Goal: Task Accomplishment & Management: Manage account settings

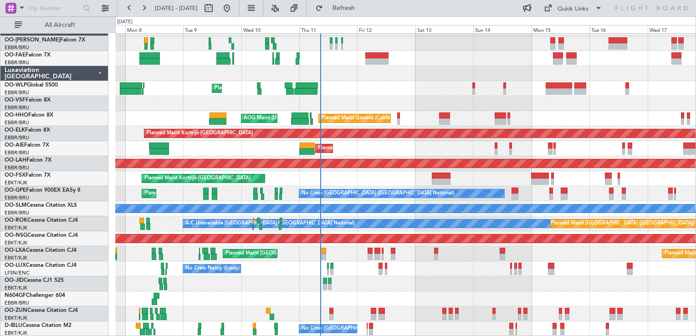
scroll to position [13, 0]
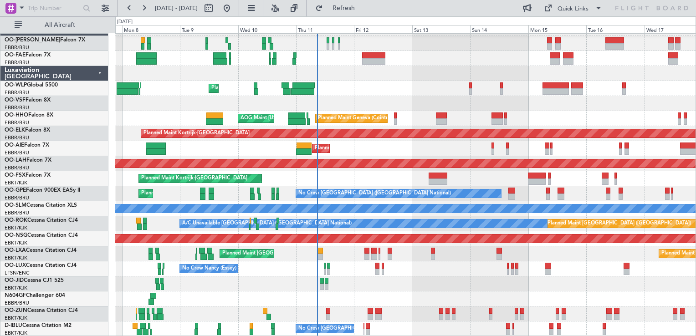
click at [408, 274] on div "Planned Maint Liege Planned Maint Geneva (Cointrin) AOG Maint New York (Teterbo…" at bounding box center [405, 179] width 580 height 316
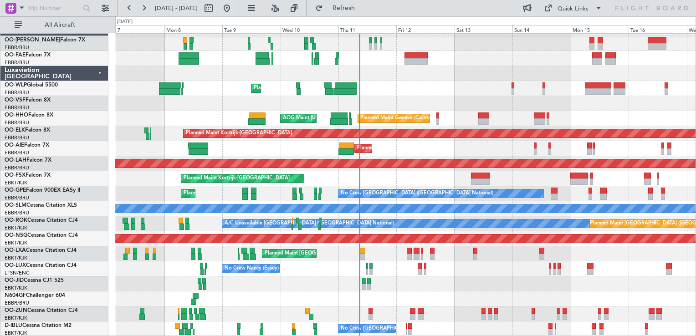
click at [484, 274] on div "No Crew Nancy (Essey) No Crew Nancy (Essey)" at bounding box center [405, 268] width 580 height 15
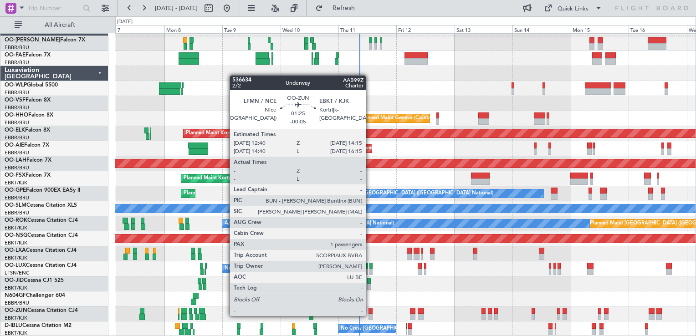
click at [370, 315] on div at bounding box center [371, 317] width 4 height 6
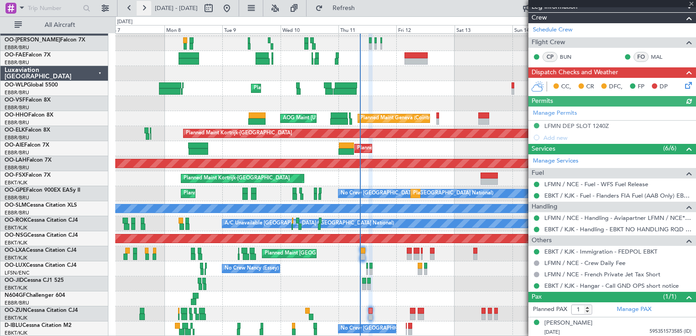
click at [145, 5] on button at bounding box center [144, 8] width 15 height 15
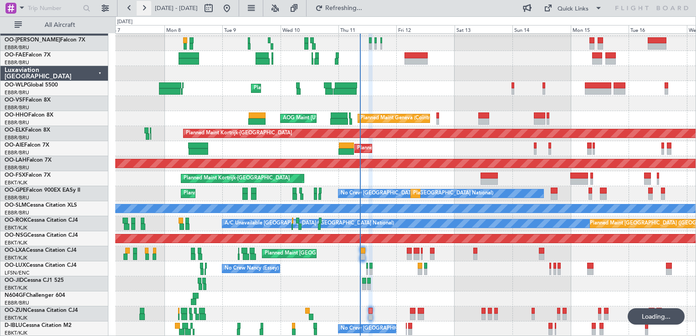
click at [145, 5] on button at bounding box center [144, 8] width 15 height 15
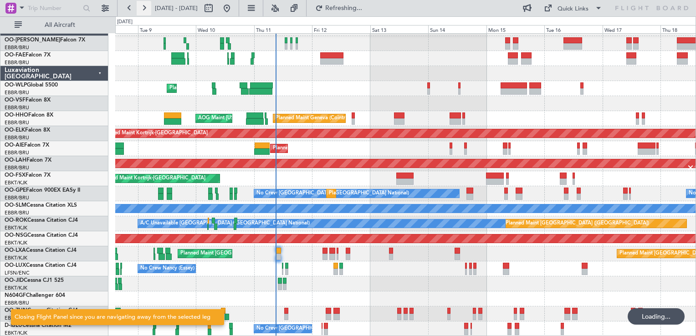
click at [145, 5] on button at bounding box center [144, 8] width 15 height 15
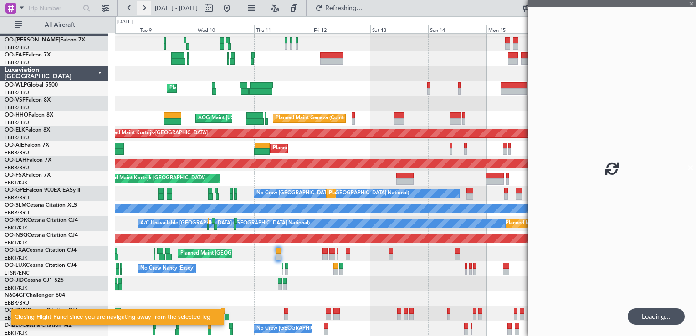
click at [145, 5] on button at bounding box center [144, 8] width 15 height 15
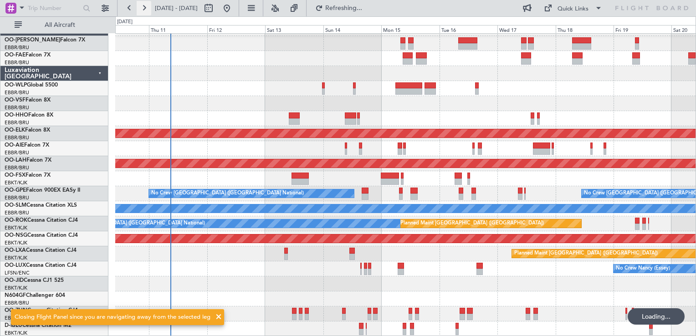
click at [145, 5] on button at bounding box center [144, 8] width 15 height 15
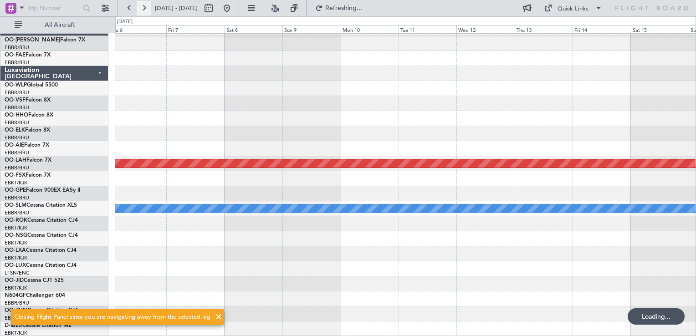
click at [145, 5] on button at bounding box center [144, 8] width 15 height 15
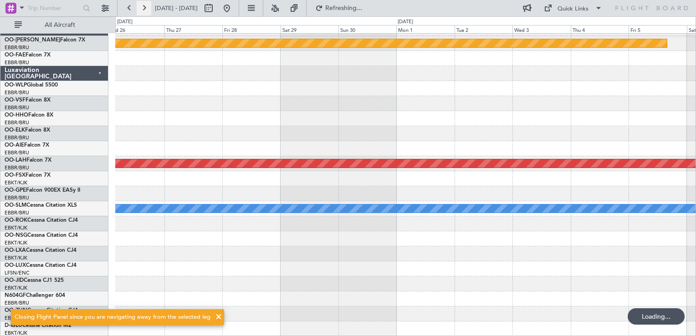
click at [145, 5] on button at bounding box center [144, 8] width 15 height 15
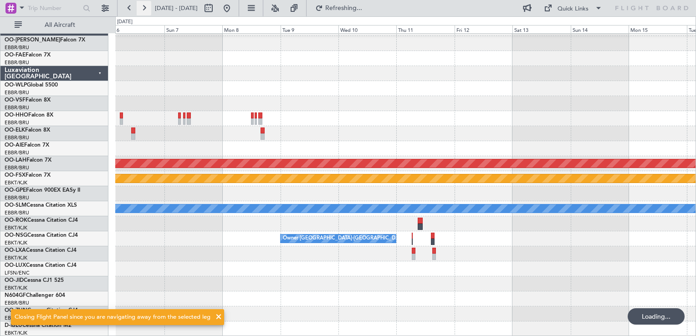
click at [145, 5] on button at bounding box center [144, 8] width 15 height 15
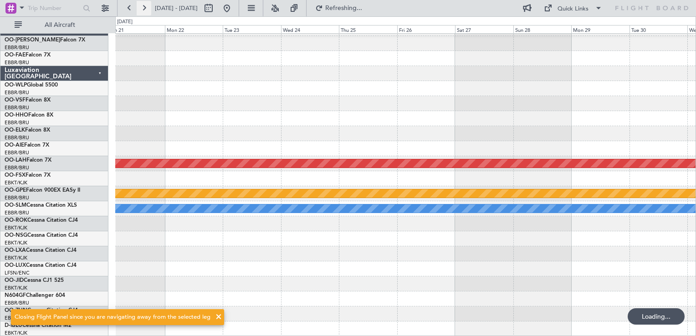
click at [145, 5] on button at bounding box center [144, 8] width 15 height 15
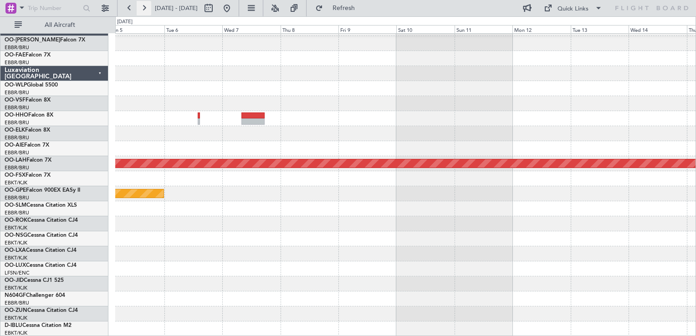
click at [147, 13] on button at bounding box center [144, 8] width 15 height 15
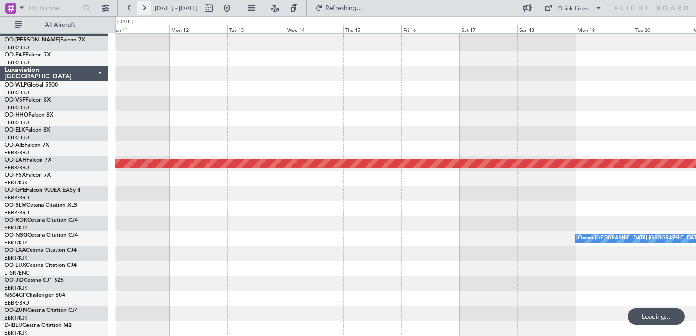
click at [147, 13] on button at bounding box center [144, 8] width 15 height 15
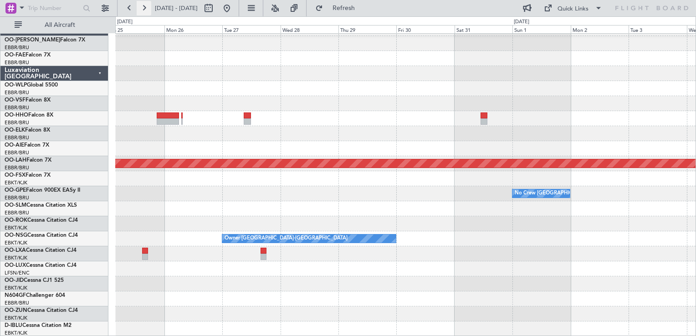
click at [147, 13] on button at bounding box center [144, 8] width 15 height 15
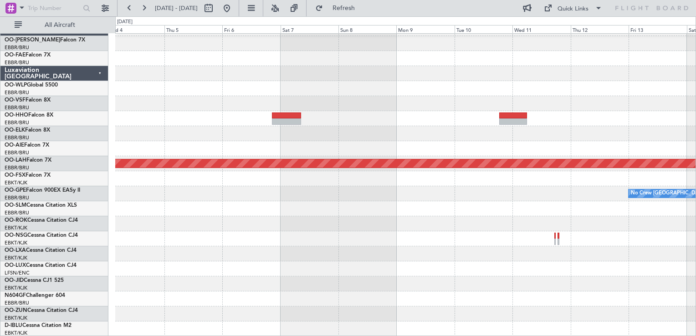
scroll to position [0, 0]
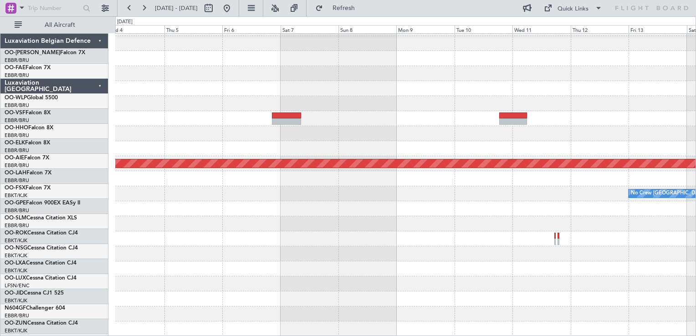
click at [302, 293] on div "Planned Maint Alton-st Louis (St Louis Regl) No Crew Brussels (Brussels Nationa…" at bounding box center [405, 179] width 580 height 316
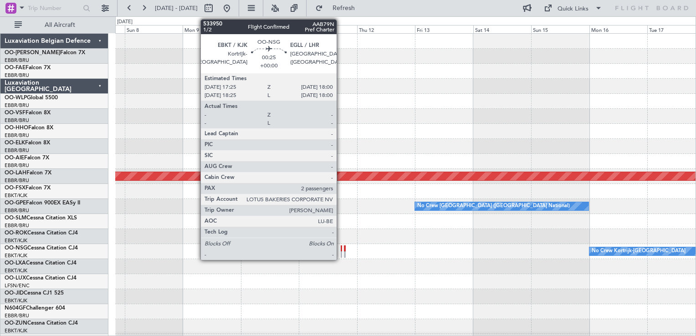
click at [341, 249] on div at bounding box center [342, 249] width 2 height 6
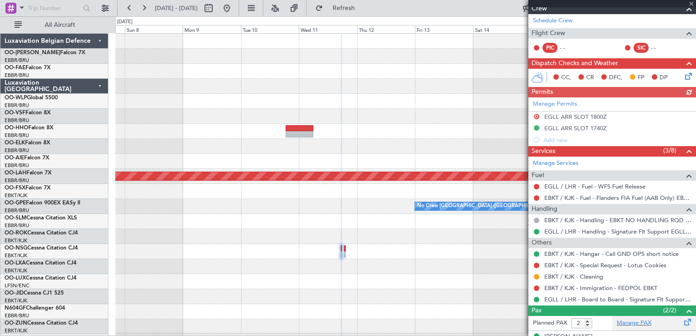
scroll to position [199, 0]
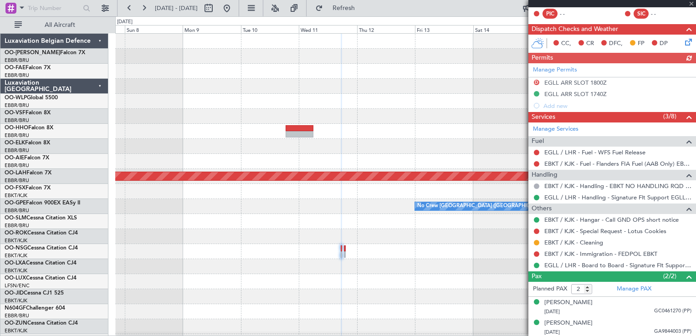
click at [592, 93] on div "Manage Permits D EGLL ARR SLOT 1800Z EGLL ARR SLOT 1740Z Add new" at bounding box center [612, 87] width 168 height 48
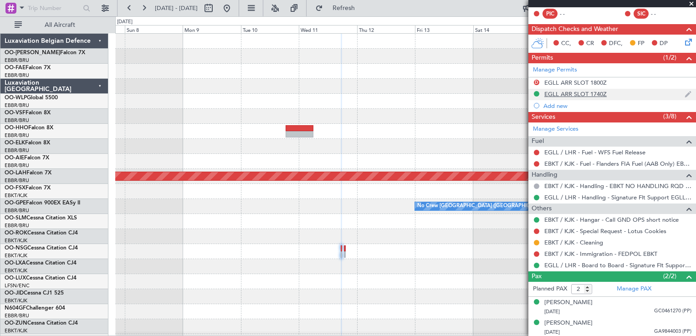
click at [580, 95] on div "EGLL ARR SLOT 1740Z" at bounding box center [575, 94] width 62 height 8
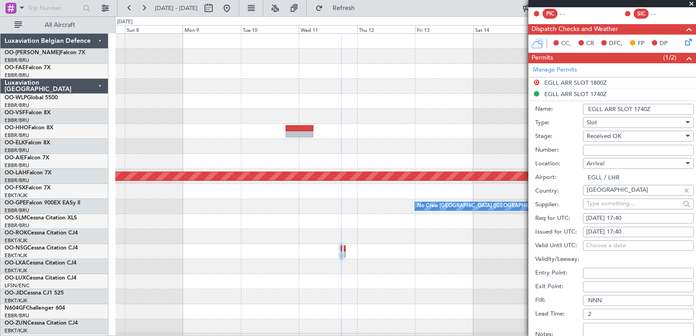
click at [612, 149] on input "Number:" at bounding box center [638, 150] width 111 height 11
type input "approved"
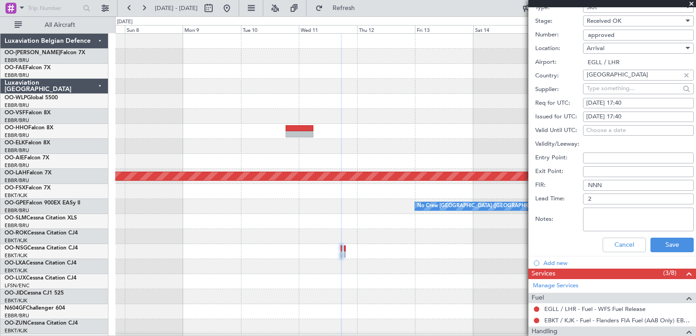
scroll to position [381, 0]
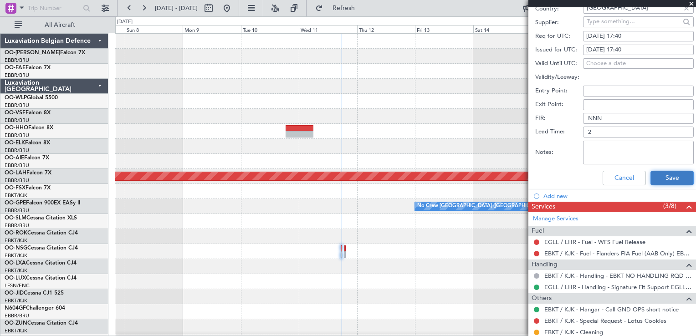
click at [661, 174] on button "Save" at bounding box center [672, 178] width 43 height 15
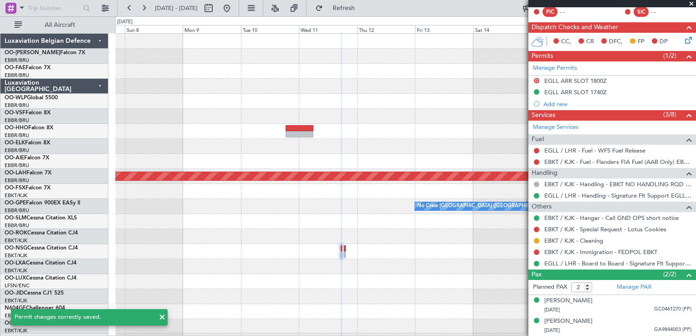
scroll to position [109, 0]
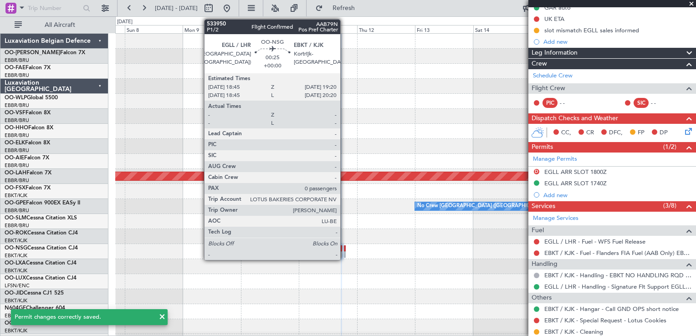
click at [344, 248] on div at bounding box center [345, 249] width 2 height 6
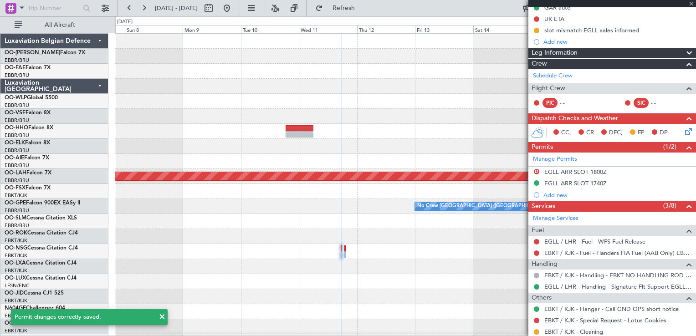
type input "0"
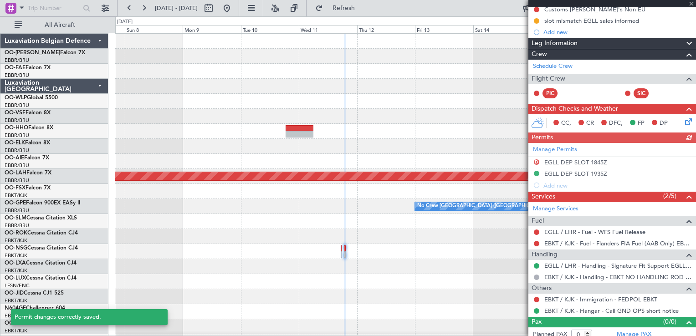
scroll to position [112, 0]
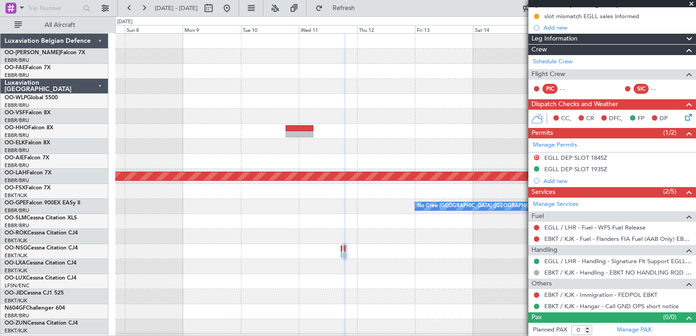
click at [594, 168] on div "EGLL DEP SLOT 1935Z" at bounding box center [575, 169] width 63 height 8
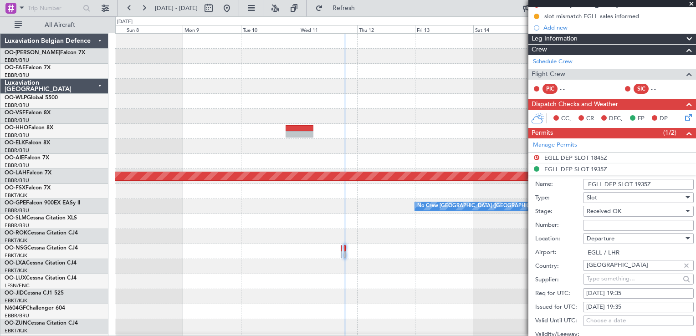
click at [613, 225] on input "Number:" at bounding box center [638, 225] width 111 height 11
type input "approved"
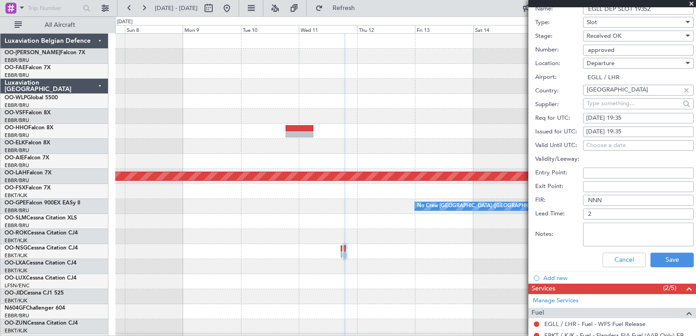
scroll to position [340, 0]
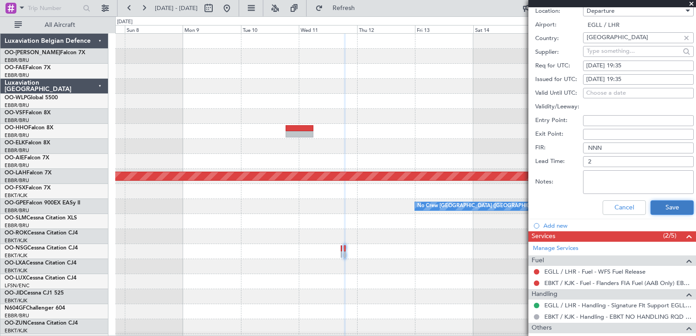
click at [671, 210] on button "Save" at bounding box center [672, 207] width 43 height 15
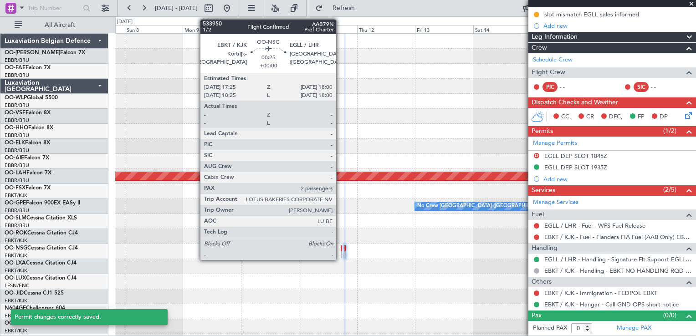
scroll to position [68, 0]
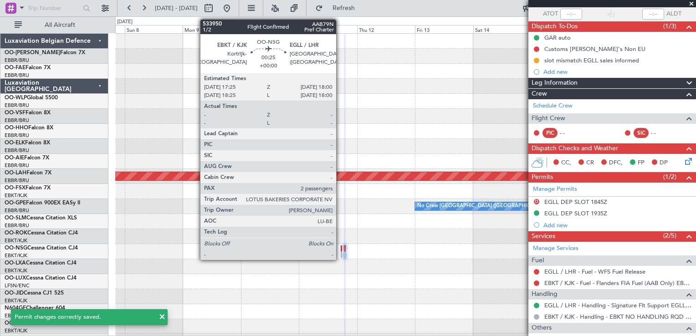
click at [341, 247] on div at bounding box center [342, 249] width 2 height 6
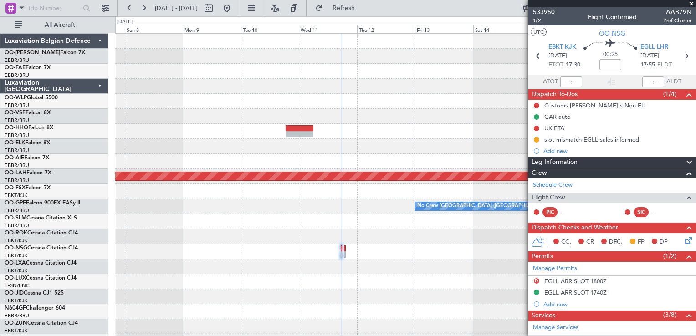
scroll to position [91, 0]
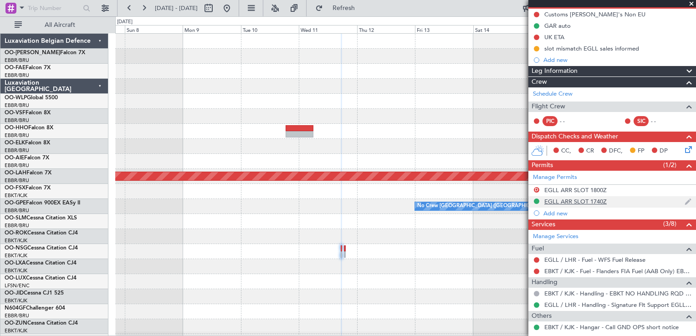
click at [580, 201] on div "EGLL ARR SLOT 1740Z" at bounding box center [575, 202] width 62 height 8
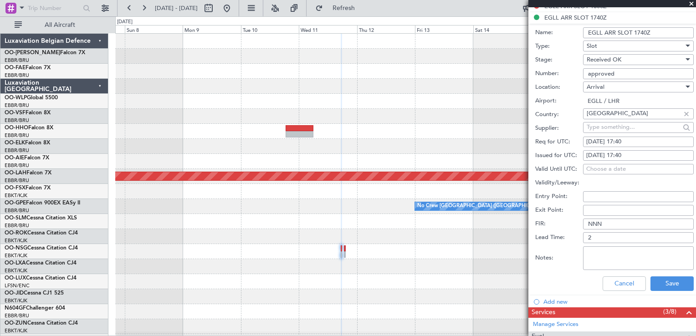
scroll to position [319, 0]
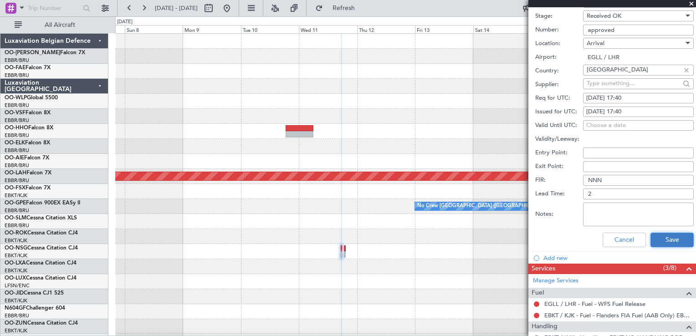
click at [669, 242] on button "Save" at bounding box center [672, 240] width 43 height 15
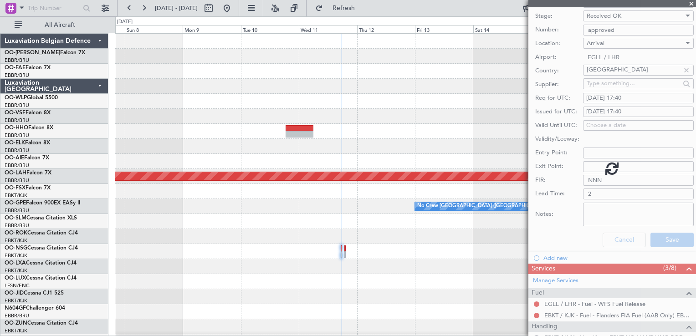
scroll to position [47, 0]
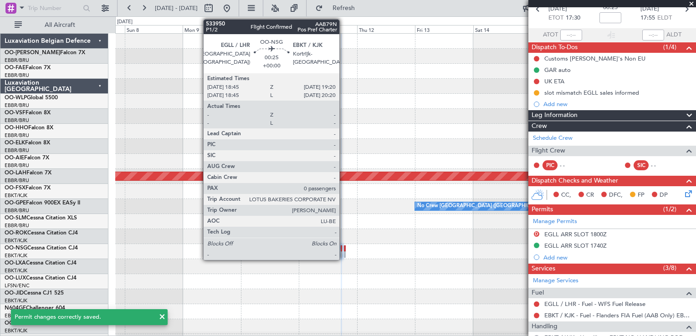
click at [344, 246] on div at bounding box center [345, 249] width 2 height 6
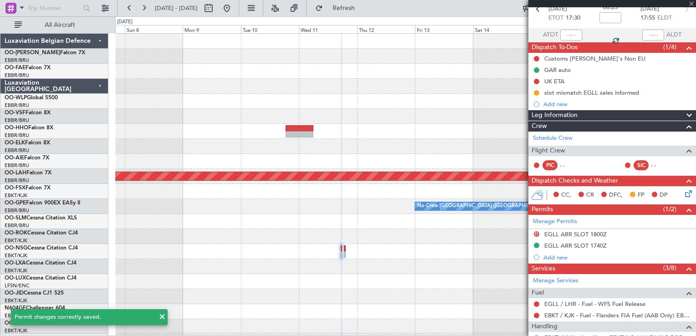
type input "0"
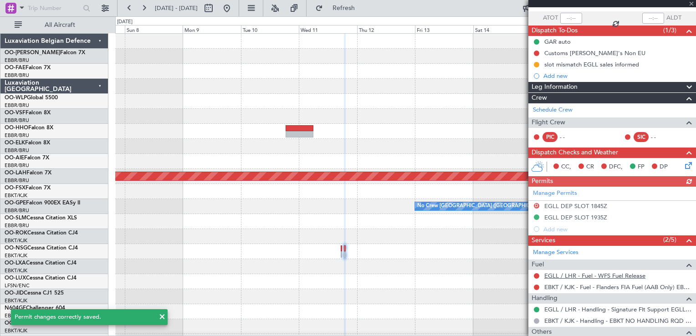
scroll to position [112, 0]
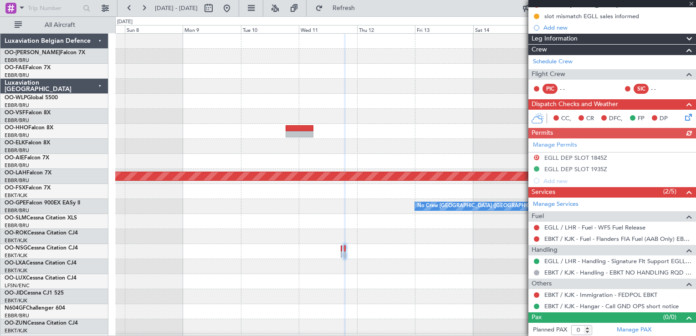
click at [569, 167] on div "Manage Permits D EGLL DEP SLOT 1845Z EGLL DEP SLOT 1935Z Add new" at bounding box center [612, 162] width 168 height 48
click at [579, 170] on mat-tooltip-component "EGLL DEP SLOT 1845Z" at bounding box center [576, 172] width 70 height 24
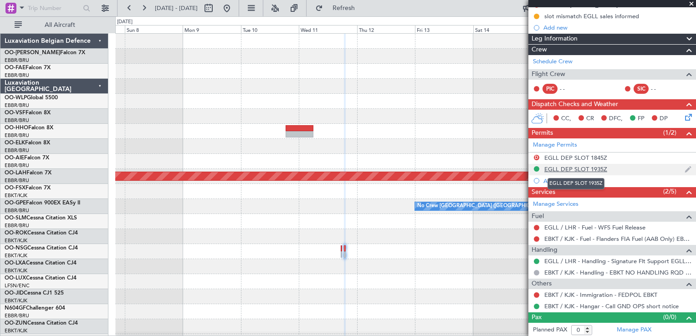
click at [585, 165] on div "EGLL DEP SLOT 1935Z" at bounding box center [575, 169] width 63 height 8
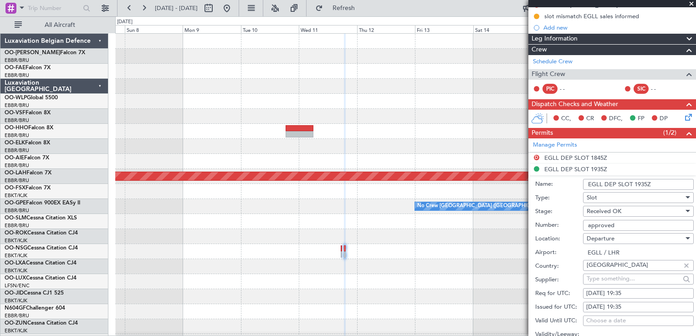
click at [690, 5] on span at bounding box center [691, 4] width 9 height 8
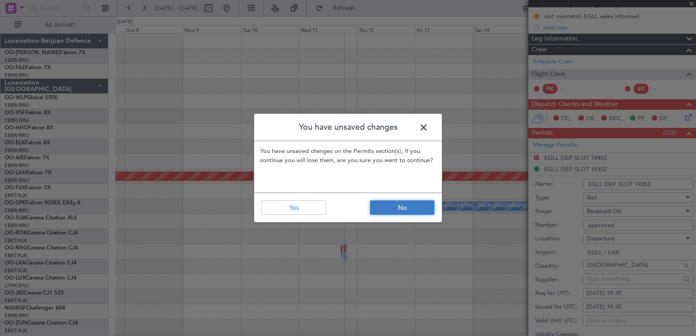
click at [393, 202] on button "No" at bounding box center [402, 207] width 65 height 15
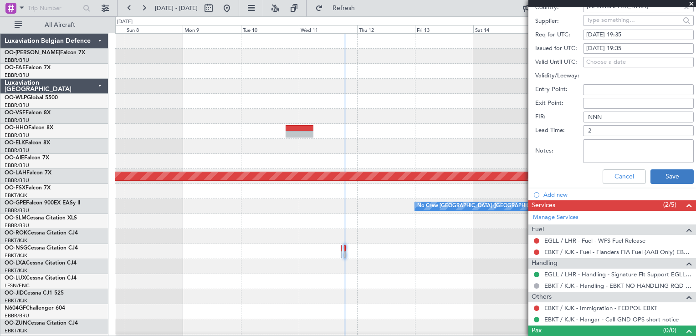
scroll to position [384, 0]
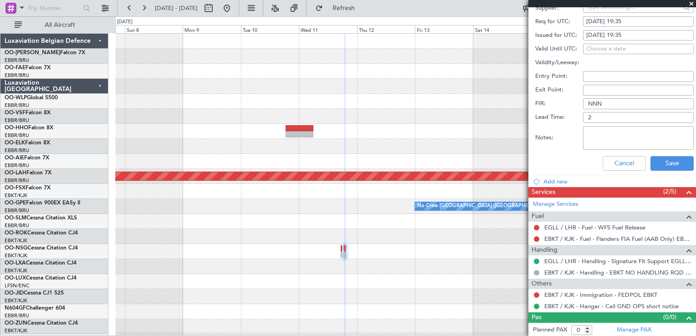
click at [660, 169] on div "Cancel Save" at bounding box center [614, 164] width 159 height 24
click at [659, 167] on button "Save" at bounding box center [672, 163] width 43 height 15
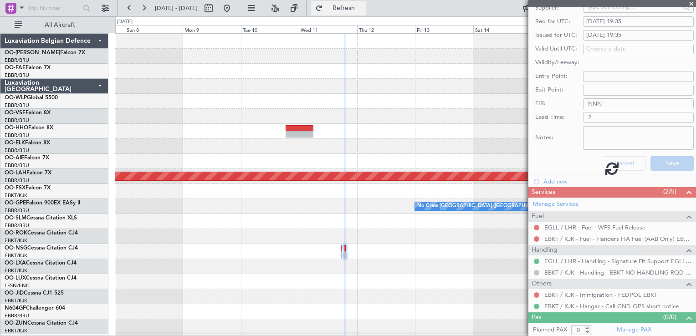
click at [363, 10] on span "Refresh" at bounding box center [344, 8] width 38 height 6
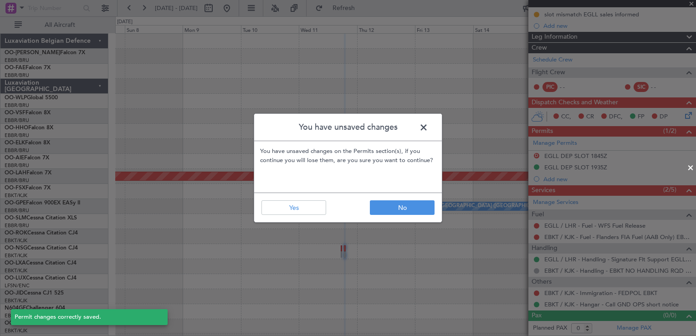
scroll to position [112, 0]
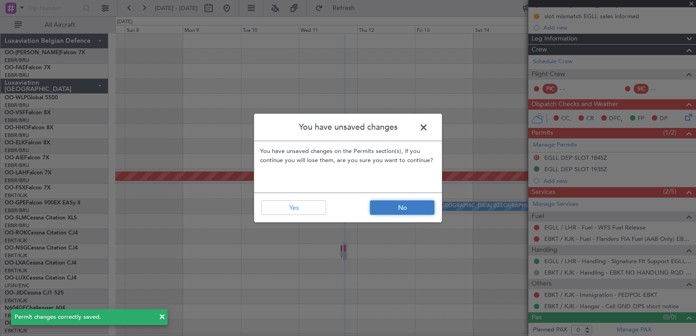
click at [411, 211] on button "No" at bounding box center [402, 207] width 65 height 15
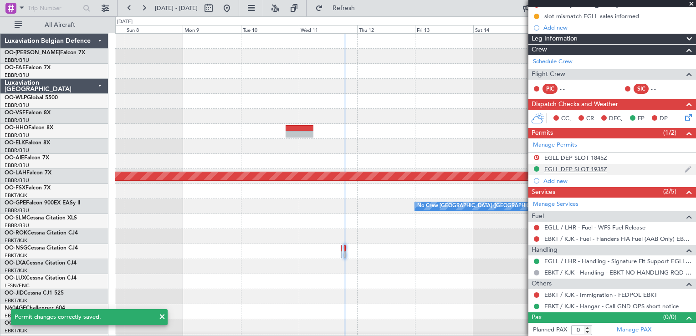
click at [570, 167] on div "EGLL DEP SLOT 1935Z" at bounding box center [575, 169] width 63 height 8
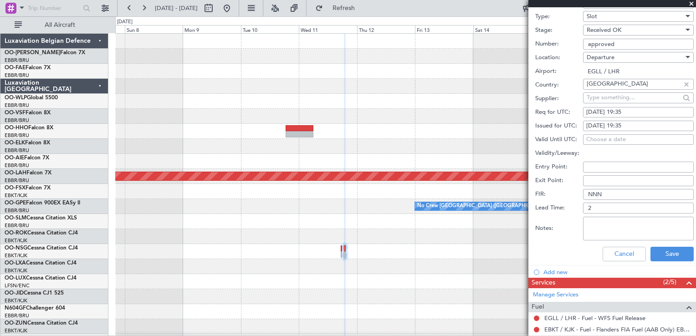
scroll to position [293, 0]
click at [665, 252] on button "Save" at bounding box center [672, 254] width 43 height 15
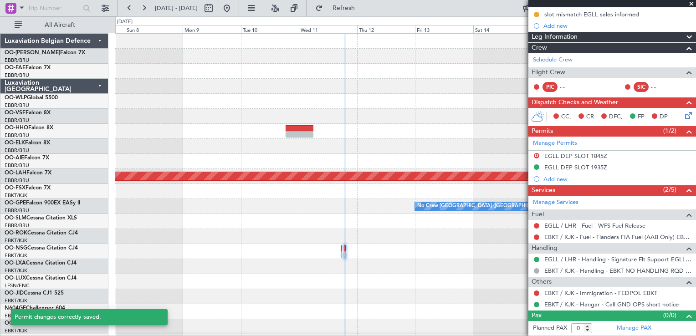
scroll to position [21, 0]
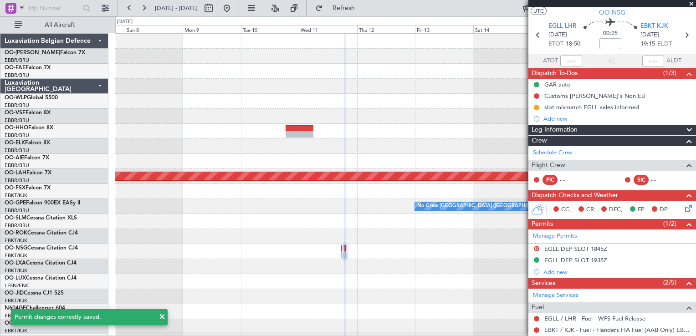
click at [692, 2] on span at bounding box center [691, 4] width 9 height 8
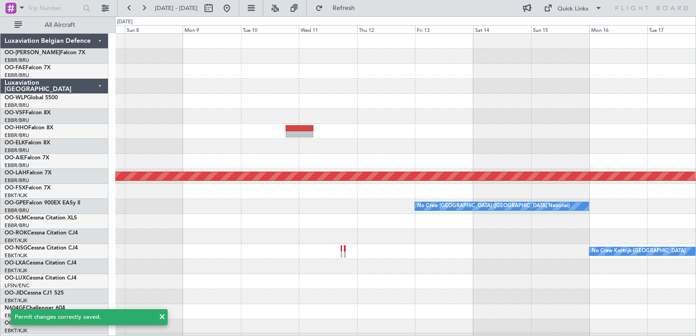
scroll to position [0, 0]
click at [126, 8] on button at bounding box center [129, 8] width 15 height 15
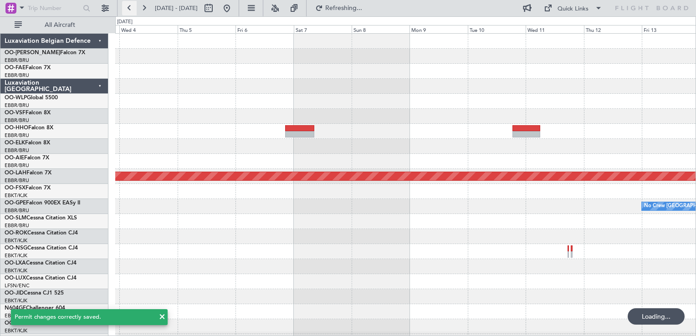
click at [126, 8] on button at bounding box center [129, 8] width 15 height 15
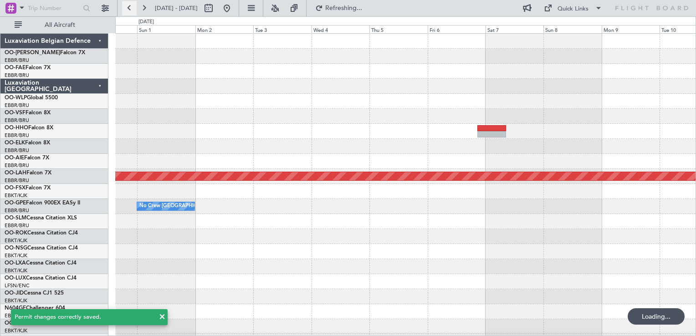
click at [126, 8] on button at bounding box center [129, 8] width 15 height 15
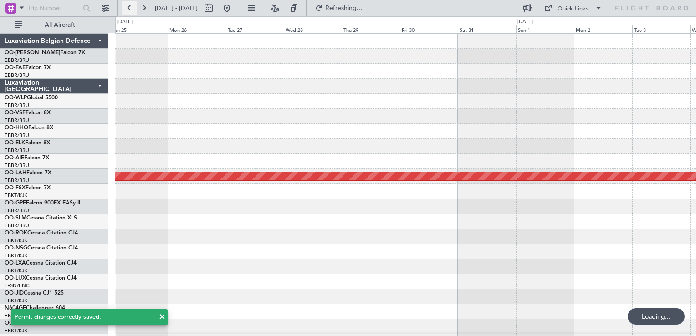
click at [126, 8] on button at bounding box center [129, 8] width 15 height 15
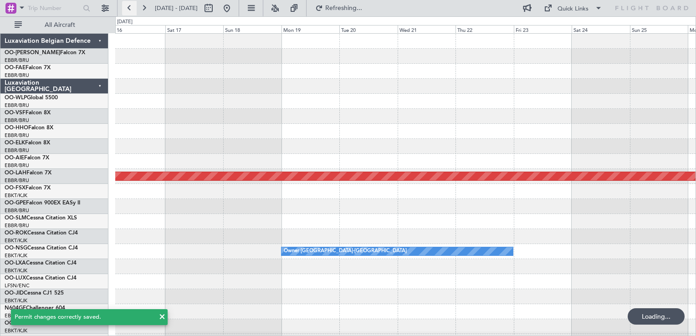
click at [126, 8] on button at bounding box center [129, 8] width 15 height 15
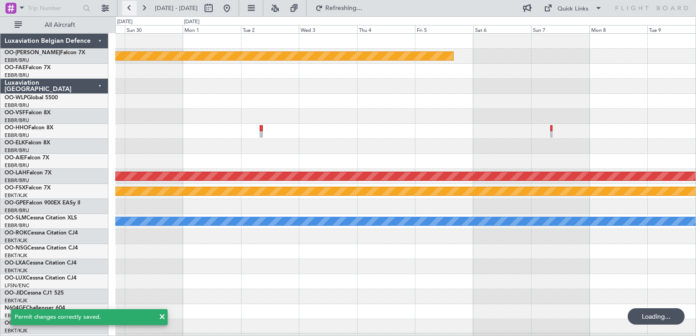
click at [126, 8] on button at bounding box center [129, 8] width 15 height 15
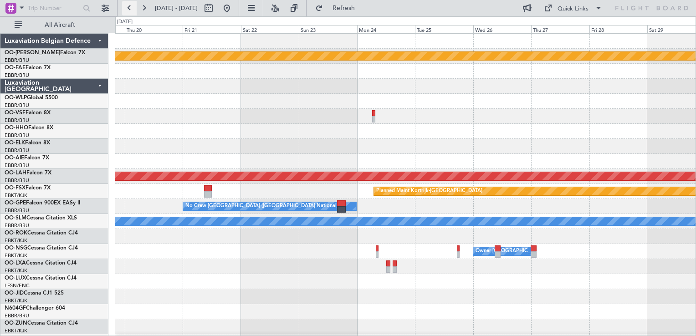
click at [132, 10] on button at bounding box center [129, 8] width 15 height 15
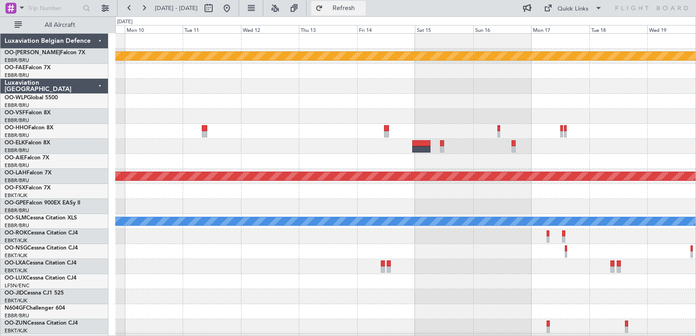
click at [366, 13] on button "Refresh" at bounding box center [338, 8] width 55 height 15
click at [234, 8] on button at bounding box center [227, 8] width 15 height 15
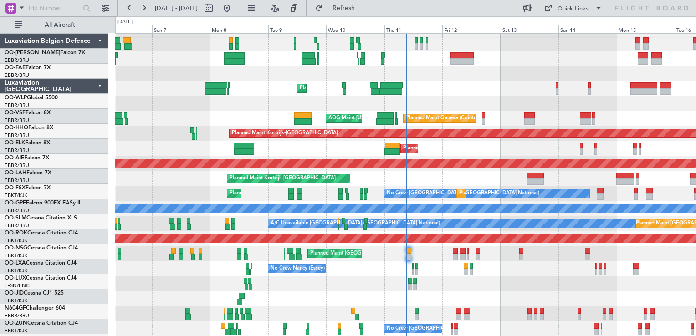
scroll to position [13, 0]
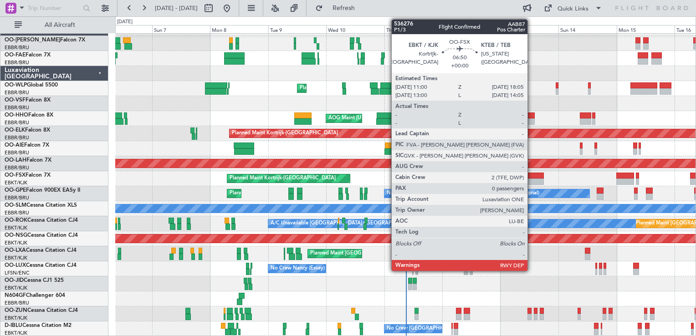
click at [532, 176] on div at bounding box center [535, 176] width 17 height 6
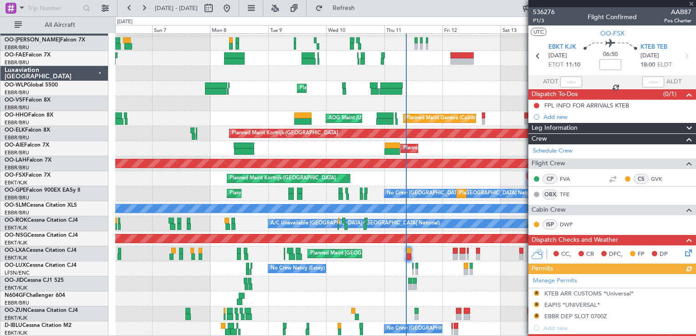
click at [692, 2] on div at bounding box center [612, 3] width 168 height 7
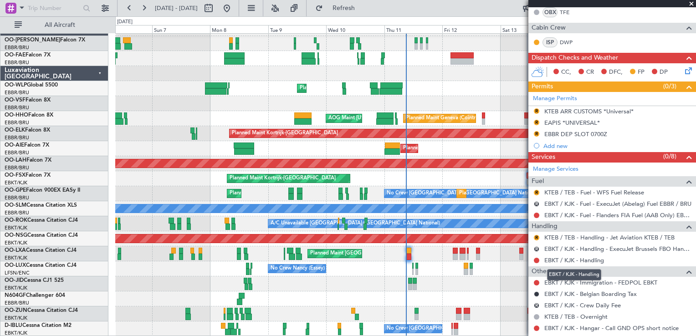
scroll to position [227, 0]
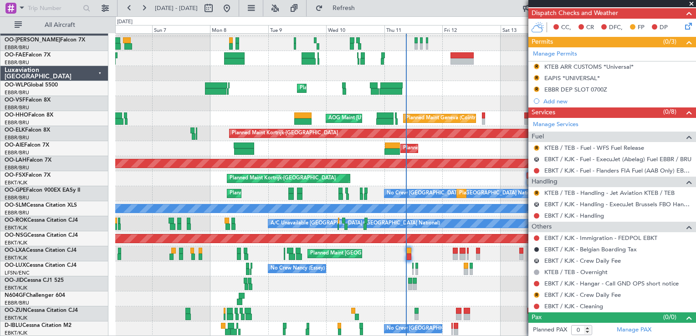
click at [419, 283] on div at bounding box center [405, 284] width 580 height 15
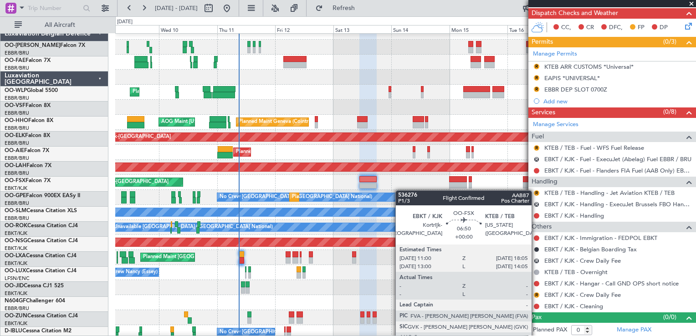
click at [374, 189] on div "Planned Maint Kortrijk-[GEOGRAPHIC_DATA]" at bounding box center [405, 182] width 580 height 15
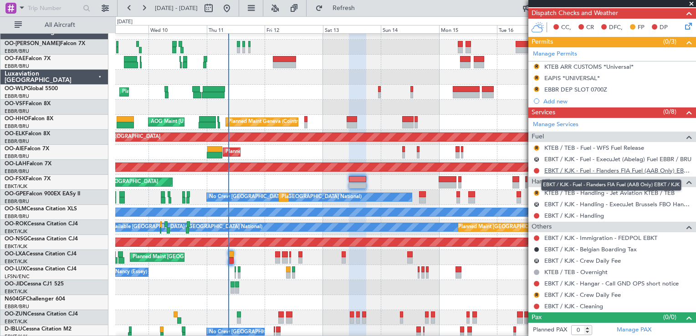
click at [596, 170] on link "EBKT / KJK - Fuel - Flanders FIA Fuel (AAB Only) EBKT / KJK" at bounding box center [617, 171] width 147 height 8
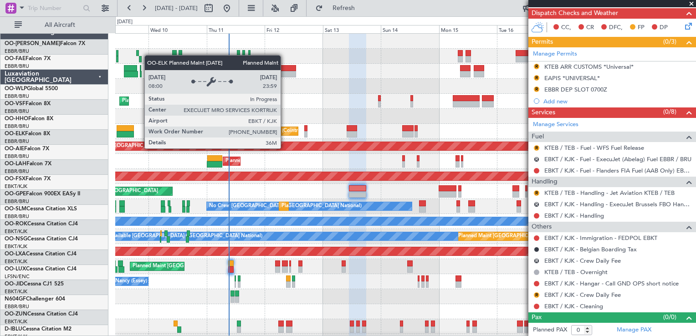
scroll to position [0, 0]
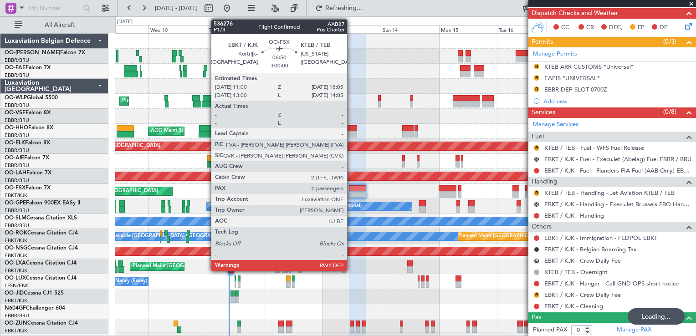
click at [351, 190] on div at bounding box center [357, 188] width 17 height 6
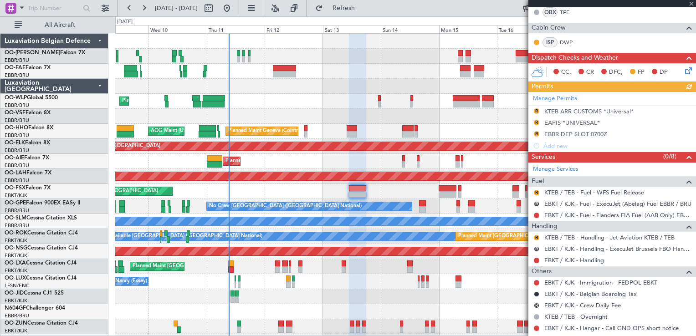
scroll to position [227, 0]
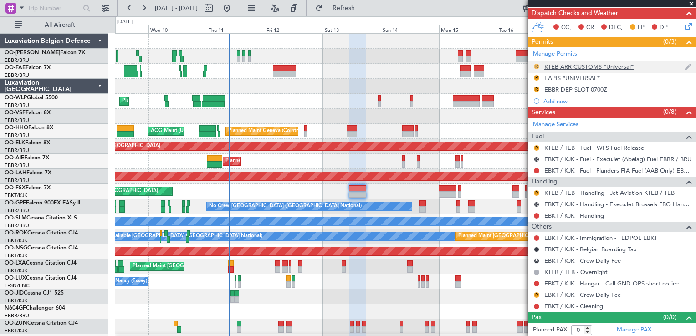
click at [535, 66] on button "R" at bounding box center [536, 66] width 5 height 5
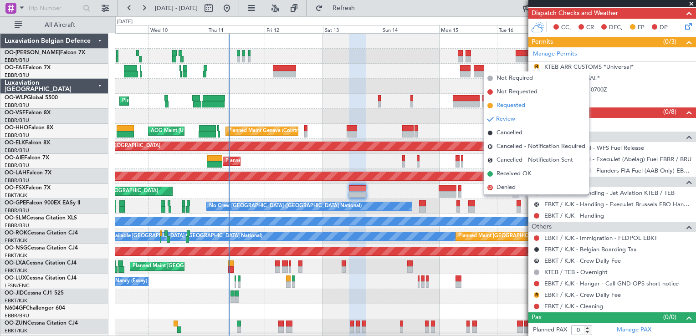
click at [513, 107] on span "Requested" at bounding box center [511, 105] width 29 height 9
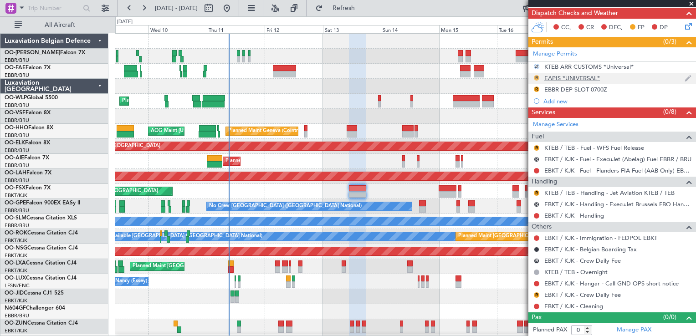
click at [537, 79] on mat-tooltip-component "Review" at bounding box center [536, 91] width 33 height 24
click at [538, 77] on button "R" at bounding box center [536, 77] width 5 height 5
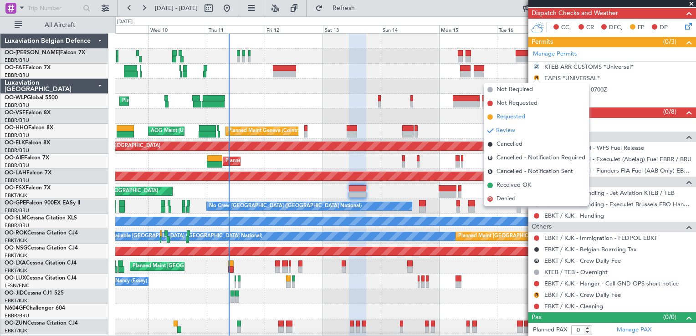
click at [515, 114] on span "Requested" at bounding box center [511, 117] width 29 height 9
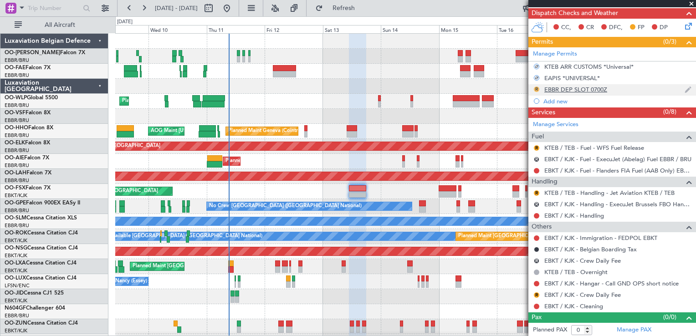
click at [538, 87] on button "R" at bounding box center [536, 89] width 5 height 5
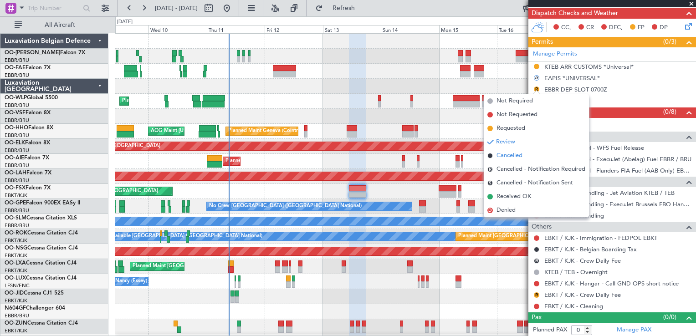
click at [524, 154] on li "Cancelled" at bounding box center [536, 156] width 105 height 14
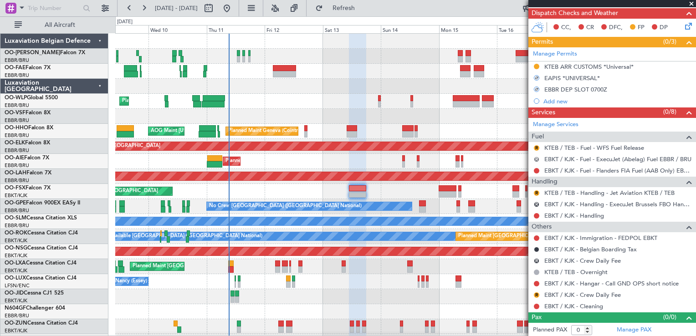
click at [534, 157] on button "R" at bounding box center [536, 159] width 5 height 5
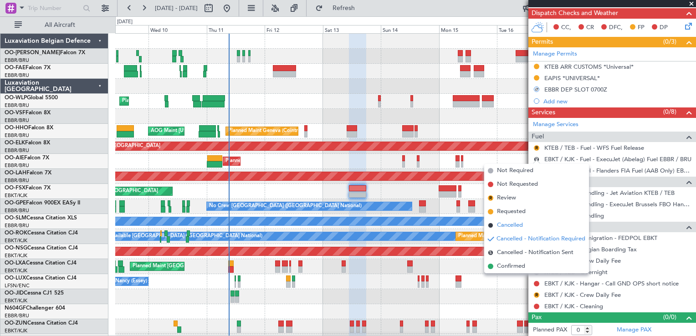
click at [525, 220] on li "Cancelled" at bounding box center [536, 226] width 105 height 14
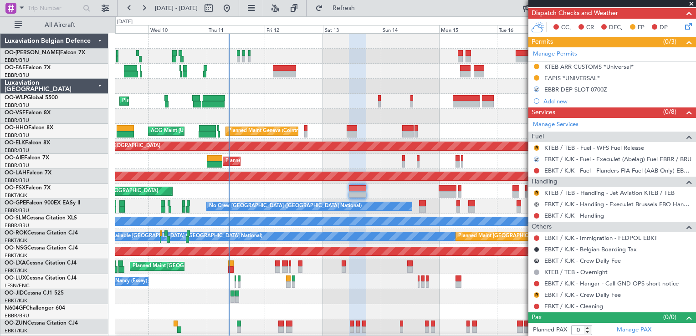
click at [537, 202] on button "R" at bounding box center [536, 204] width 5 height 5
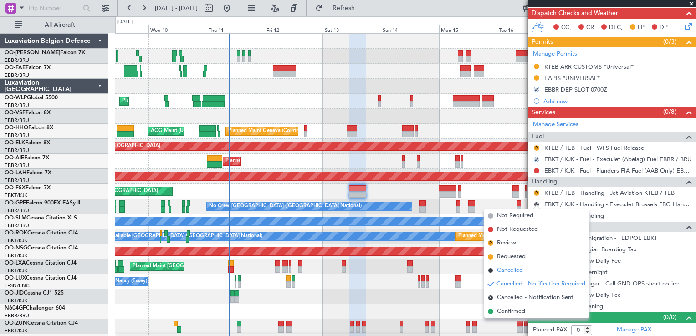
click at [512, 271] on span "Cancelled" at bounding box center [510, 270] width 26 height 9
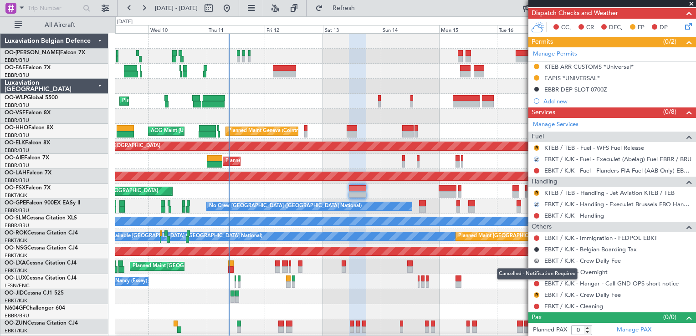
click at [536, 260] on button "R" at bounding box center [536, 260] width 5 height 5
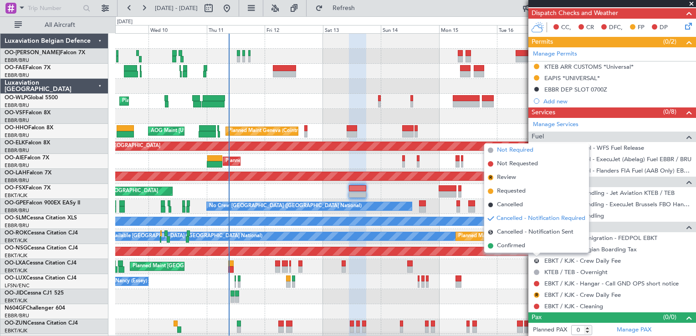
click at [523, 148] on span "Not Required" at bounding box center [515, 150] width 36 height 9
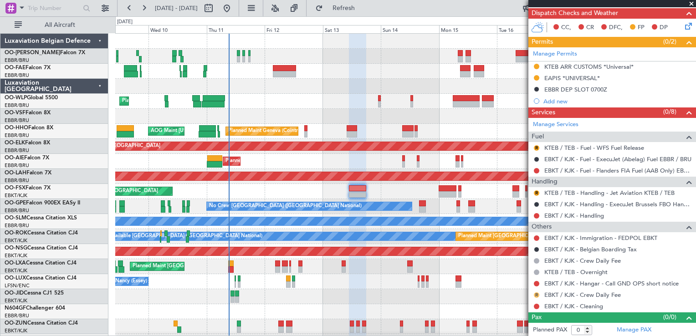
click at [535, 292] on button "R" at bounding box center [536, 294] width 5 height 5
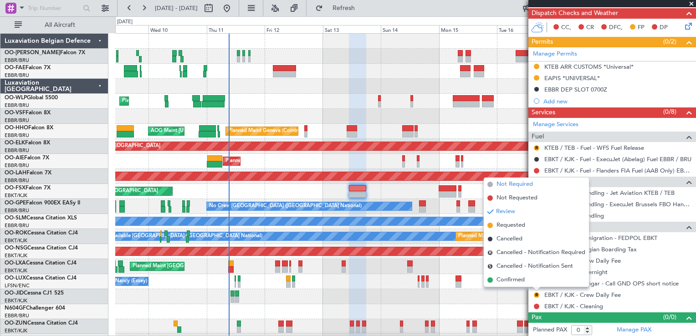
click at [512, 184] on span "Not Required" at bounding box center [515, 184] width 36 height 9
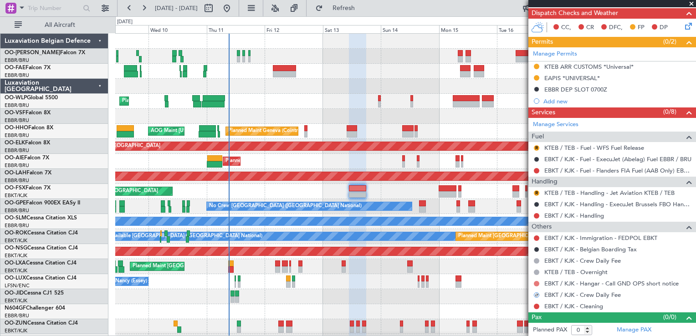
click at [536, 281] on button at bounding box center [536, 283] width 5 height 5
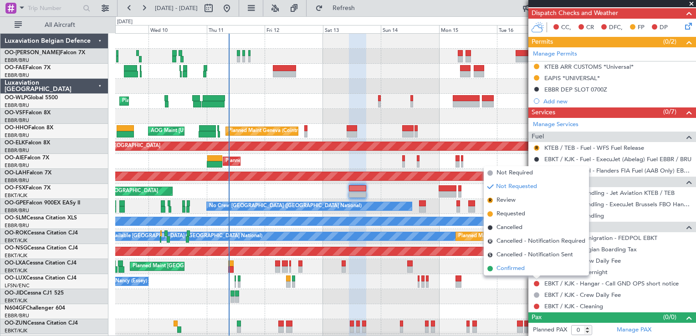
click at [512, 268] on span "Confirmed" at bounding box center [511, 268] width 28 height 9
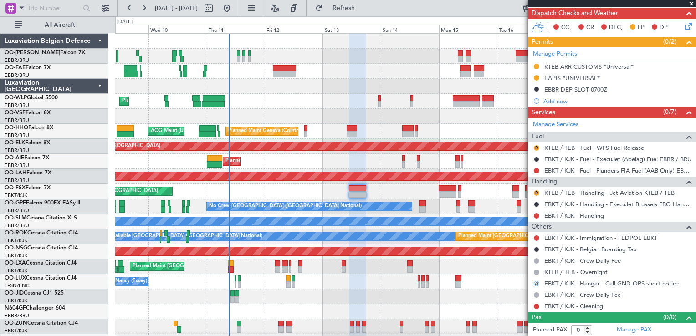
click at [539, 306] on div at bounding box center [536, 306] width 7 height 7
click at [537, 304] on button at bounding box center [536, 306] width 5 height 5
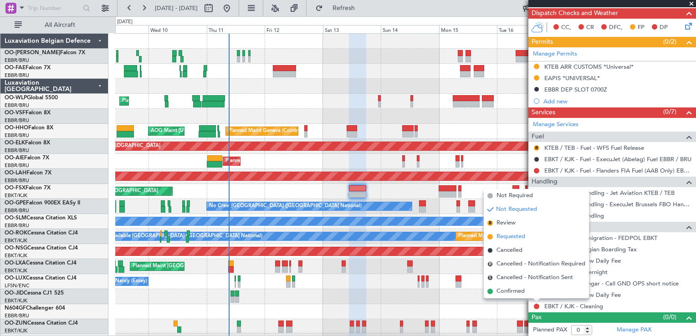
click at [521, 237] on span "Requested" at bounding box center [511, 236] width 29 height 9
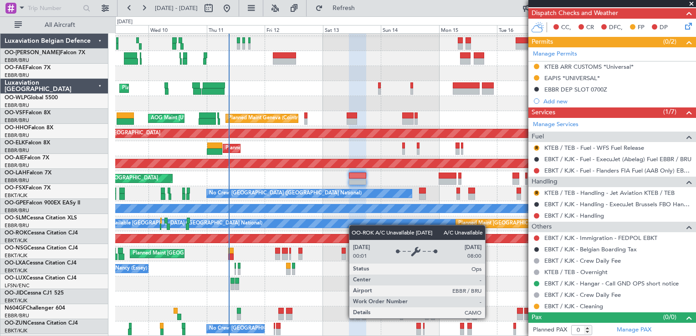
scroll to position [13, 0]
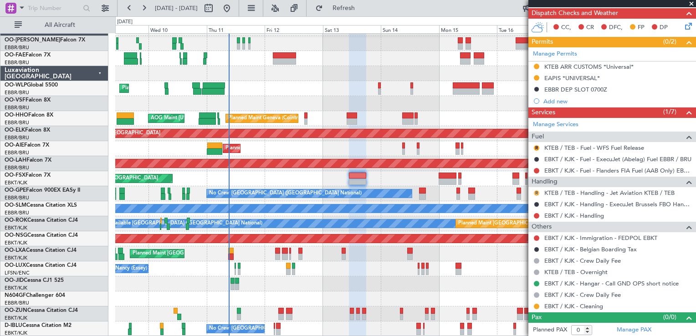
click at [538, 191] on button "R" at bounding box center [536, 192] width 5 height 5
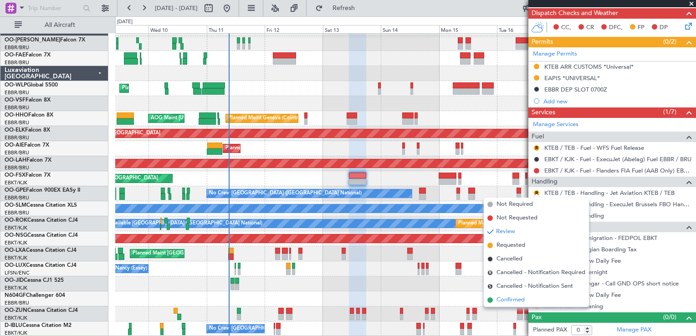
click at [507, 300] on span "Confirmed" at bounding box center [511, 300] width 28 height 9
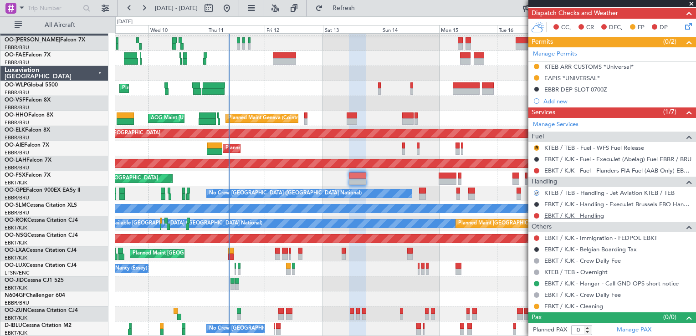
click at [590, 212] on link "EBKT / KJK - Handling" at bounding box center [574, 216] width 60 height 8
click at [363, 11] on span "Refresh" at bounding box center [344, 8] width 38 height 6
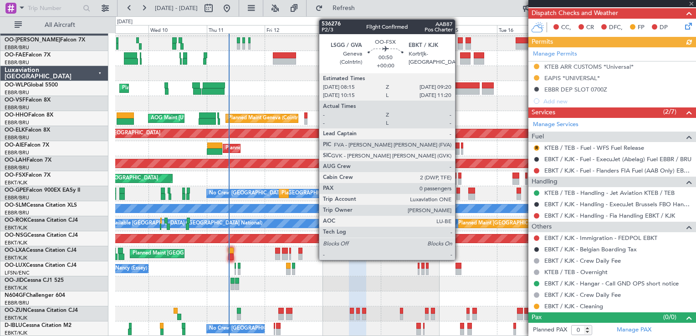
click at [459, 177] on div at bounding box center [459, 176] width 3 height 6
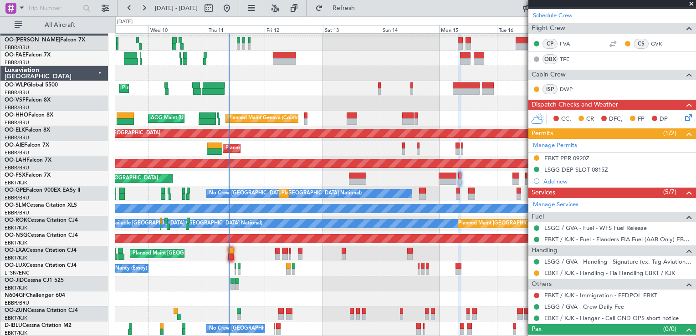
scroll to position [169, 0]
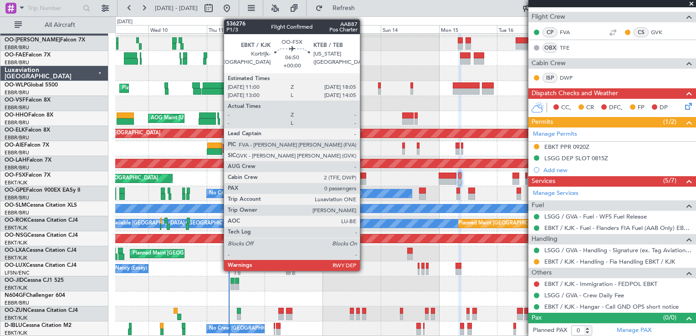
click at [364, 179] on div at bounding box center [357, 182] width 17 height 6
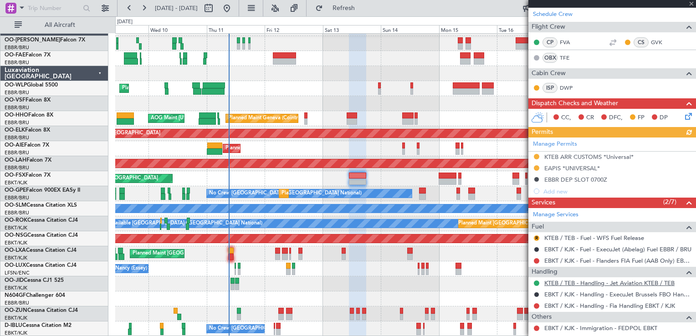
scroll to position [227, 0]
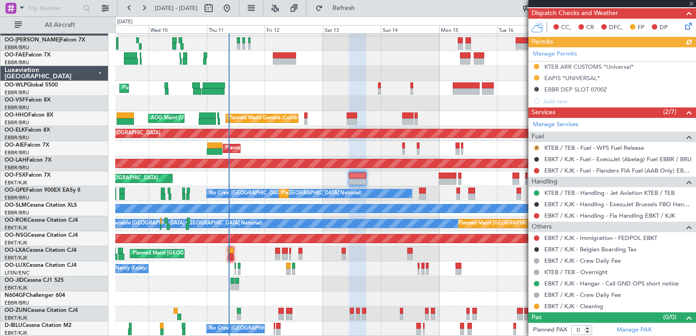
click at [538, 146] on button "R" at bounding box center [536, 147] width 5 height 5
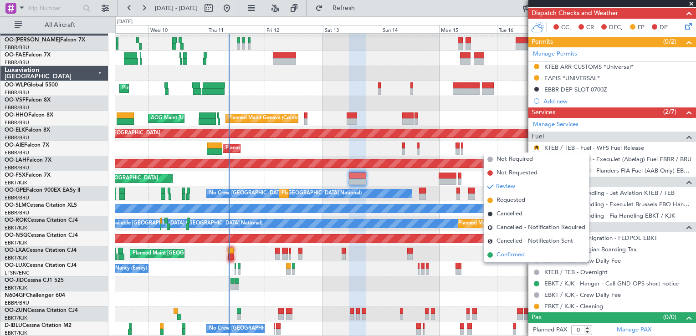
click at [511, 252] on span "Confirmed" at bounding box center [511, 255] width 28 height 9
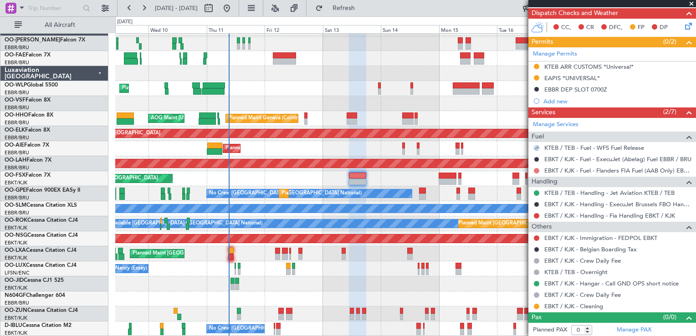
click at [534, 168] on button at bounding box center [536, 170] width 5 height 5
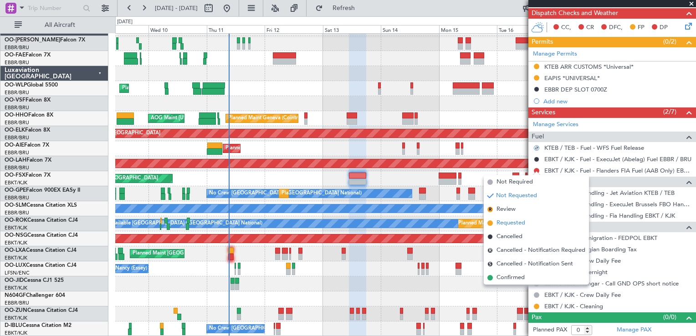
click at [512, 224] on span "Requested" at bounding box center [511, 223] width 29 height 9
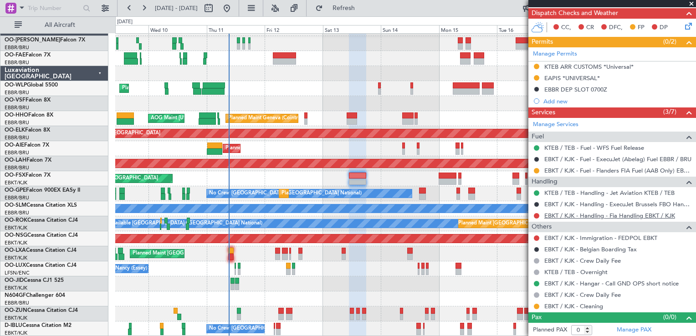
click at [606, 213] on link "EBKT / KJK - Handling - Fia Handling EBKT / KJK" at bounding box center [609, 216] width 131 height 8
drag, startPoint x: 352, startPoint y: 9, endPoint x: 373, endPoint y: 103, distance: 96.6
click at [352, 9] on button "Refresh" at bounding box center [338, 8] width 55 height 15
click at [605, 195] on link "KTEB / TEB - Handling - Jet Aviation KTEB / TEB" at bounding box center [609, 193] width 130 height 8
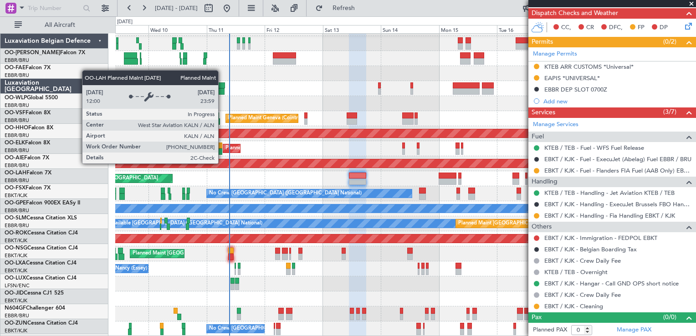
scroll to position [13, 0]
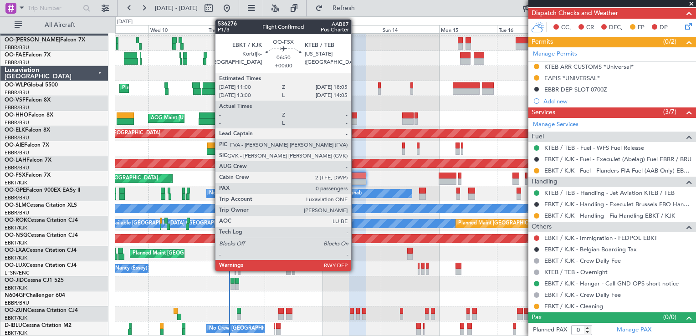
click at [355, 179] on div at bounding box center [357, 182] width 17 height 6
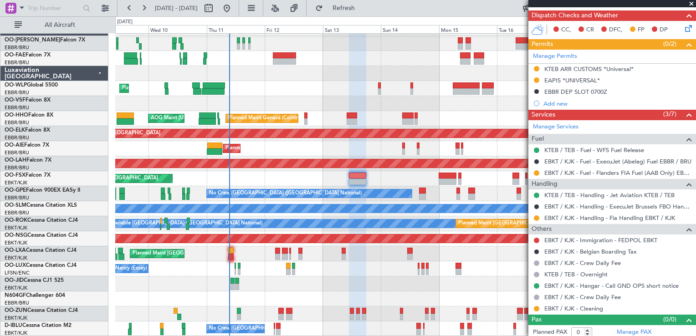
scroll to position [227, 0]
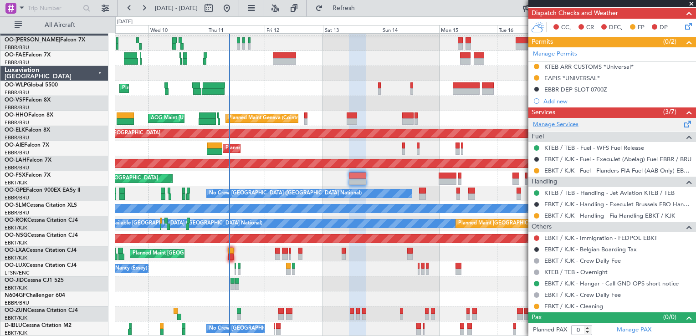
click at [562, 123] on link "Manage Services" at bounding box center [556, 124] width 46 height 9
click at [363, 7] on span "Refresh" at bounding box center [344, 8] width 38 height 6
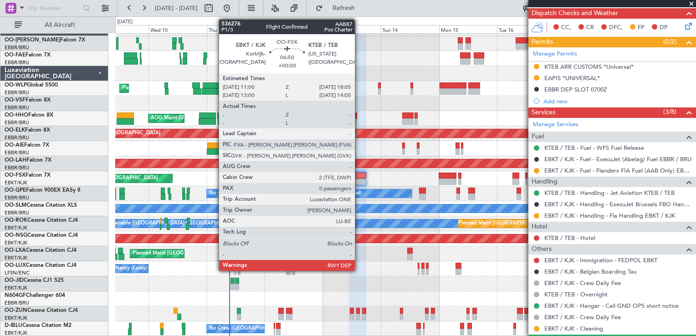
click at [359, 176] on div at bounding box center [357, 176] width 17 height 6
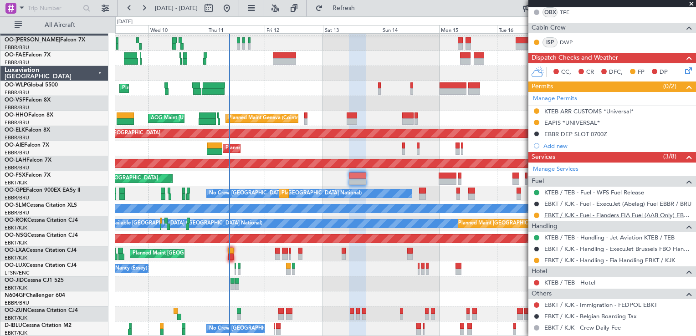
scroll to position [249, 0]
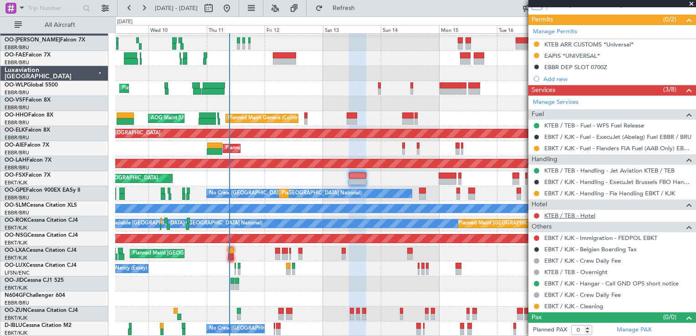
click at [580, 214] on link "KTEB / TEB - Hotel" at bounding box center [569, 216] width 51 height 8
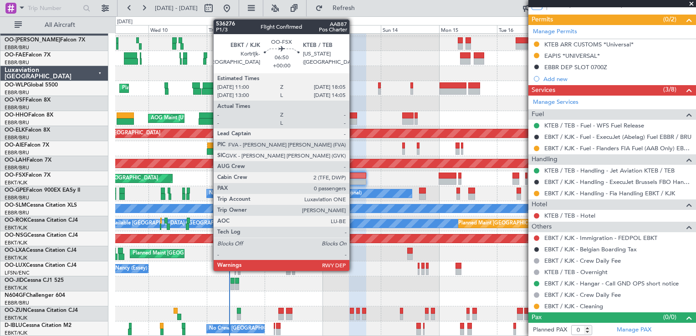
click at [354, 176] on div at bounding box center [357, 176] width 17 height 6
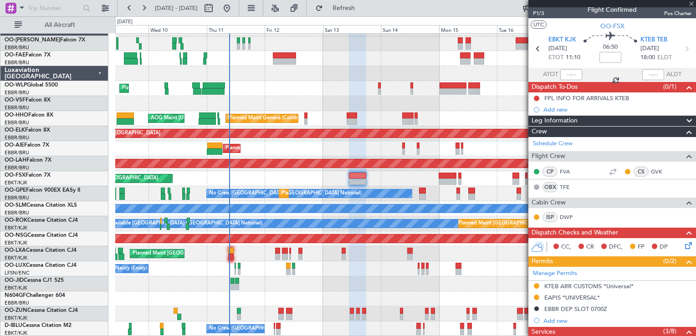
scroll to position [0, 0]
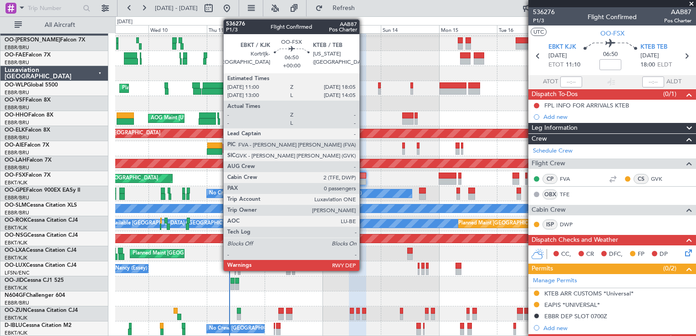
click at [364, 174] on div at bounding box center [357, 176] width 17 height 6
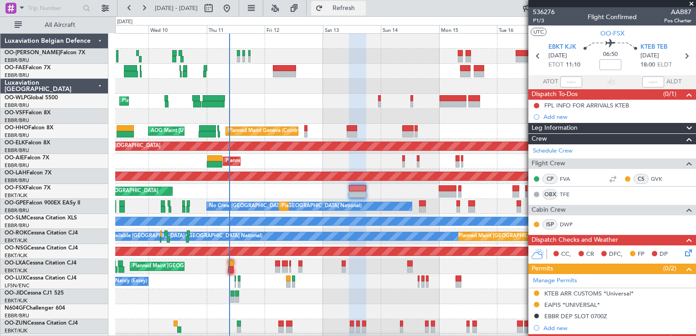
click at [345, 5] on button "Refresh" at bounding box center [338, 8] width 55 height 15
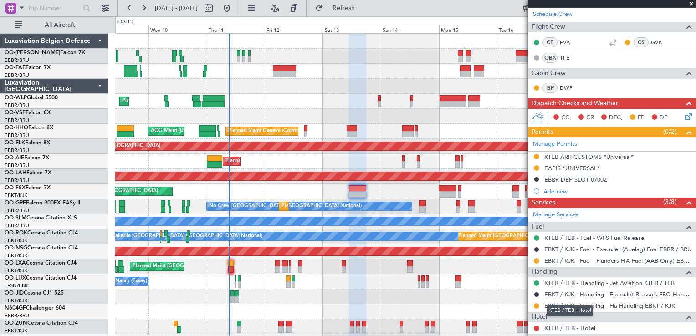
click at [571, 324] on link "KTEB / TEB - Hotel" at bounding box center [569, 328] width 51 height 8
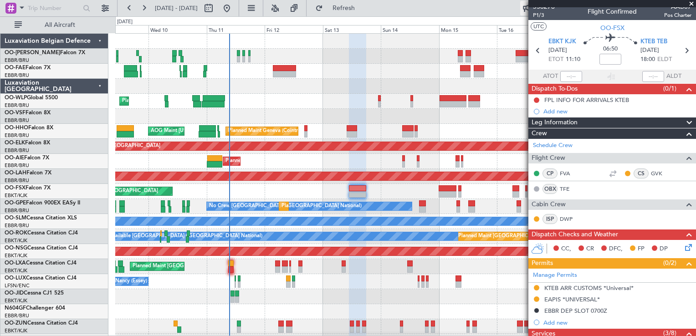
scroll to position [0, 0]
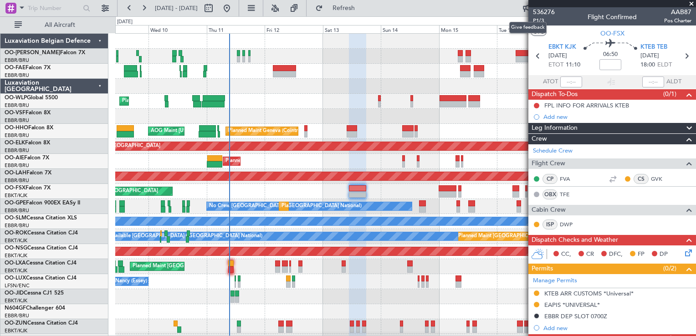
click at [538, 22] on div "Give feedback" at bounding box center [527, 27] width 37 height 11
click at [538, 18] on span "P1/3" at bounding box center [544, 21] width 22 height 8
click at [534, 21] on mat-tooltip-component "Give feedback" at bounding box center [528, 27] width 50 height 24
click at [541, 17] on span "P1/3" at bounding box center [544, 21] width 22 height 8
click at [542, 20] on mat-tooltip-component "Trip Number" at bounding box center [543, 29] width 45 height 24
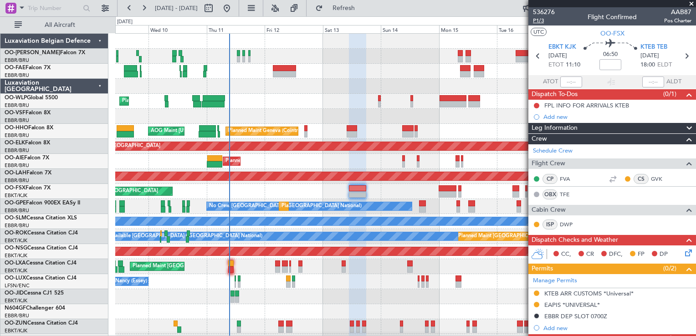
click at [539, 21] on span "P1/3" at bounding box center [544, 21] width 22 height 8
click at [541, 23] on span "P1/3" at bounding box center [544, 21] width 22 height 8
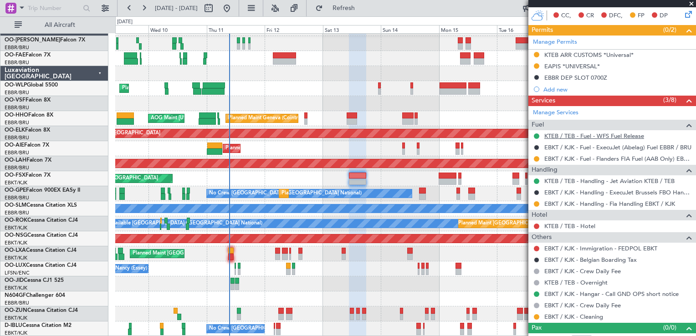
scroll to position [249, 0]
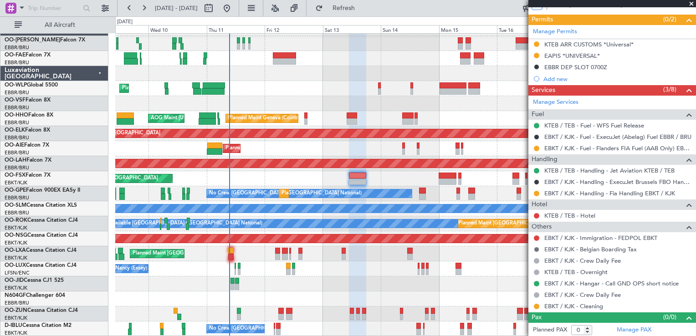
click at [537, 247] on button at bounding box center [536, 249] width 5 height 5
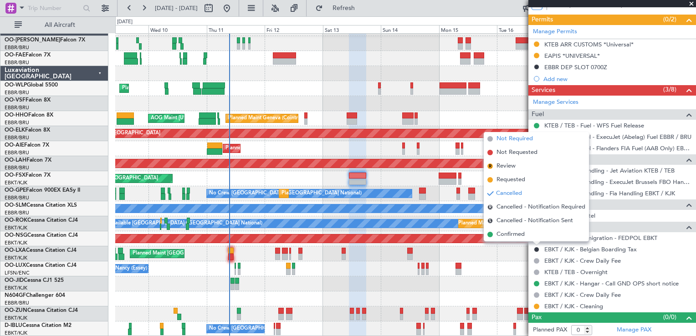
click at [519, 136] on span "Not Required" at bounding box center [515, 138] width 36 height 9
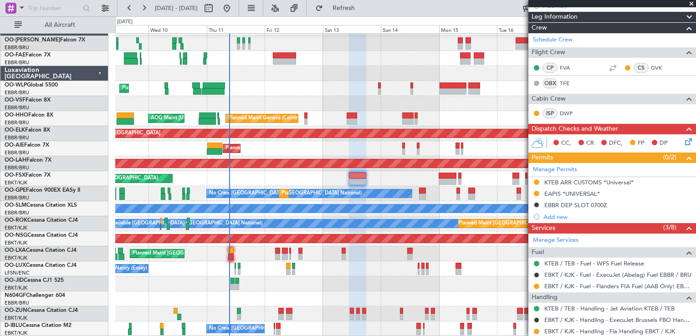
scroll to position [113, 0]
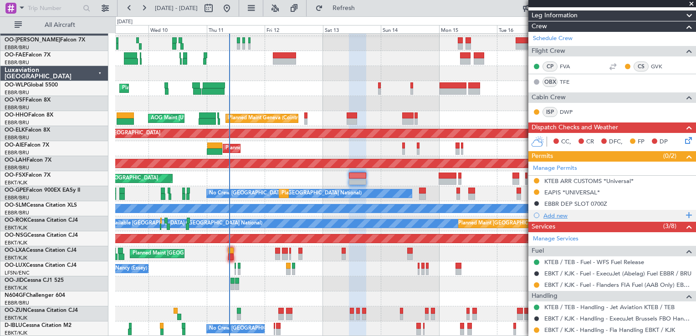
click at [563, 215] on div "Add new" at bounding box center [613, 216] width 140 height 8
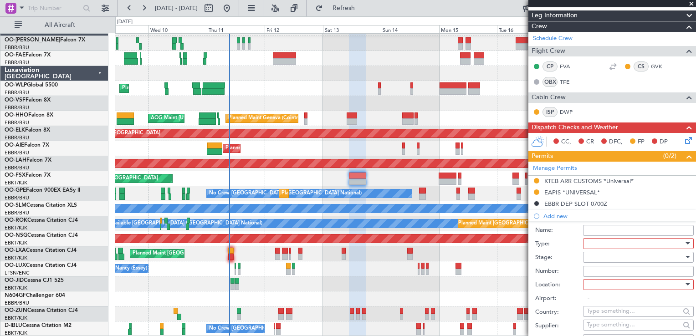
click at [605, 243] on div at bounding box center [635, 244] width 97 height 14
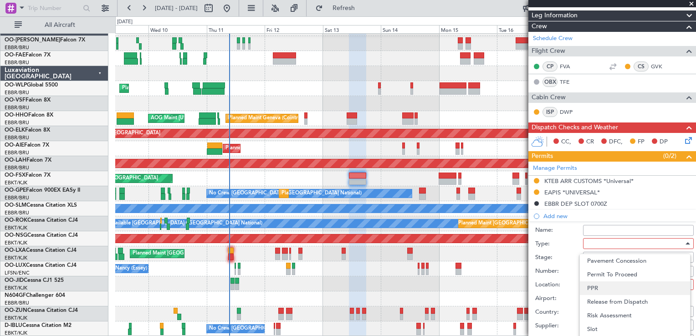
click at [601, 290] on span "PPR" at bounding box center [635, 289] width 96 height 14
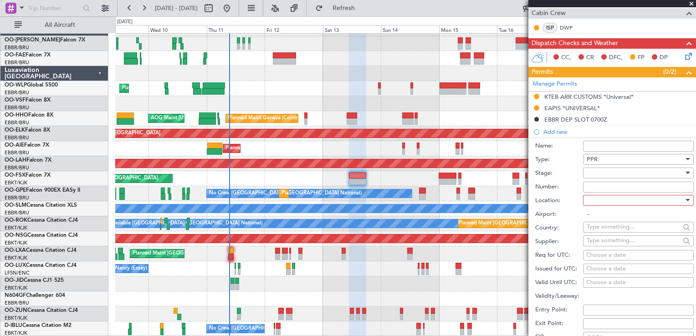
scroll to position [249, 0]
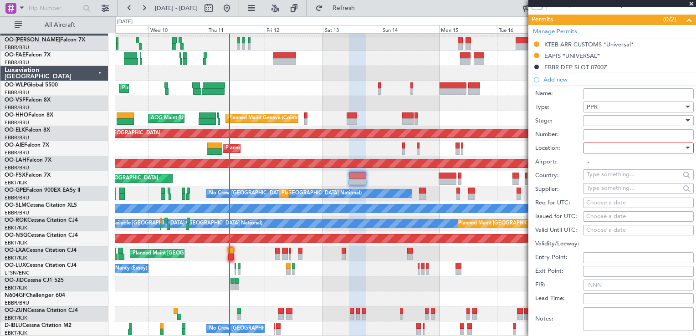
click at [596, 153] on div at bounding box center [635, 148] width 97 height 14
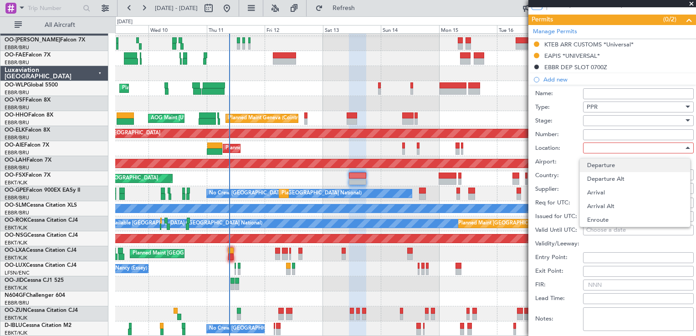
click at [594, 166] on span "Departure" at bounding box center [635, 166] width 96 height 14
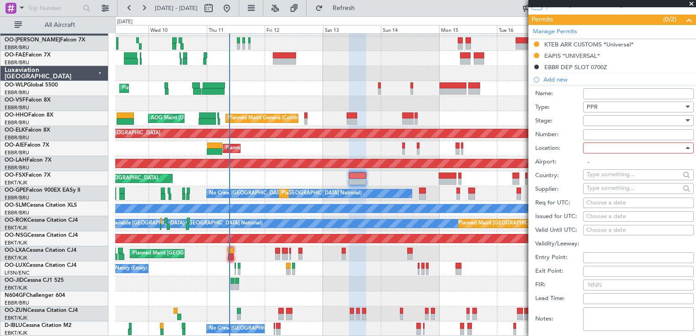
type input "EBKT / KJK"
click at [640, 203] on div "Choose a date" at bounding box center [638, 203] width 104 height 9
select select "9"
select select "2025"
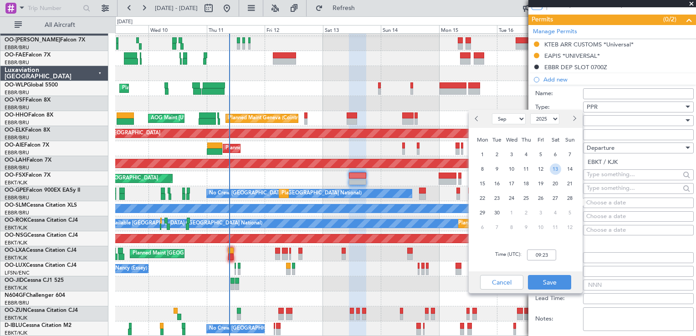
click at [554, 164] on span "13" at bounding box center [555, 169] width 11 height 11
click at [555, 257] on input "00:00" at bounding box center [541, 255] width 29 height 11
type input "11:00"
click at [561, 286] on button "Save" at bounding box center [549, 282] width 43 height 15
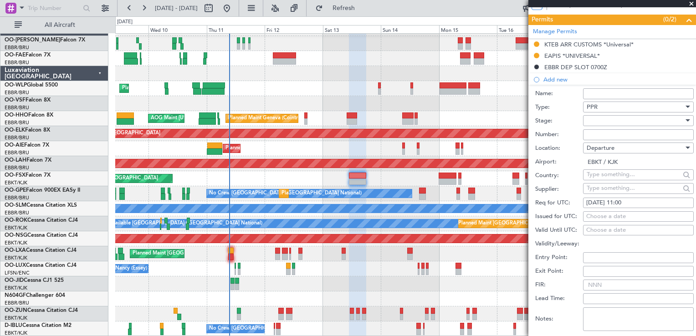
scroll to position [431, 0]
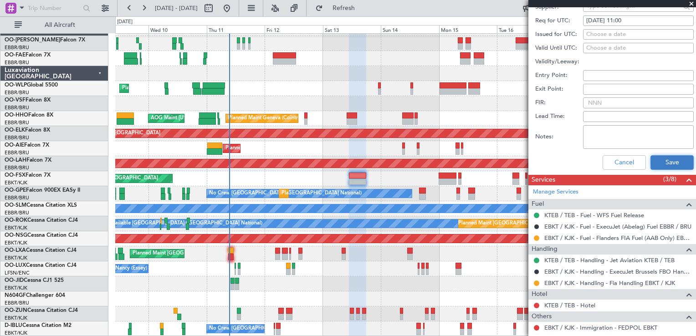
click at [670, 158] on button "Save" at bounding box center [672, 162] width 43 height 15
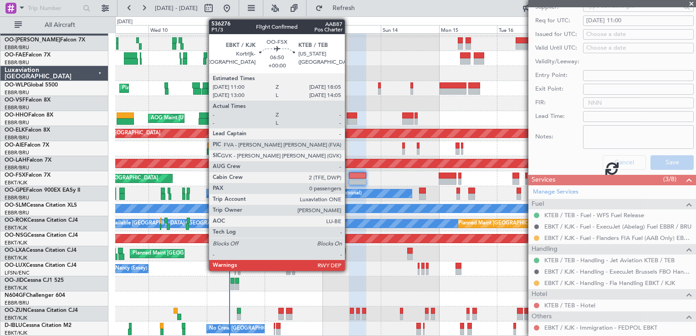
scroll to position [261, 0]
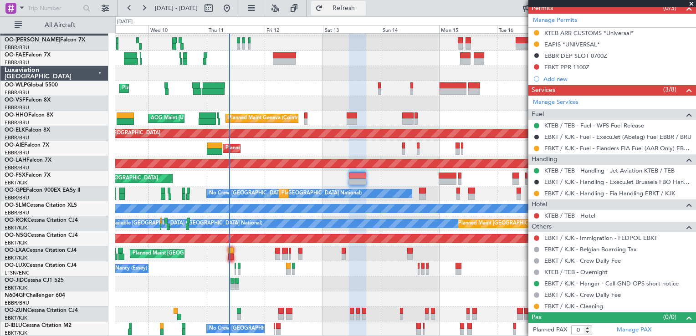
click at [359, 4] on button "Refresh" at bounding box center [338, 8] width 55 height 15
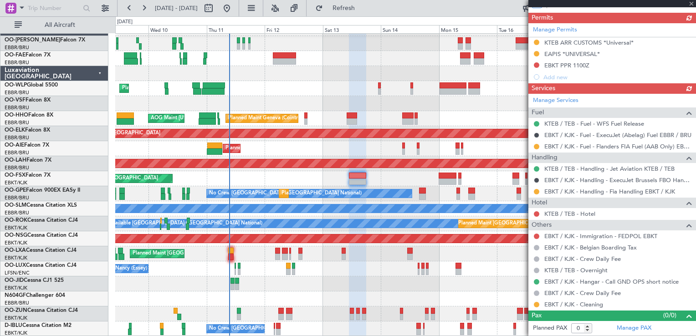
scroll to position [237, 0]
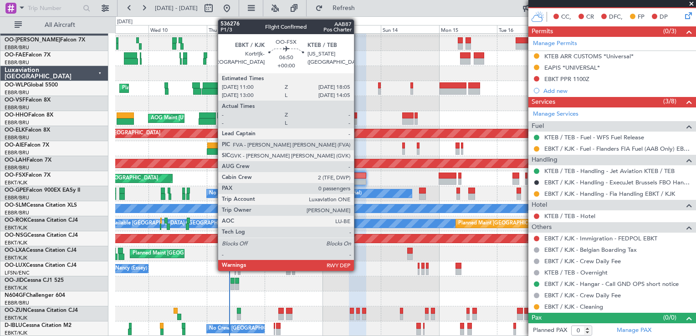
click at [358, 179] on div at bounding box center [357, 182] width 17 height 6
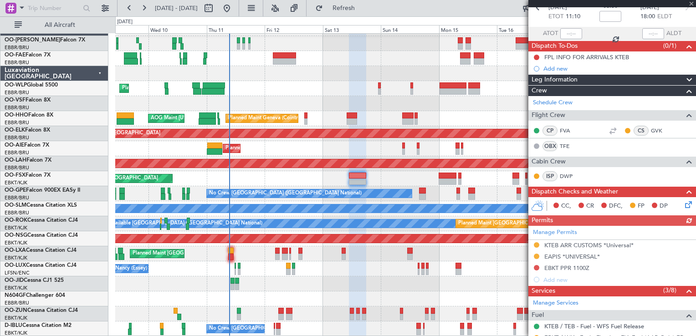
scroll to position [137, 0]
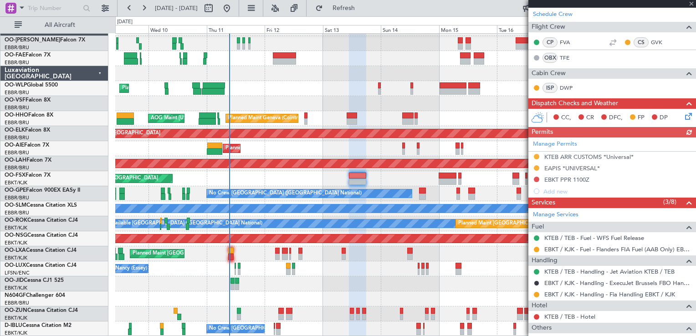
click at [537, 177] on div "Manage Permits KTEB ARR CUSTOMS *Universal* EAPIS *UNIVERSAL* EBKT PPR 1100Z Ad…" at bounding box center [612, 168] width 168 height 60
click at [536, 179] on button at bounding box center [536, 179] width 5 height 5
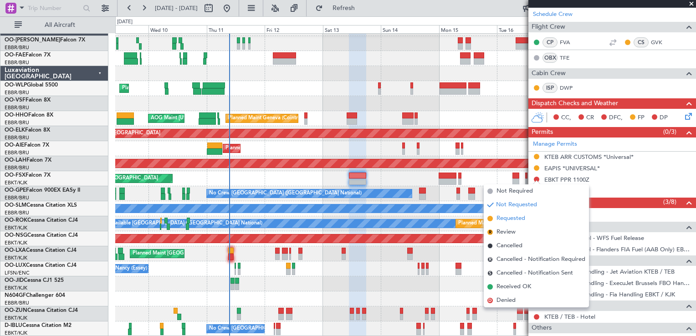
click at [517, 220] on span "Requested" at bounding box center [511, 218] width 29 height 9
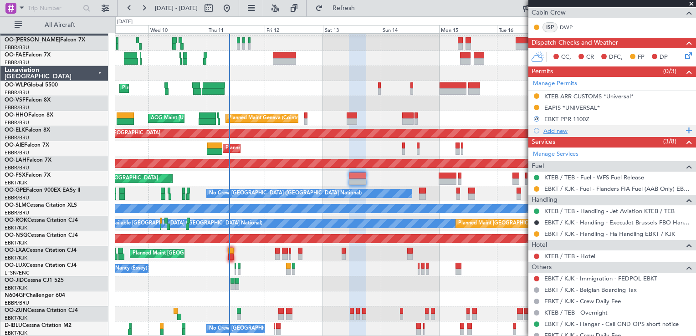
scroll to position [237, 0]
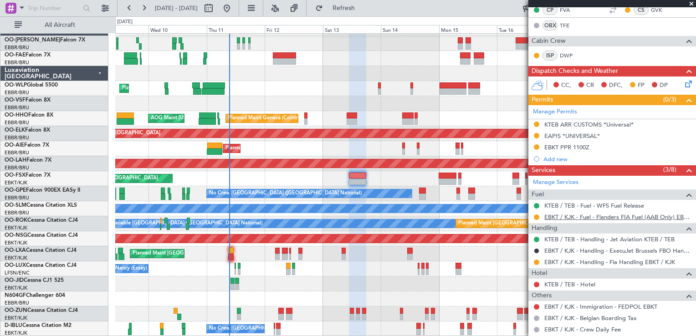
scroll to position [146, 0]
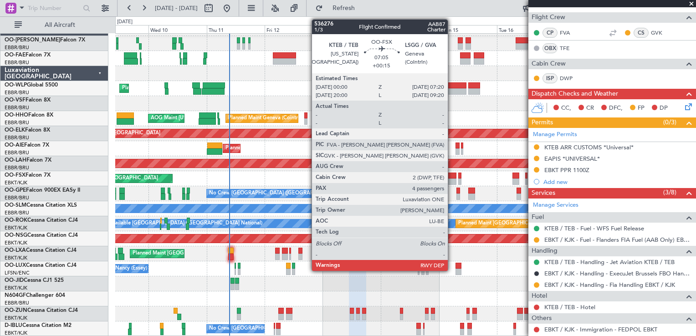
click at [452, 178] on div at bounding box center [448, 176] width 18 height 6
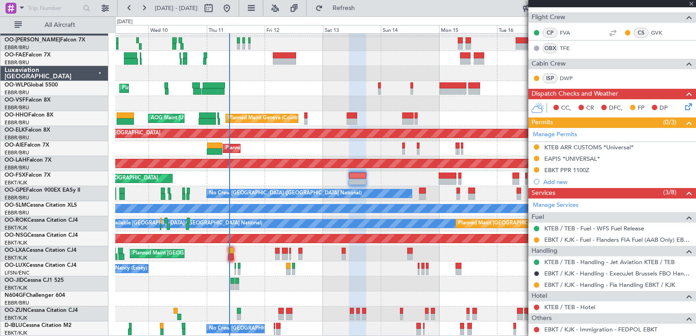
type input "+00:15"
type input "4"
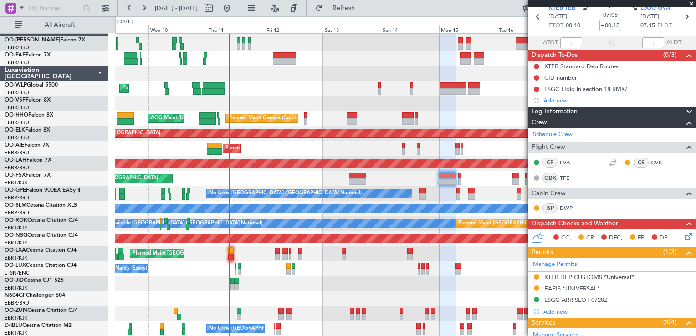
scroll to position [0, 0]
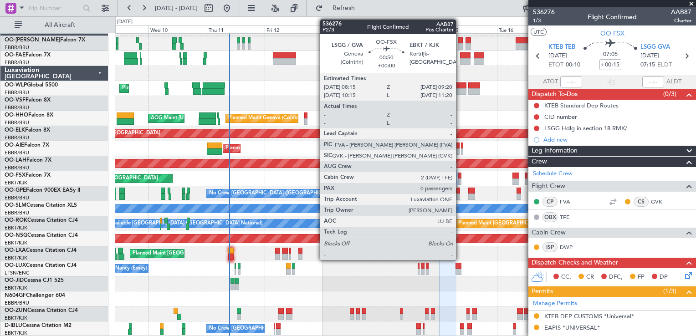
click at [460, 174] on div at bounding box center [459, 176] width 3 height 6
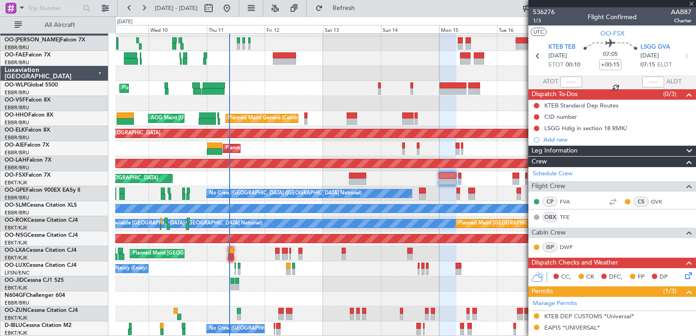
type input "0"
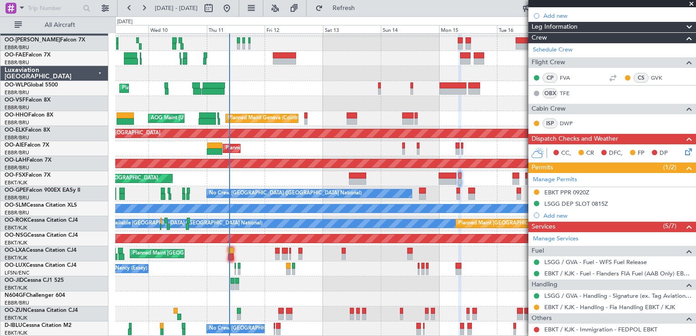
scroll to position [169, 0]
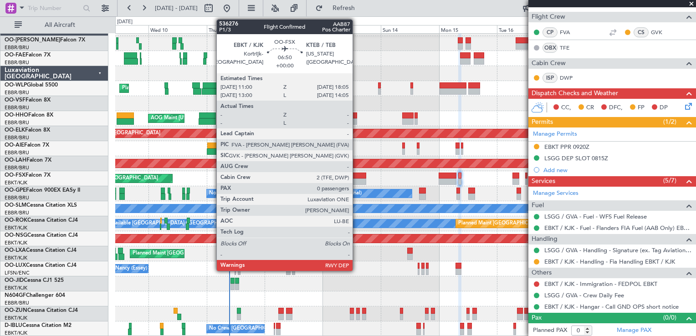
click at [357, 176] on div at bounding box center [357, 176] width 17 height 6
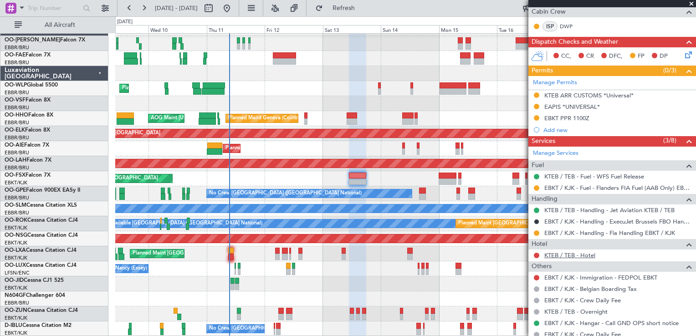
scroll to position [146, 0]
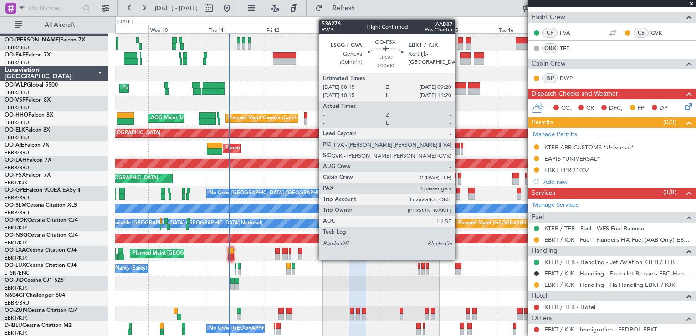
click at [459, 176] on div at bounding box center [459, 176] width 3 height 6
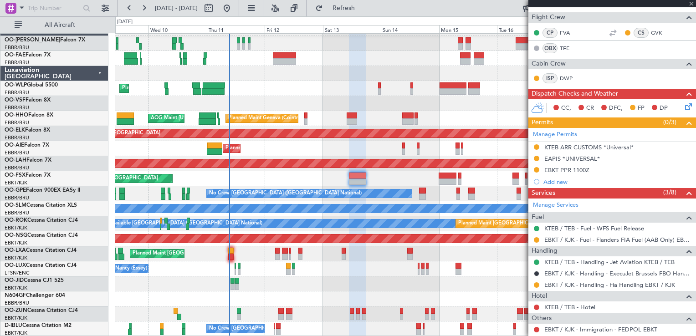
scroll to position [0, 0]
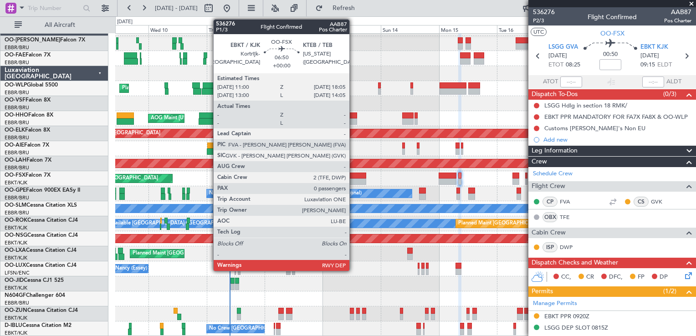
click at [353, 173] on div at bounding box center [357, 176] width 17 height 6
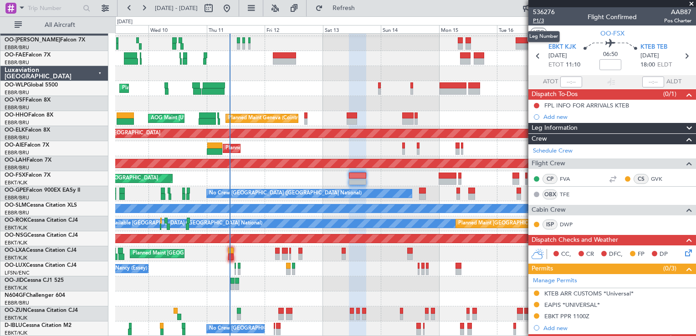
click at [541, 18] on span "P1/3" at bounding box center [544, 21] width 22 height 8
click at [363, 5] on span "Refreshing..." at bounding box center [344, 8] width 38 height 6
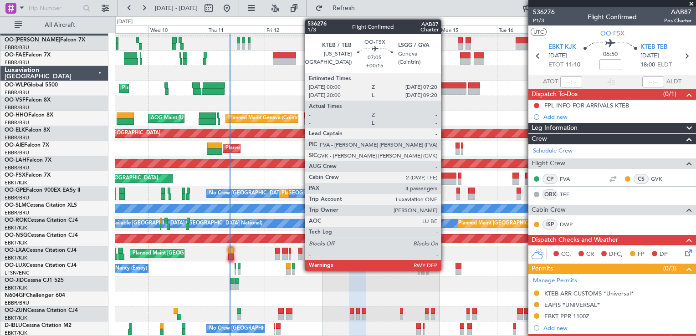
click at [445, 174] on div at bounding box center [448, 176] width 18 height 6
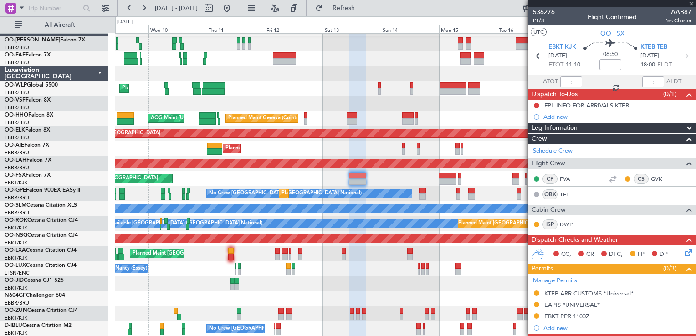
type input "+00:15"
type input "4"
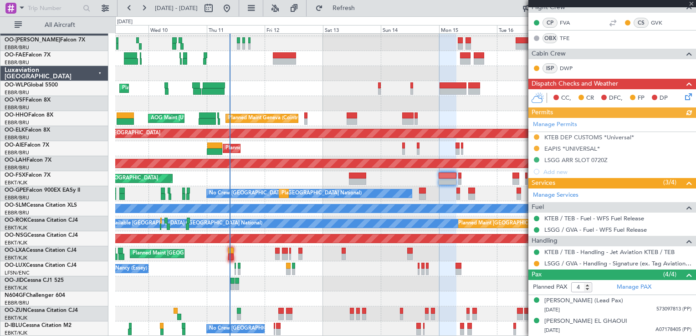
scroll to position [182, 0]
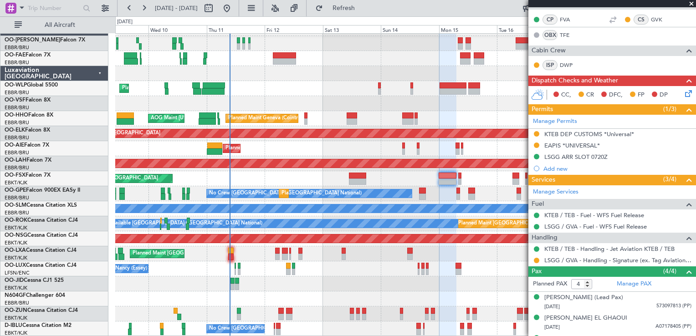
click at [457, 174] on div "Planned Maint Kortrijk-[GEOGRAPHIC_DATA]" at bounding box center [405, 178] width 580 height 15
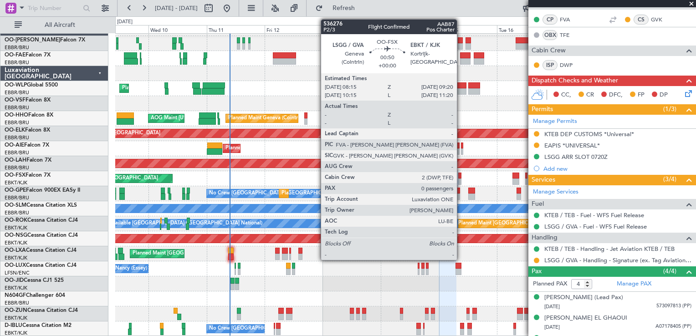
click at [461, 174] on div at bounding box center [459, 176] width 3 height 6
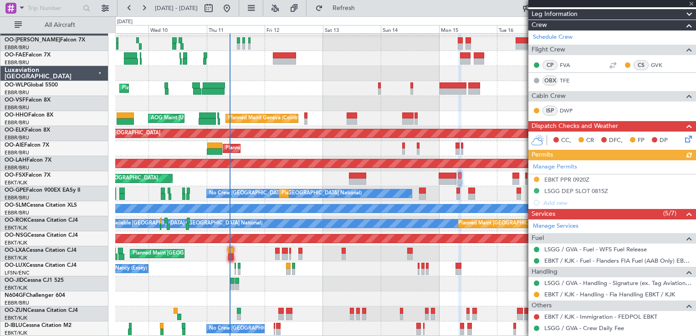
scroll to position [169, 0]
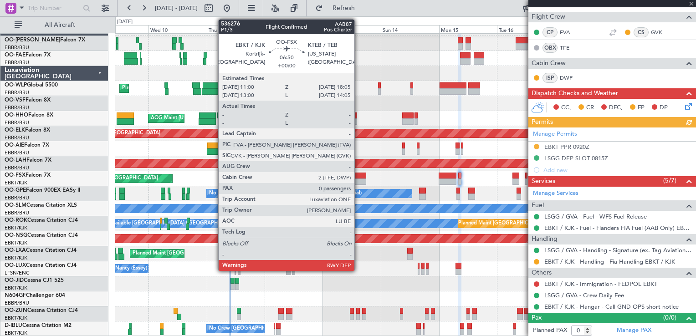
click at [359, 177] on div at bounding box center [357, 176] width 17 height 6
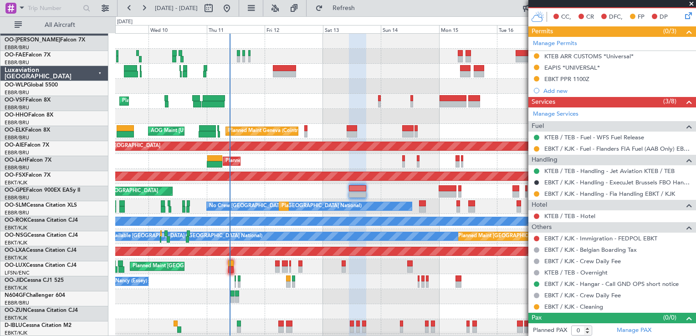
scroll to position [0, 0]
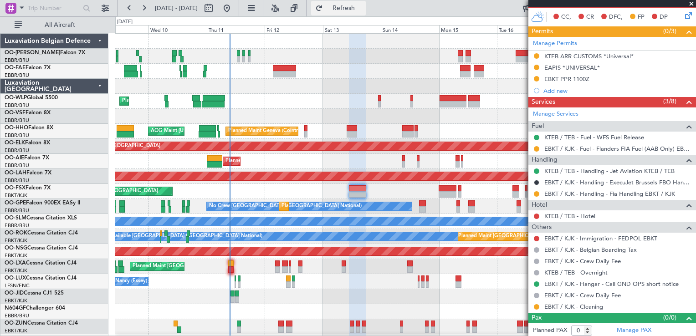
click at [363, 11] on span "Refresh" at bounding box center [344, 8] width 38 height 6
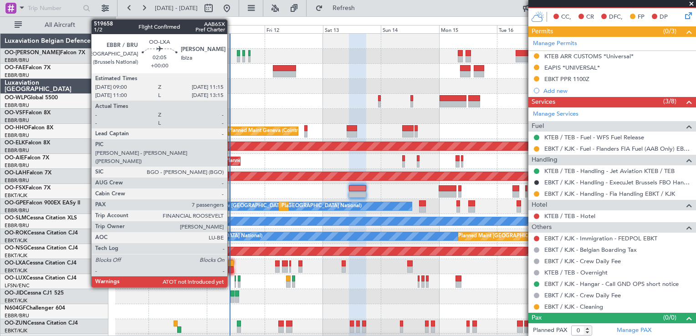
click at [231, 261] on div at bounding box center [230, 264] width 5 height 6
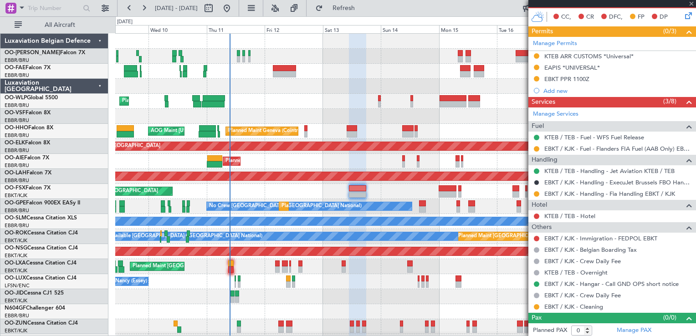
type input "7"
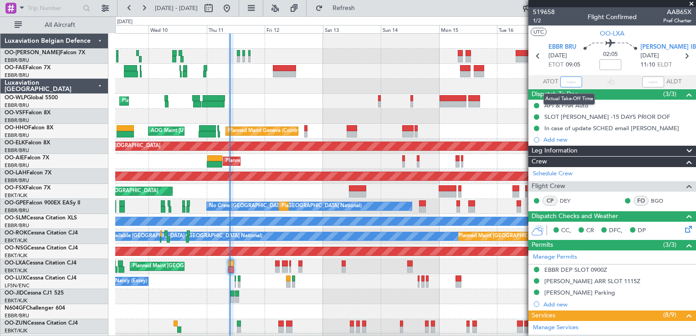
click at [567, 79] on input "text" at bounding box center [571, 82] width 22 height 11
click at [571, 30] on section "UTC OO-LXA" at bounding box center [612, 33] width 168 height 14
type input "09:17"
click at [692, 3] on span at bounding box center [691, 4] width 9 height 8
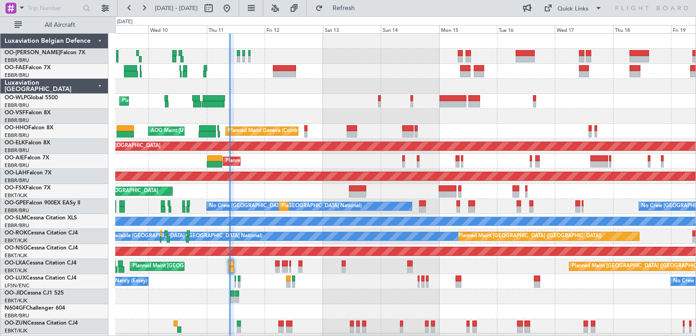
type input "0"
click at [343, 6] on button "Refresh" at bounding box center [338, 8] width 55 height 15
click at [326, 87] on div at bounding box center [405, 86] width 580 height 15
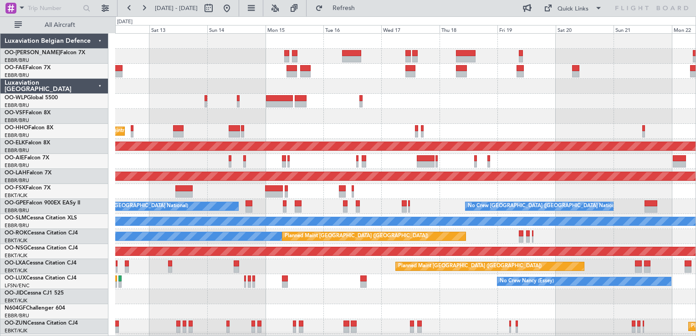
click at [381, 94] on div "Planned Maint Geneva (Cointrin) AOG Maint New York (Teterboro) Planned Maint Ko…" at bounding box center [405, 192] width 580 height 316
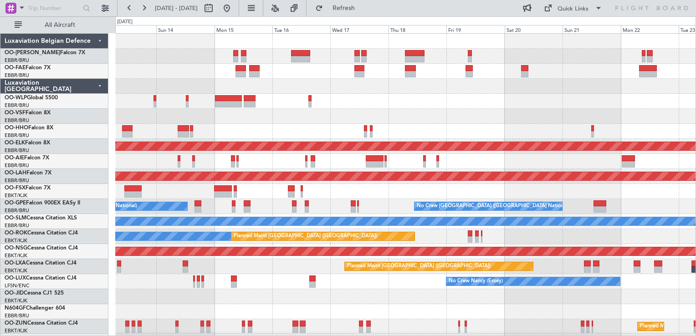
click at [335, 100] on div at bounding box center [405, 101] width 580 height 15
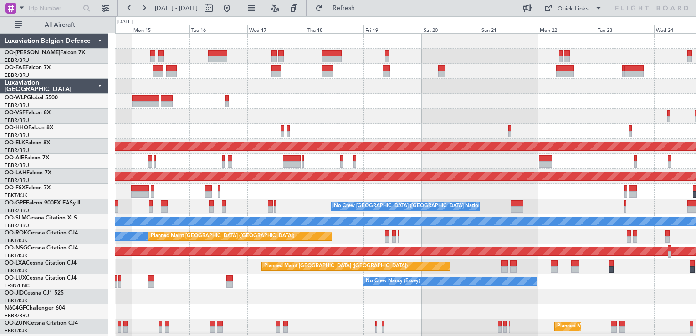
click at [388, 114] on div at bounding box center [405, 116] width 580 height 15
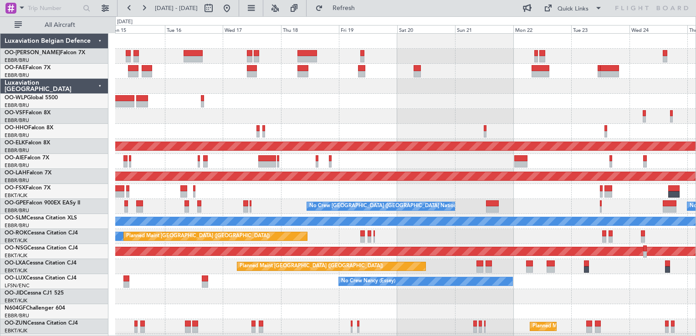
click at [367, 110] on div at bounding box center [405, 116] width 580 height 15
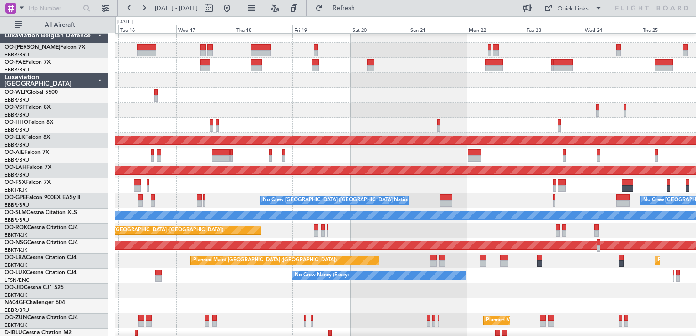
click at [417, 108] on div at bounding box center [405, 110] width 580 height 15
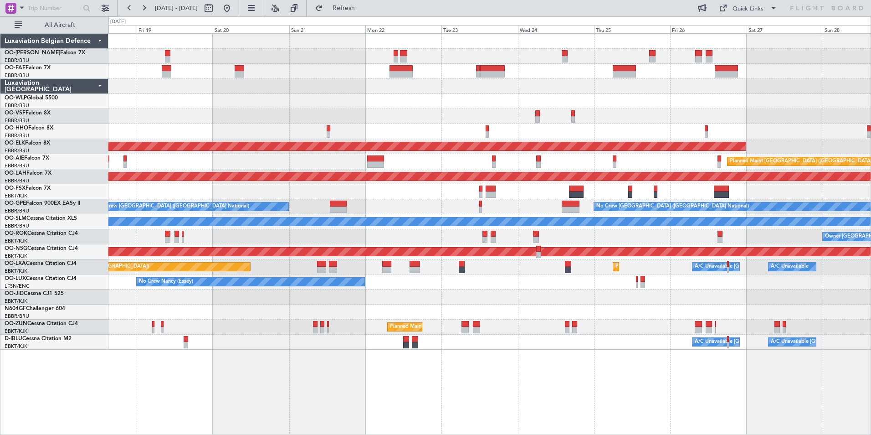
click at [554, 336] on div "Owner Melsbroek Air Base Owner Melsbroek Air Base Planned Maint Kortrijk-Wevelg…" at bounding box center [489, 233] width 763 height 401
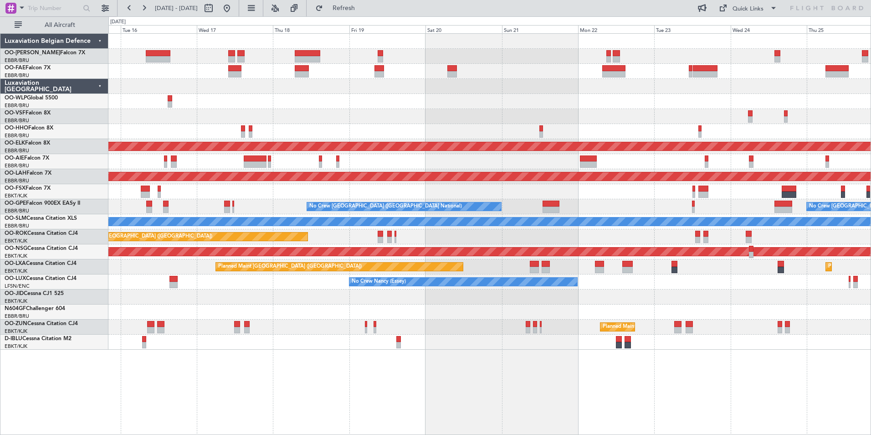
click at [556, 336] on div "Planned Maint Kortrijk-Wevelgem Planned Maint London (Farnborough) Planned Main…" at bounding box center [489, 233] width 763 height 401
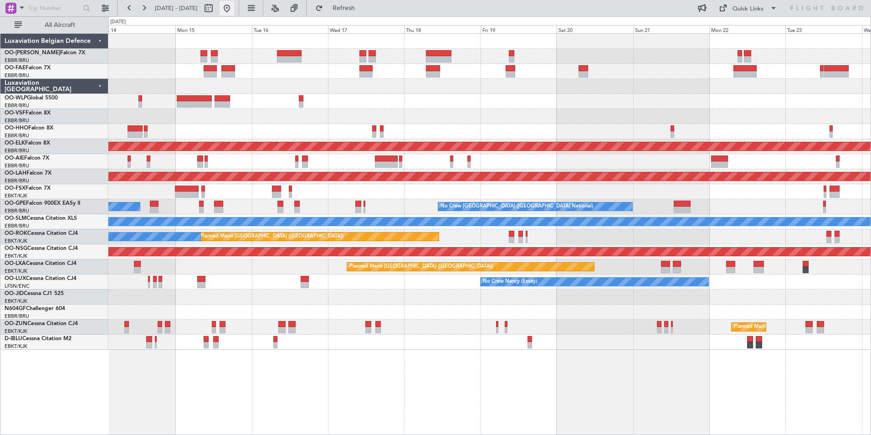
click at [234, 10] on button at bounding box center [227, 8] width 15 height 15
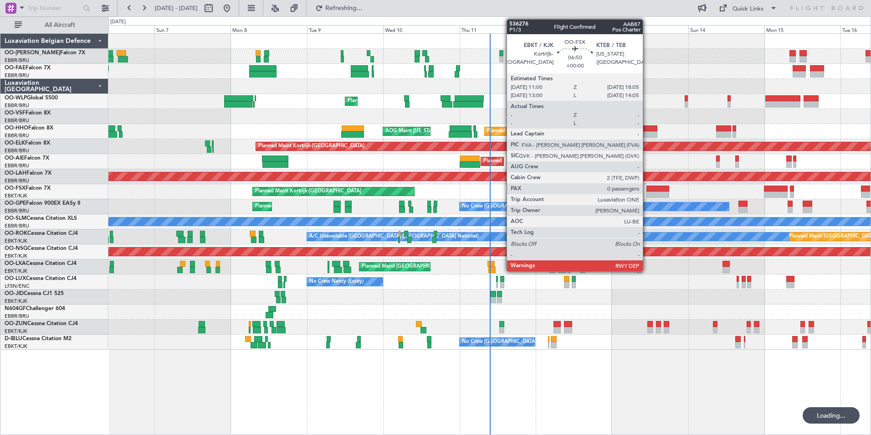
click at [647, 190] on div at bounding box center [657, 188] width 23 height 6
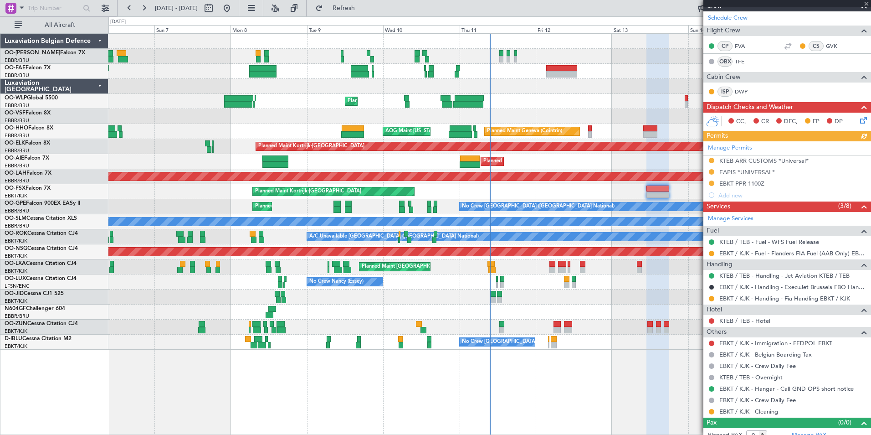
scroll to position [141, 0]
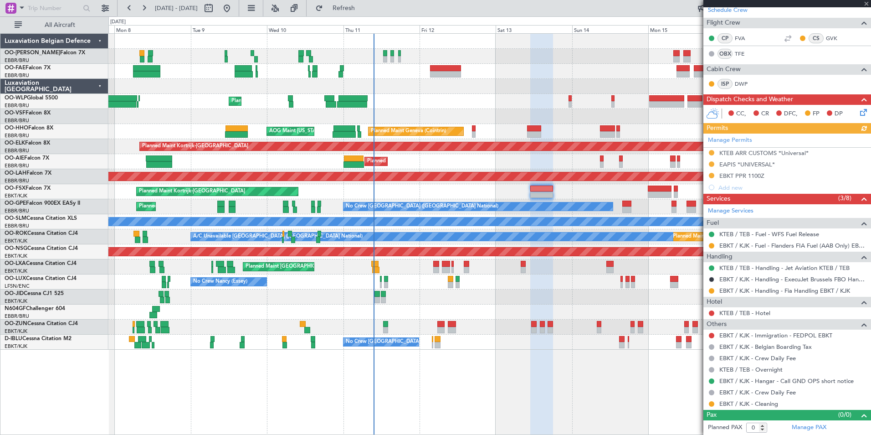
click at [566, 336] on div "Planned Maint Liege Planned Maint Geneva (Cointrin) AOG Maint New York (Teterbo…" at bounding box center [489, 233] width 763 height 401
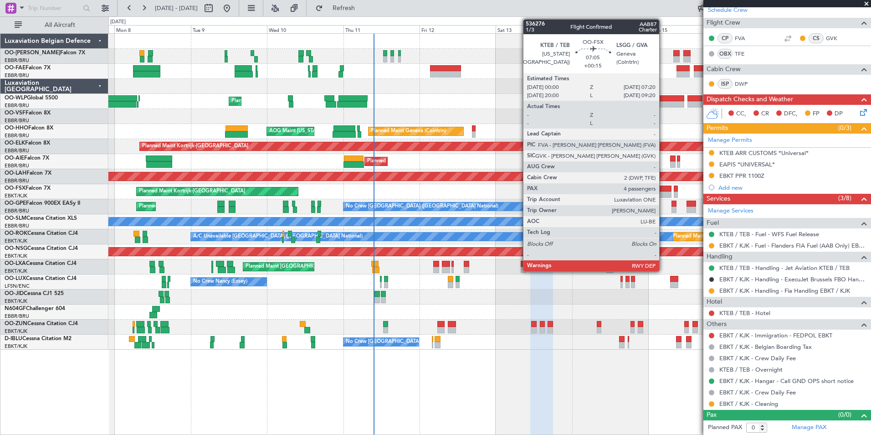
click at [663, 190] on div at bounding box center [660, 188] width 24 height 6
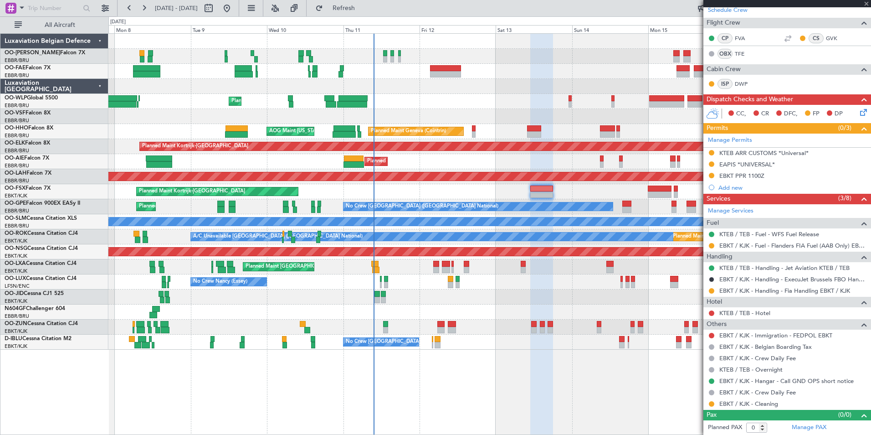
type input "+00:15"
type input "4"
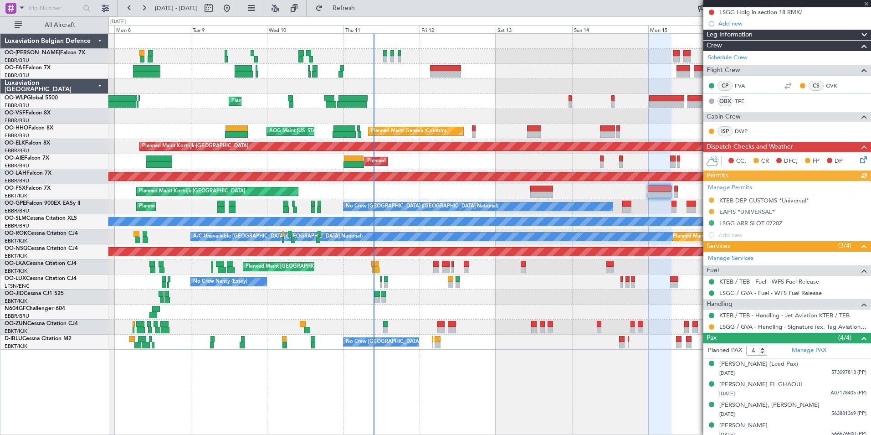
scroll to position [121, 0]
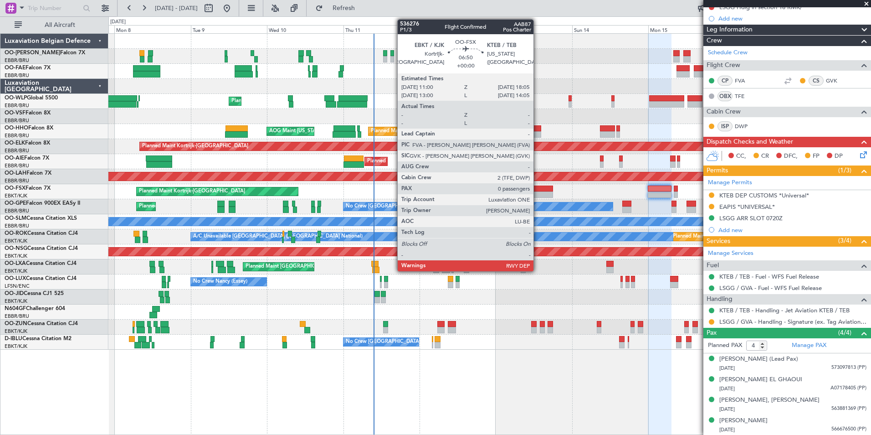
click at [538, 188] on div at bounding box center [541, 188] width 23 height 6
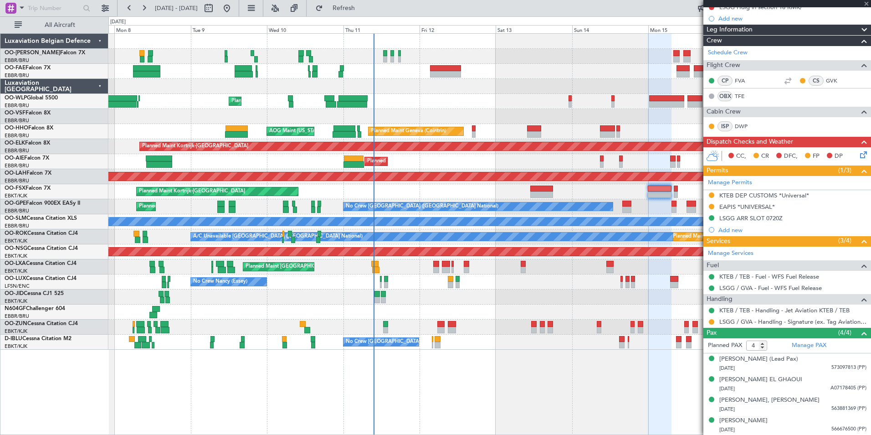
type input "0"
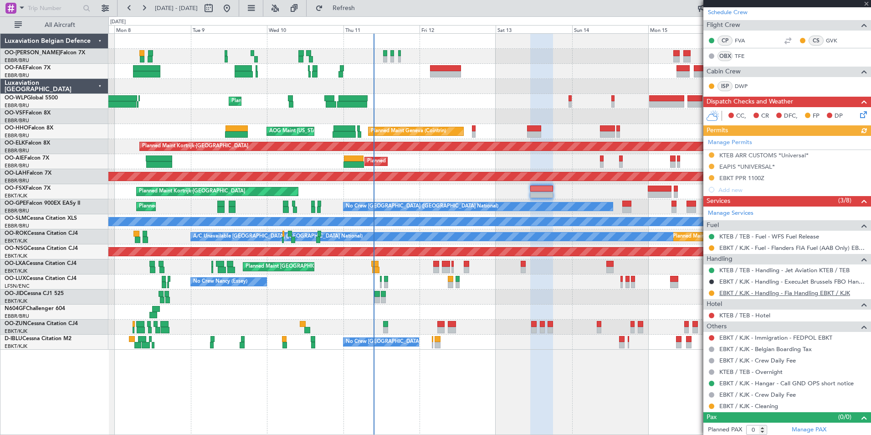
scroll to position [141, 0]
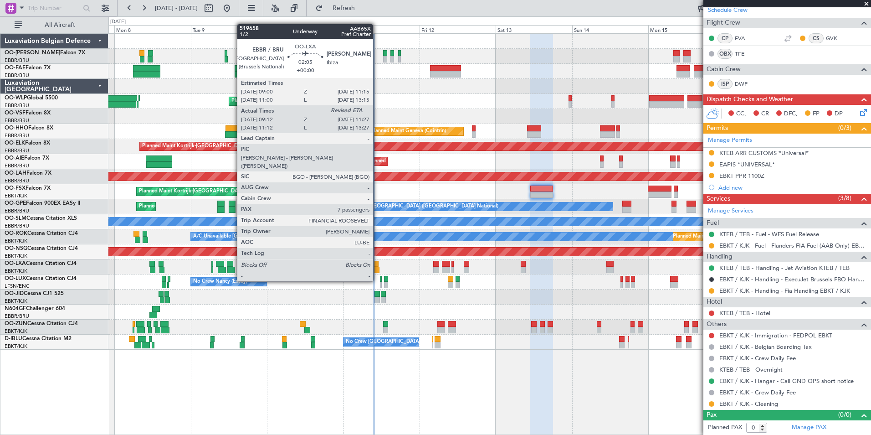
click at [377, 265] on div at bounding box center [374, 264] width 7 height 6
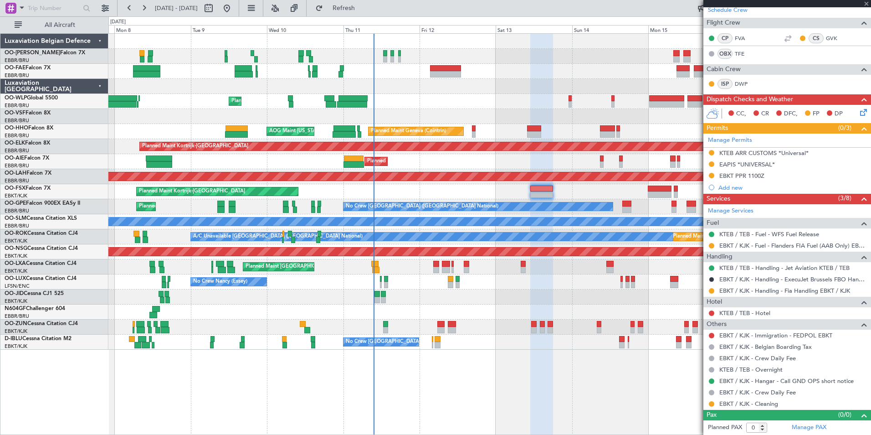
type input "09:17"
type input "7"
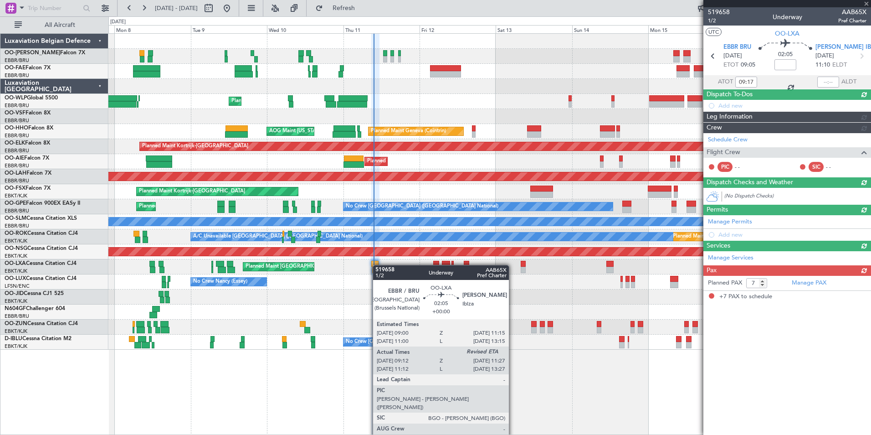
scroll to position [0, 0]
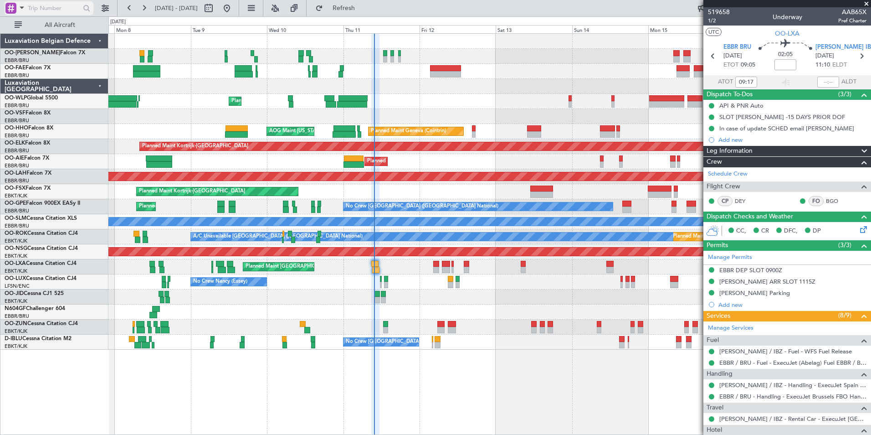
click at [21, 10] on span at bounding box center [21, 7] width 11 height 11
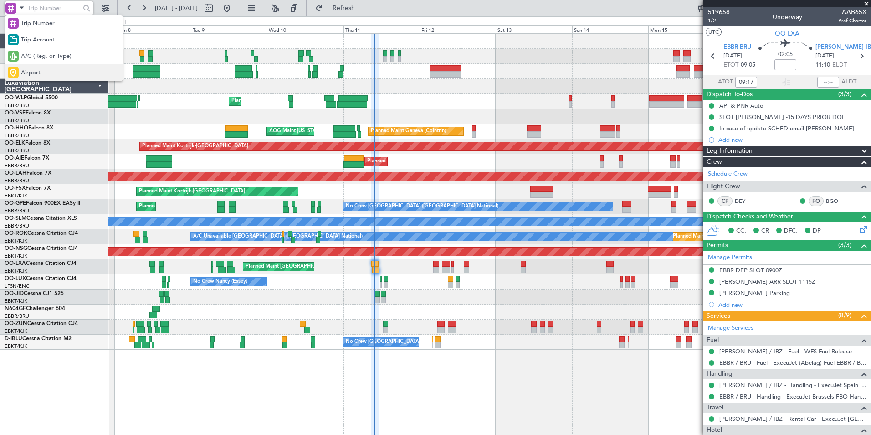
click at [30, 72] on span "Airport" at bounding box center [31, 72] width 20 height 9
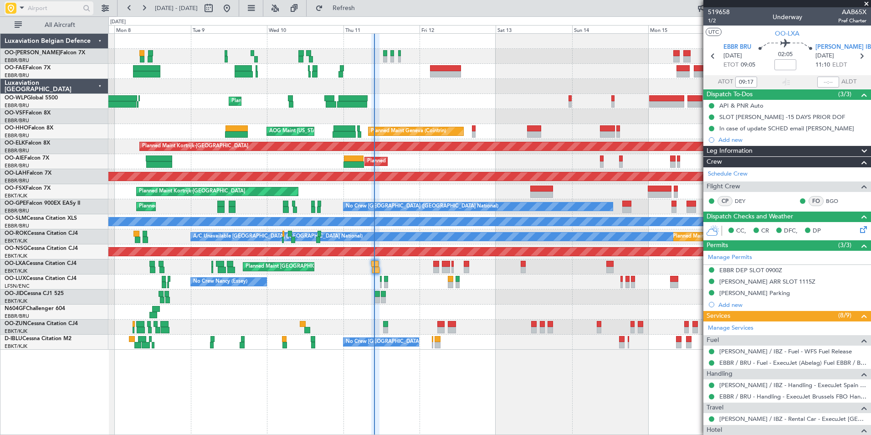
click at [60, 8] on input "text" at bounding box center [54, 8] width 52 height 14
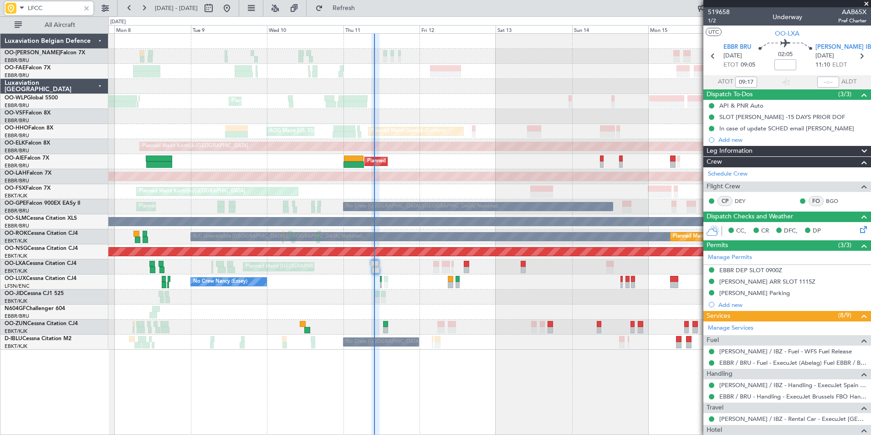
type input "LFCC"
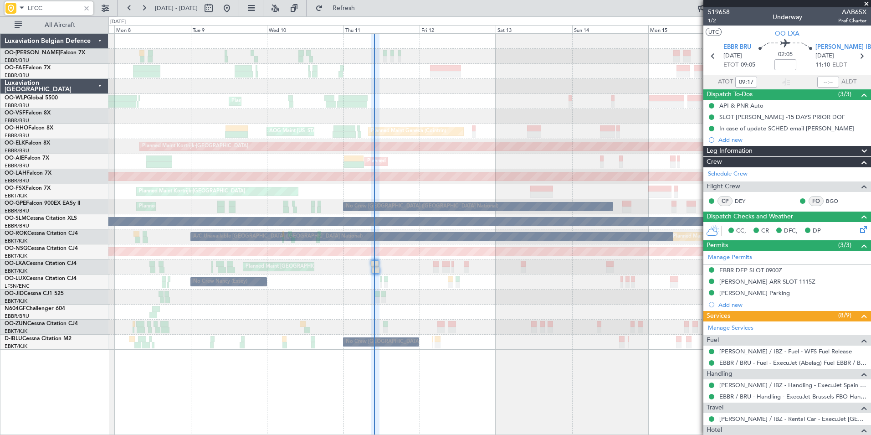
click at [22, 6] on span at bounding box center [21, 7] width 11 height 11
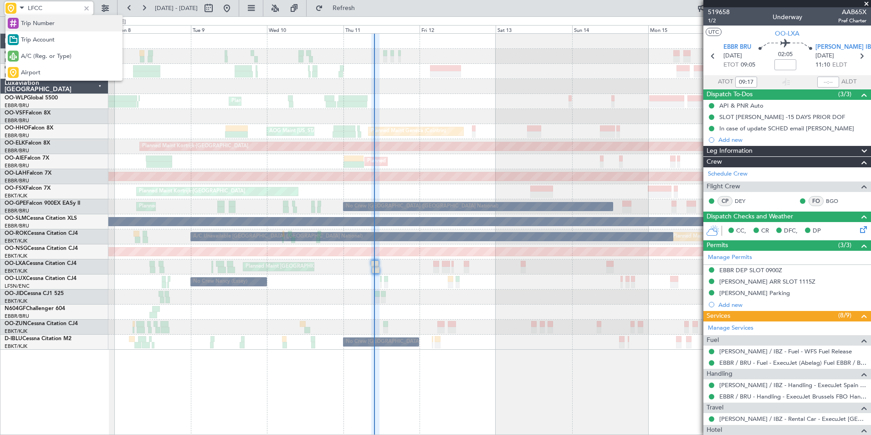
click at [41, 17] on div "Trip Number" at bounding box center [63, 23] width 117 height 16
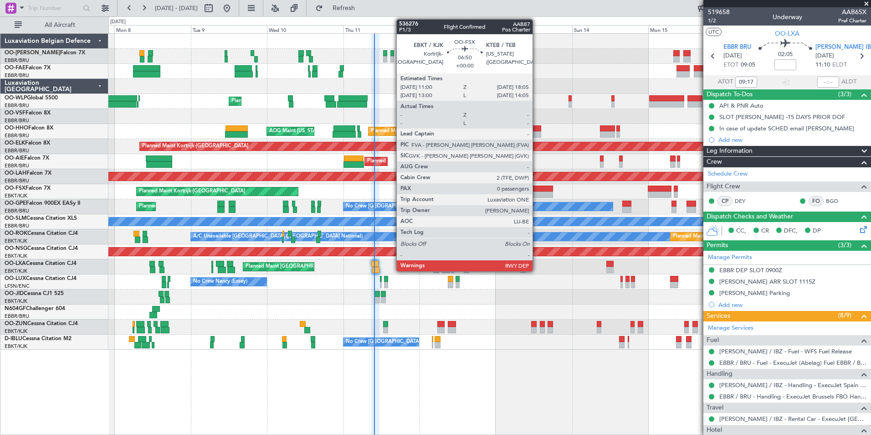
click at [537, 186] on div at bounding box center [541, 188] width 23 height 6
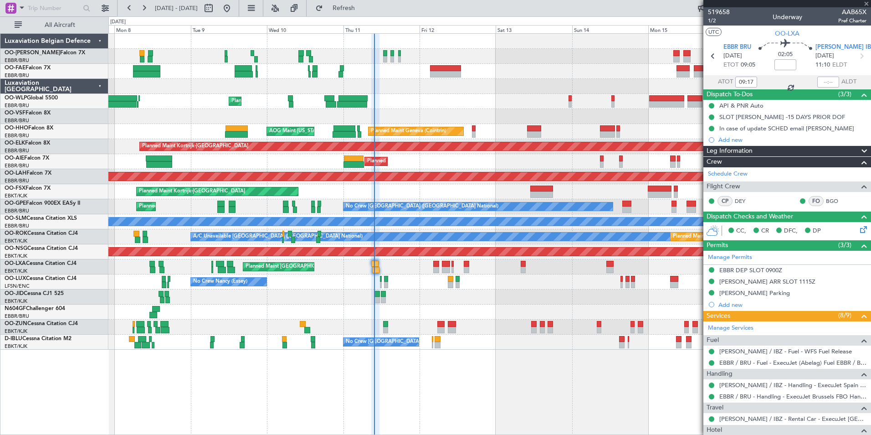
type input "0"
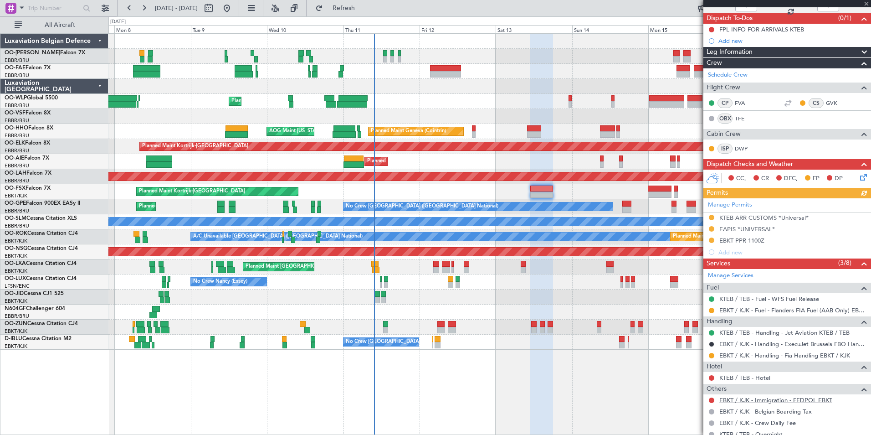
scroll to position [141, 0]
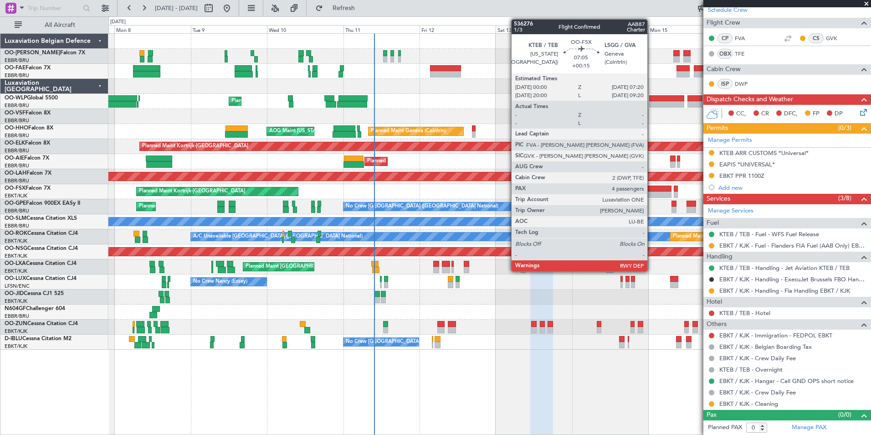
click at [651, 190] on div at bounding box center [660, 188] width 24 height 6
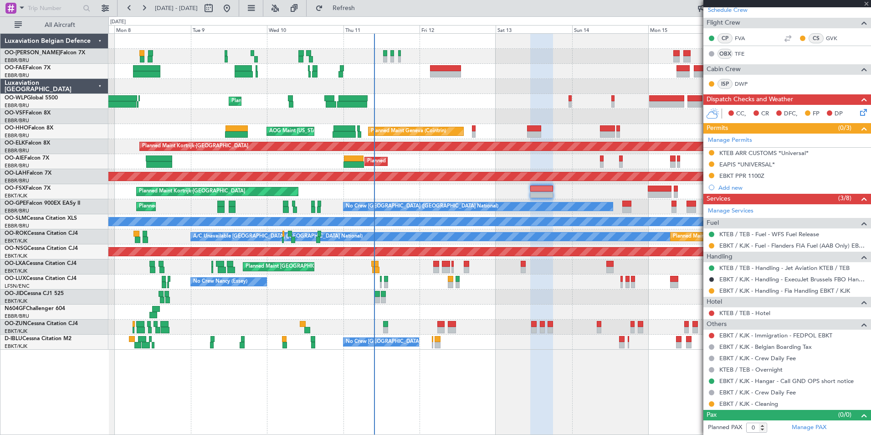
type input "+00:15"
type input "4"
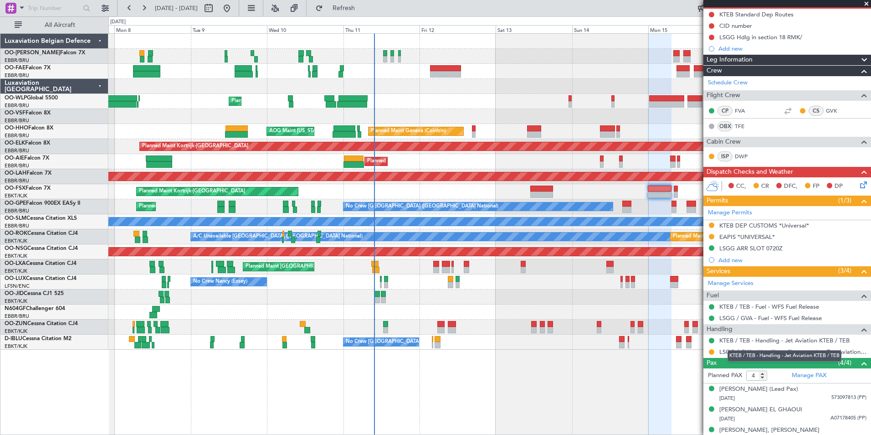
scroll to position [121, 0]
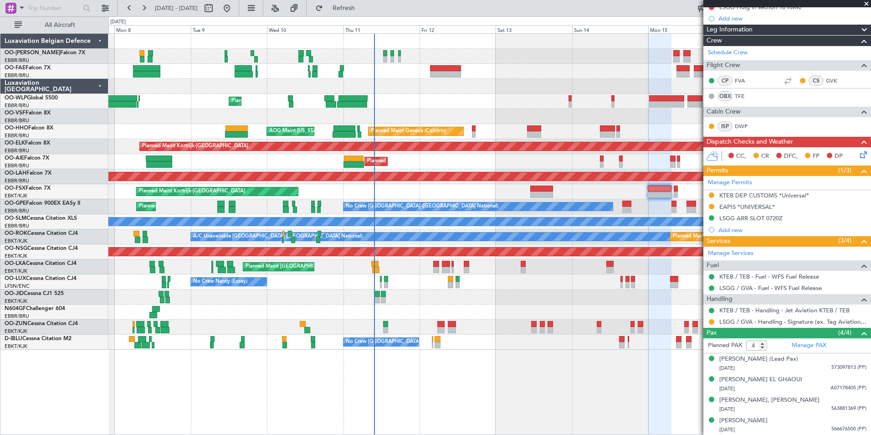
click at [443, 151] on div "Planned Maint Liege Planned Maint Geneva (Cointrin) AOG Maint New York (Teterbo…" at bounding box center [489, 192] width 762 height 316
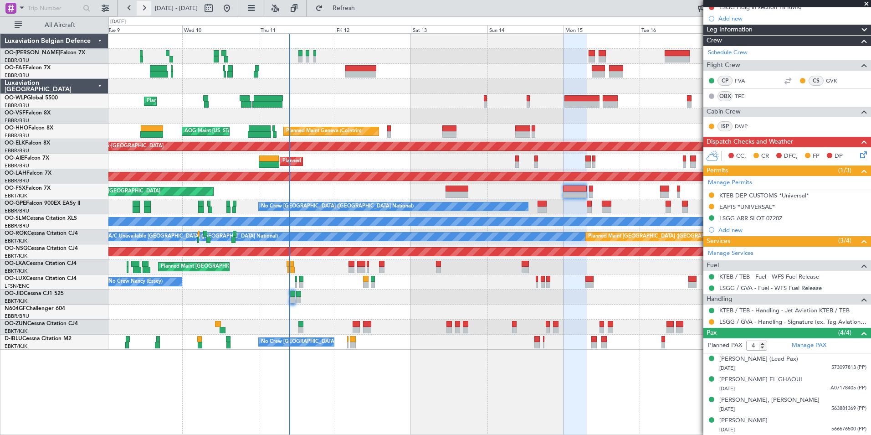
click at [149, 11] on button at bounding box center [144, 8] width 15 height 15
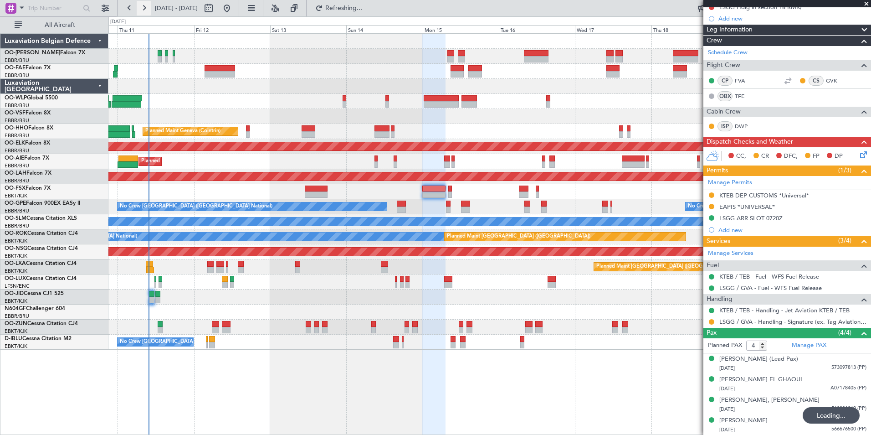
click at [149, 11] on button at bounding box center [144, 8] width 15 height 15
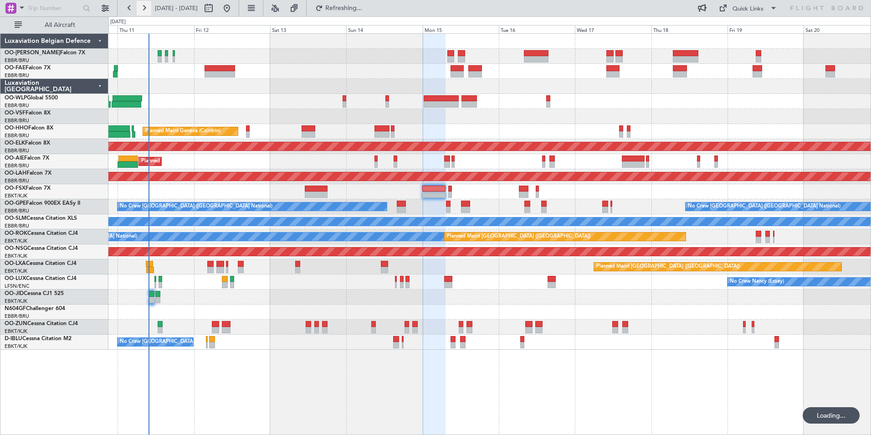
click at [149, 11] on button at bounding box center [144, 8] width 15 height 15
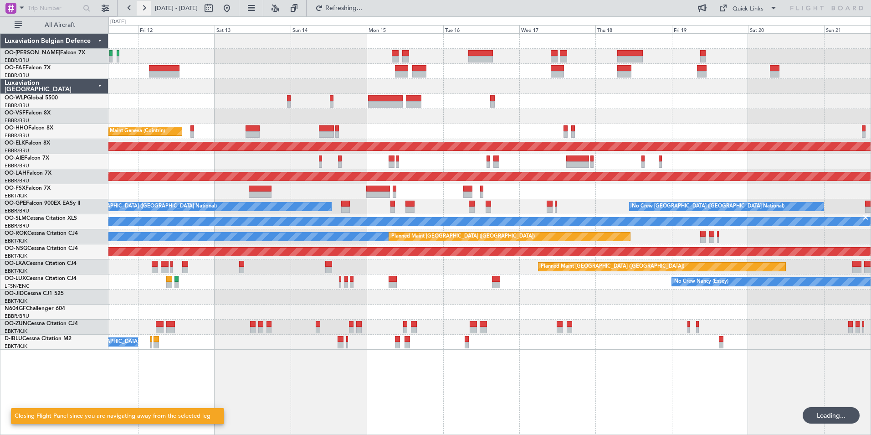
scroll to position [0, 0]
click at [149, 11] on button at bounding box center [144, 8] width 15 height 15
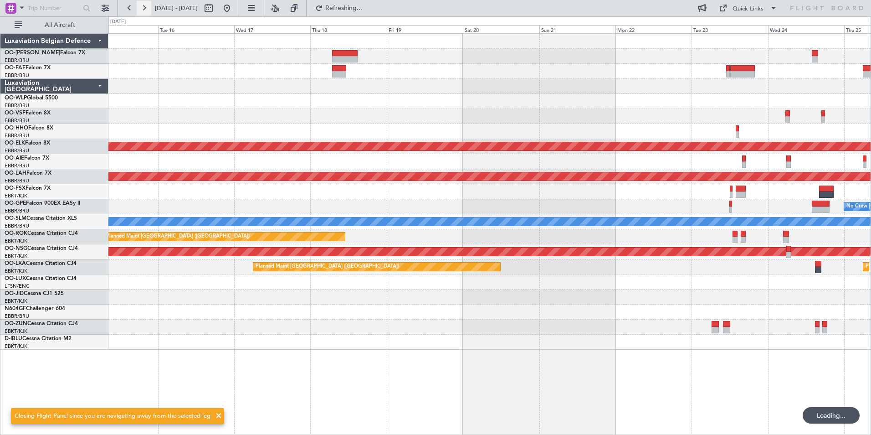
click at [149, 11] on button at bounding box center [144, 8] width 15 height 15
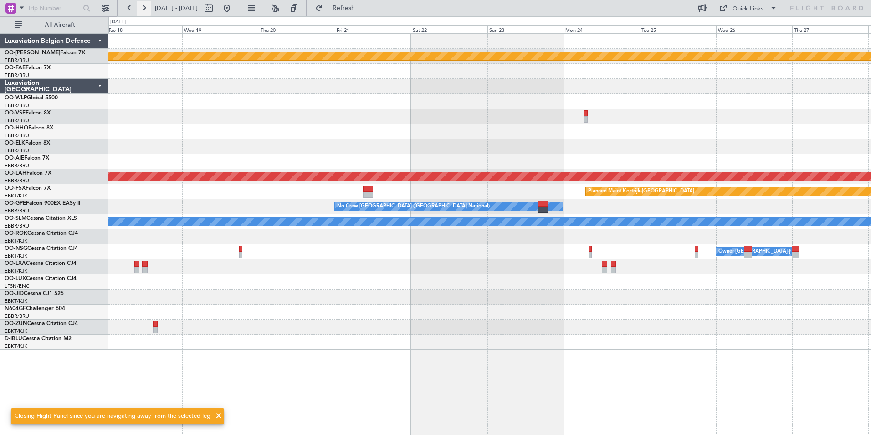
click at [149, 11] on button at bounding box center [144, 8] width 15 height 15
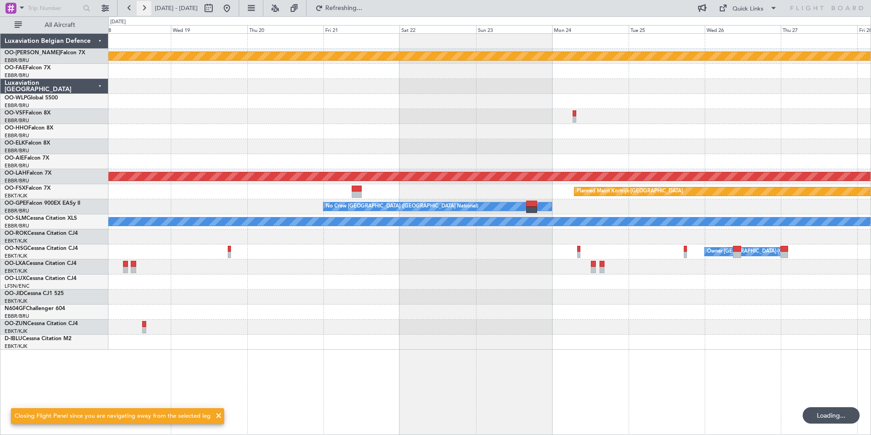
click at [149, 11] on button at bounding box center [144, 8] width 15 height 15
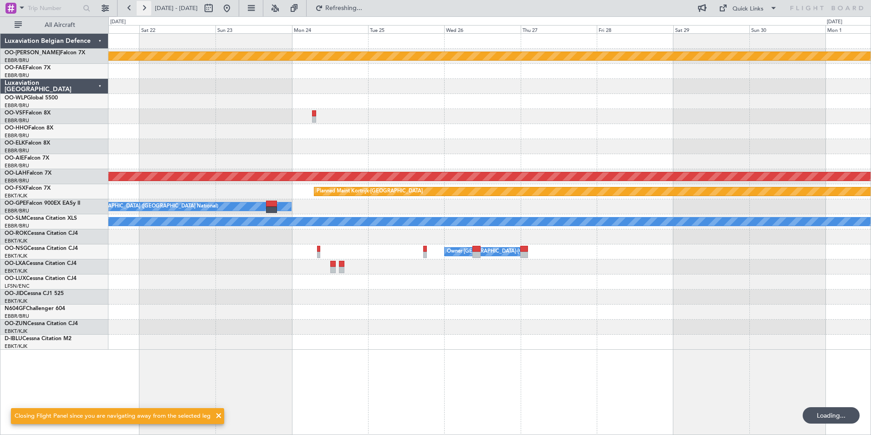
click at [149, 11] on button at bounding box center [144, 8] width 15 height 15
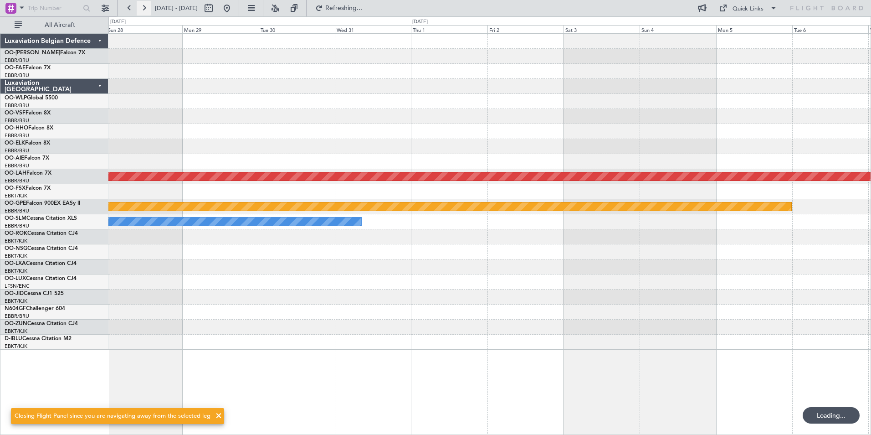
click at [149, 11] on button at bounding box center [144, 8] width 15 height 15
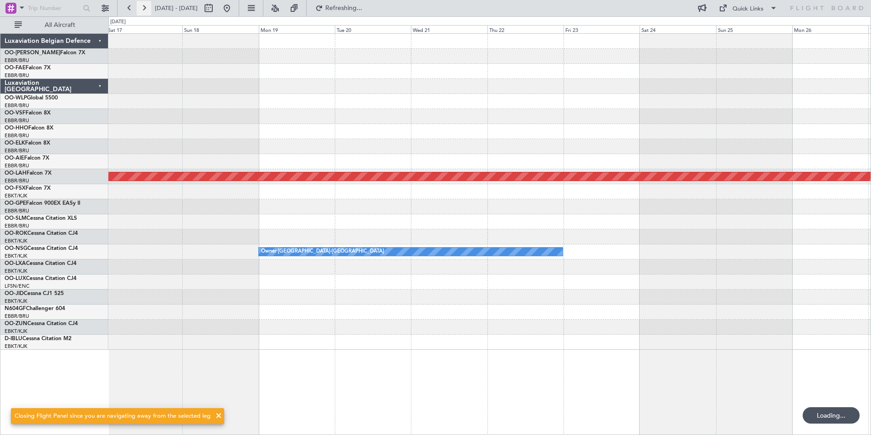
click at [149, 11] on button at bounding box center [144, 8] width 15 height 15
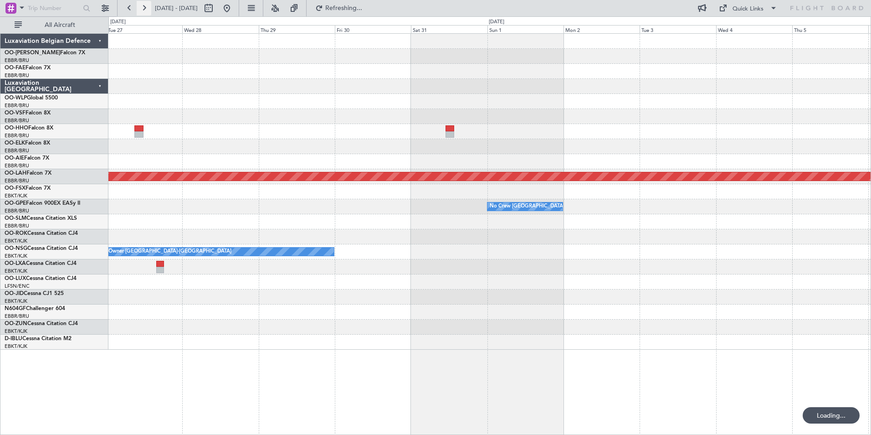
click at [149, 11] on button at bounding box center [144, 8] width 15 height 15
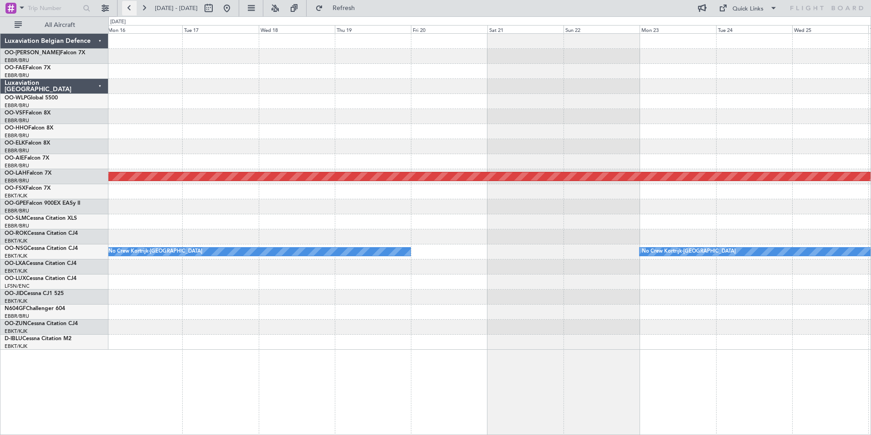
click at [126, 4] on button at bounding box center [129, 8] width 15 height 15
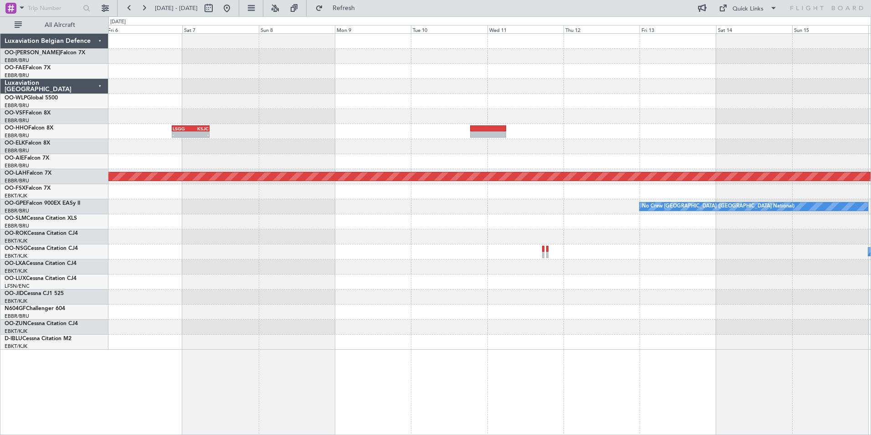
click at [542, 247] on div "No Crew Kortrijk-Wevelgem" at bounding box center [489, 251] width 762 height 15
drag, startPoint x: 340, startPoint y: 1, endPoint x: 293, endPoint y: 11, distance: 48.0
click at [338, 3] on fb-refresh-button "Refresh" at bounding box center [339, 8] width 64 height 16
click at [234, 12] on button at bounding box center [227, 8] width 15 height 15
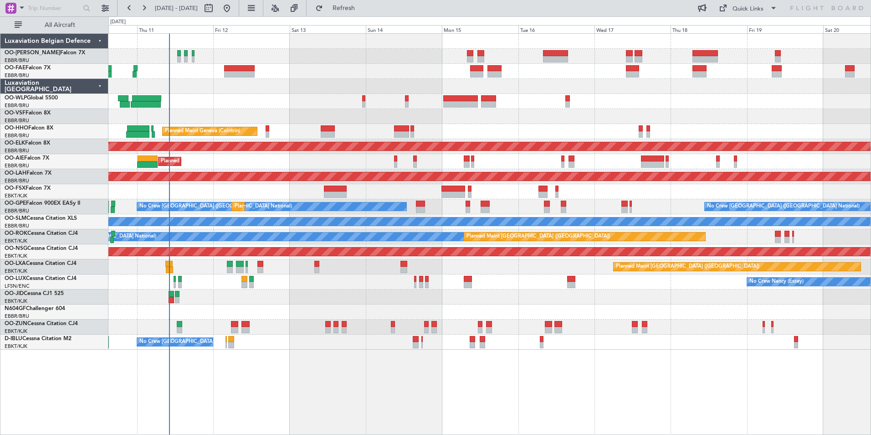
click at [469, 336] on div "Planned Maint Liege Planned Maint Geneva (Cointrin) AOG Maint New York (Teterbo…" at bounding box center [489, 233] width 763 height 401
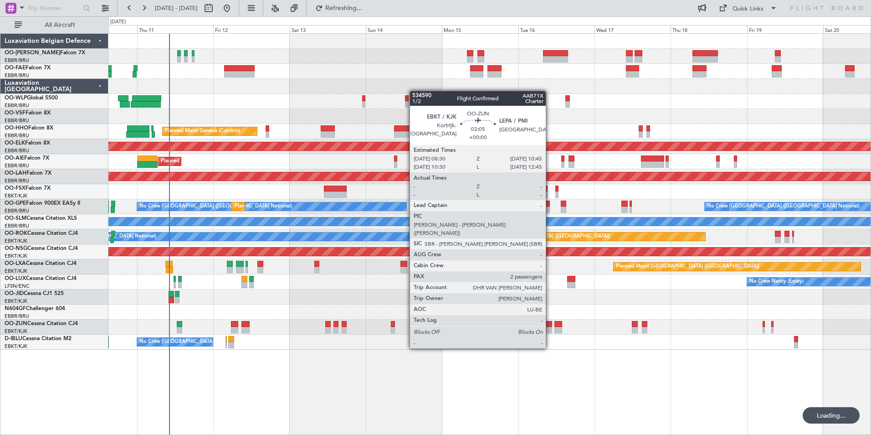
click at [550, 331] on div at bounding box center [548, 330] width 7 height 6
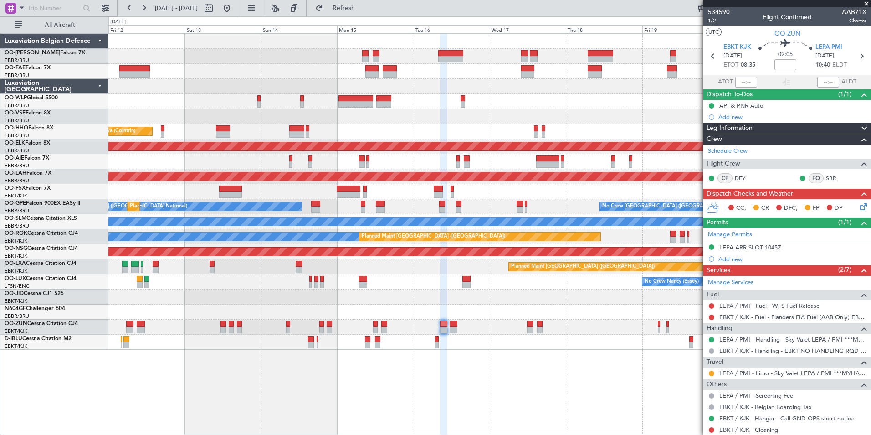
click at [482, 336] on div "Planned Maint Liege Planned Maint Geneva (Cointrin) AOG Maint New York (Teterbo…" at bounding box center [489, 233] width 763 height 401
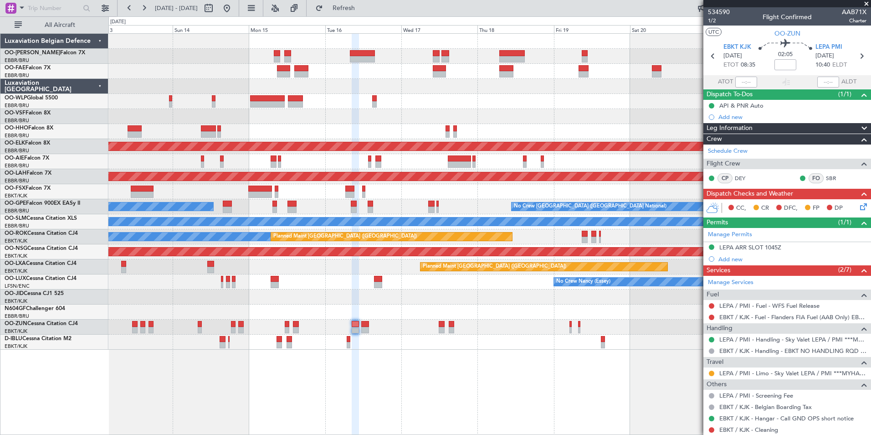
click at [450, 336] on div "Planned Maint Geneva (Cointrin) Planned Maint Kortrijk-Wevelgem Planned Maint L…" at bounding box center [489, 233] width 763 height 401
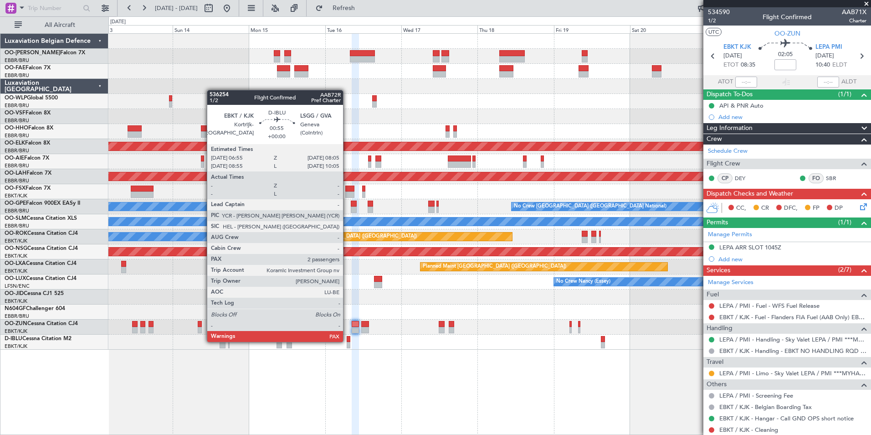
click at [347, 336] on div at bounding box center [349, 339] width 4 height 6
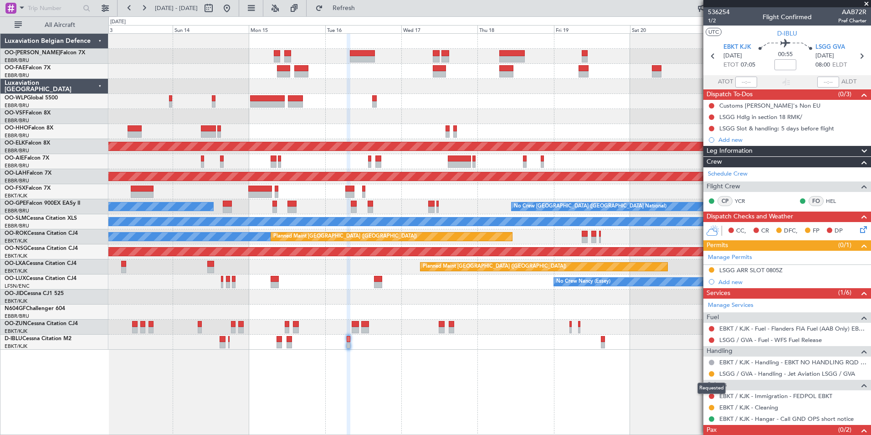
drag, startPoint x: 712, startPoint y: 372, endPoint x: 703, endPoint y: 373, distance: 8.2
click at [696, 336] on button at bounding box center [711, 373] width 5 height 5
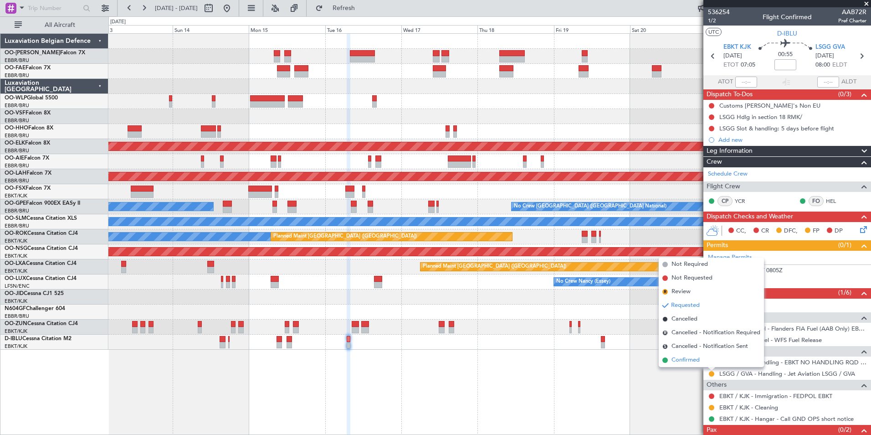
click at [689, 336] on span "Confirmed" at bounding box center [685, 359] width 28 height 9
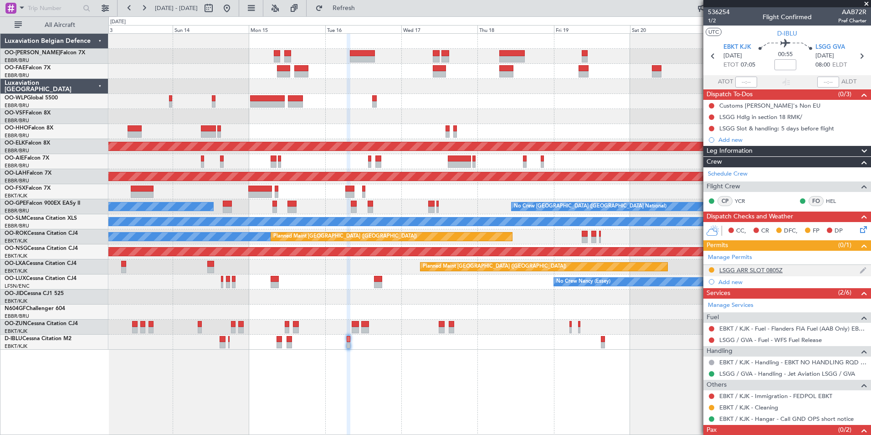
click at [696, 267] on div "LSGG ARR SLOT 0805Z" at bounding box center [750, 270] width 63 height 8
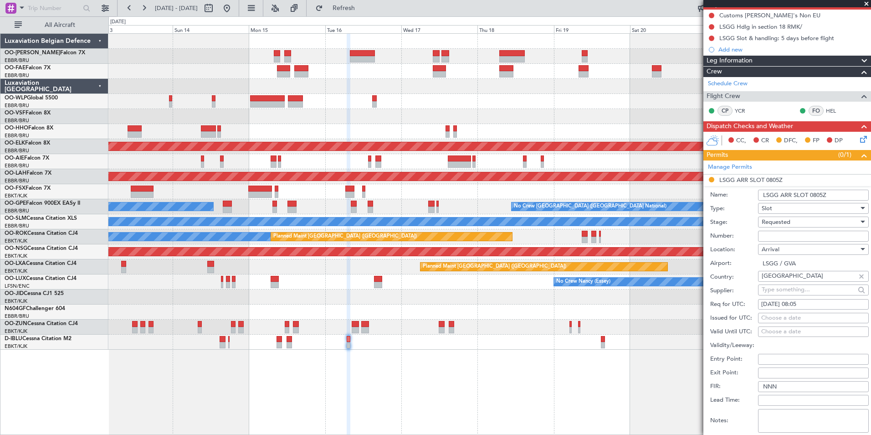
scroll to position [91, 0]
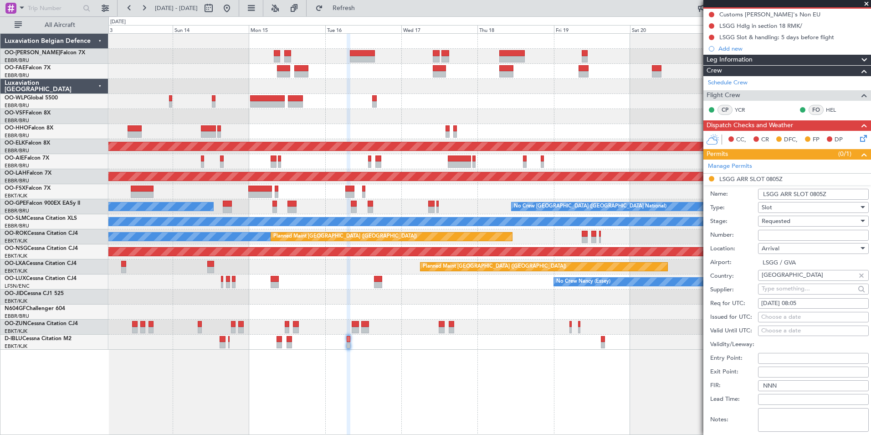
click at [696, 317] on div "Choose a date" at bounding box center [813, 316] width 104 height 9
select select "9"
select select "2025"
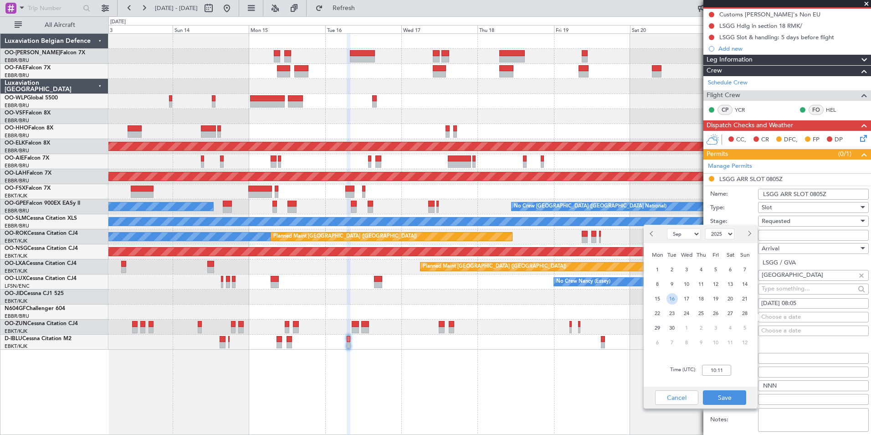
click at [674, 301] on span "16" at bounding box center [671, 298] width 11 height 11
click at [696, 336] on input "00:00" at bounding box center [716, 369] width 29 height 11
type input "08:05"
click at [696, 336] on button "Save" at bounding box center [724, 397] width 43 height 15
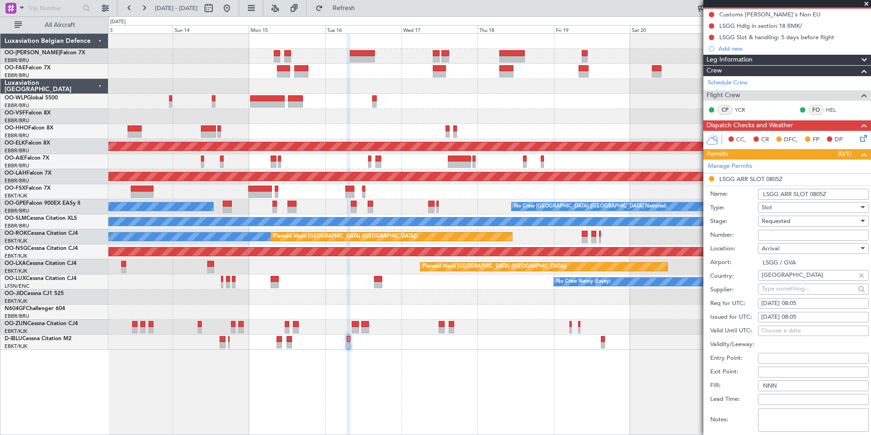
click at [696, 231] on input "Number:" at bounding box center [813, 235] width 111 height 11
paste input "091608102A"
type input "091608102A"
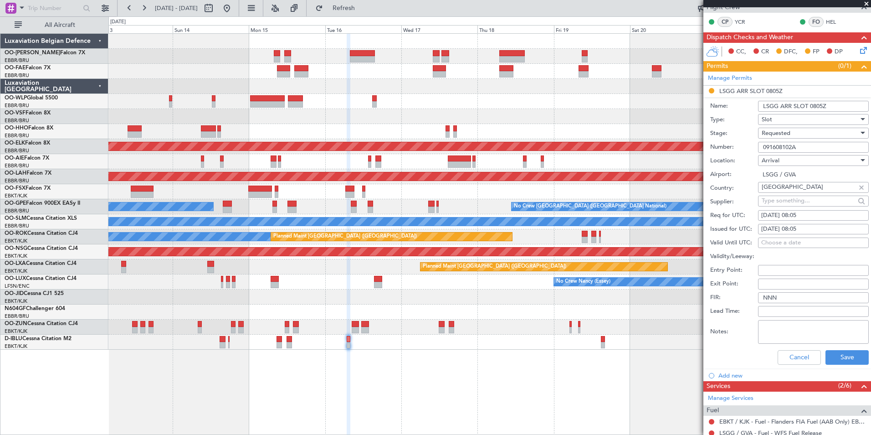
scroll to position [273, 0]
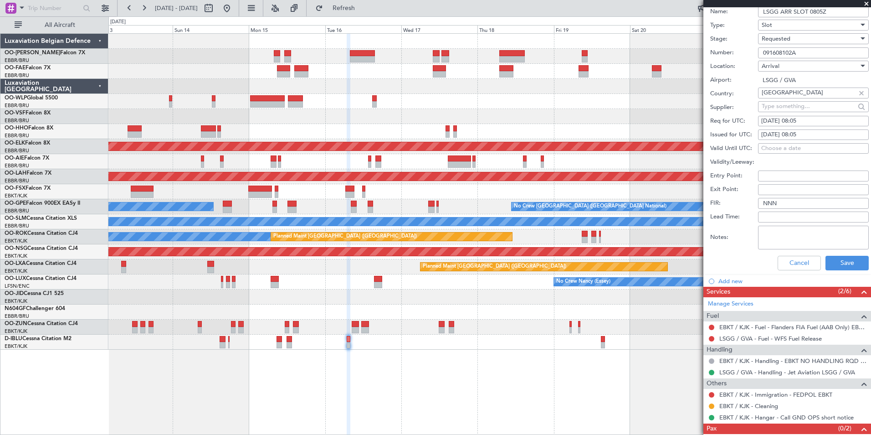
click at [696, 238] on textarea "Notes:" at bounding box center [813, 237] width 111 height 24
paste textarea "from 08:00 to 08:19"
type textarea "from 08:00 to 08:19"
click at [696, 265] on button "Save" at bounding box center [846, 263] width 43 height 15
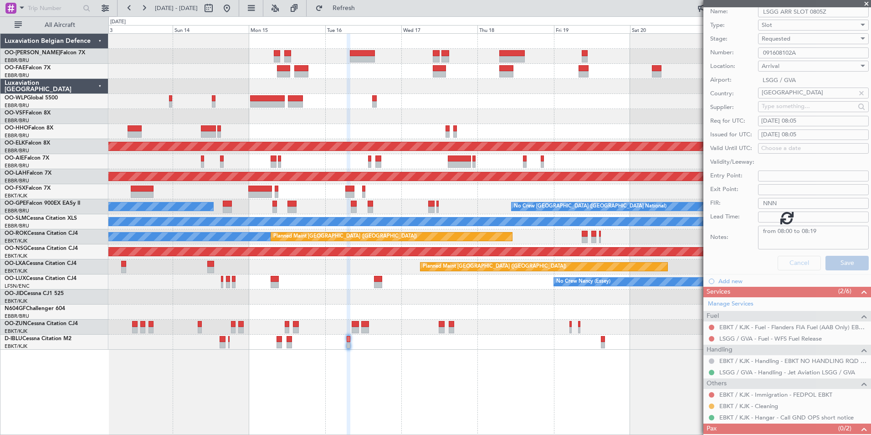
scroll to position [1, 0]
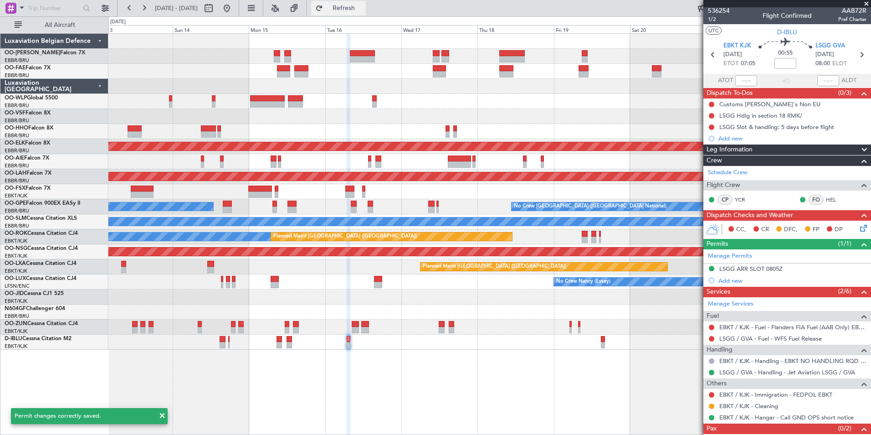
click at [352, 1] on button "Refresh" at bounding box center [338, 8] width 55 height 15
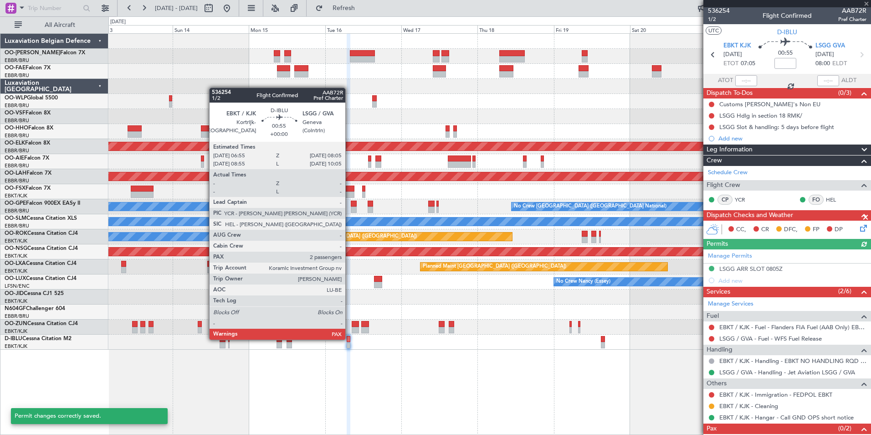
click at [349, 336] on div at bounding box center [349, 339] width 4 height 6
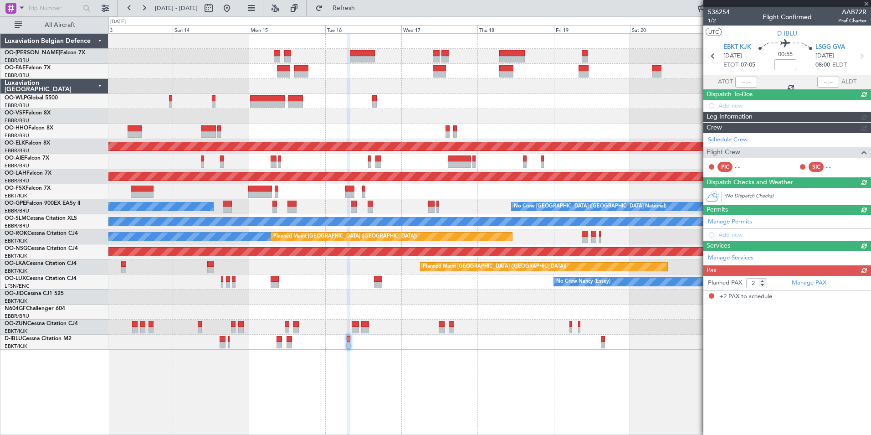
scroll to position [0, 0]
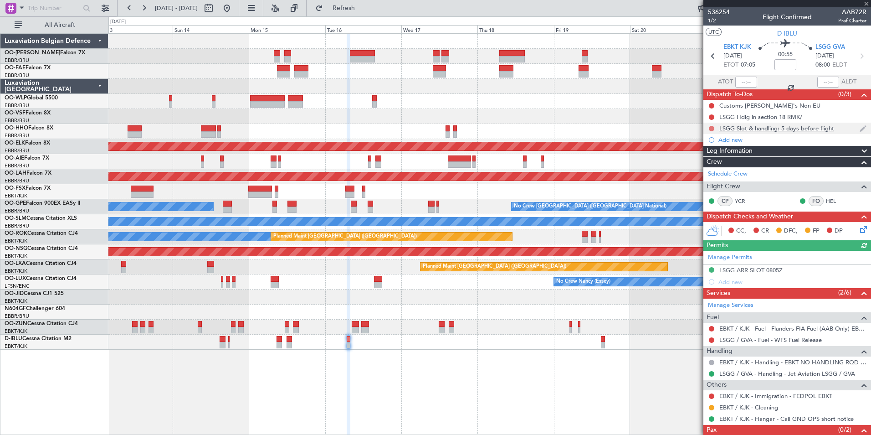
click at [696, 128] on button at bounding box center [711, 128] width 5 height 5
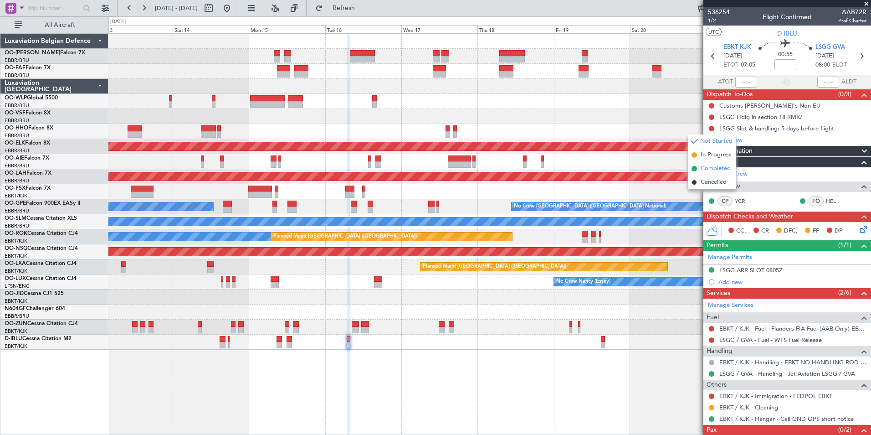
click at [696, 166] on span "Completed" at bounding box center [716, 168] width 30 height 9
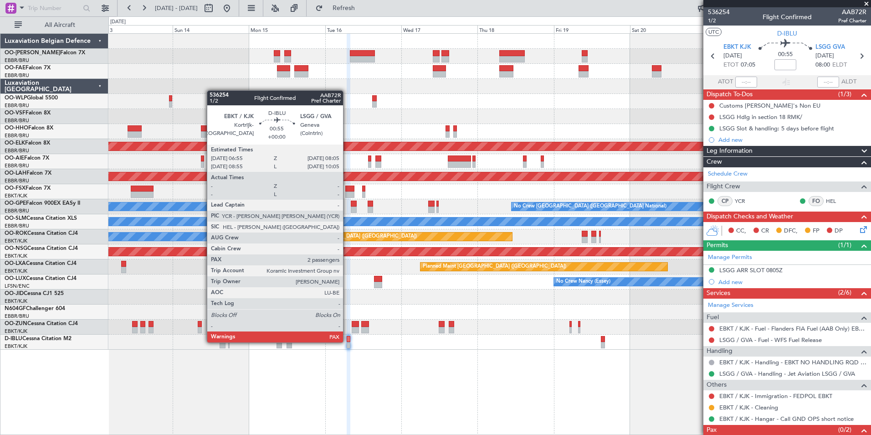
click at [347, 336] on div at bounding box center [349, 339] width 4 height 6
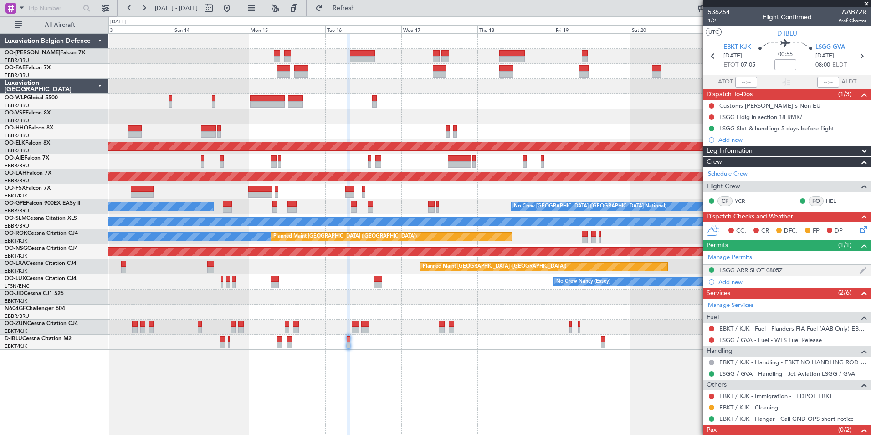
click at [696, 271] on div "LSGG ARR SLOT 0805Z" at bounding box center [750, 270] width 63 height 8
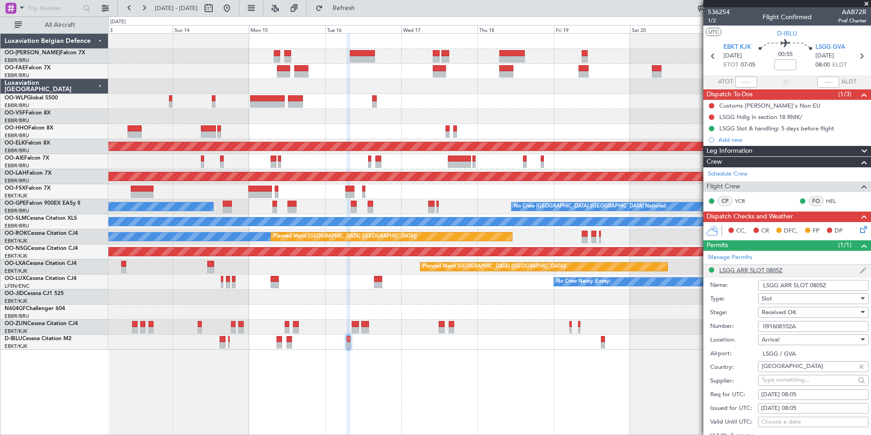
scroll to position [137, 0]
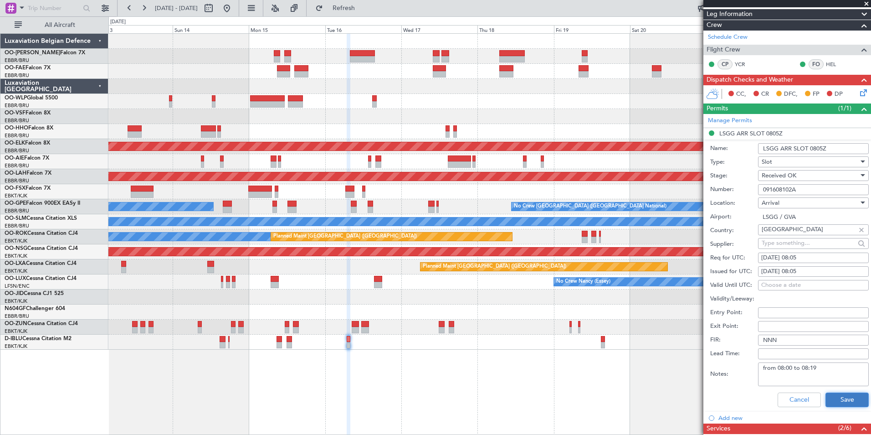
click at [696, 336] on button "Save" at bounding box center [846, 399] width 43 height 15
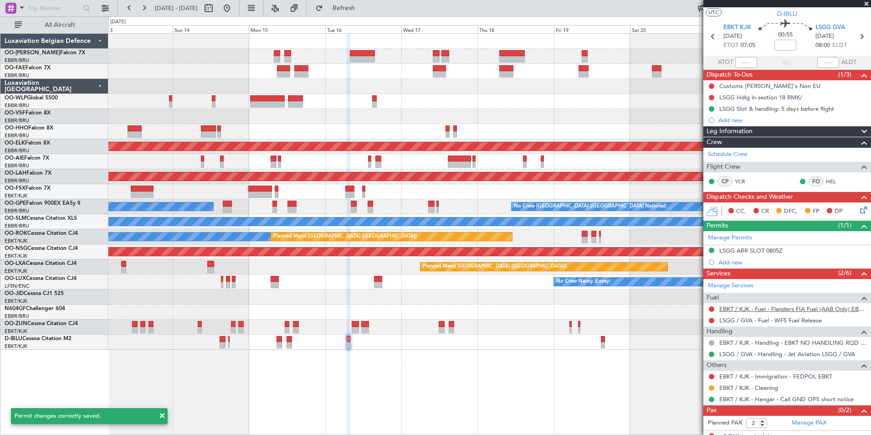
scroll to position [27, 0]
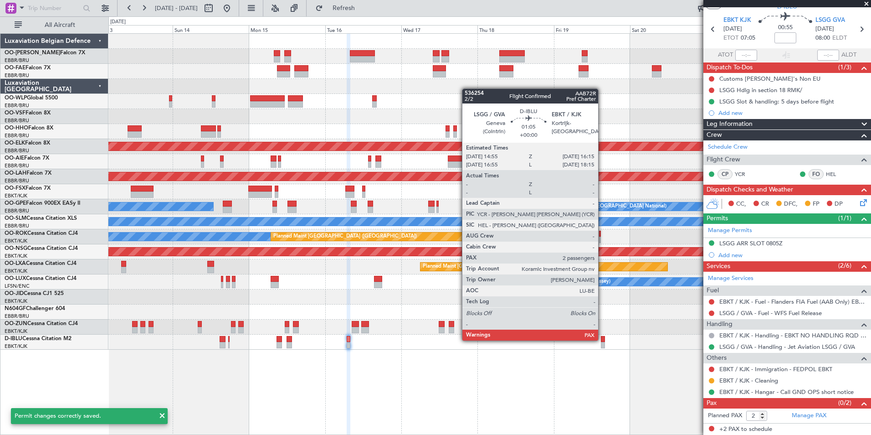
click at [602, 336] on div at bounding box center [603, 339] width 5 height 6
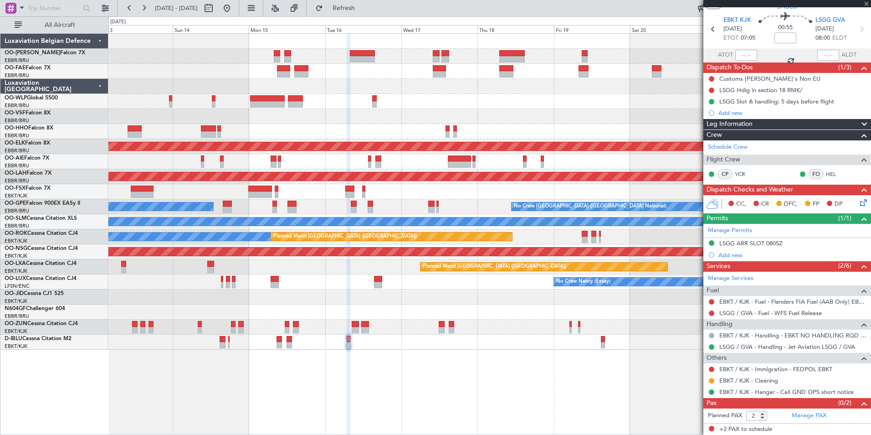
scroll to position [0, 0]
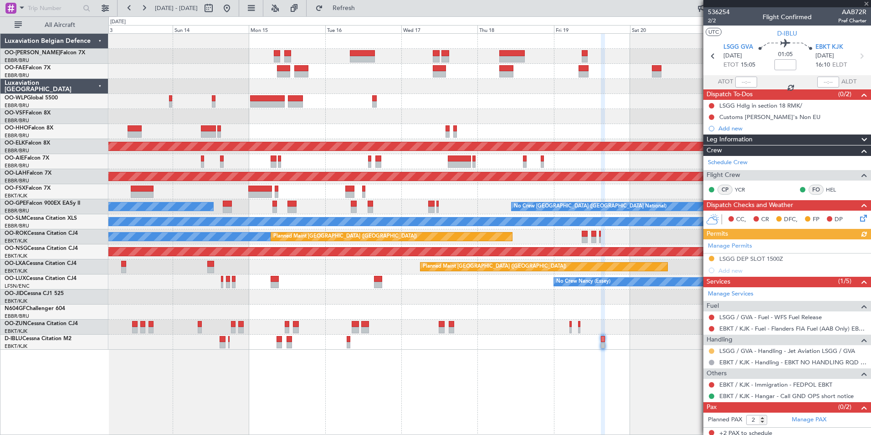
click at [696, 336] on button at bounding box center [711, 350] width 5 height 5
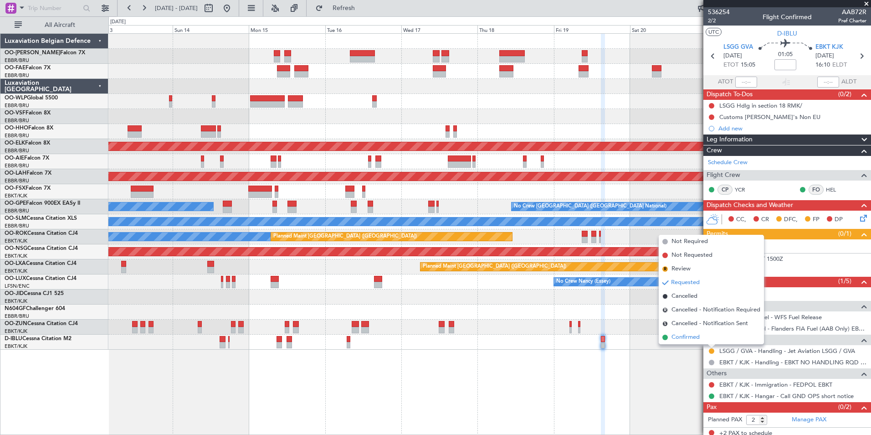
click at [694, 336] on span "Confirmed" at bounding box center [685, 337] width 28 height 9
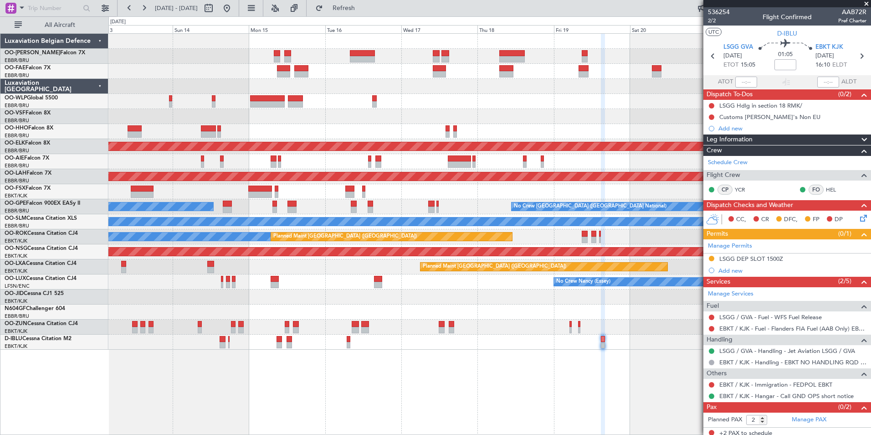
drag, startPoint x: 381, startPoint y: 10, endPoint x: 361, endPoint y: 124, distance: 116.0
click at [363, 10] on span "Refresh" at bounding box center [344, 8] width 38 height 6
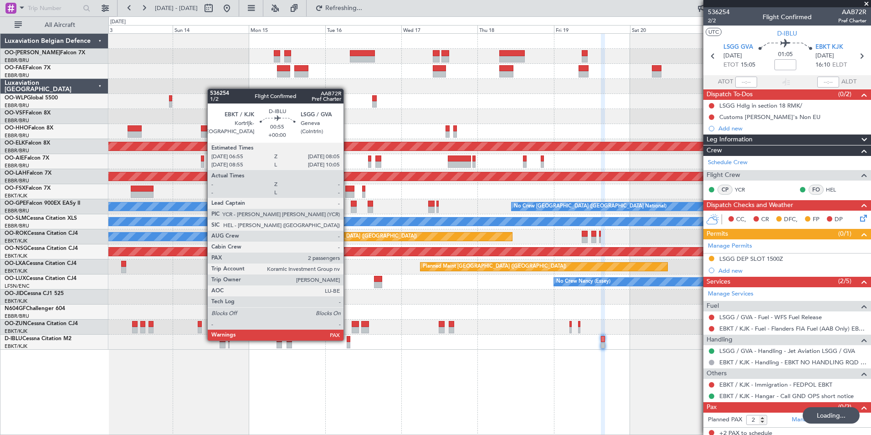
click at [348, 336] on div at bounding box center [349, 339] width 4 height 6
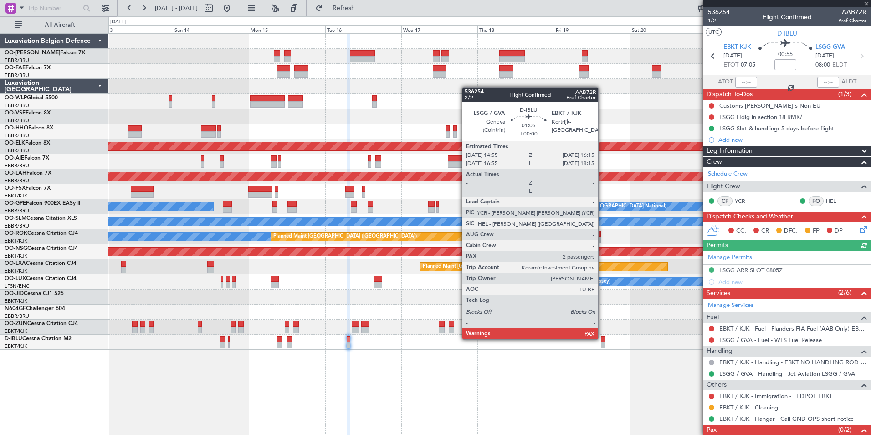
click at [602, 336] on div at bounding box center [603, 339] width 5 height 6
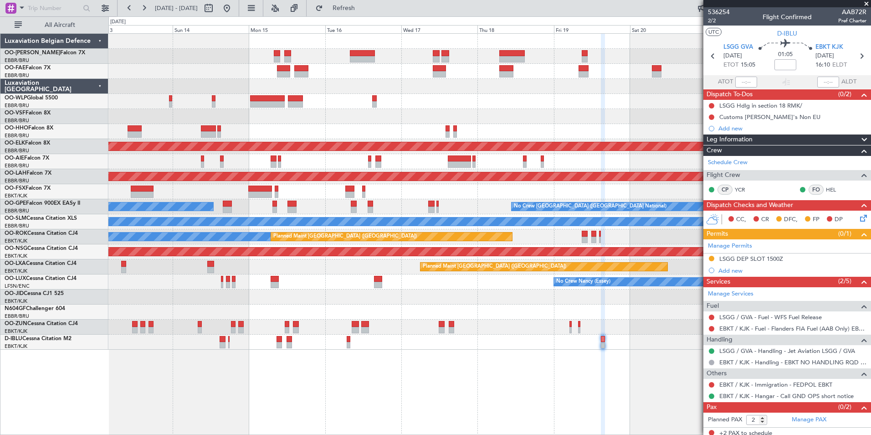
drag, startPoint x: 393, startPoint y: 15, endPoint x: 338, endPoint y: 14, distance: 54.2
click at [366, 15] on button "Refresh" at bounding box center [338, 8] width 55 height 15
click at [234, 5] on button at bounding box center [227, 8] width 15 height 15
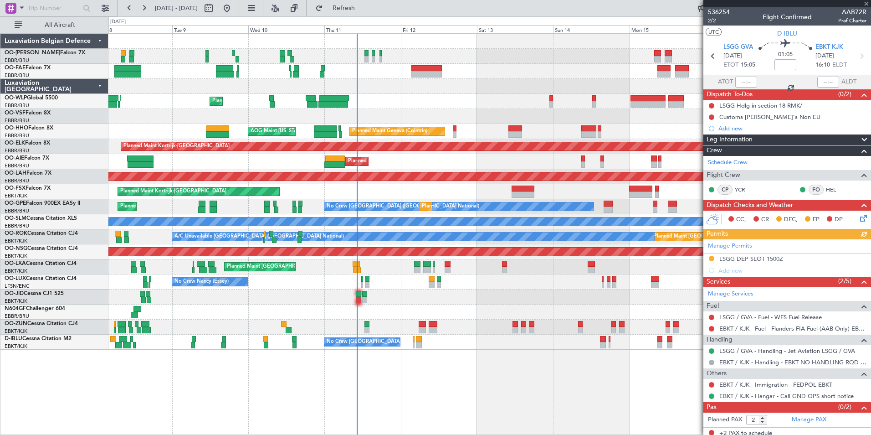
click at [427, 378] on div "Planned Maint Liege Planned Maint Geneva ([GEOGRAPHIC_DATA]) AOG Maint [US_STAT…" at bounding box center [489, 233] width 763 height 401
click at [366, 13] on button "Refresh" at bounding box center [338, 8] width 55 height 15
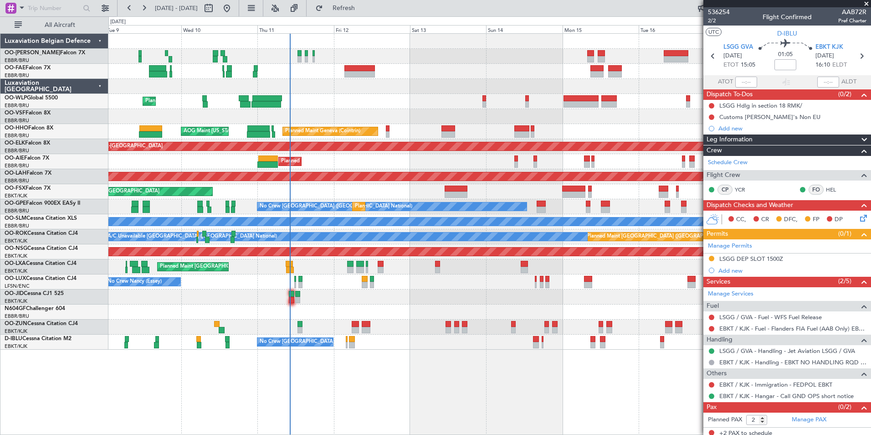
click at [599, 409] on div "Planned Maint Liege Planned Maint Geneva ([GEOGRAPHIC_DATA]) AOG Maint [US_STAT…" at bounding box center [489, 233] width 763 height 401
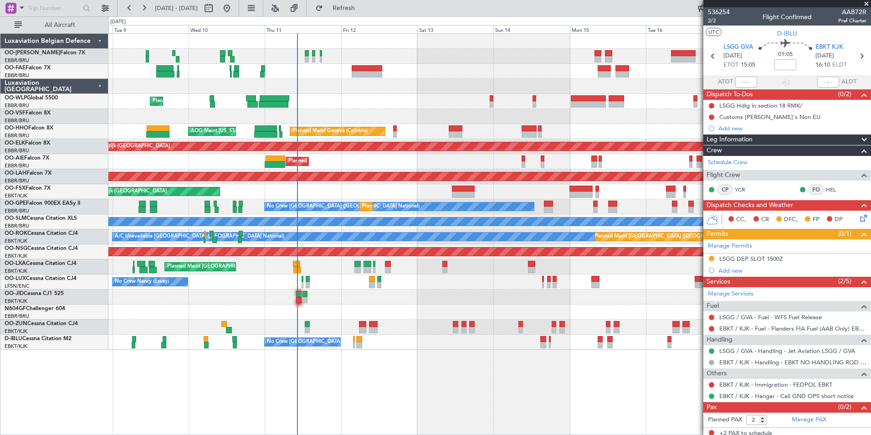
click at [667, 402] on div "Planned Maint Liege Planned Maint Geneva ([GEOGRAPHIC_DATA]) AOG Maint [US_STAT…" at bounding box center [489, 233] width 763 height 401
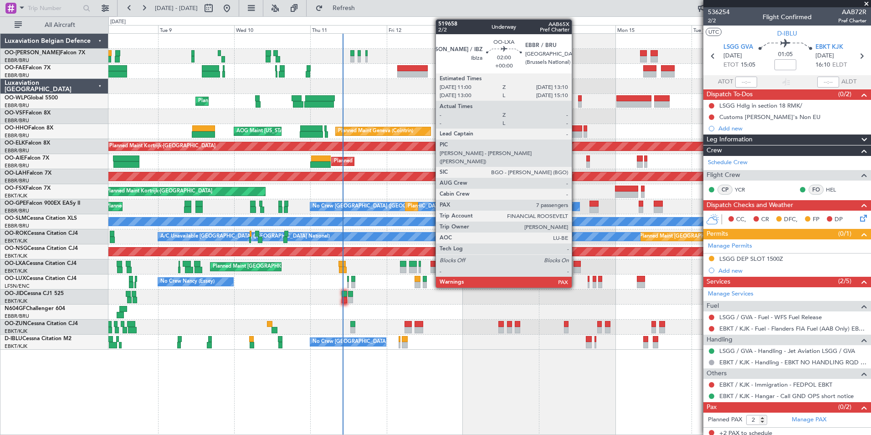
click at [576, 263] on div at bounding box center [577, 264] width 7 height 6
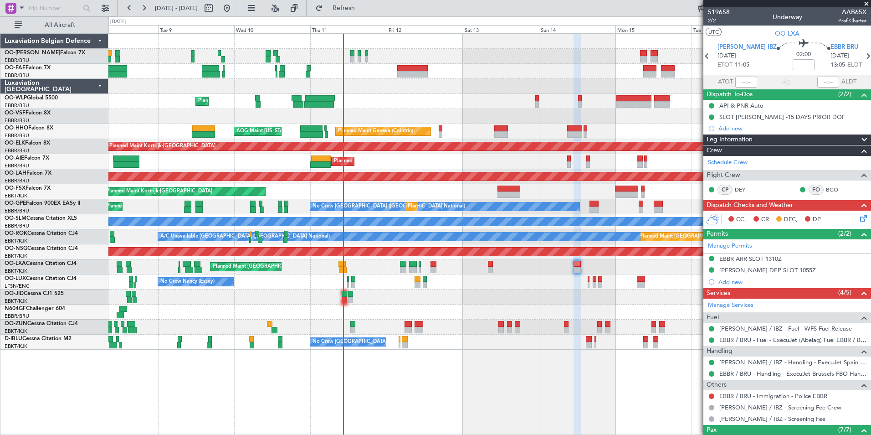
click at [541, 175] on div "Planned Maint [PERSON_NAME]-[GEOGRAPHIC_DATA][PERSON_NAME] ([GEOGRAPHIC_DATA][P…" at bounding box center [489, 176] width 762 height 15
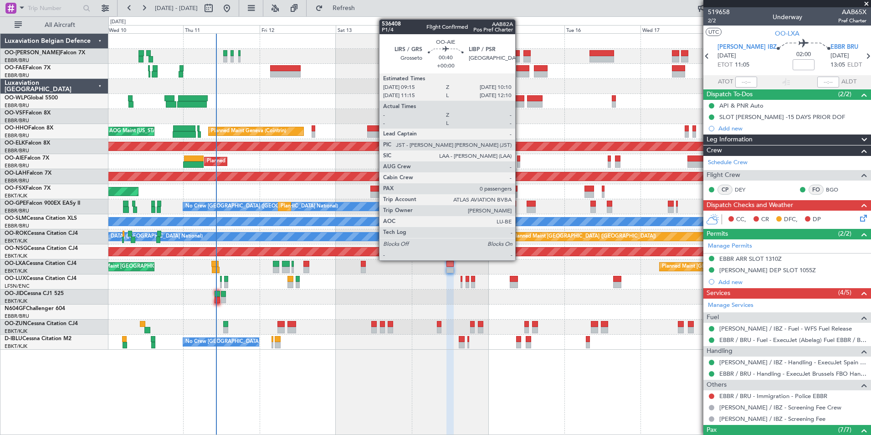
click at [519, 156] on div at bounding box center [518, 158] width 3 height 6
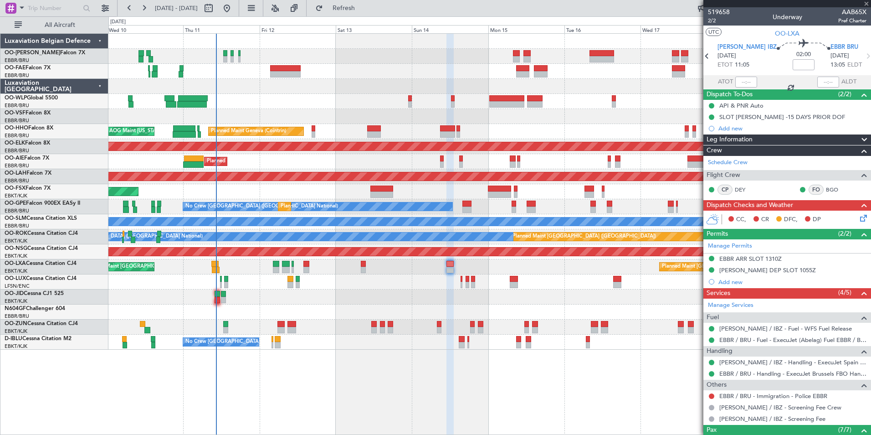
type input "0"
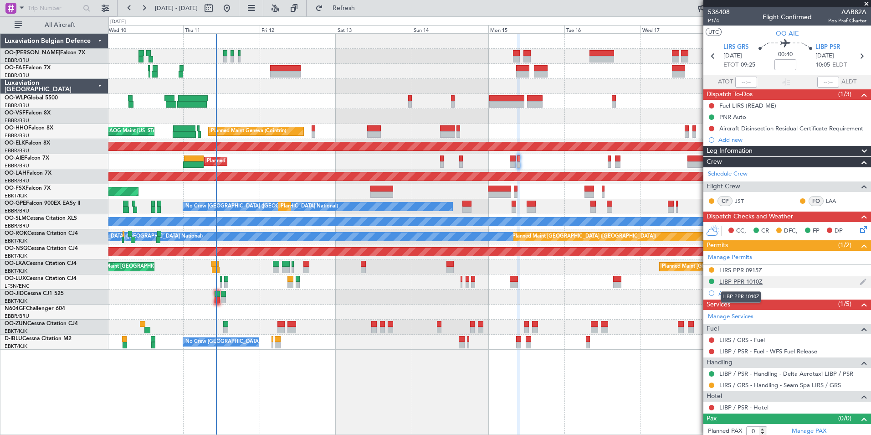
click at [751, 281] on div "LIBP PPR 1010Z" at bounding box center [740, 281] width 43 height 8
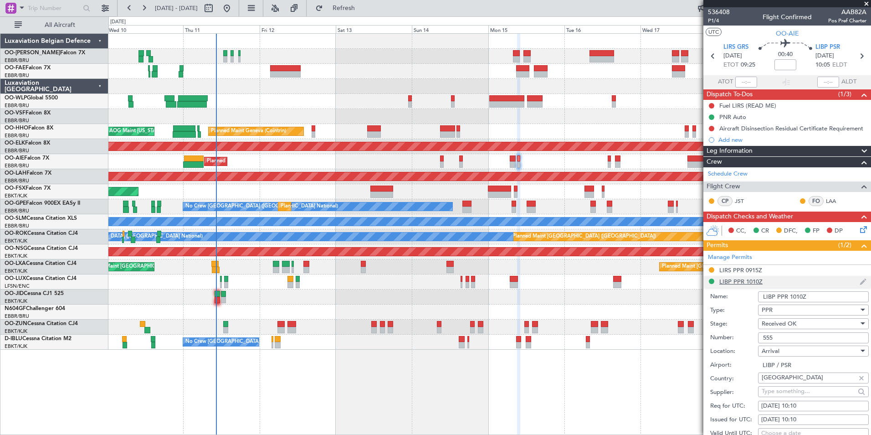
scroll to position [137, 0]
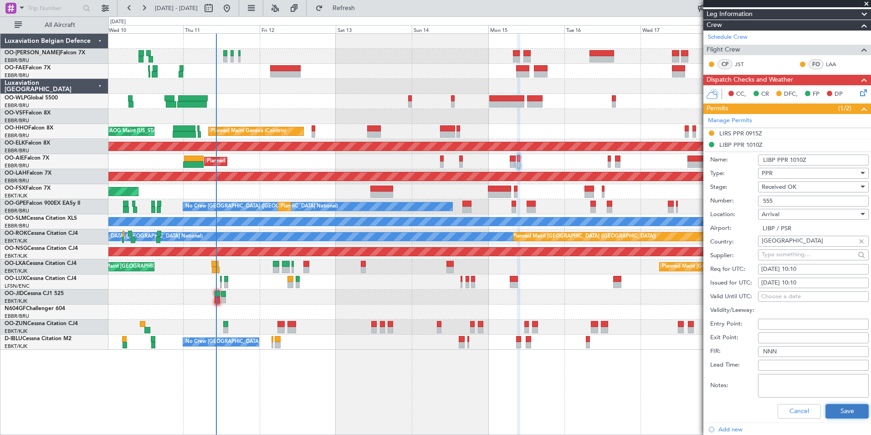
click at [850, 407] on button "Save" at bounding box center [846, 411] width 43 height 15
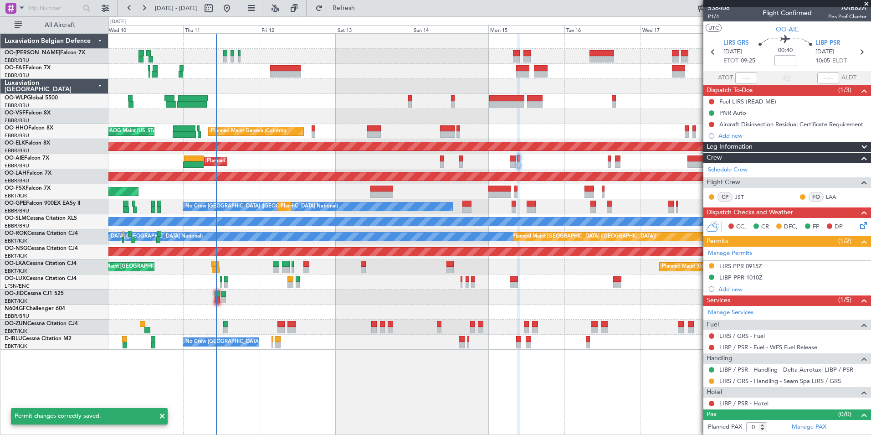
scroll to position [4, 0]
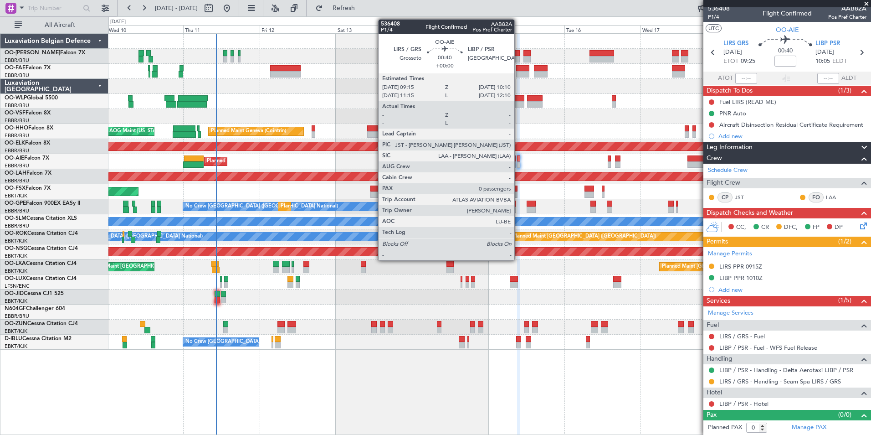
click at [518, 159] on div at bounding box center [518, 158] width 3 height 6
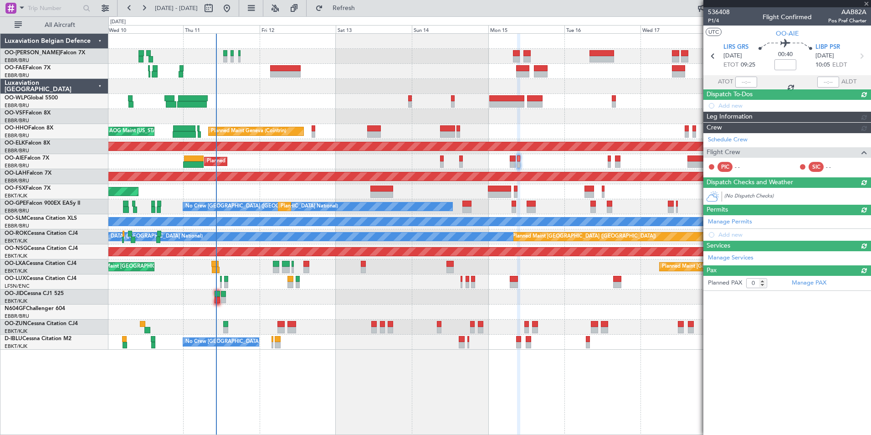
scroll to position [0, 0]
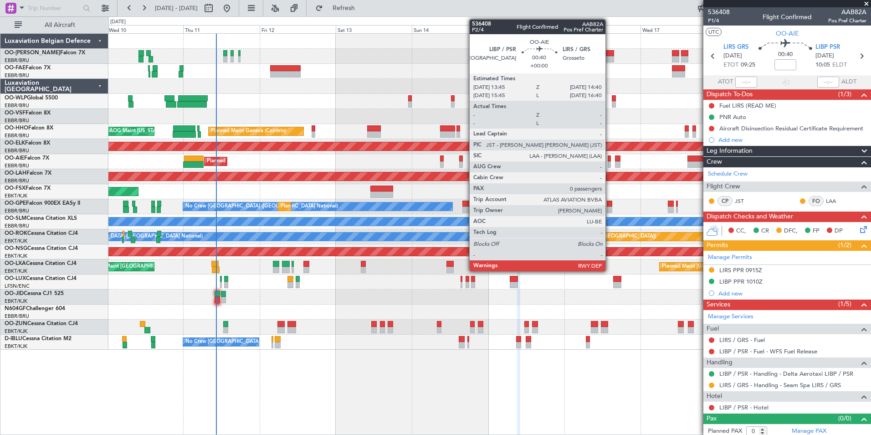
click at [610, 161] on div at bounding box center [609, 164] width 3 height 6
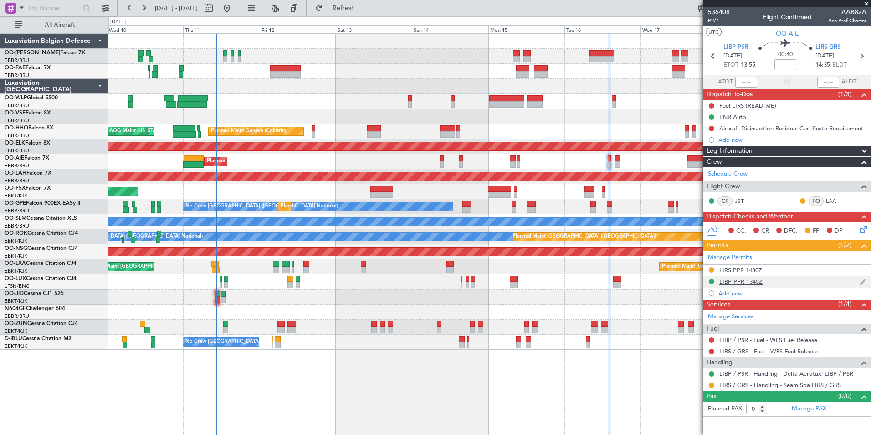
click at [761, 280] on div "LIBP PPR 1345Z" at bounding box center [740, 281] width 43 height 8
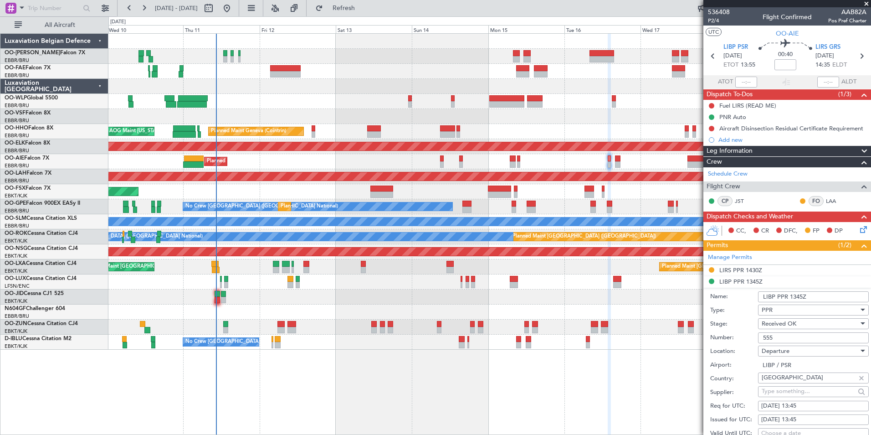
click at [517, 156] on div "Planned Maint [GEOGRAPHIC_DATA] ([GEOGRAPHIC_DATA])" at bounding box center [489, 161] width 762 height 15
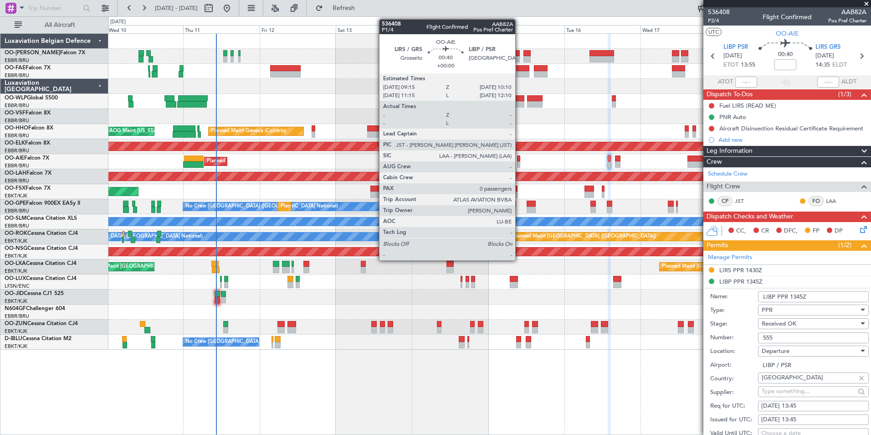
click at [519, 156] on div at bounding box center [518, 158] width 3 height 6
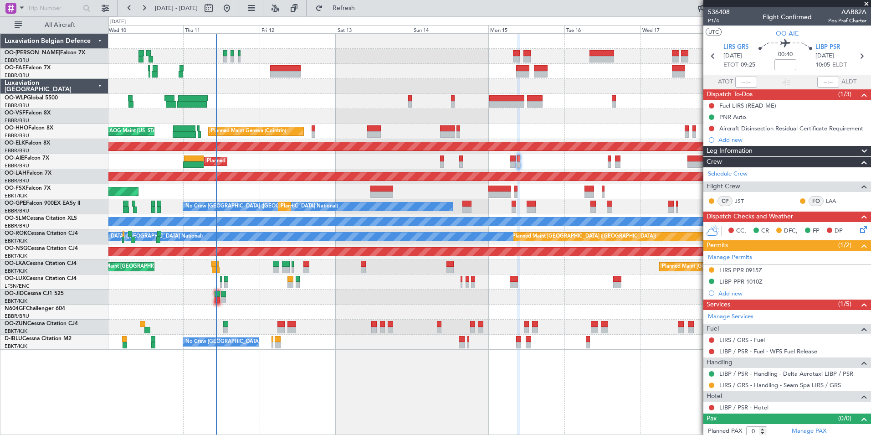
click at [754, 283] on div "LIBP PPR 1010Z" at bounding box center [740, 281] width 43 height 8
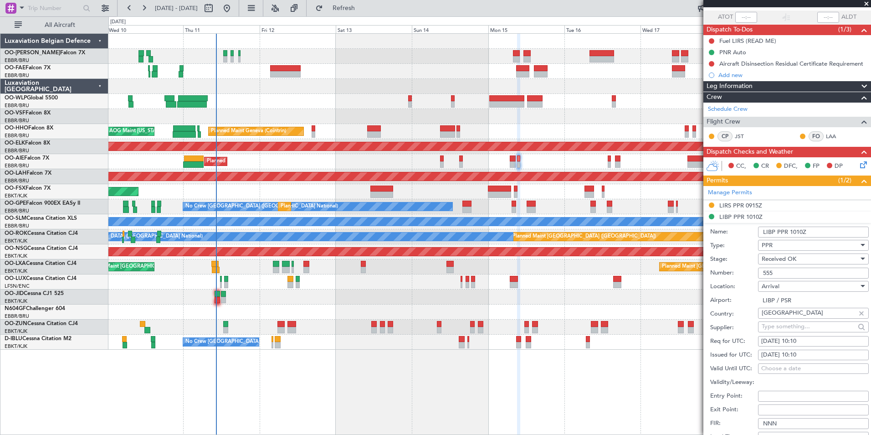
scroll to position [91, 0]
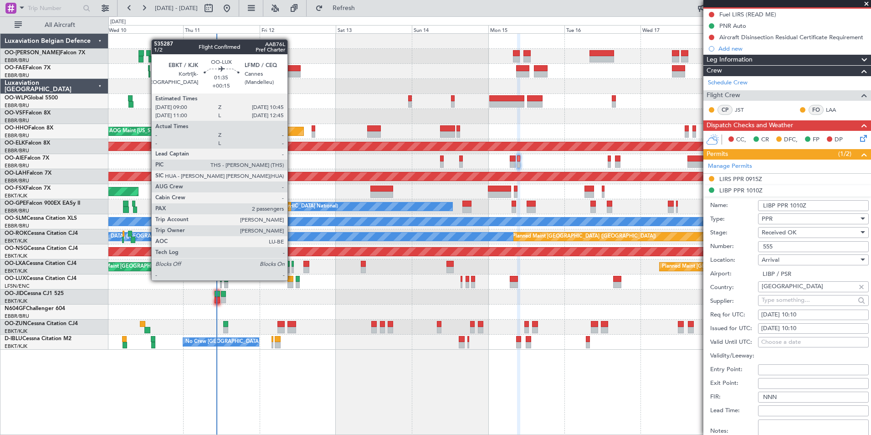
click at [292, 279] on div at bounding box center [290, 279] width 6 height 6
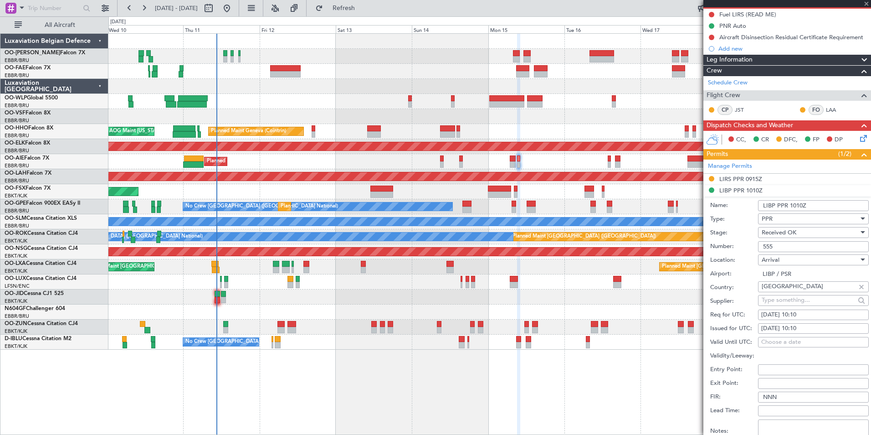
type input "+00:15"
type input "2"
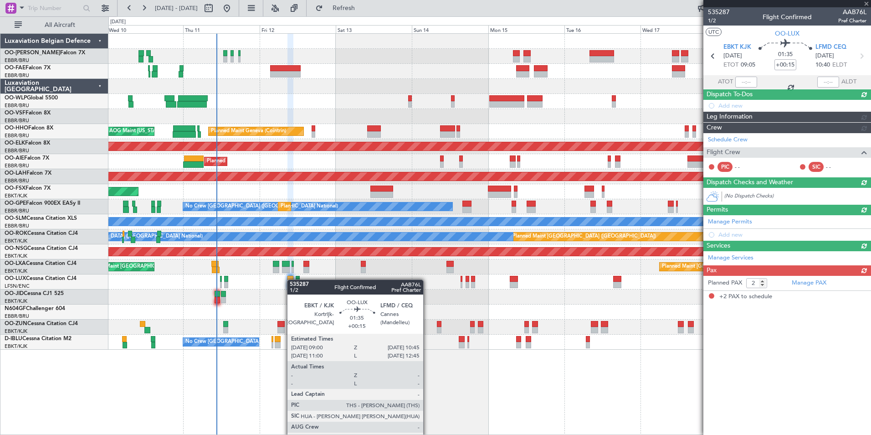
scroll to position [0, 0]
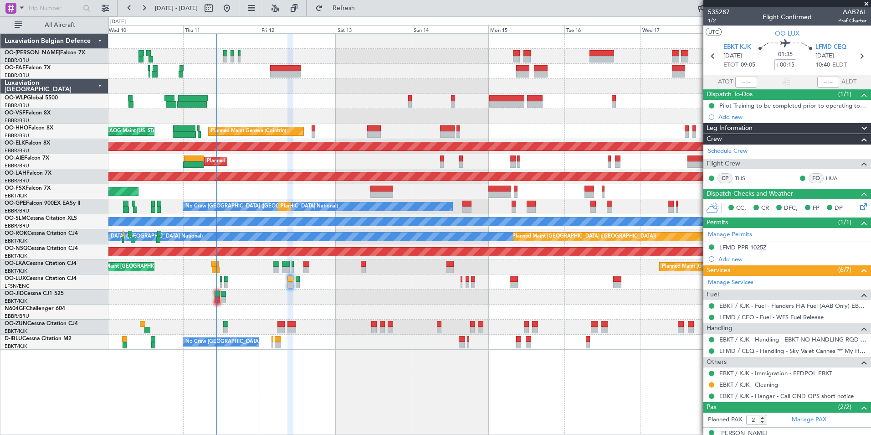
click at [553, 409] on div "Planned Maint Liege Planned Maint Geneva (Cointrin) AOG Maint New York (Teterbo…" at bounding box center [489, 233] width 763 height 401
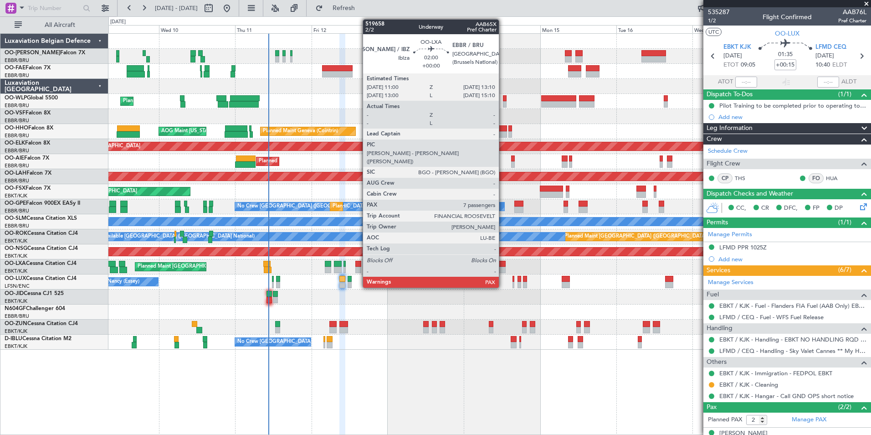
click at [503, 264] on div at bounding box center [501, 264] width 7 height 6
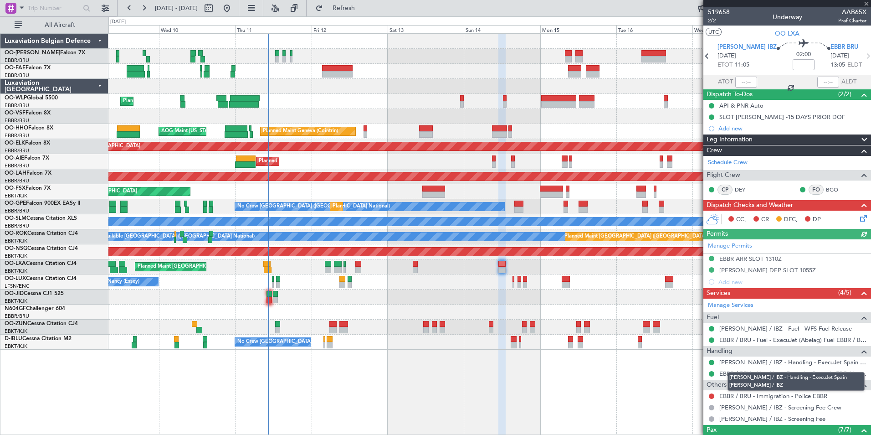
click at [773, 359] on link "[PERSON_NAME] / IBZ - Handling - ExecuJet Spain [PERSON_NAME] / IBZ" at bounding box center [792, 362] width 147 height 8
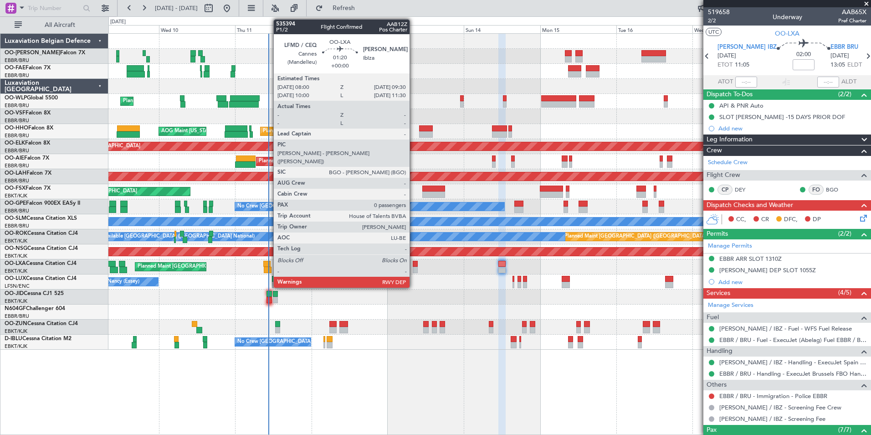
click at [414, 265] on div at bounding box center [415, 264] width 5 height 6
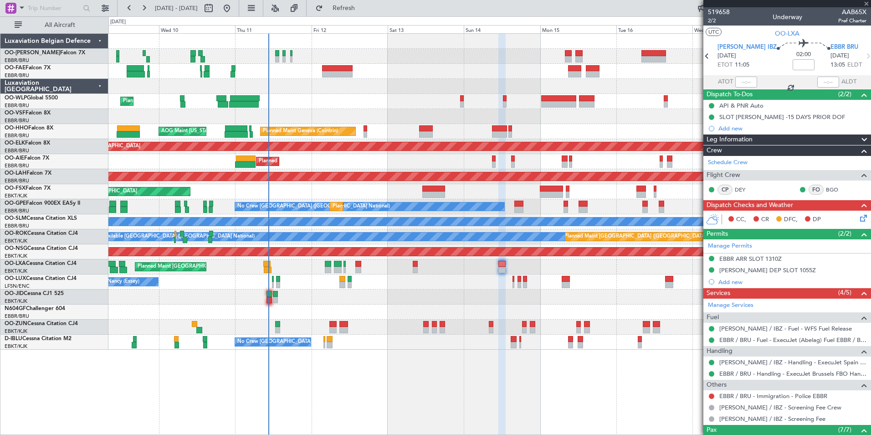
type input "0"
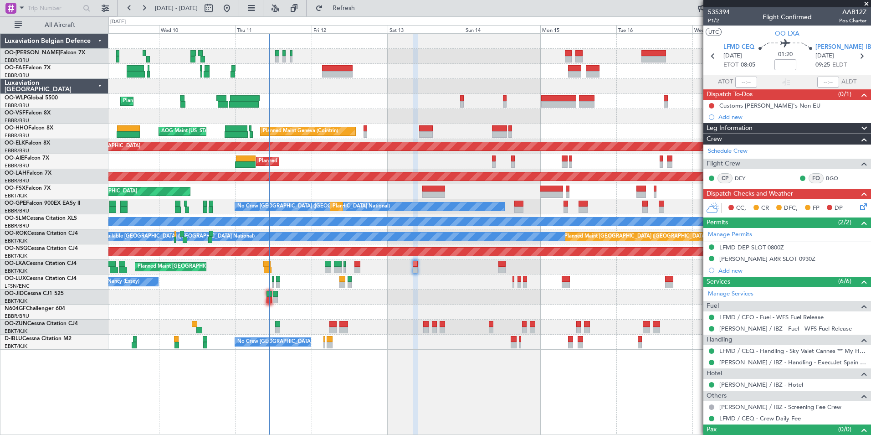
drag, startPoint x: 359, startPoint y: 14, endPoint x: 414, endPoint y: 247, distance: 240.1
click at [359, 14] on button "Refresh" at bounding box center [338, 8] width 55 height 15
drag, startPoint x: 368, startPoint y: 8, endPoint x: 349, endPoint y: 38, distance: 35.8
click at [363, 8] on span "Refresh" at bounding box center [344, 8] width 38 height 6
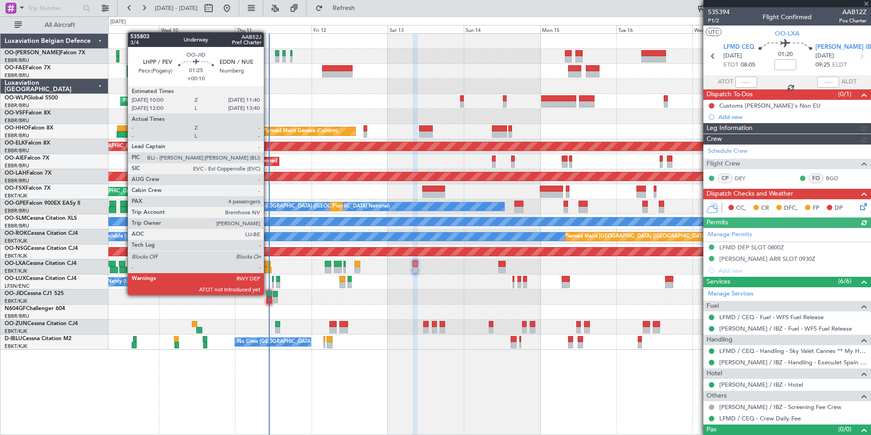
click at [268, 294] on div at bounding box center [268, 294] width 5 height 6
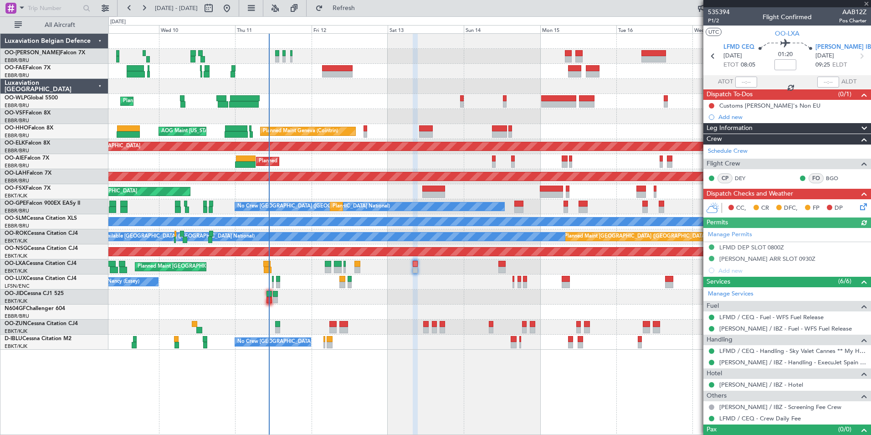
type input "+00:10"
type input "4"
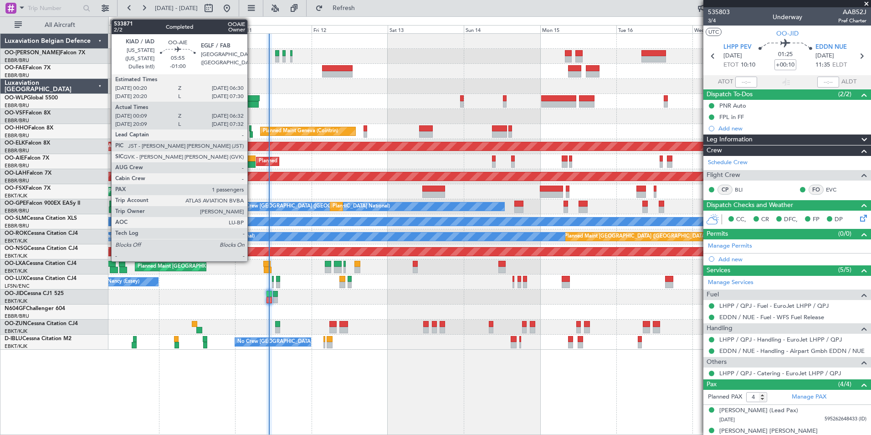
click at [251, 163] on div at bounding box center [245, 164] width 20 height 6
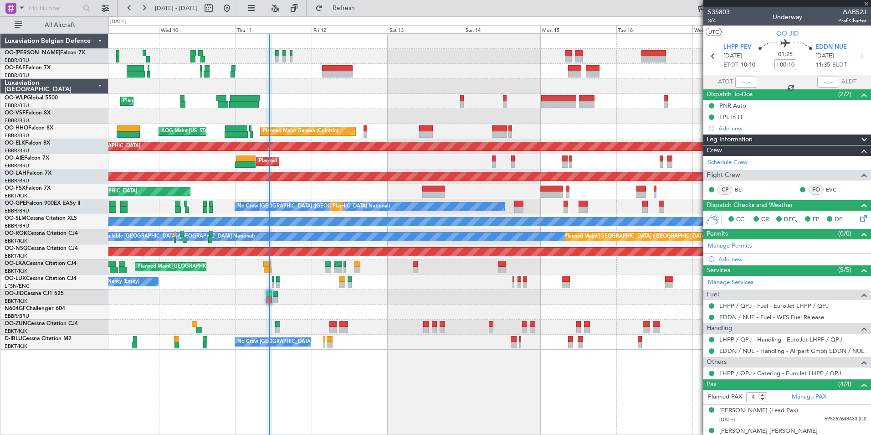
type input "-01:00"
type input "00:19"
type input "06:27"
type input "1"
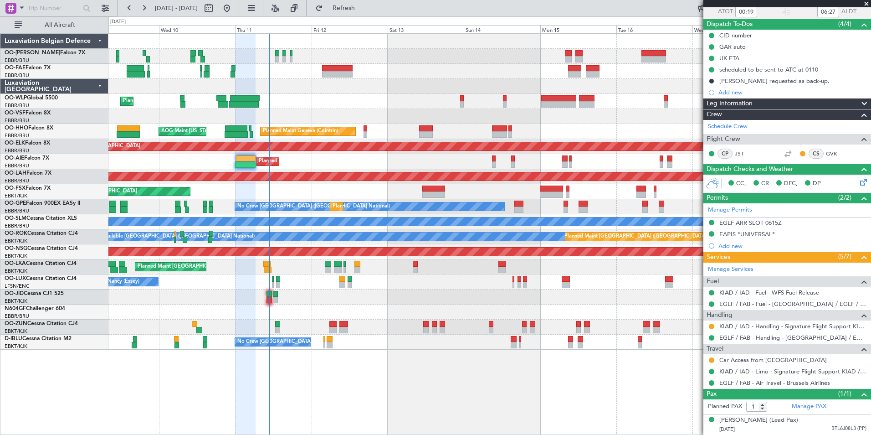
scroll to position [79, 0]
click at [768, 356] on link "Car Access from Farnborough" at bounding box center [773, 360] width 108 height 8
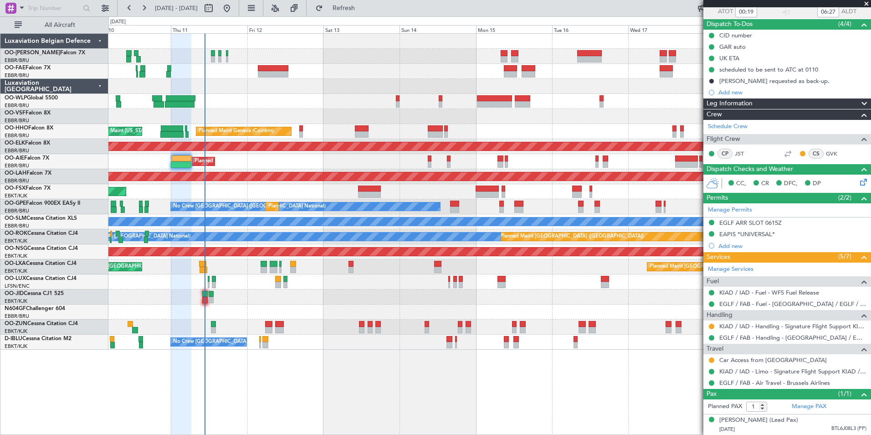
click at [491, 138] on div "Planned Maint Geneva (Cointrin) AOG Maint New York (Teterboro)" at bounding box center [489, 131] width 762 height 15
click at [487, 139] on div "Planned Maint Liege Planned Maint Geneva (Cointrin) AOG Maint New York (Teterbo…" at bounding box center [489, 192] width 762 height 316
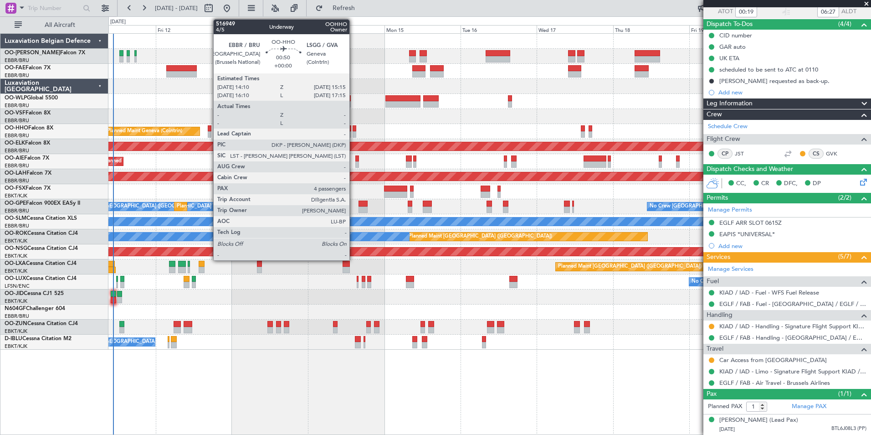
click at [353, 128] on div at bounding box center [355, 128] width 4 height 6
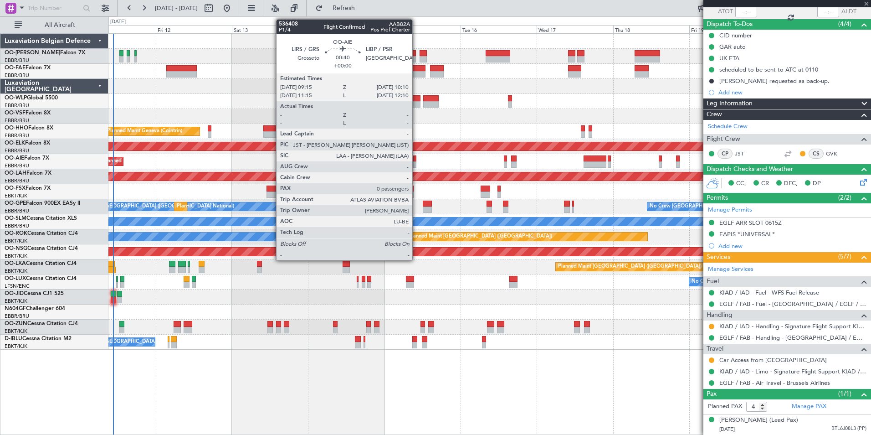
scroll to position [0, 0]
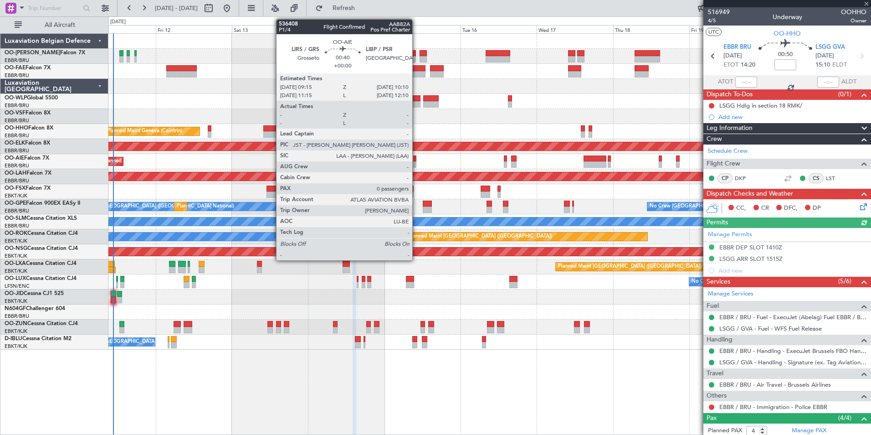
click at [416, 160] on div at bounding box center [414, 158] width 3 height 6
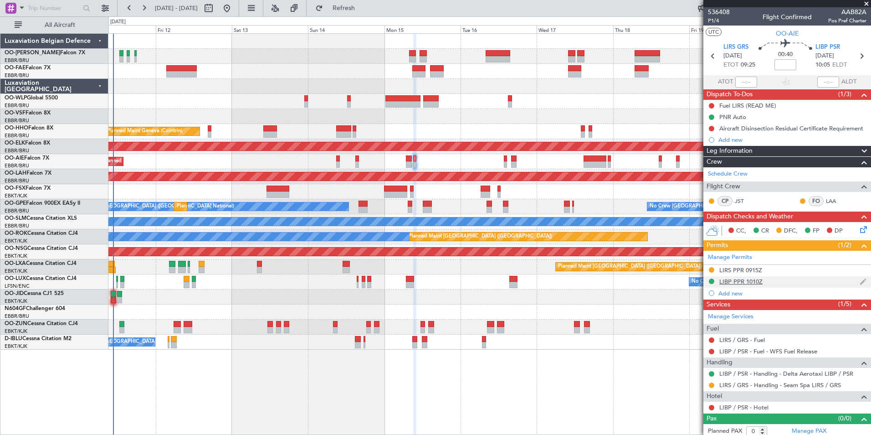
click at [757, 280] on div "LIBP PPR 1010Z" at bounding box center [740, 281] width 43 height 8
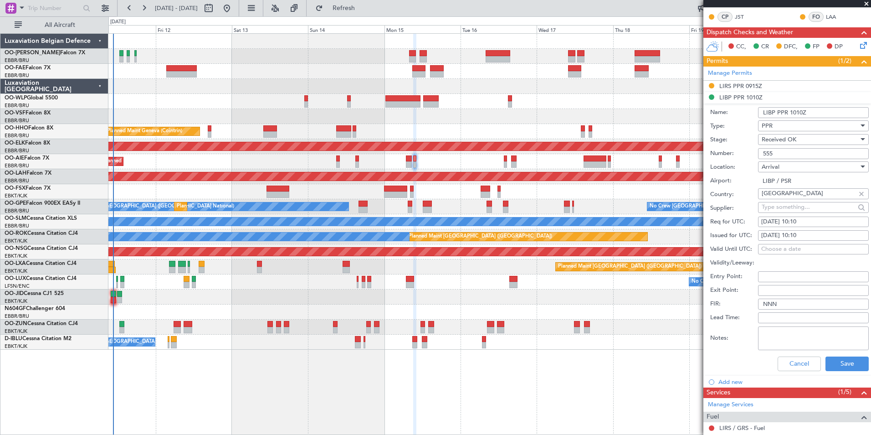
scroll to position [228, 0]
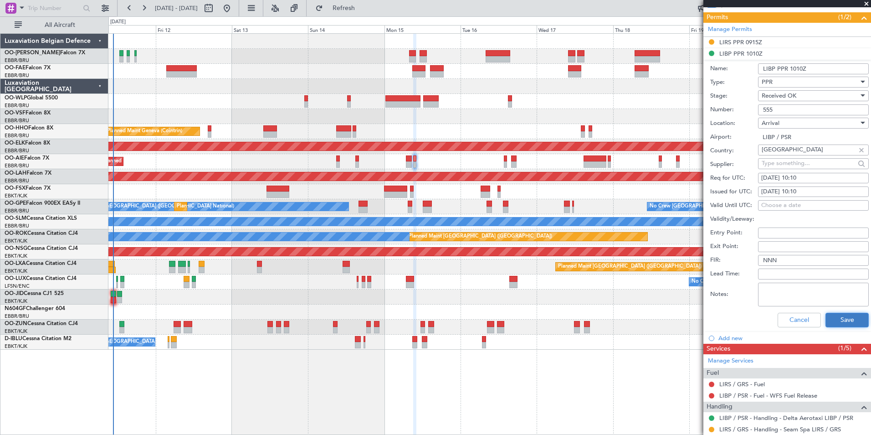
click at [845, 321] on button "Save" at bounding box center [846, 319] width 43 height 15
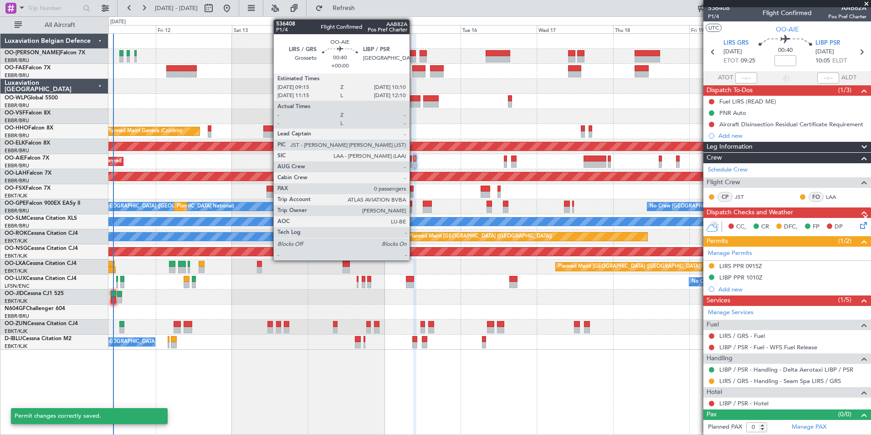
scroll to position [4, 0]
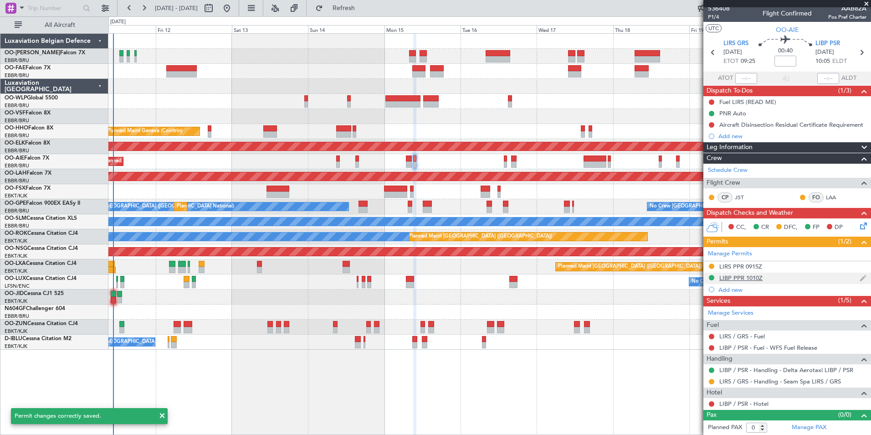
click at [746, 275] on div "LIBP PPR 1010Z" at bounding box center [740, 278] width 43 height 8
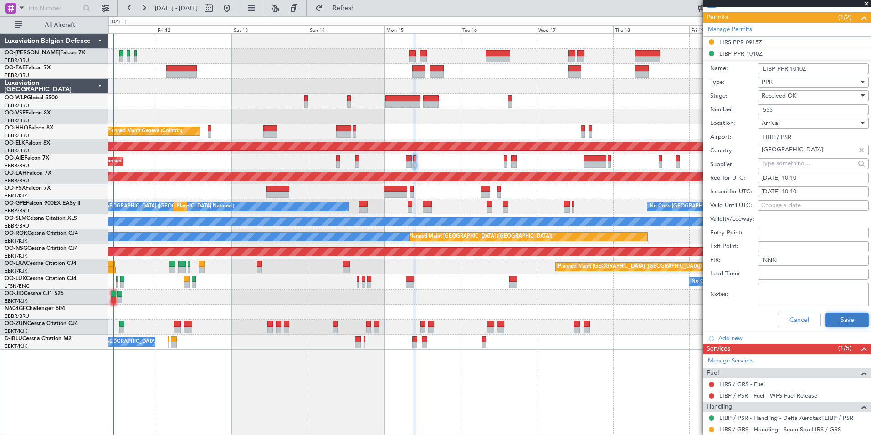
click at [836, 320] on button "Save" at bounding box center [846, 319] width 43 height 15
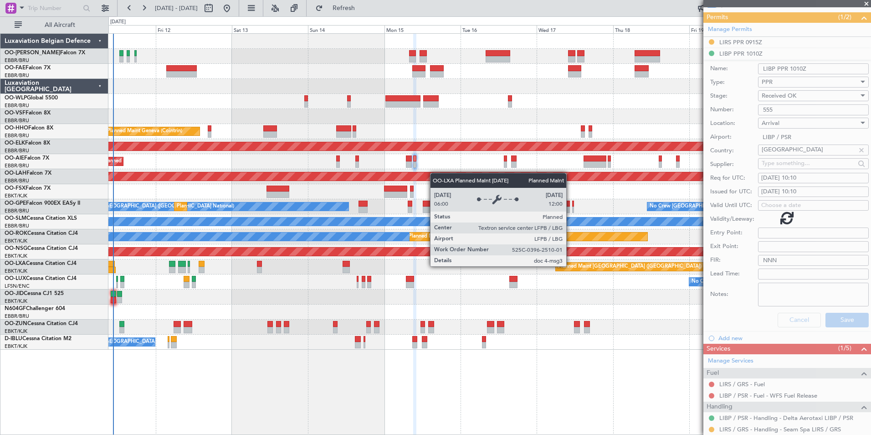
scroll to position [4, 0]
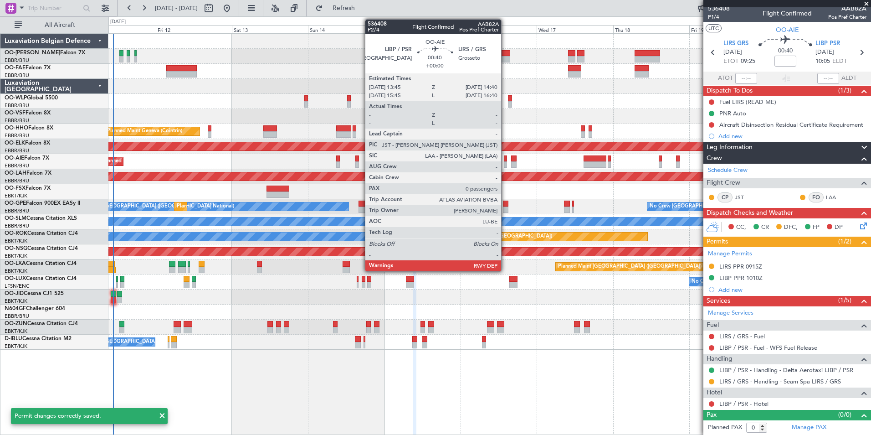
click at [505, 159] on div at bounding box center [505, 158] width 3 height 6
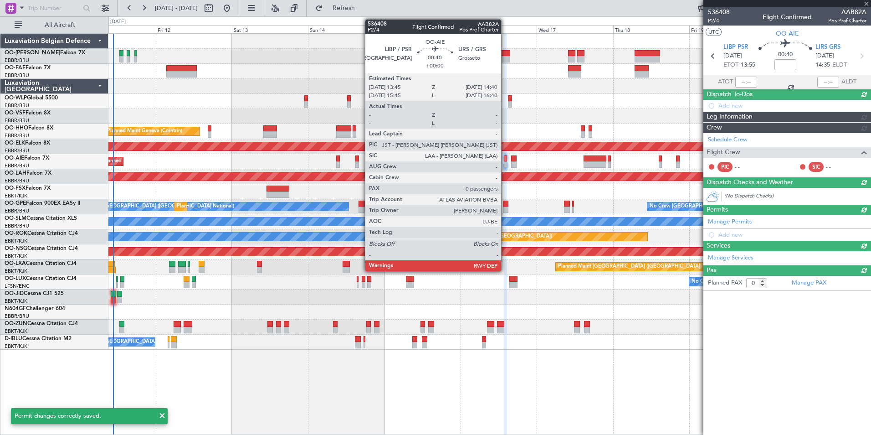
scroll to position [0, 0]
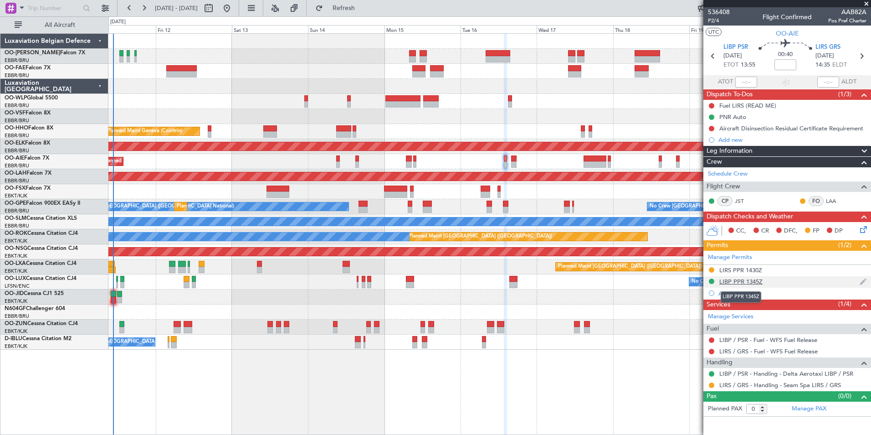
click at [753, 281] on div "LIBP PPR 1345Z" at bounding box center [740, 281] width 43 height 8
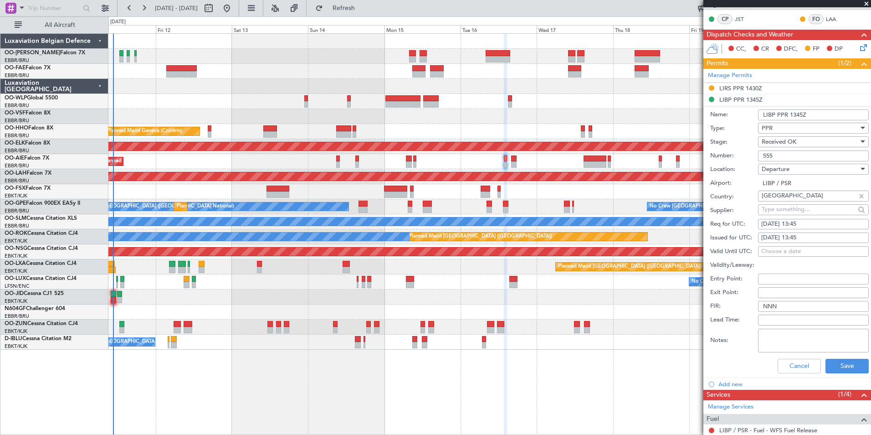
scroll to position [182, 0]
click at [847, 365] on button "Save" at bounding box center [846, 365] width 43 height 15
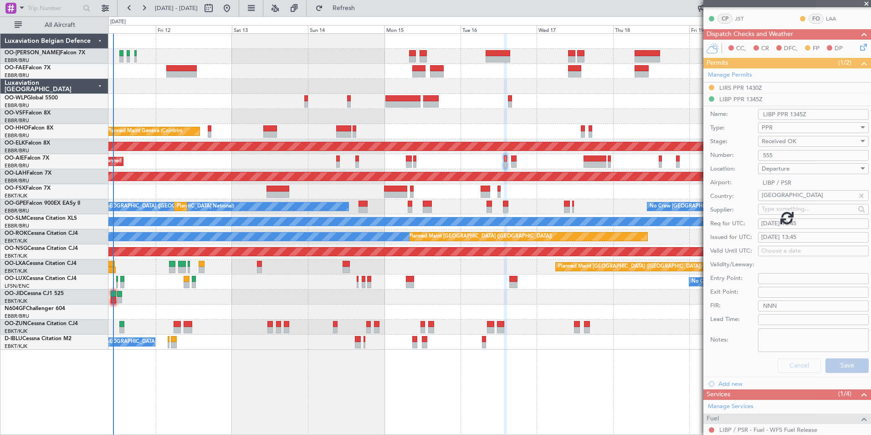
scroll to position [0, 0]
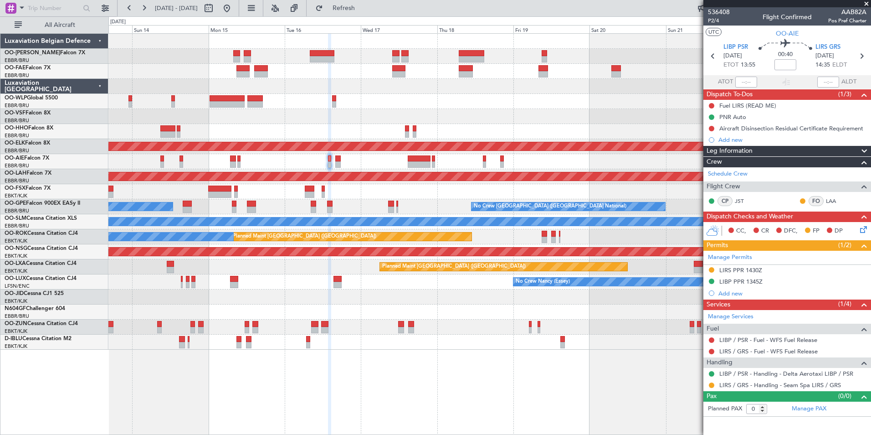
click at [389, 378] on div "Planned Maint Geneva (Cointrin) Planned Maint Kortrijk-Wevelgem Planned Maint L…" at bounding box center [489, 233] width 763 height 401
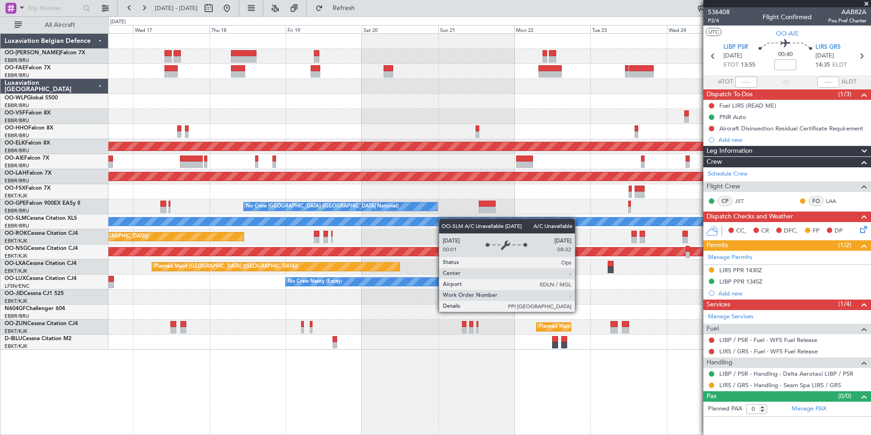
click at [381, 223] on div "Planned Maint Kortrijk-Wevelgem Planned Maint London (Farnborough) Planned Main…" at bounding box center [489, 192] width 762 height 316
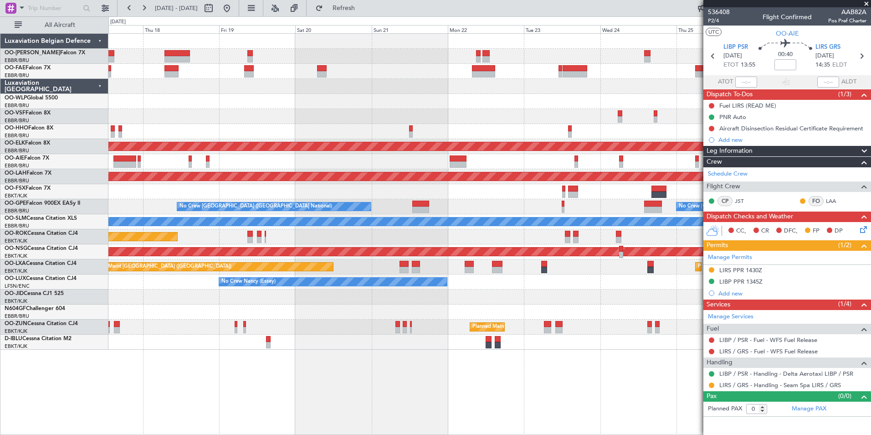
click at [558, 210] on div "No Crew Brussels (Brussels National) No Crew Brussels (Brussels National) Plann…" at bounding box center [489, 206] width 762 height 15
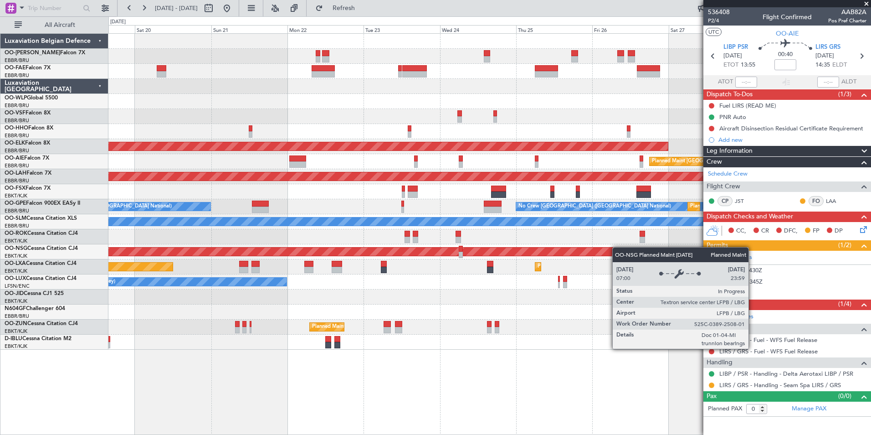
click at [546, 255] on div "Owner Melsbroek Air Base Owner Melsbroek Air Base Planned Maint Kortrijk-Wevelg…" at bounding box center [489, 192] width 762 height 316
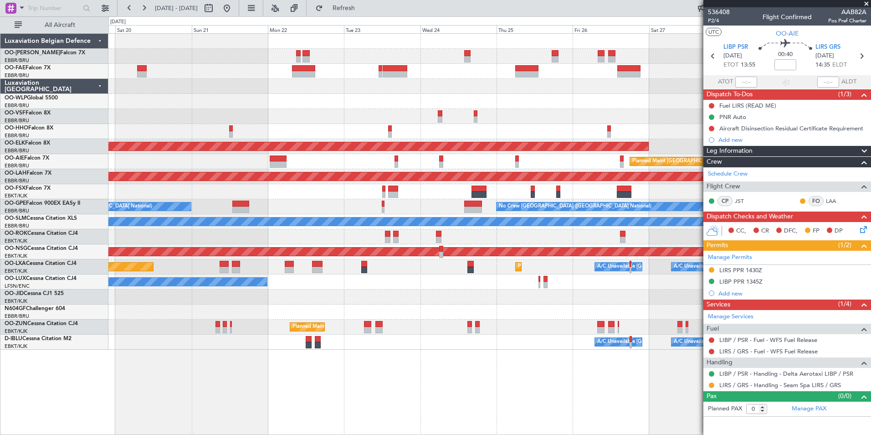
click at [556, 368] on div "Owner Melsbroek Air Base Owner Melsbroek Air Base Planned Maint Kortrijk-Wevelg…" at bounding box center [489, 233] width 763 height 401
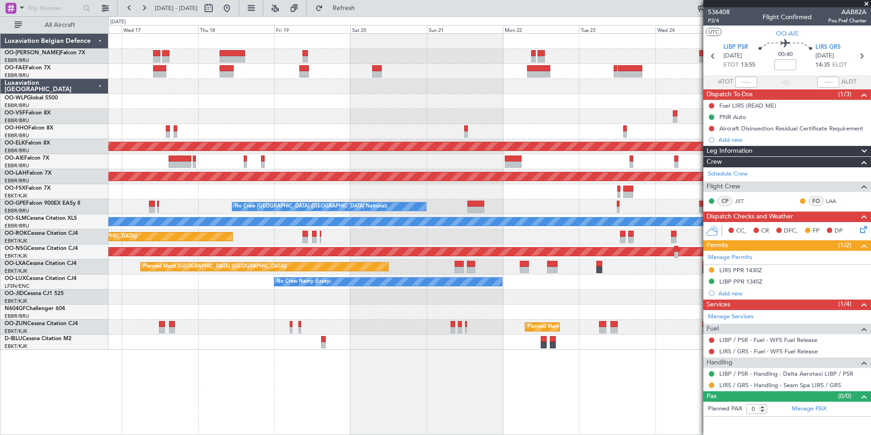
click at [537, 372] on div "Owner Melsbroek Air Base Owner Melsbroek Air Base Planned Maint Kortrijk-Wevelg…" at bounding box center [489, 233] width 763 height 401
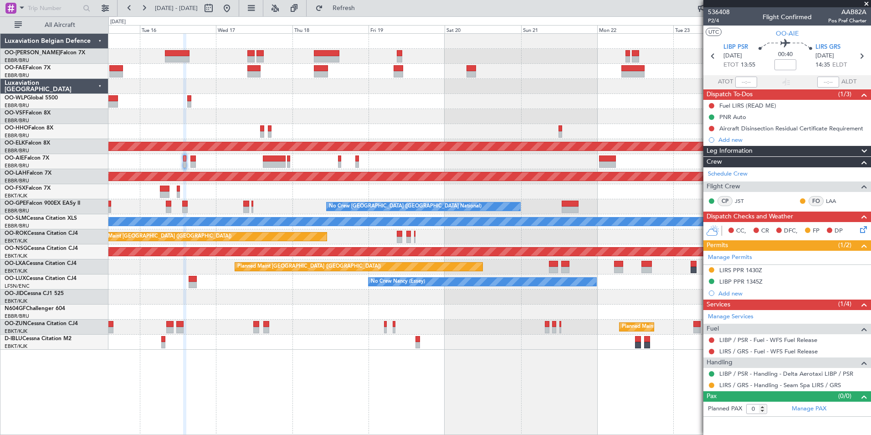
click at [497, 384] on div "Planned Maint Kortrijk-Wevelgem Planned Maint London (Farnborough) Planned Main…" at bounding box center [489, 233] width 763 height 401
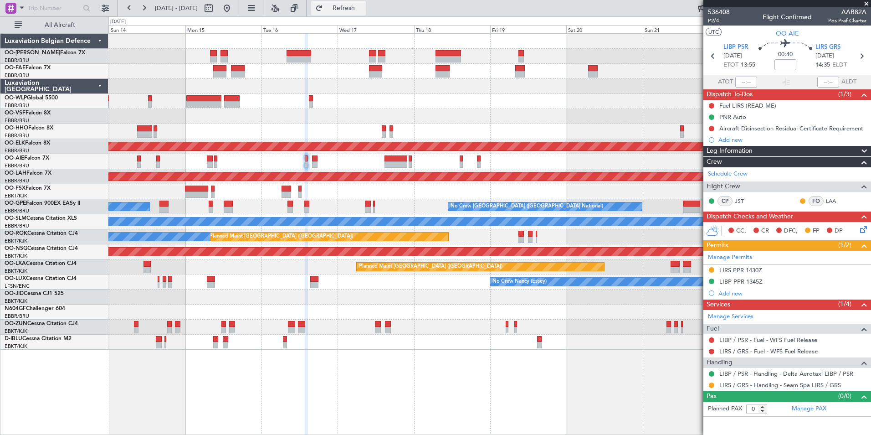
click at [363, 5] on span "Refresh" at bounding box center [344, 8] width 38 height 6
click at [571, 381] on div "Planned Maint Geneva (Cointrin) Planned Maint Kortrijk-Wevelgem Planned Maint L…" at bounding box center [489, 233] width 763 height 401
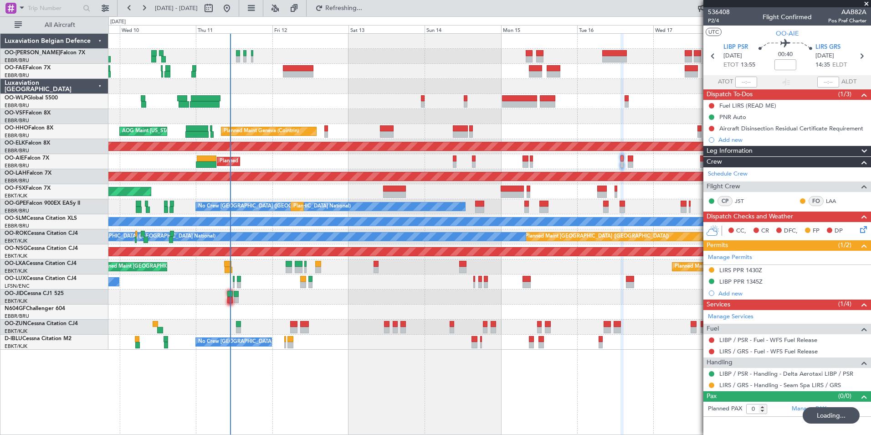
click at [471, 390] on div "Planned Maint Liege Planned Maint Geneva (Cointrin) AOG Maint New York (Teterbo…" at bounding box center [489, 233] width 763 height 401
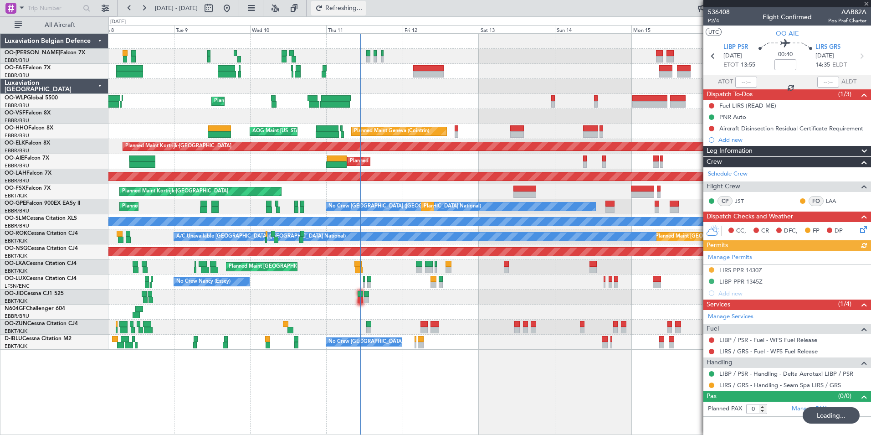
click at [363, 11] on span "Refreshing..." at bounding box center [344, 8] width 38 height 6
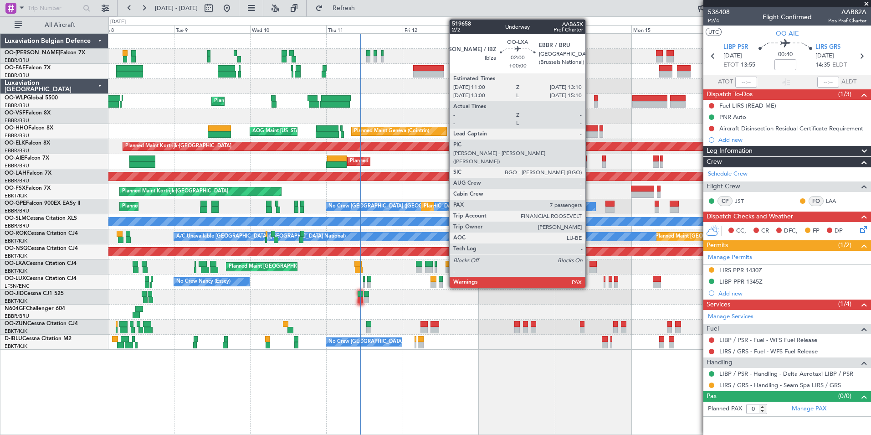
click at [589, 265] on div at bounding box center [592, 264] width 7 height 6
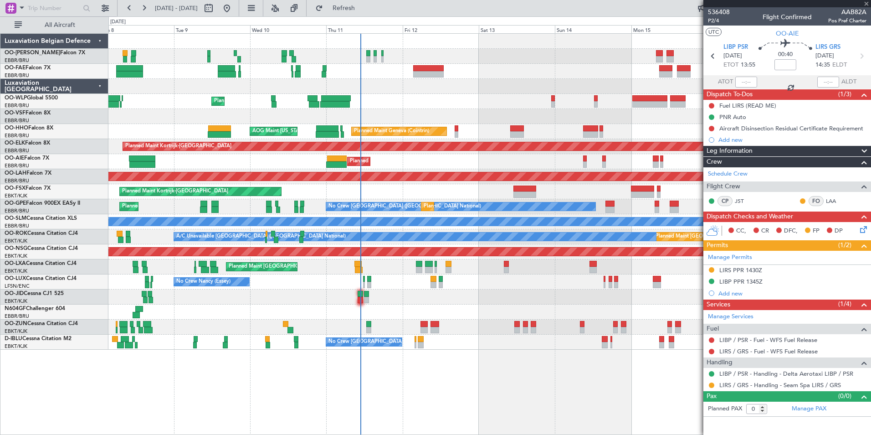
type input "7"
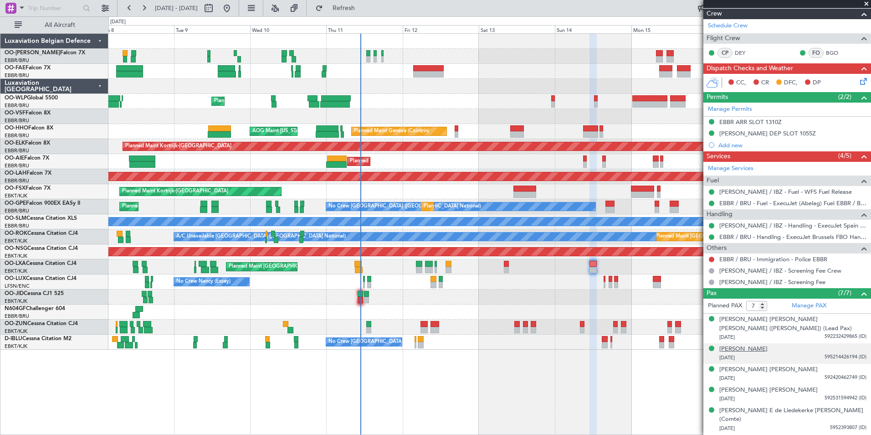
scroll to position [168, 0]
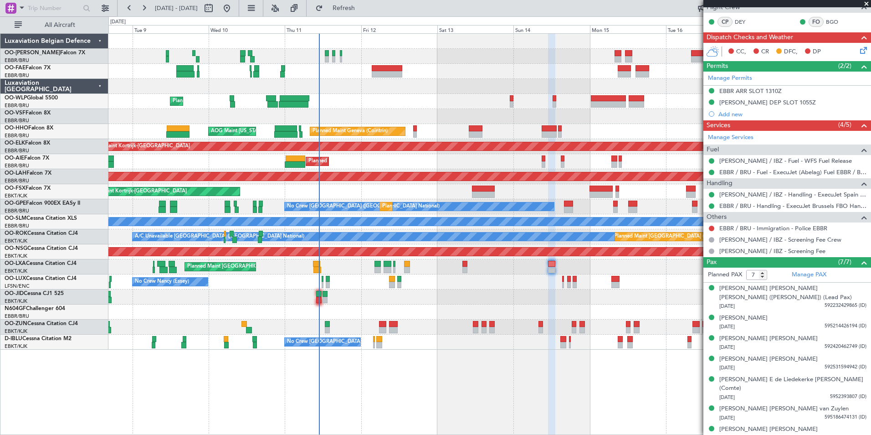
click at [546, 288] on div "No Crew Nancy (Essey) No Crew Nancy (Essey)" at bounding box center [489, 281] width 762 height 15
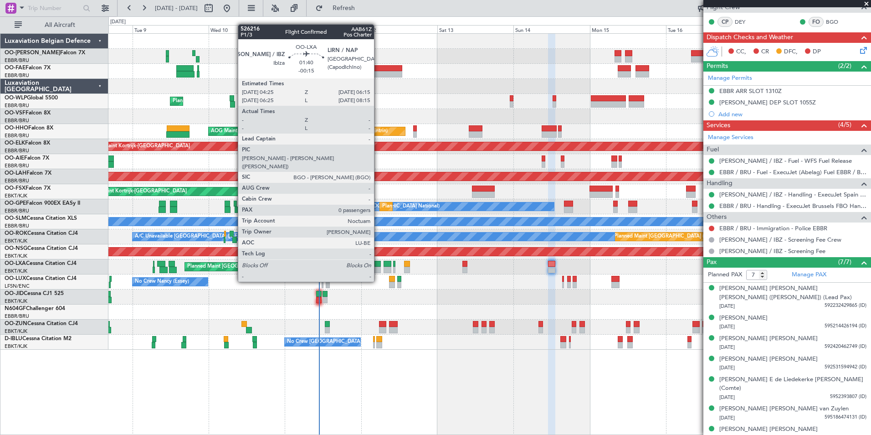
click at [378, 264] on div at bounding box center [377, 264] width 6 height 6
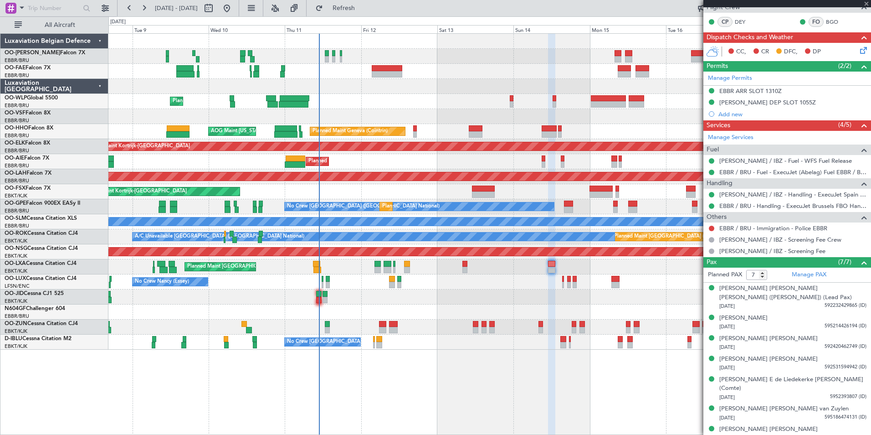
type input "-00:15"
type input "0"
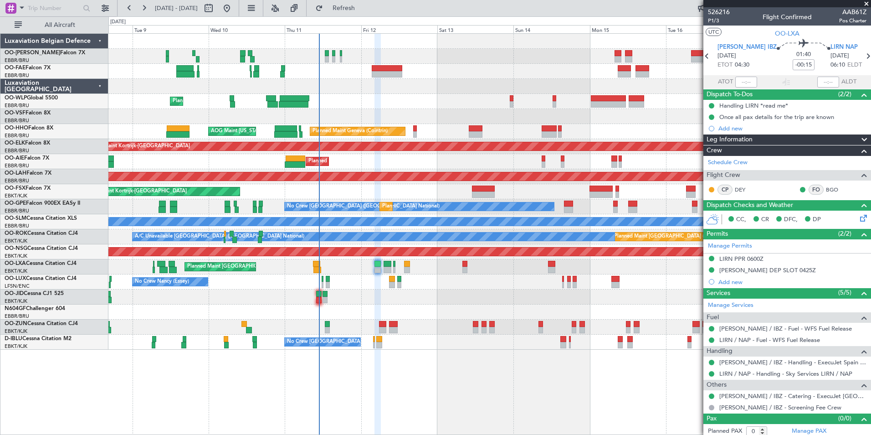
scroll to position [4, 0]
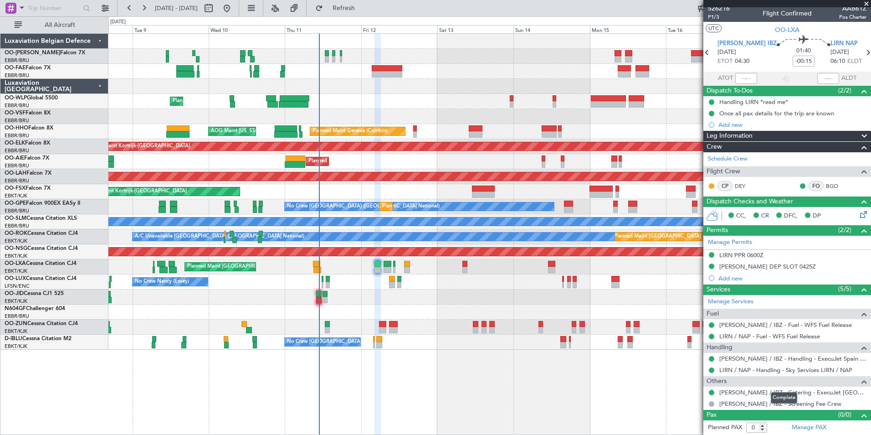
click at [778, 395] on div "Complete" at bounding box center [784, 397] width 26 height 11
click at [811, 390] on link "LEIB / IBZ - Catering - ExecuJet Spain LEIB / IBZ" at bounding box center [792, 392] width 147 height 8
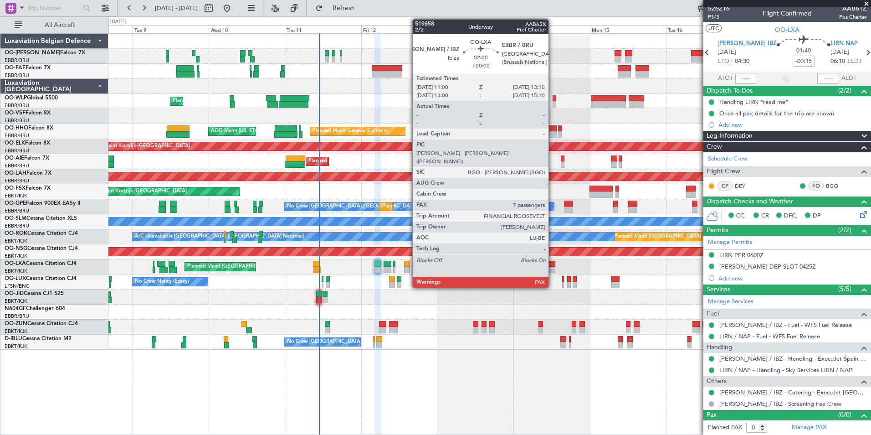
click at [553, 263] on div at bounding box center [551, 264] width 7 height 6
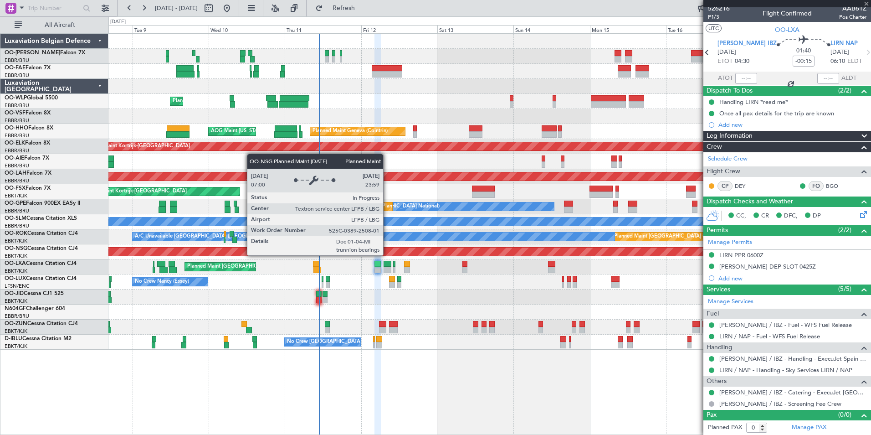
type input "7"
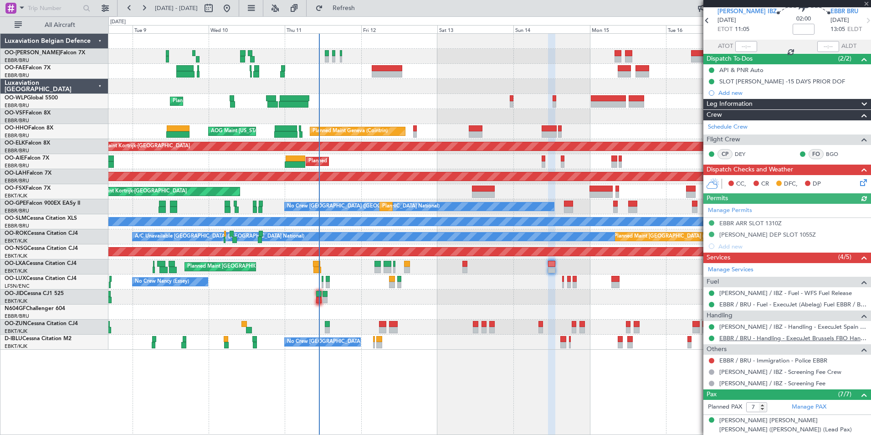
scroll to position [31, 0]
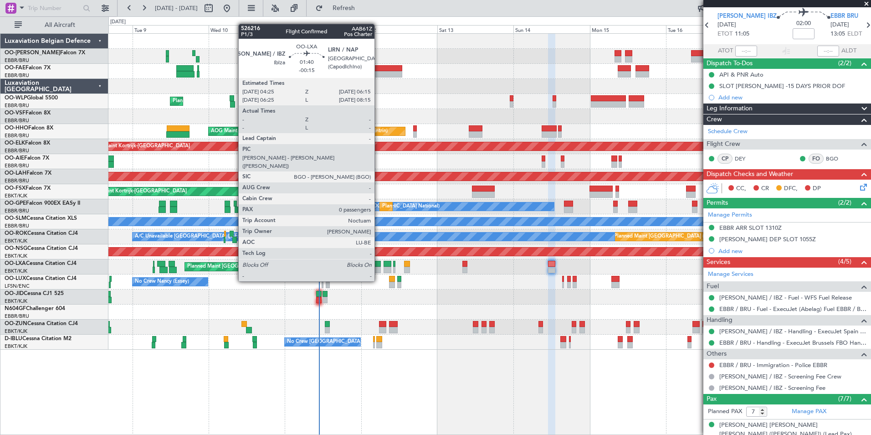
click at [379, 264] on div at bounding box center [377, 264] width 6 height 6
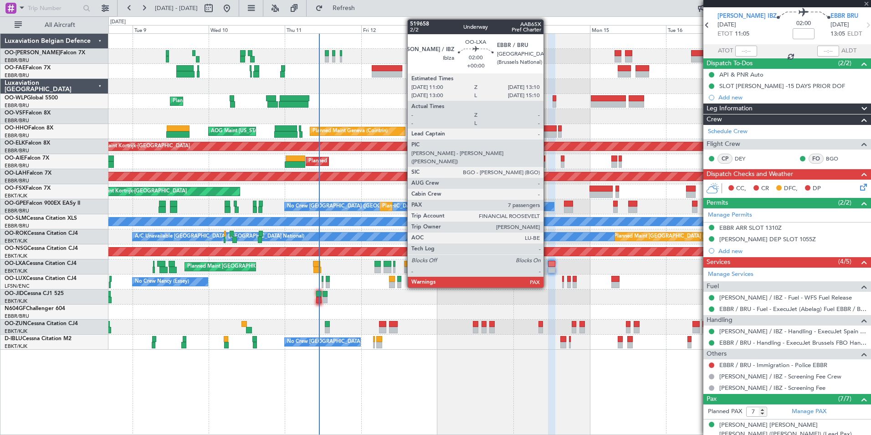
type input "-00:15"
type input "0"
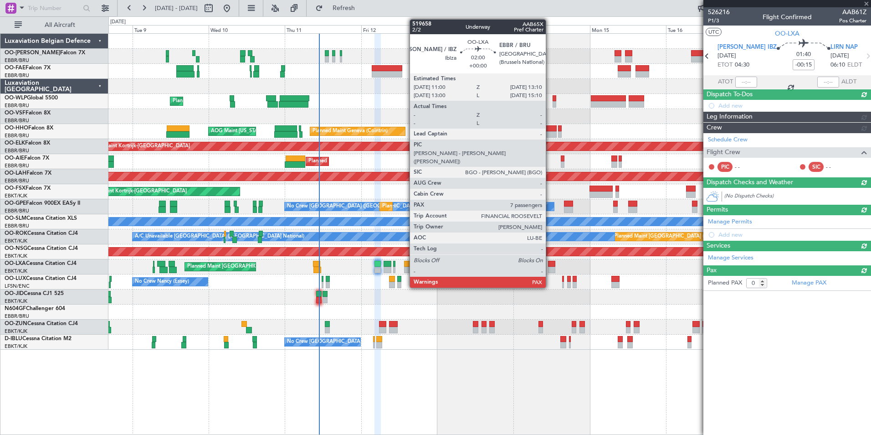
scroll to position [0, 0]
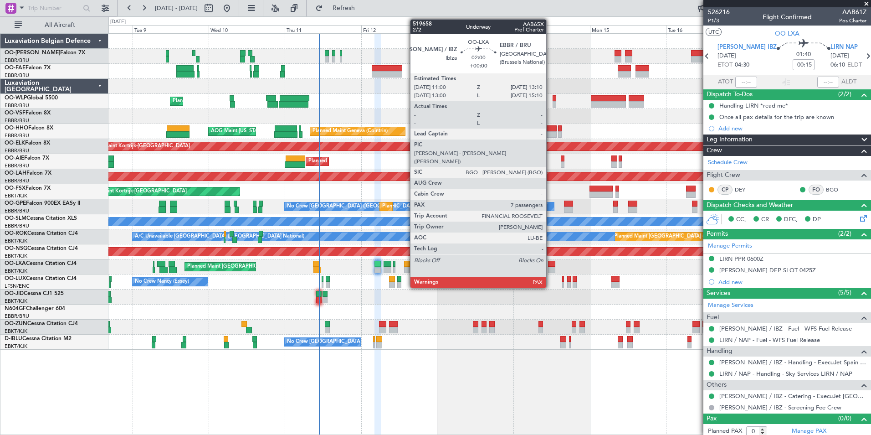
click at [550, 264] on div at bounding box center [551, 264] width 7 height 6
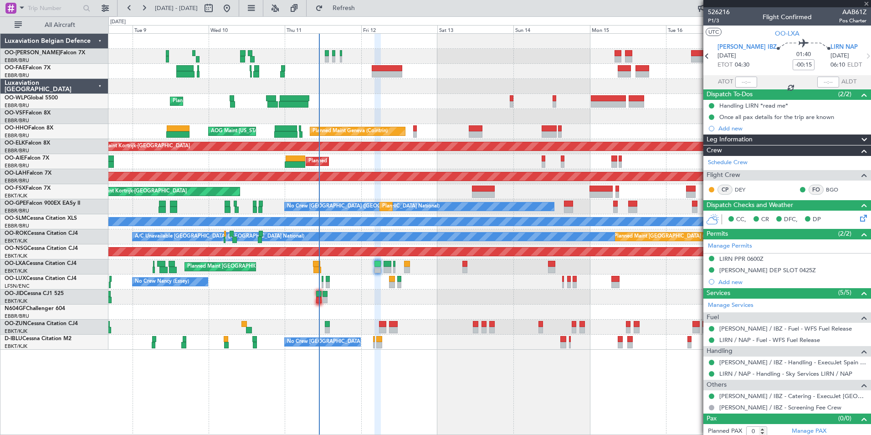
type input "7"
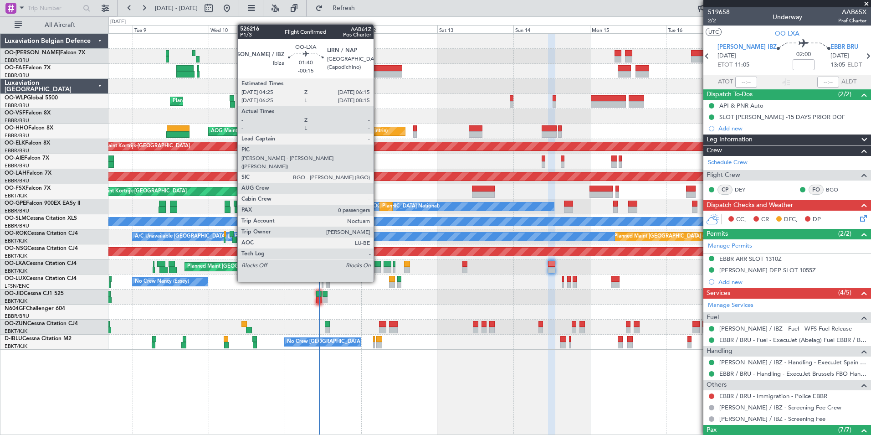
click at [378, 264] on div at bounding box center [377, 264] width 6 height 6
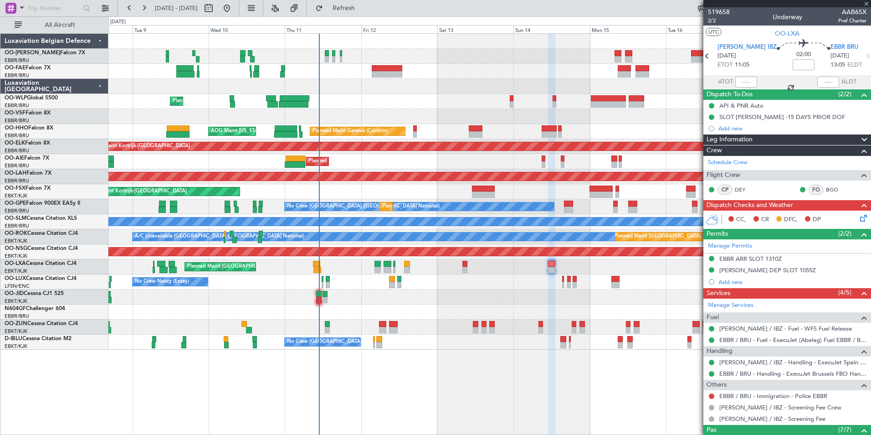
type input "-00:15"
type input "0"
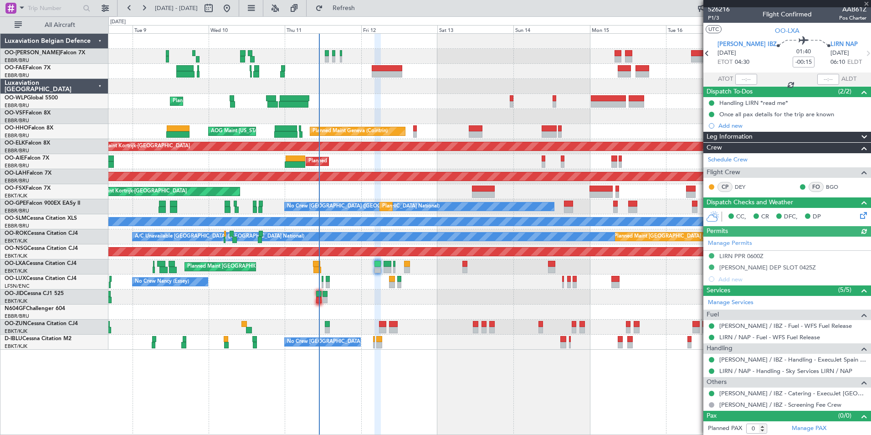
scroll to position [4, 0]
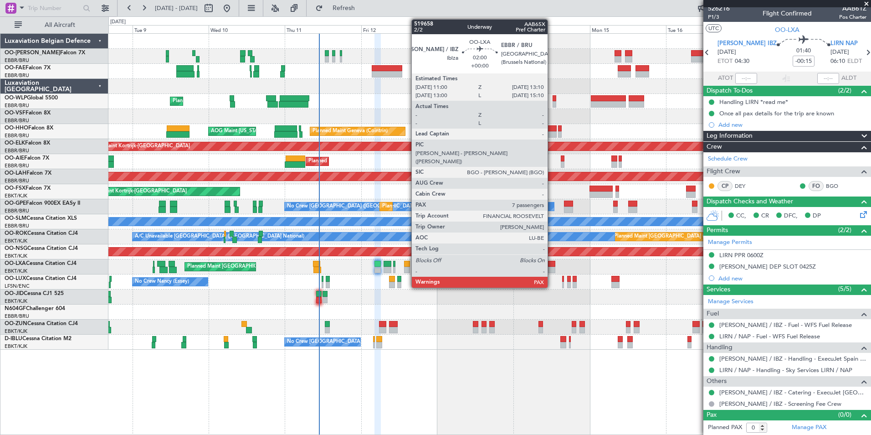
click at [552, 264] on div at bounding box center [551, 264] width 7 height 6
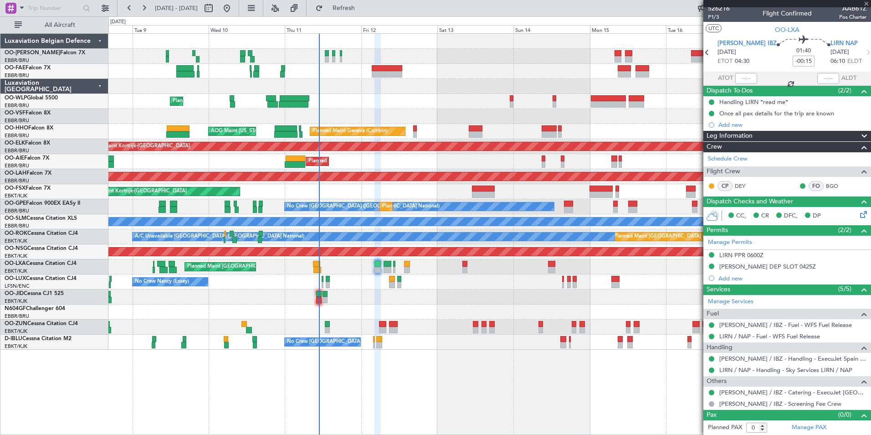
type input "7"
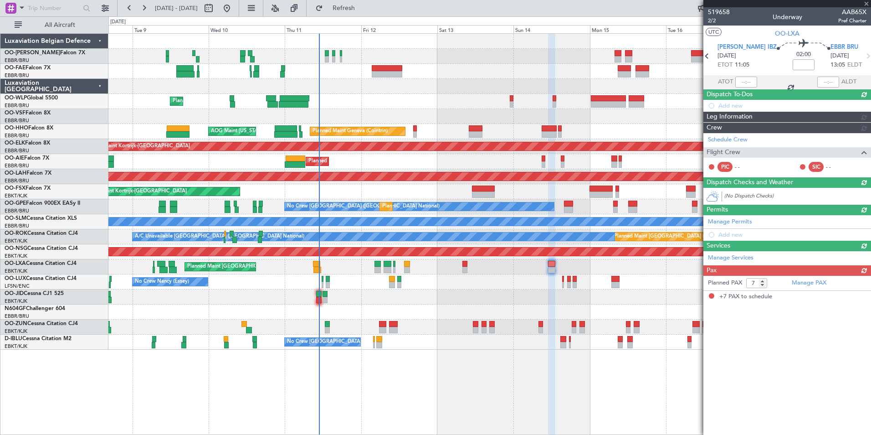
scroll to position [0, 0]
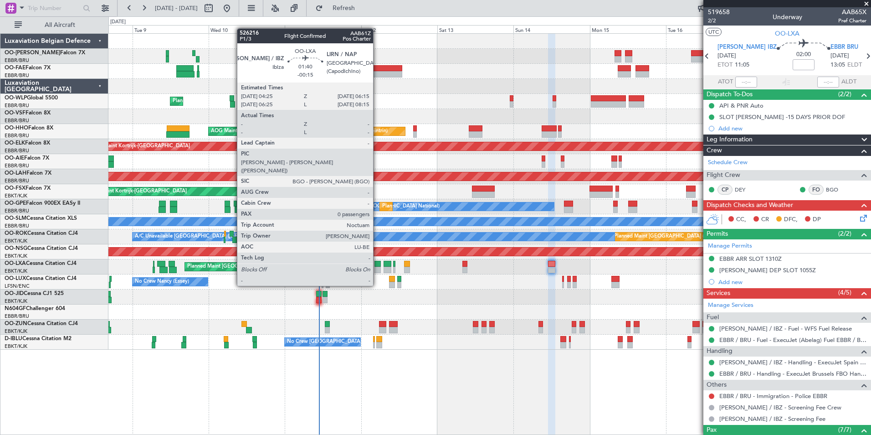
click at [377, 268] on div at bounding box center [377, 269] width 6 height 6
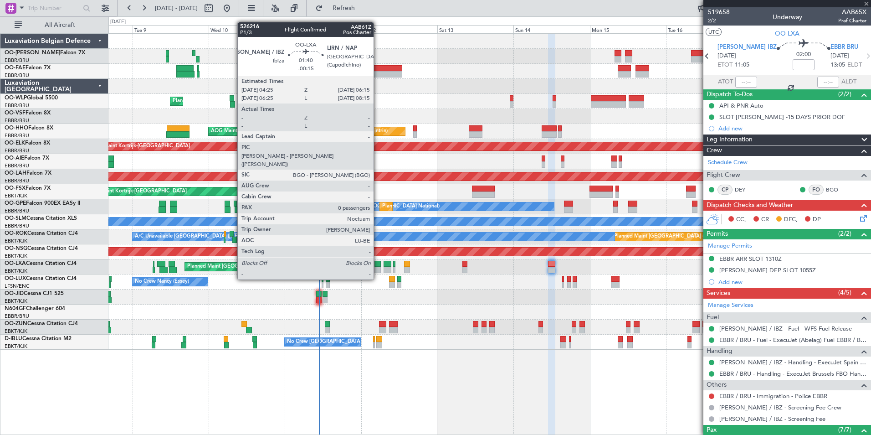
type input "-00:15"
type input "0"
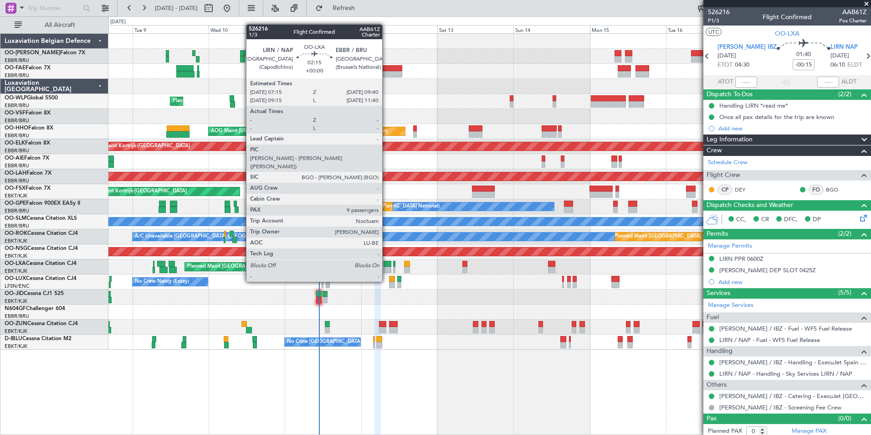
click at [386, 265] on div at bounding box center [388, 264] width 8 height 6
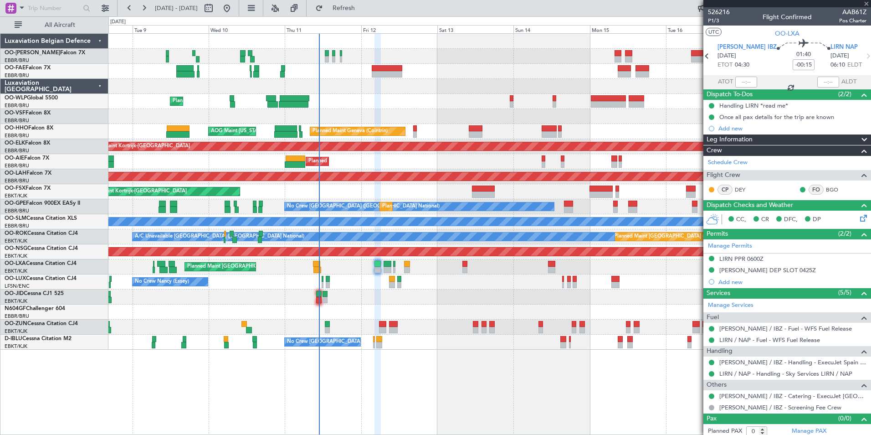
type input "9"
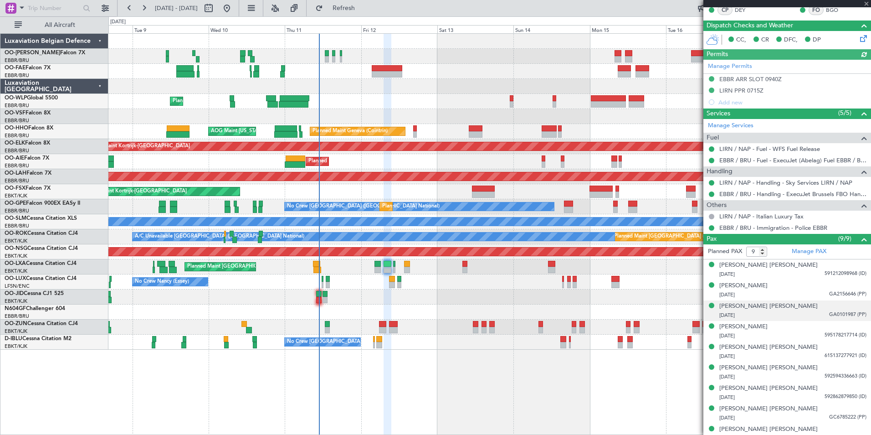
scroll to position [177, 0]
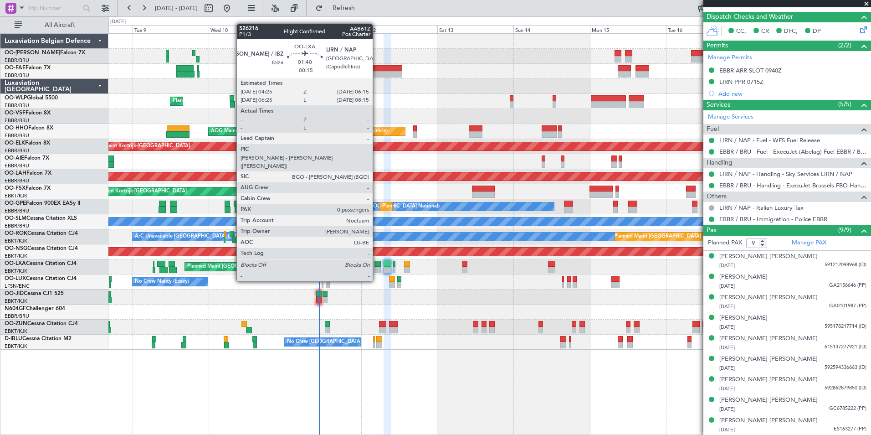
click at [377, 264] on div at bounding box center [377, 264] width 6 height 6
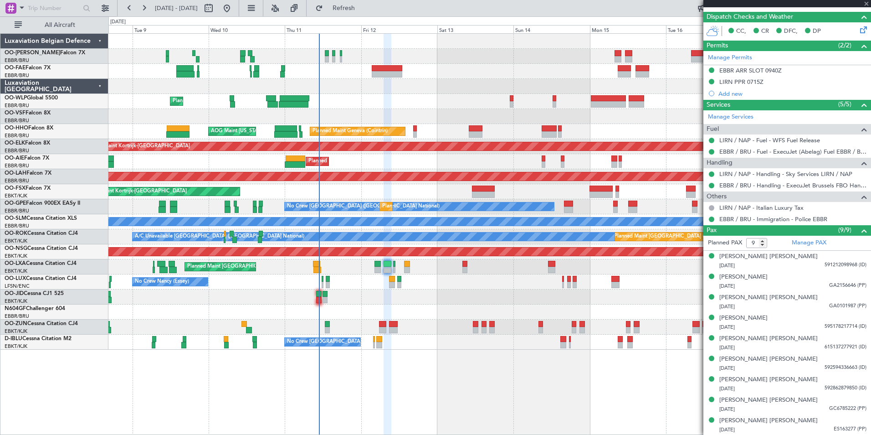
type input "-00:15"
type input "0"
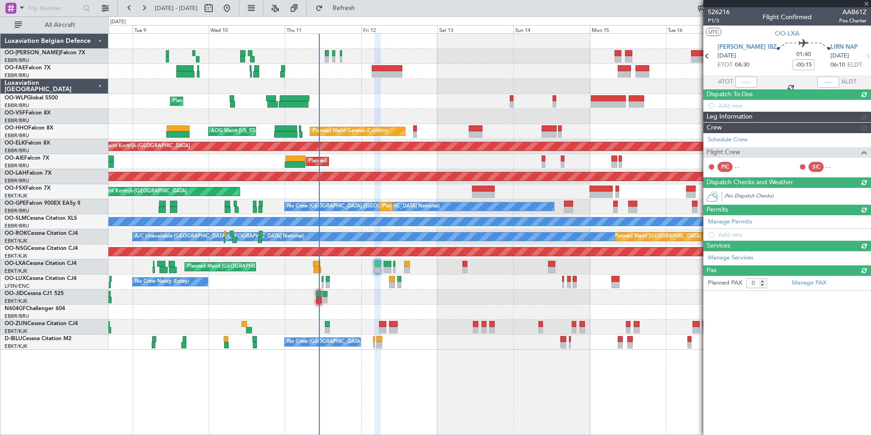
scroll to position [0, 0]
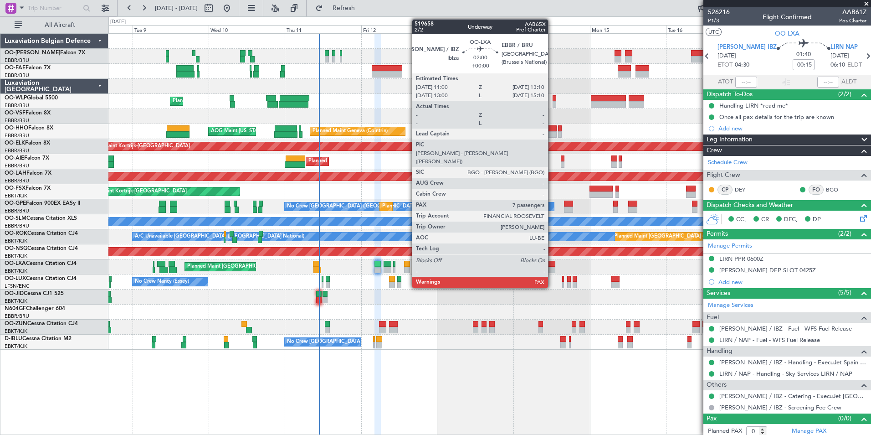
click at [552, 266] on div at bounding box center [551, 264] width 7 height 6
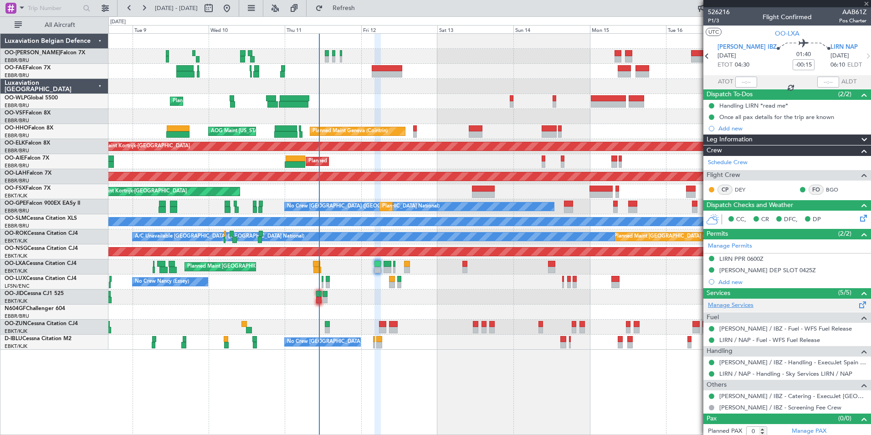
type input "7"
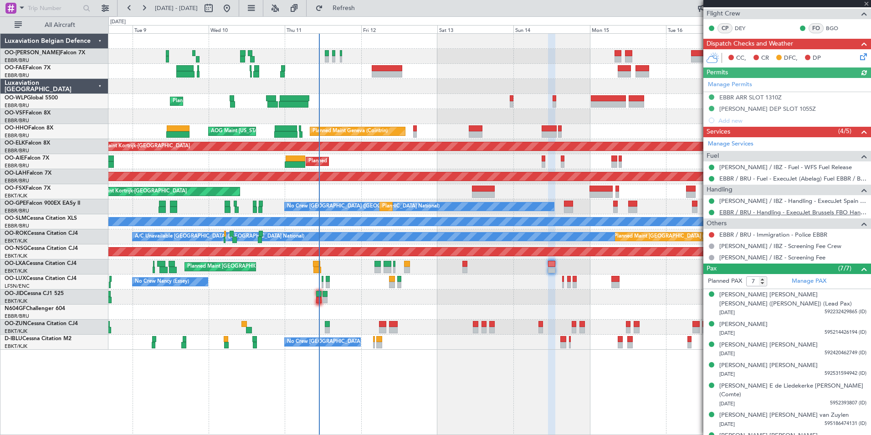
scroll to position [168, 0]
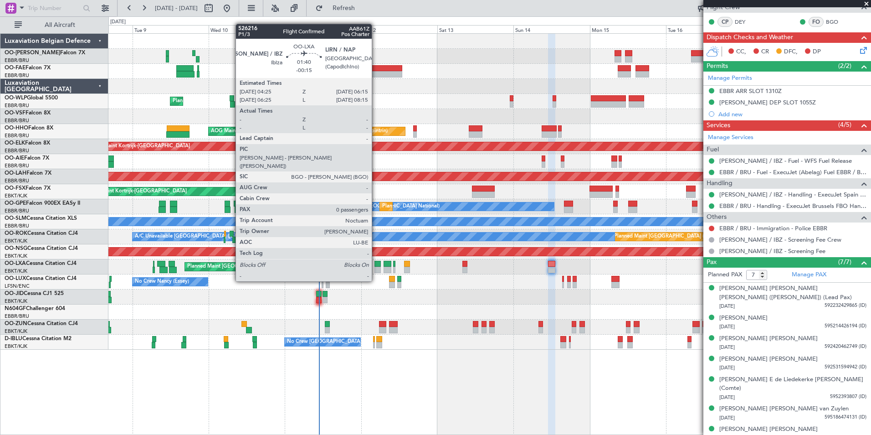
click at [376, 264] on div at bounding box center [377, 264] width 6 height 6
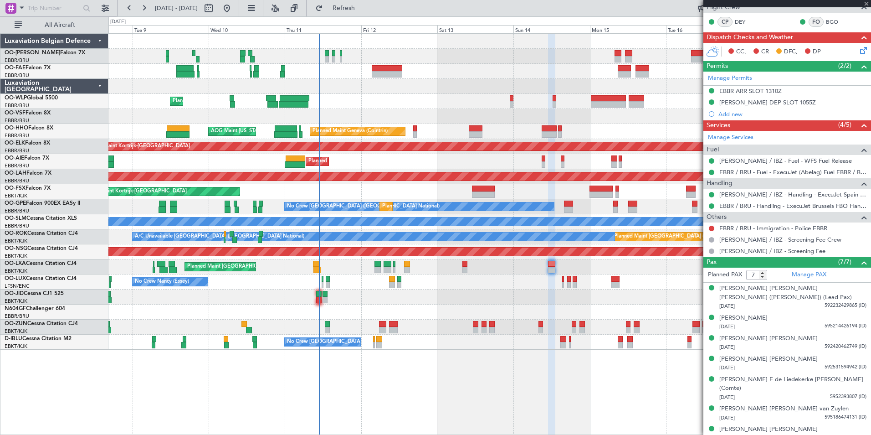
type input "-00:15"
type input "0"
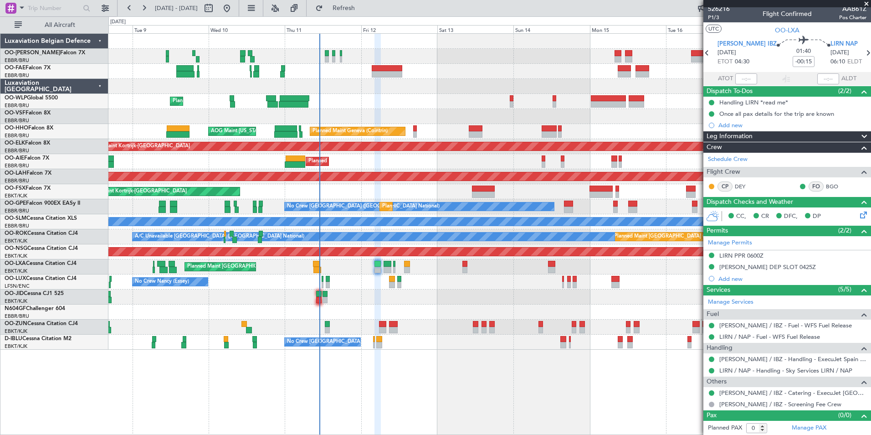
scroll to position [4, 0]
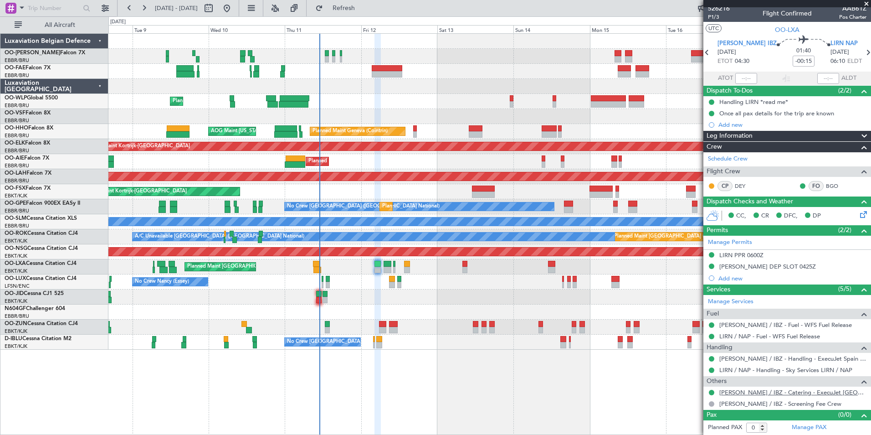
click at [801, 389] on link "[PERSON_NAME] / IBZ - Catering - ExecuJet [GEOGRAPHIC_DATA] [PERSON_NAME] / IBZ" at bounding box center [792, 392] width 147 height 8
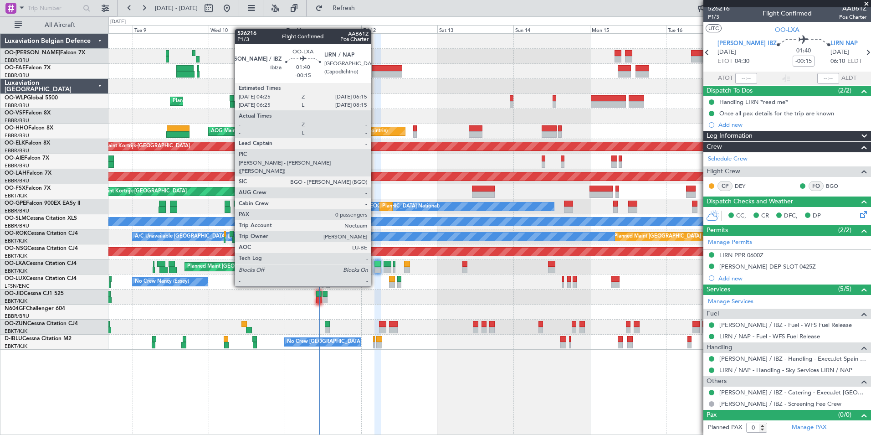
click at [375, 269] on div at bounding box center [377, 269] width 6 height 6
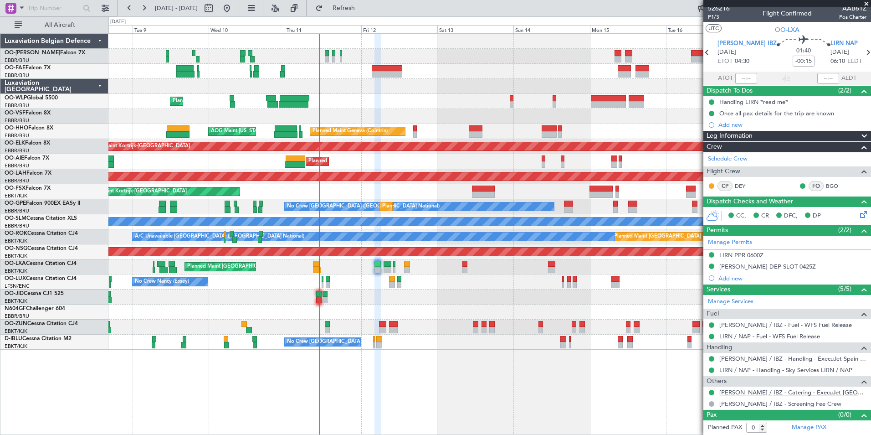
click at [804, 393] on link "[PERSON_NAME] / IBZ - Catering - ExecuJet [GEOGRAPHIC_DATA] [PERSON_NAME] / IBZ" at bounding box center [792, 392] width 147 height 8
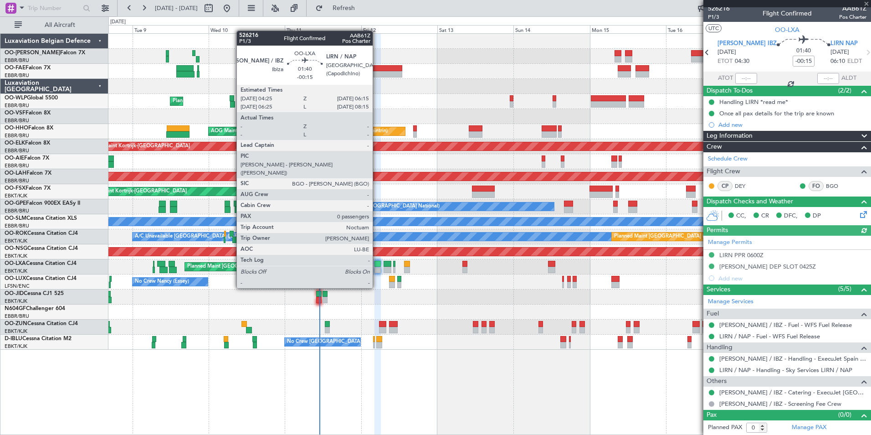
click at [377, 271] on div at bounding box center [377, 269] width 6 height 6
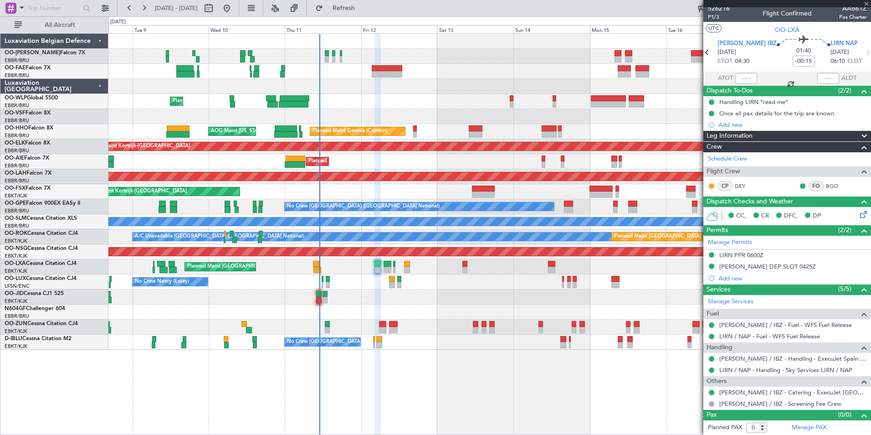
scroll to position [0, 0]
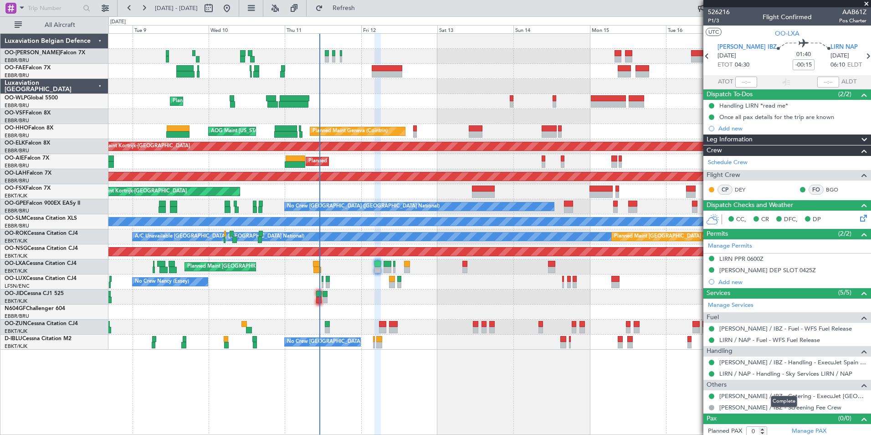
click at [773, 397] on div "Complete" at bounding box center [784, 400] width 26 height 11
click at [761, 399] on div "[PERSON_NAME] / IBZ - Catering - ExecuJet [GEOGRAPHIC_DATA] [PERSON_NAME] / IBZ" at bounding box center [787, 395] width 168 height 11
click at [761, 396] on link "[PERSON_NAME] / IBZ - Catering - ExecuJet [GEOGRAPHIC_DATA] [PERSON_NAME] / IBZ" at bounding box center [792, 396] width 147 height 8
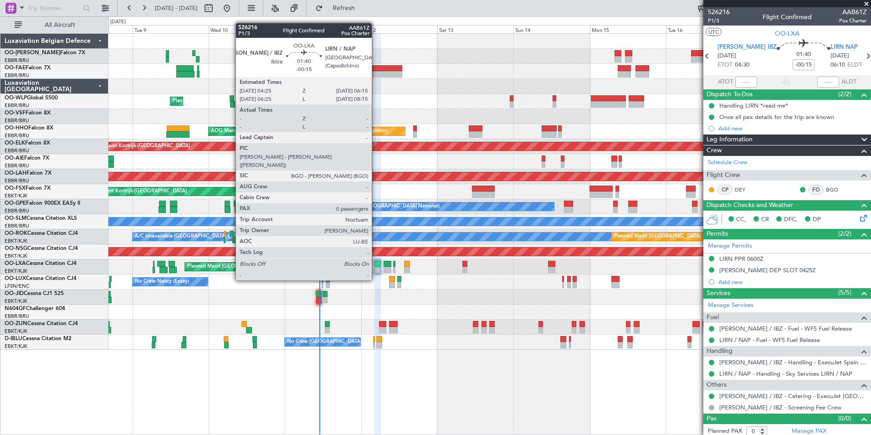
click at [376, 263] on div at bounding box center [377, 264] width 6 height 6
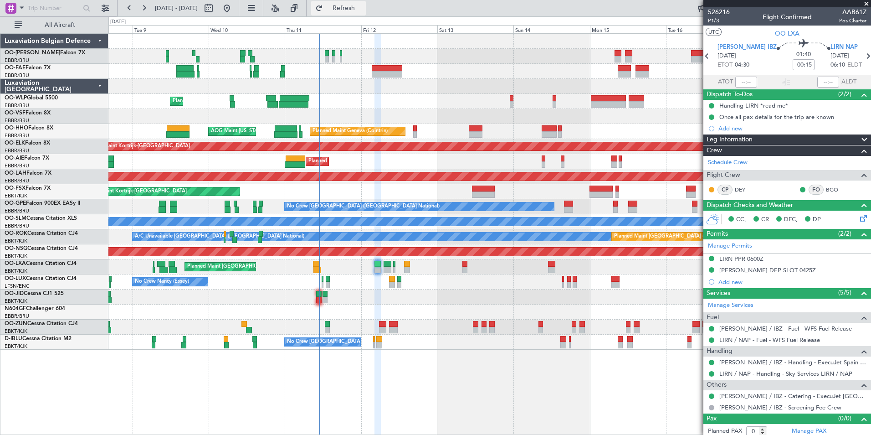
click at [363, 6] on span "Refresh" at bounding box center [344, 8] width 38 height 6
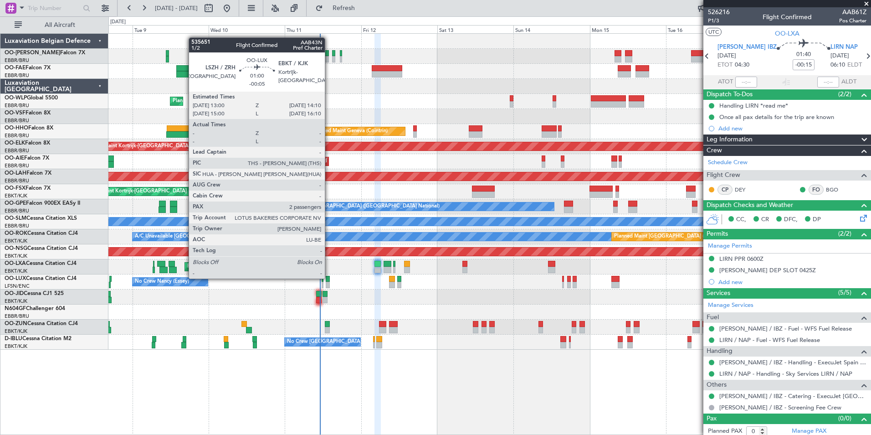
click at [329, 277] on div at bounding box center [328, 279] width 4 height 6
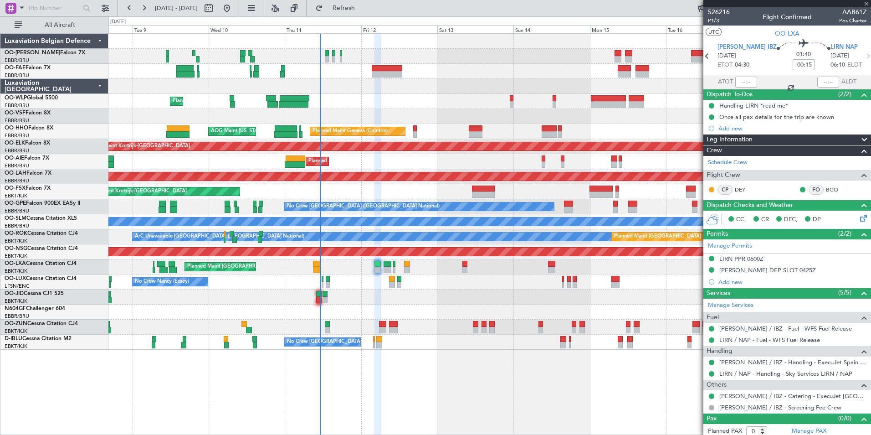
type input "-00:05"
type input "2"
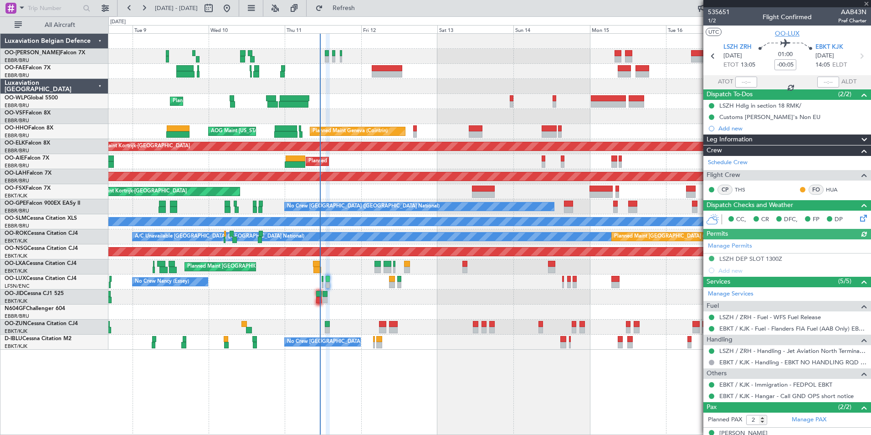
click at [787, 29] on span "OO-LUX" at bounding box center [787, 34] width 25 height 10
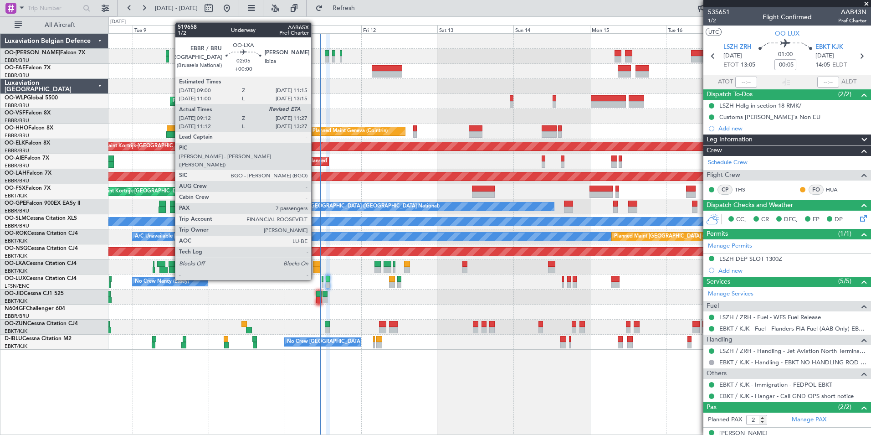
click at [315, 263] on div at bounding box center [316, 264] width 7 height 6
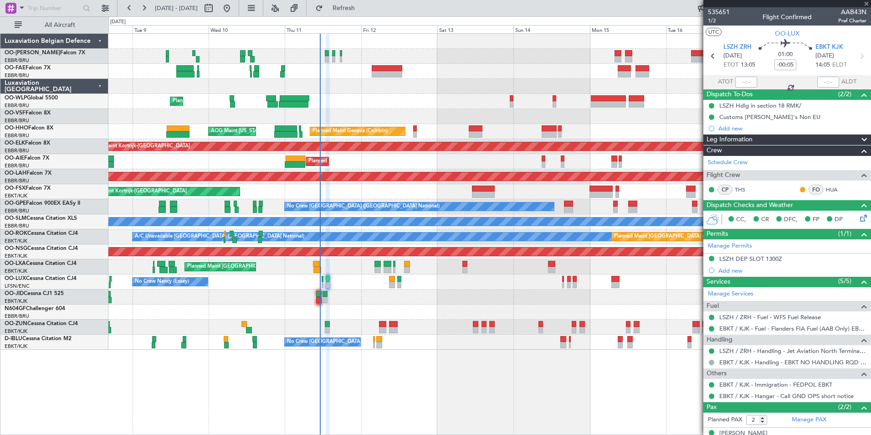
type input "09:17"
type input "7"
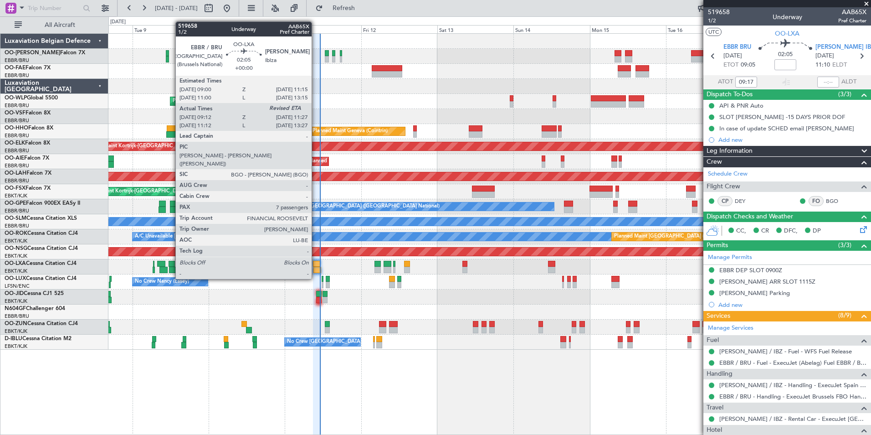
click at [316, 262] on div at bounding box center [316, 264] width 7 height 6
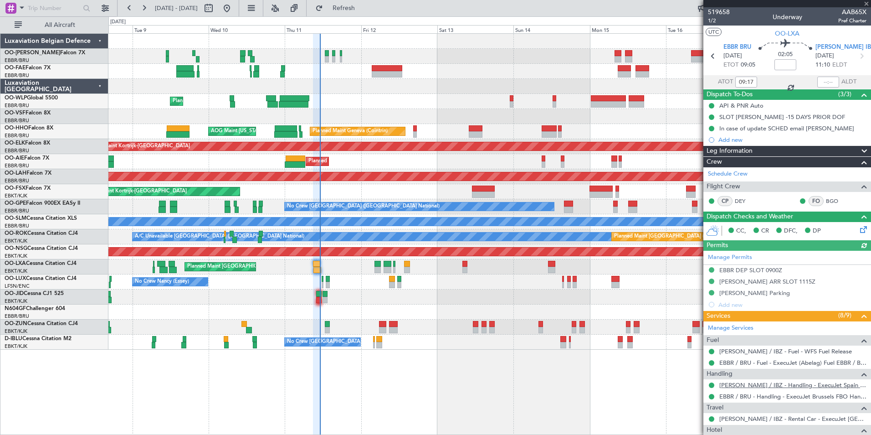
click at [773, 381] on link "[PERSON_NAME] / IBZ - Handling - ExecuJet Spain [PERSON_NAME] / IBZ" at bounding box center [792, 385] width 147 height 8
type input "09:17"
click at [711, 26] on section "UTC OO-LXA" at bounding box center [787, 33] width 168 height 14
click at [714, 22] on span "1/2" at bounding box center [719, 21] width 22 height 8
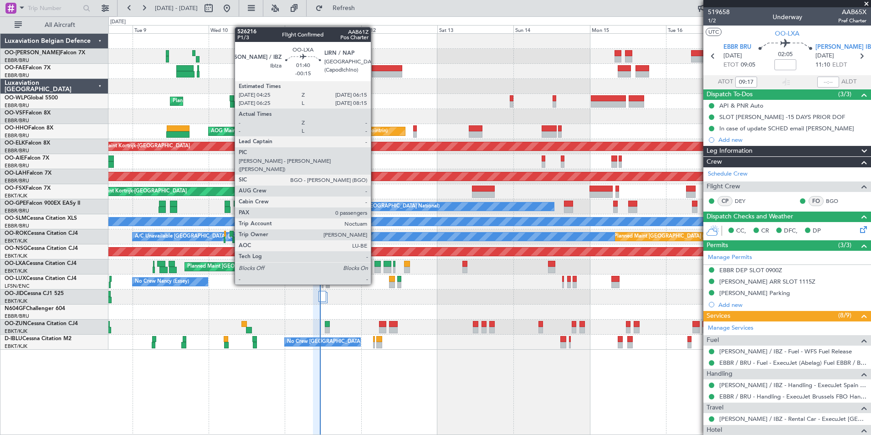
click at [377, 266] on div at bounding box center [377, 269] width 6 height 6
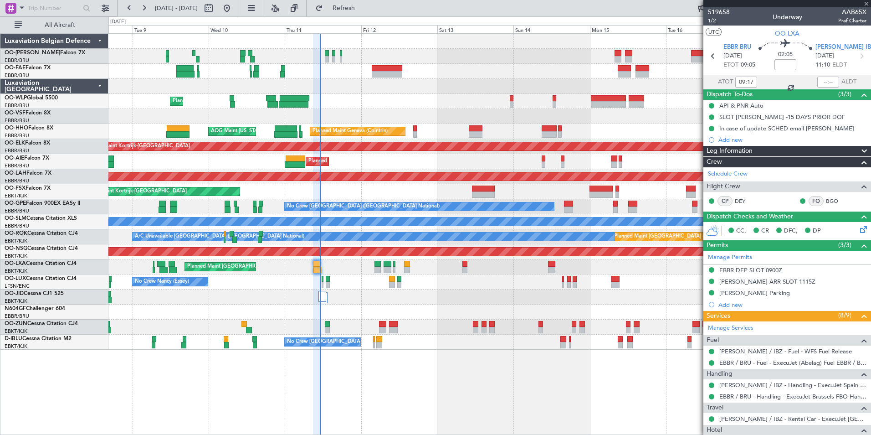
type input "-00:15"
type input "0"
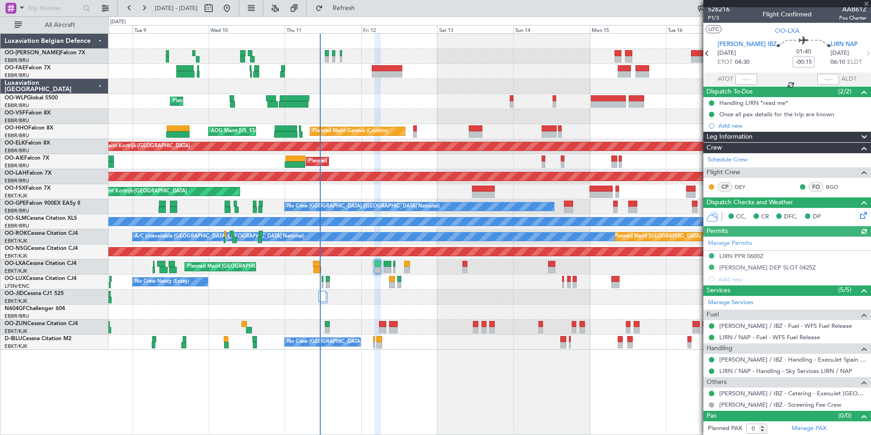
scroll to position [4, 0]
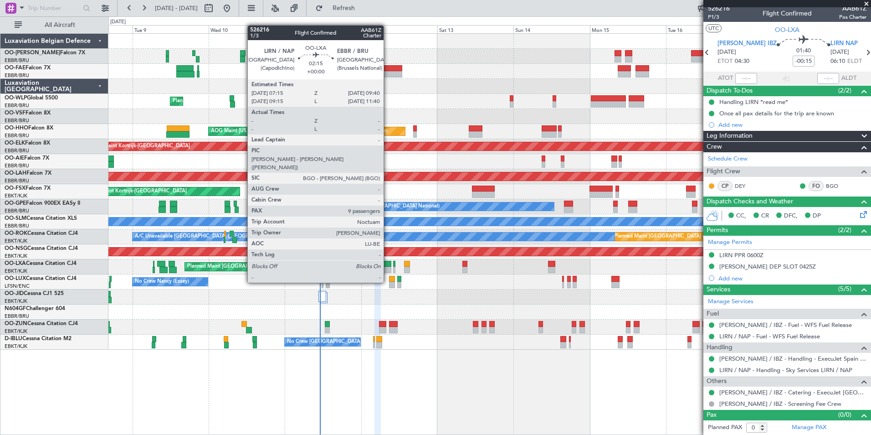
click at [388, 266] on div at bounding box center [388, 264] width 8 height 6
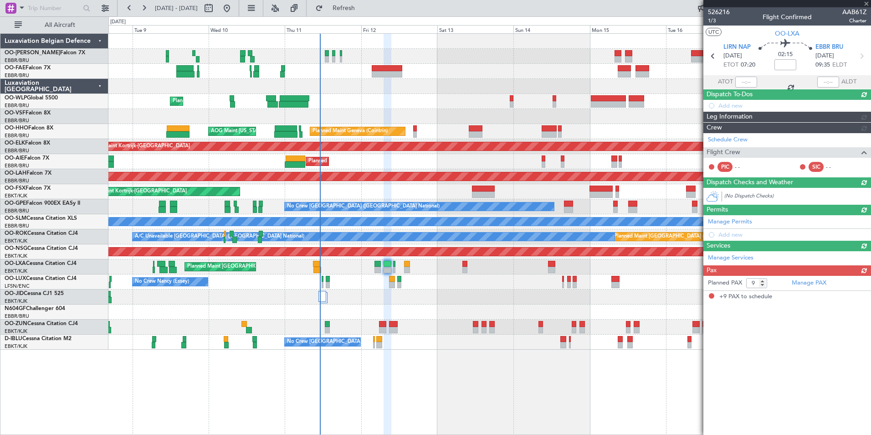
scroll to position [0, 0]
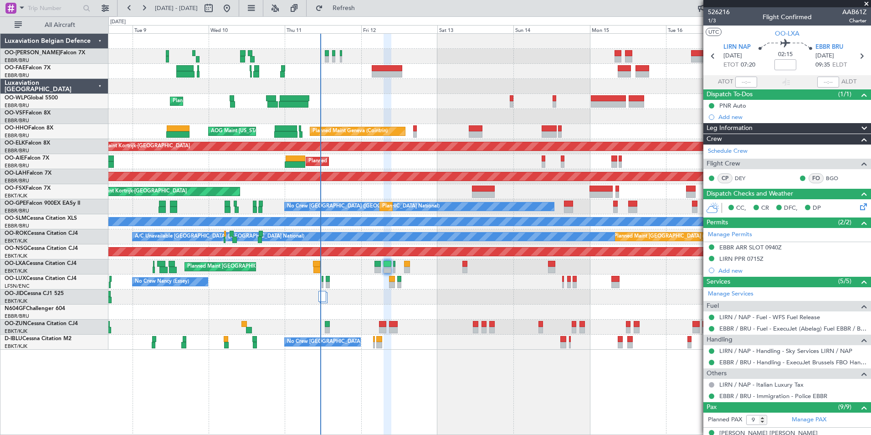
click at [550, 275] on div "Planned Maint Liege Planned Maint Geneva (Cointrin) AOG Maint New York (Teterbo…" at bounding box center [489, 192] width 762 height 316
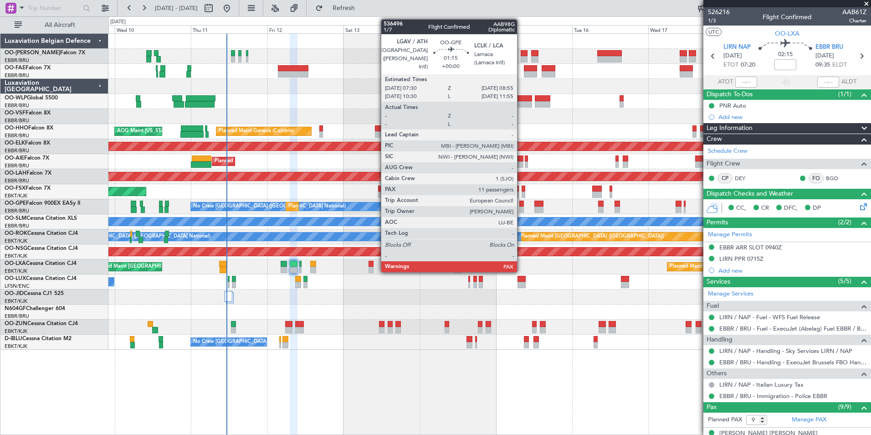
click at [521, 206] on div at bounding box center [521, 203] width 5 height 6
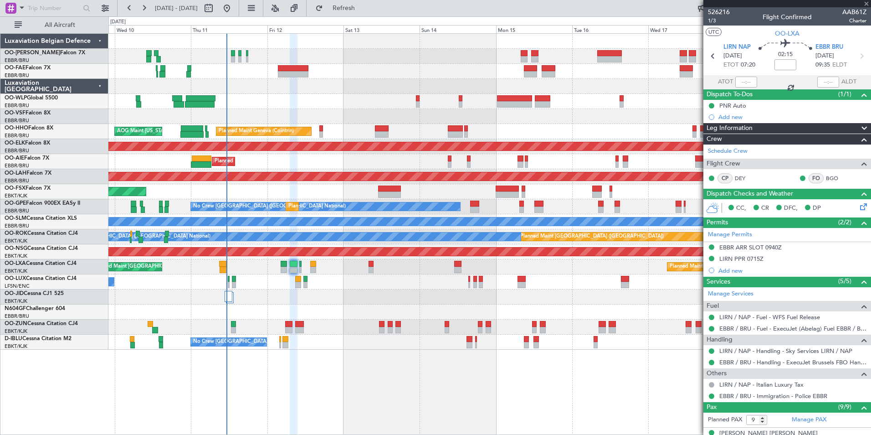
type input "11"
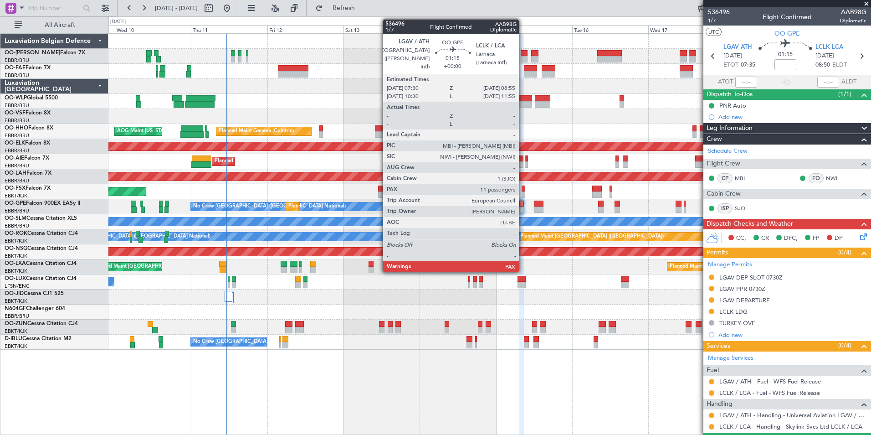
click at [523, 205] on div at bounding box center [521, 203] width 5 height 6
click at [523, 201] on div at bounding box center [521, 203] width 5 height 6
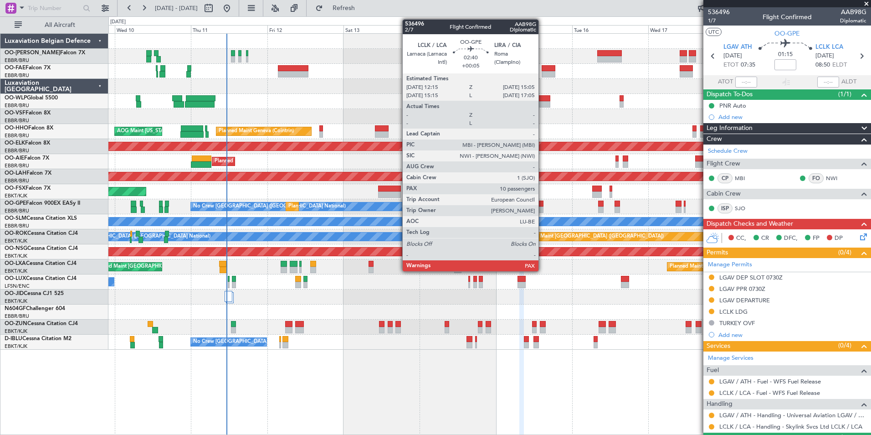
click at [543, 209] on div at bounding box center [538, 209] width 9 height 6
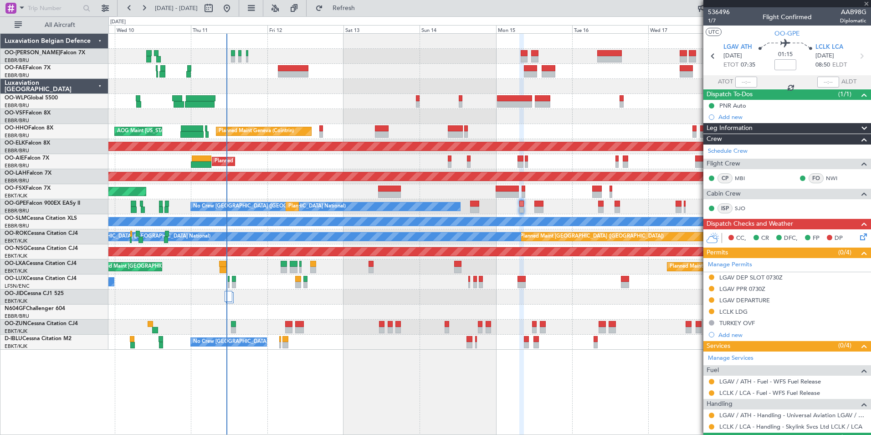
type input "+00:05"
type input "10"
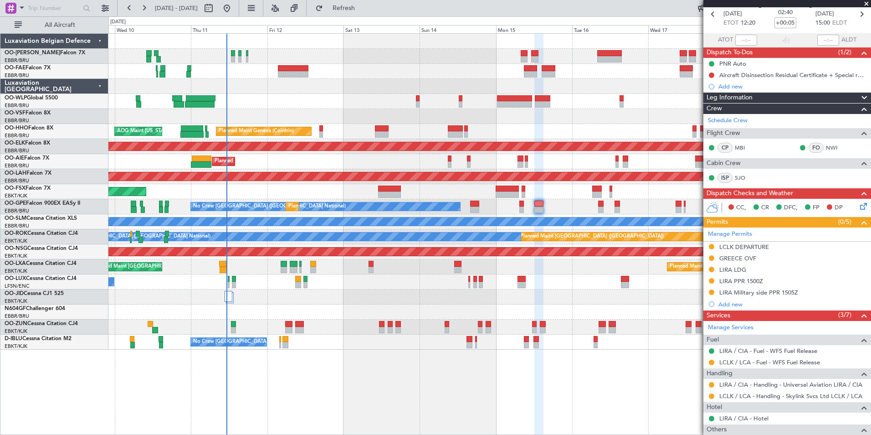
scroll to position [91, 0]
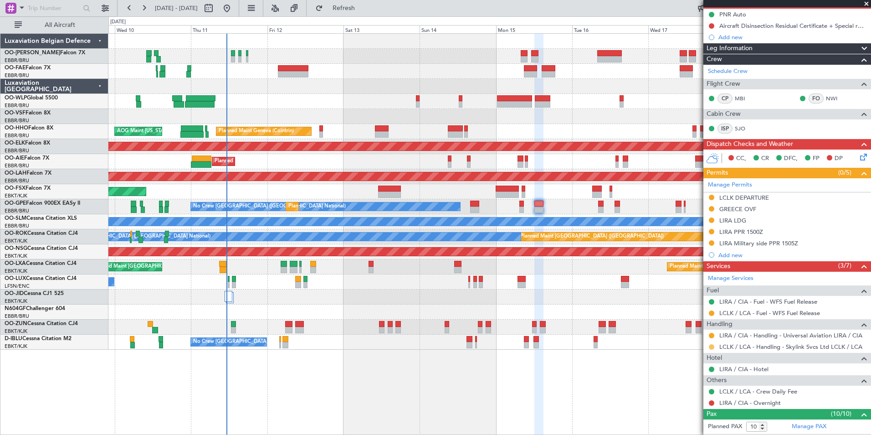
click at [712, 344] on button at bounding box center [711, 346] width 5 height 5
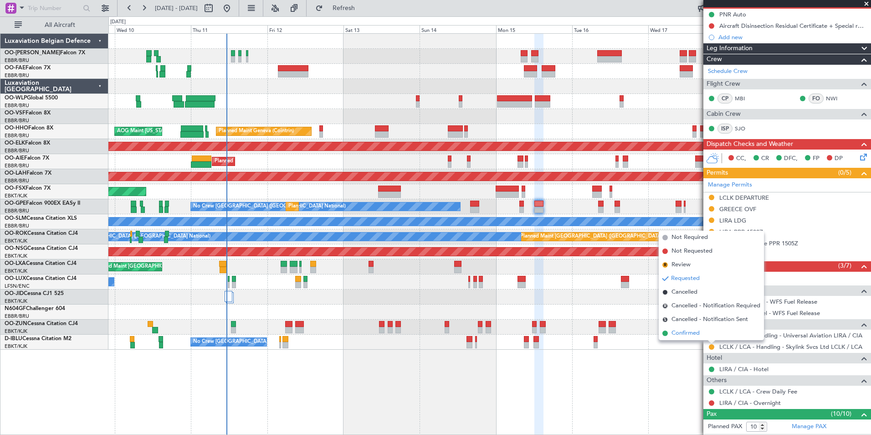
click at [686, 334] on span "Confirmed" at bounding box center [685, 332] width 28 height 9
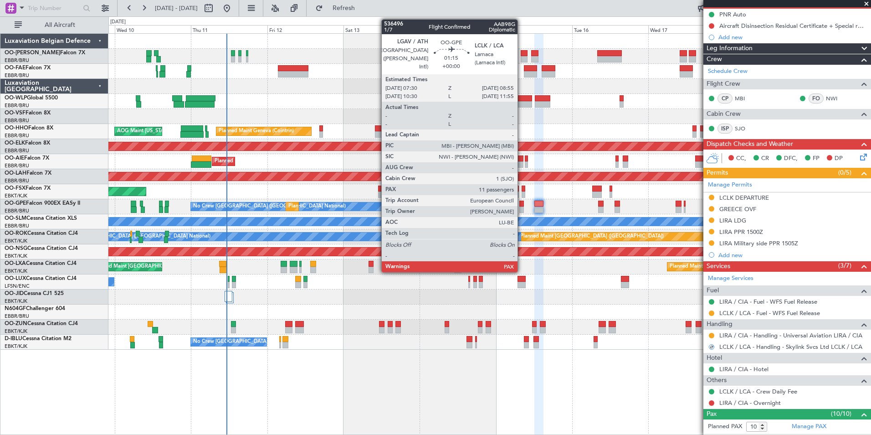
click at [522, 204] on div at bounding box center [521, 203] width 5 height 6
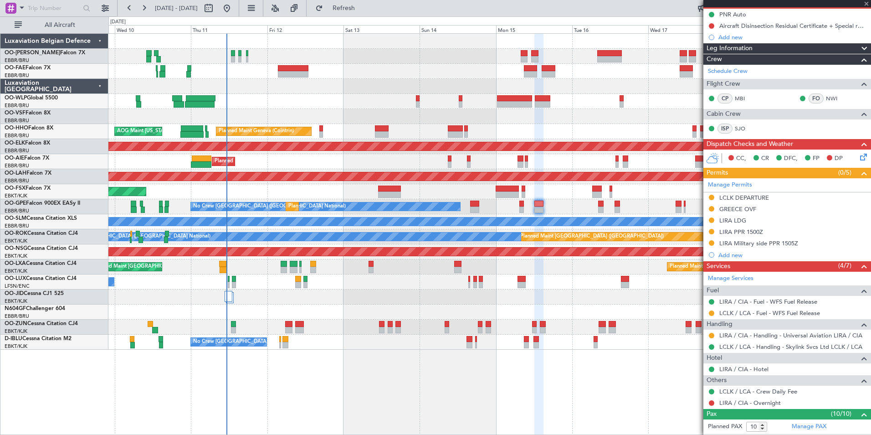
type input "11"
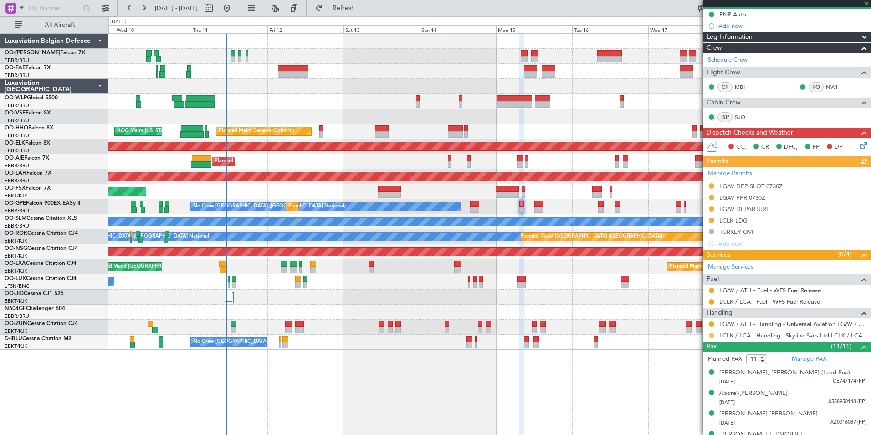
click at [712, 333] on button at bounding box center [711, 335] width 5 height 5
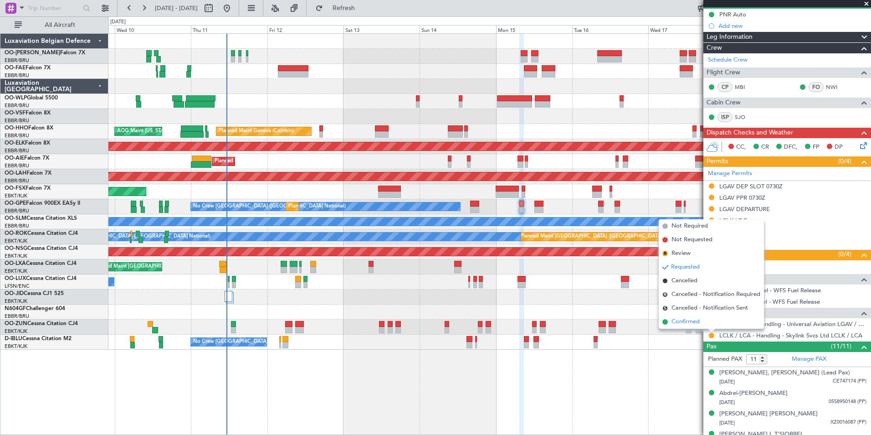
click at [697, 323] on span "Confirmed" at bounding box center [685, 321] width 28 height 9
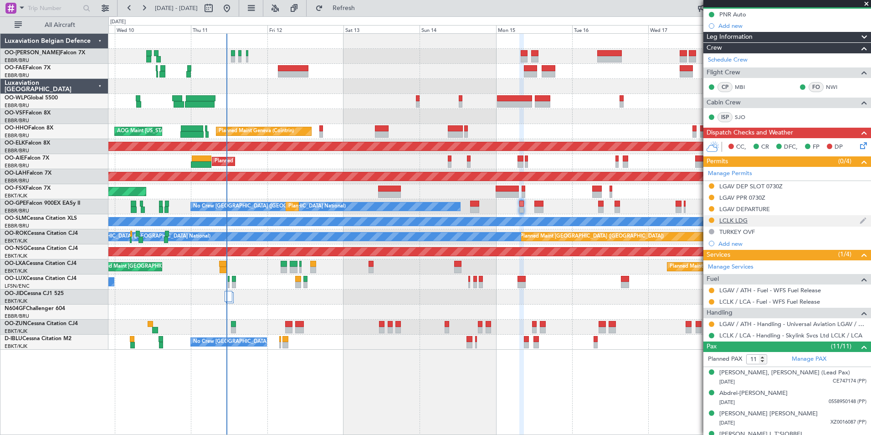
click at [734, 221] on div "LCLK LDG" at bounding box center [733, 220] width 28 height 8
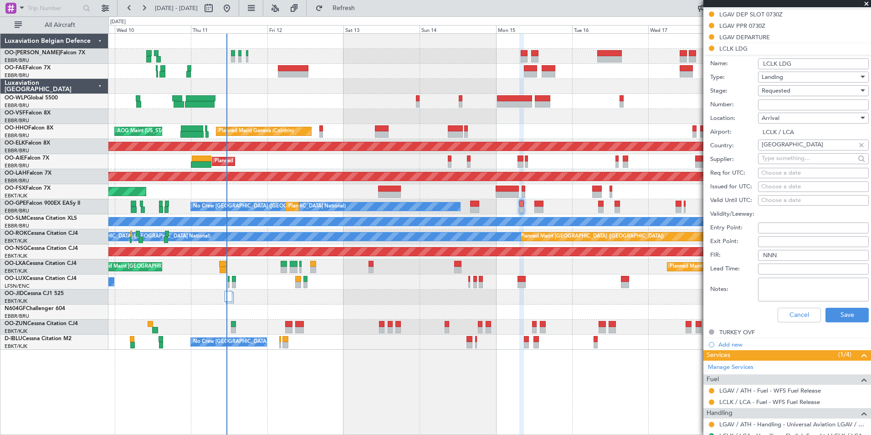
scroll to position [273, 0]
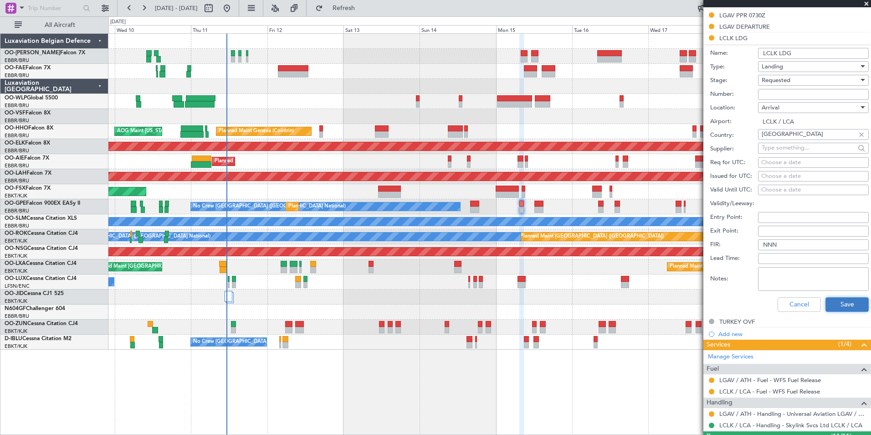
click at [853, 306] on button "Save" at bounding box center [846, 304] width 43 height 15
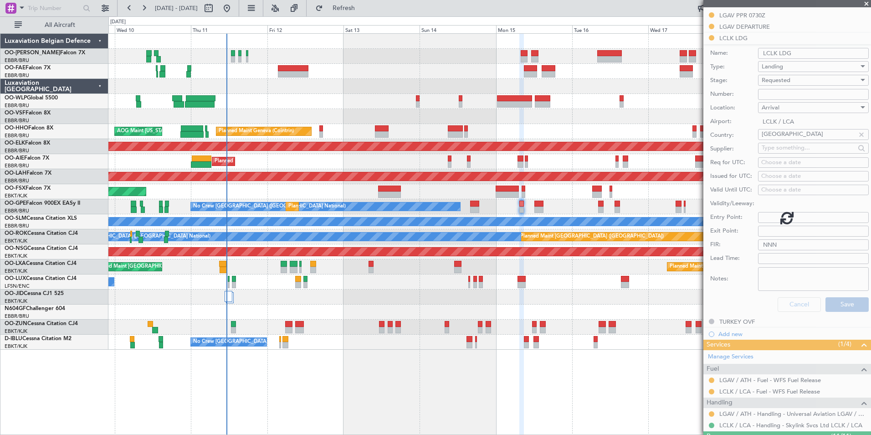
scroll to position [248, 0]
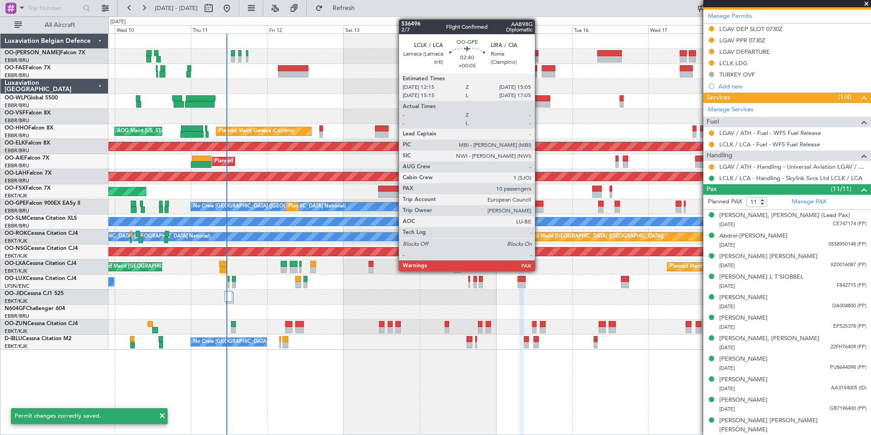
click at [539, 202] on div at bounding box center [538, 203] width 9 height 6
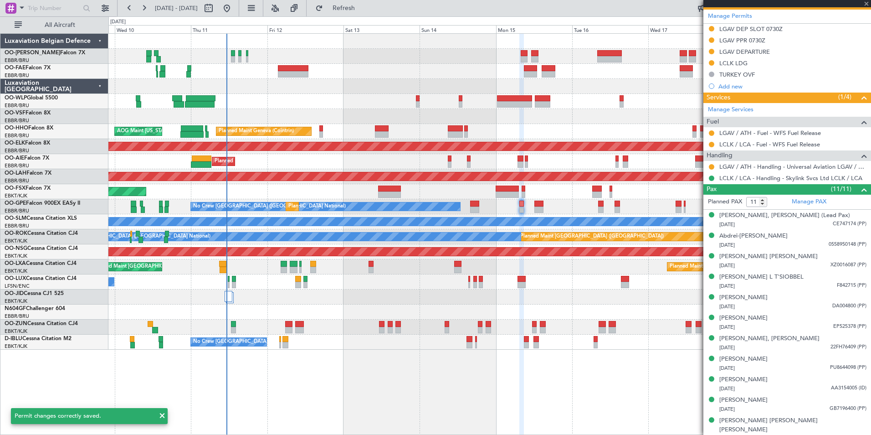
type input "+00:05"
type input "10"
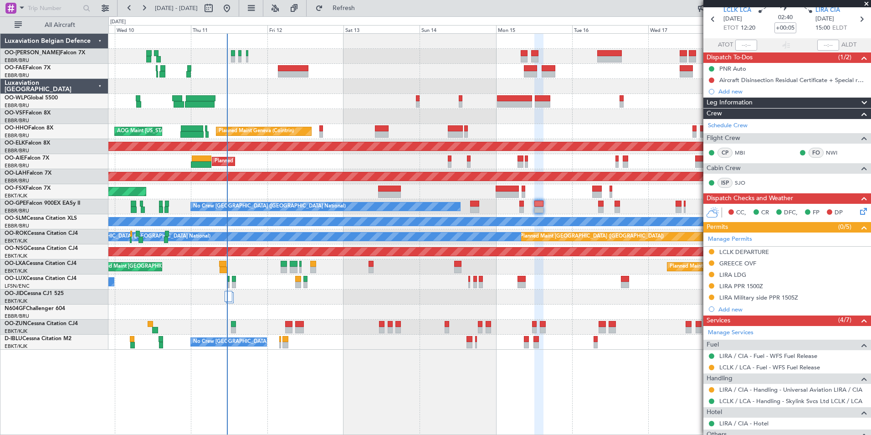
scroll to position [91, 0]
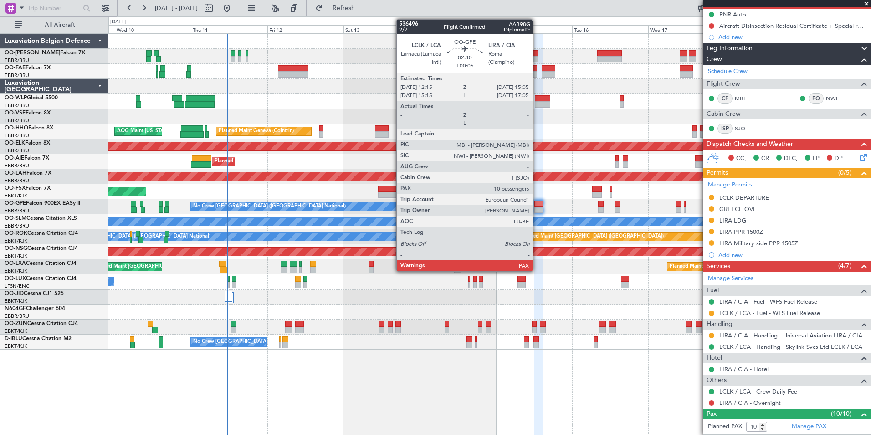
click at [537, 205] on div at bounding box center [538, 203] width 9 height 6
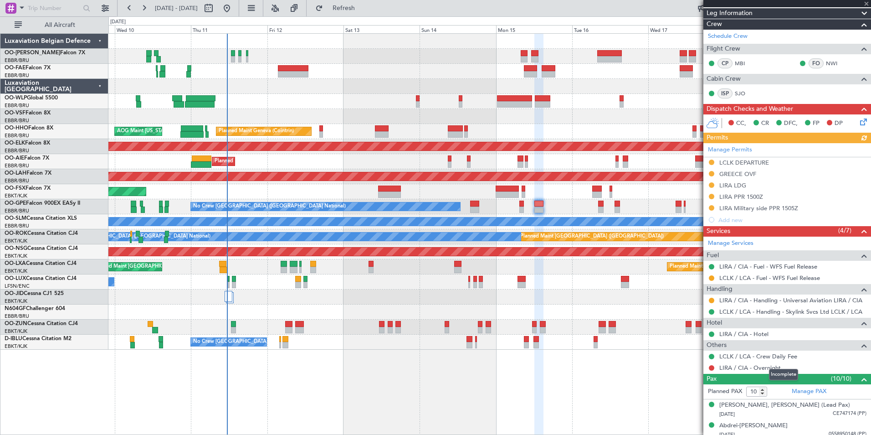
scroll to position [137, 0]
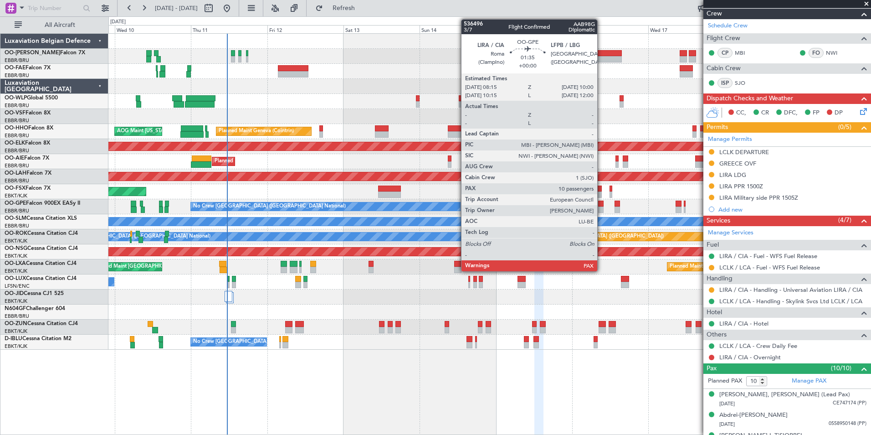
click at [601, 205] on div at bounding box center [601, 203] width 6 height 6
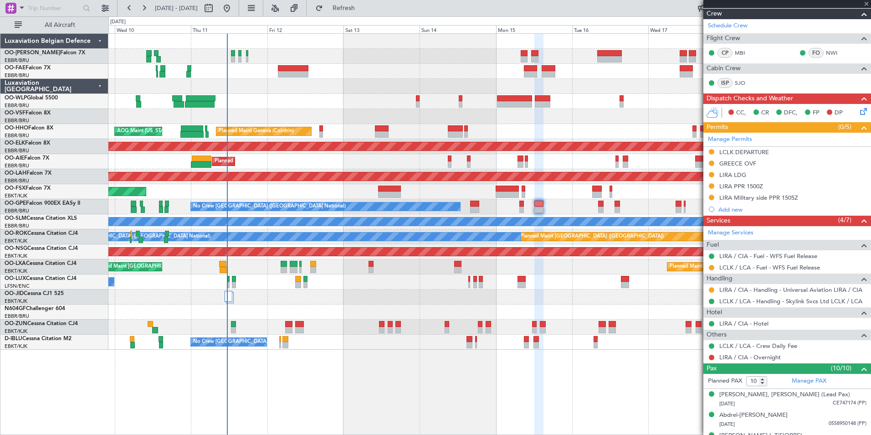
scroll to position [0, 0]
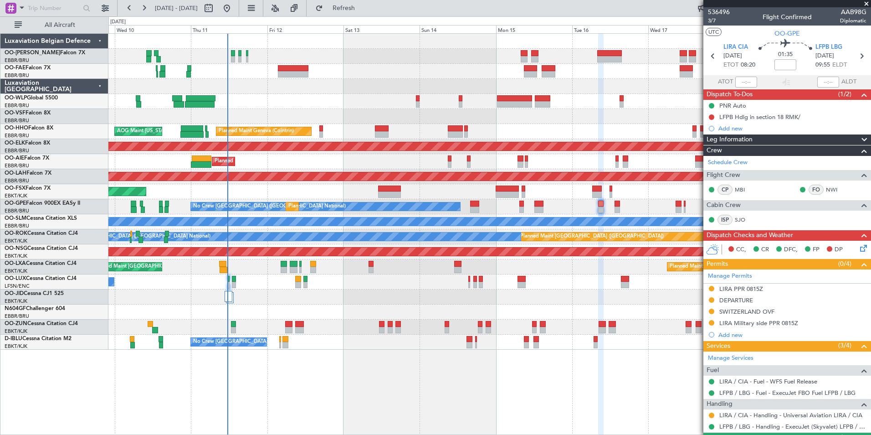
click at [477, 139] on div "Planned Maint Liege Planned Maint Geneva (Cointrin) AOG Maint New York (Teterbo…" at bounding box center [489, 192] width 762 height 316
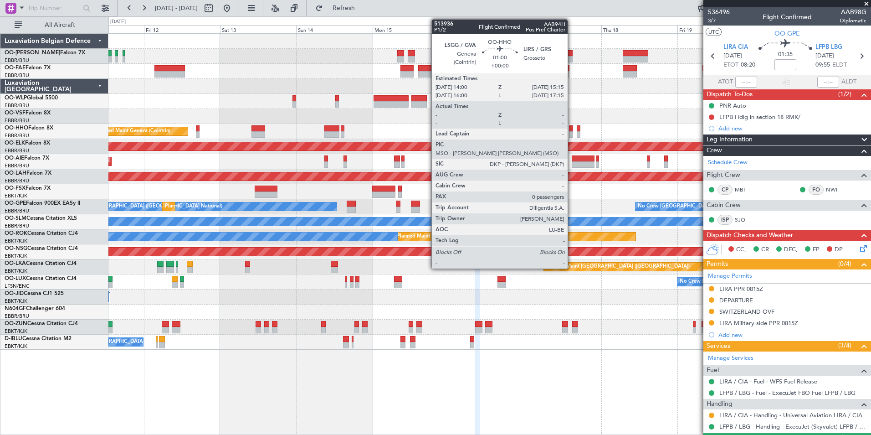
click at [572, 130] on div at bounding box center [571, 128] width 4 height 6
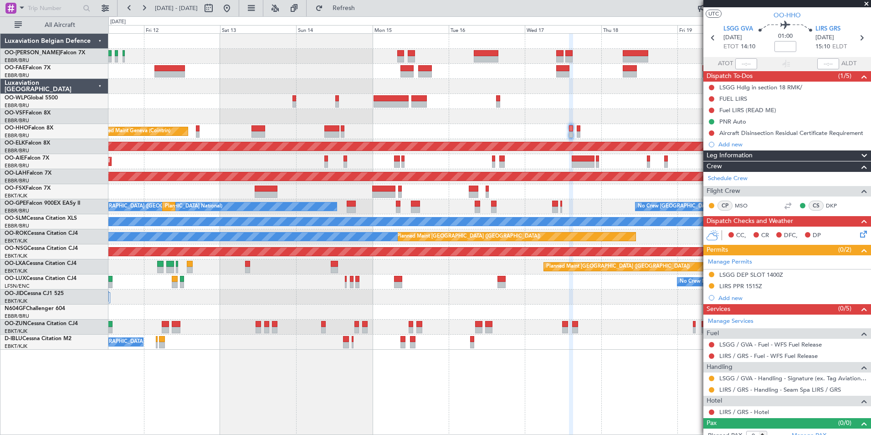
scroll to position [26, 0]
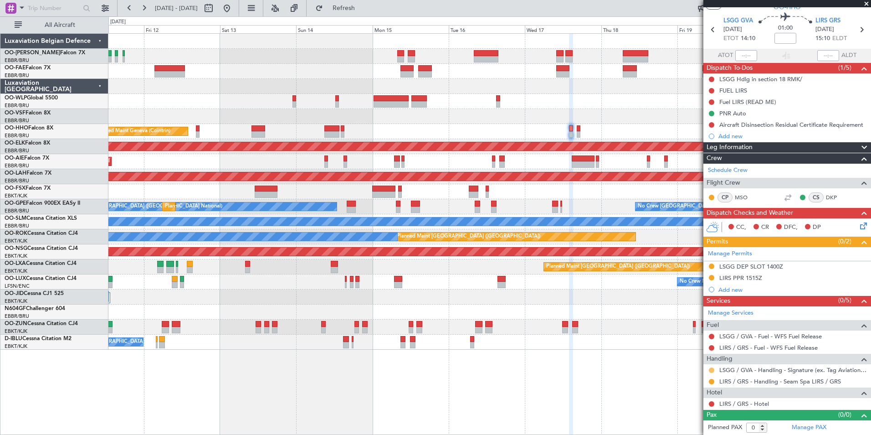
click at [712, 369] on button at bounding box center [711, 369] width 5 height 5
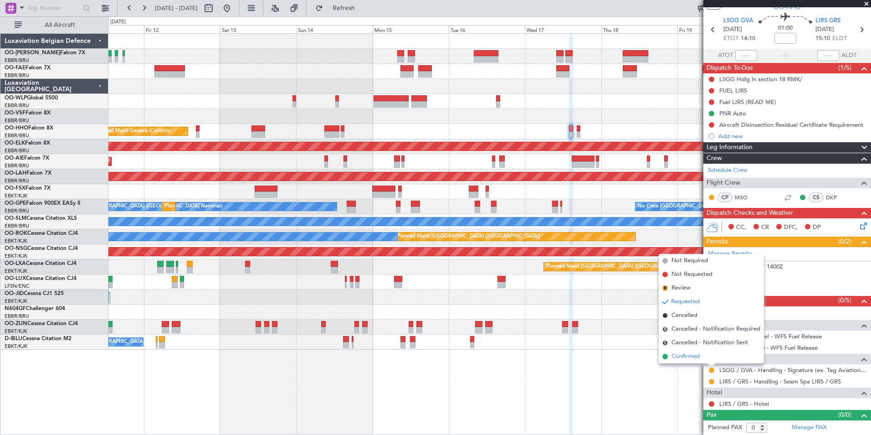
click at [699, 359] on span "Confirmed" at bounding box center [685, 356] width 28 height 9
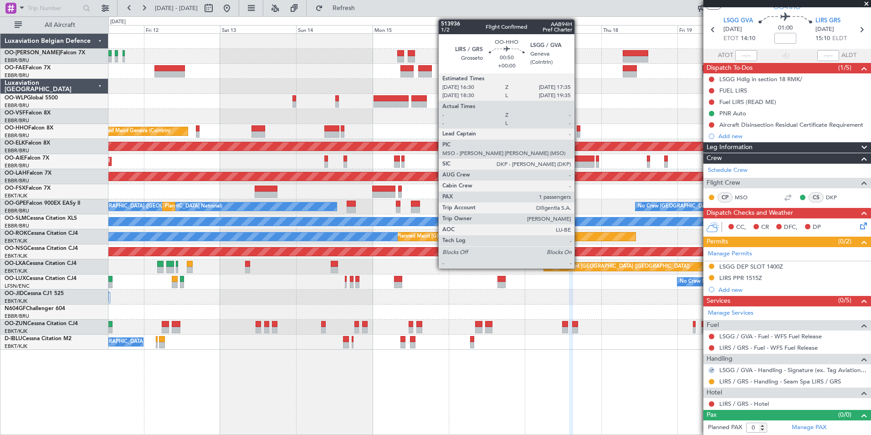
click at [579, 128] on div at bounding box center [579, 128] width 4 height 6
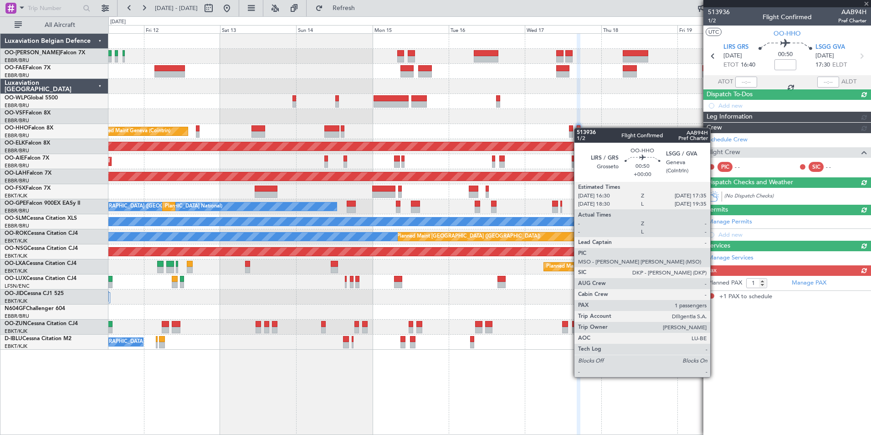
scroll to position [0, 0]
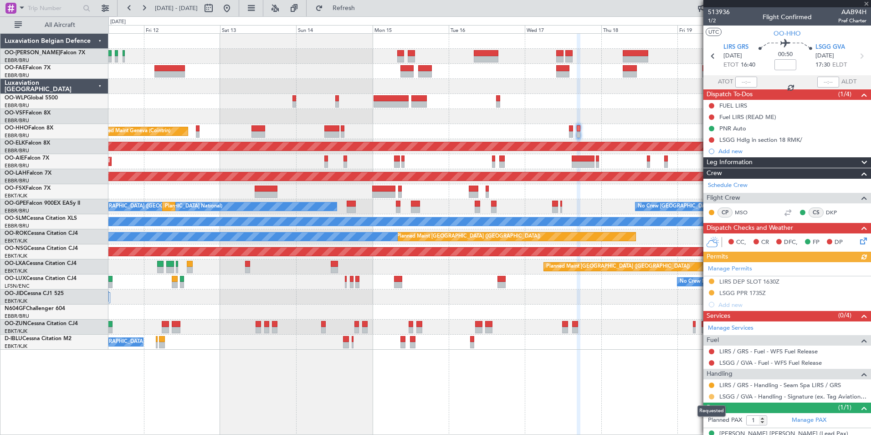
click at [711, 394] on button at bounding box center [711, 396] width 5 height 5
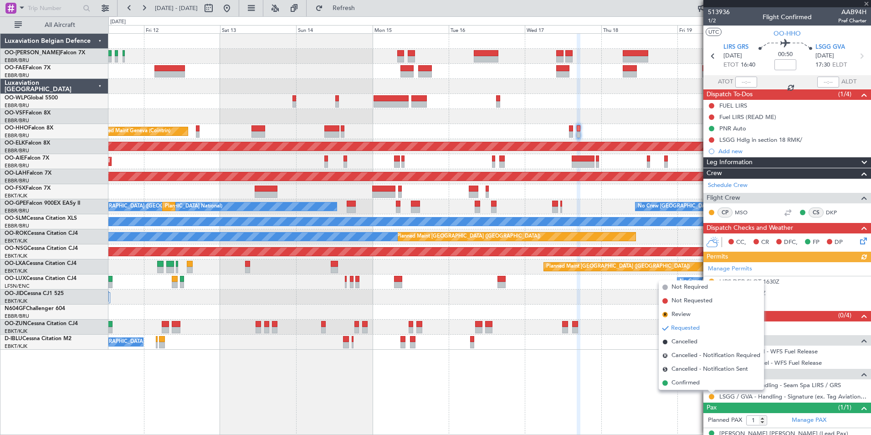
click at [696, 384] on span "Confirmed" at bounding box center [685, 382] width 28 height 9
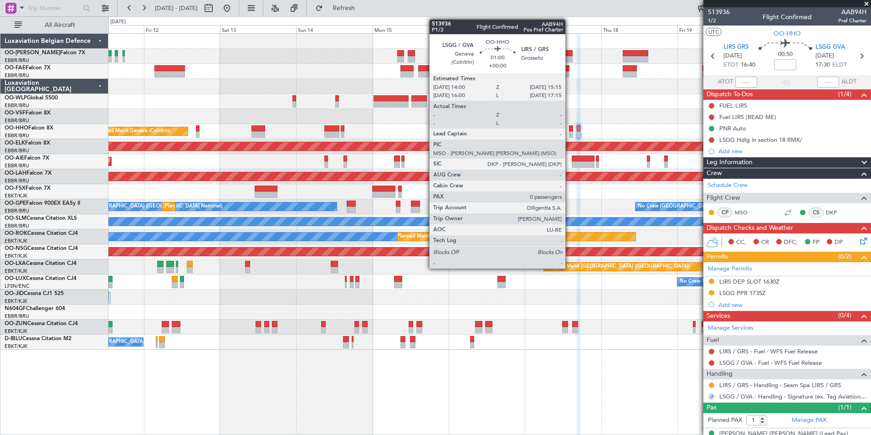
click at [569, 131] on div at bounding box center [571, 134] width 4 height 6
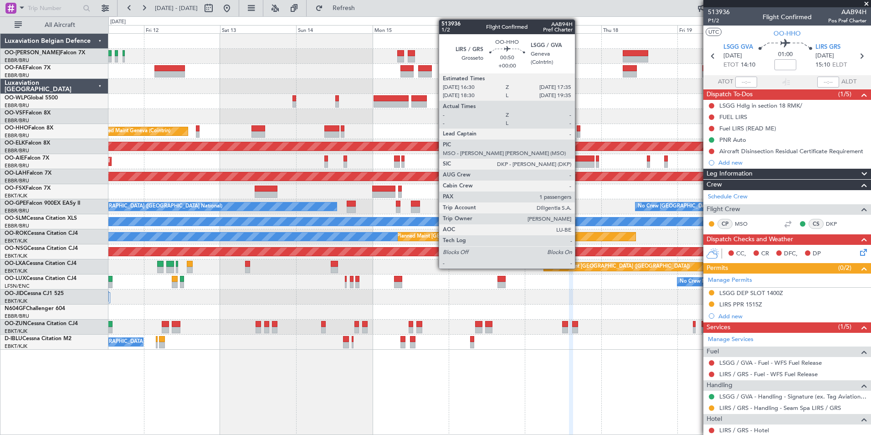
click at [579, 128] on div at bounding box center [579, 128] width 4 height 6
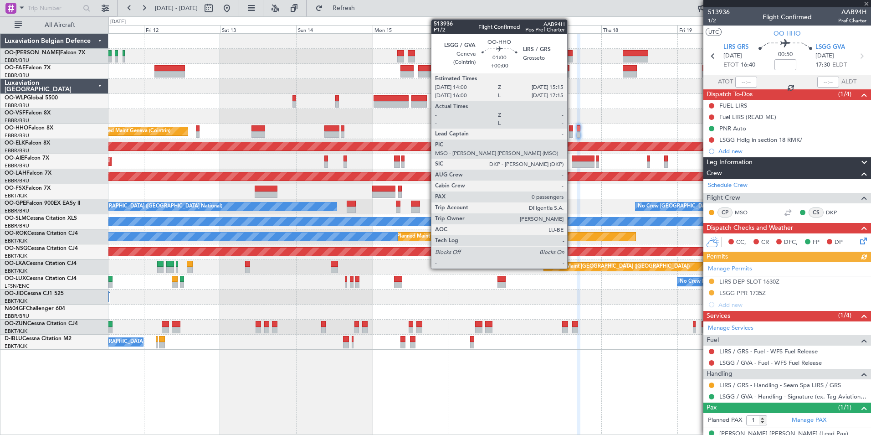
click at [571, 128] on div at bounding box center [571, 128] width 4 height 6
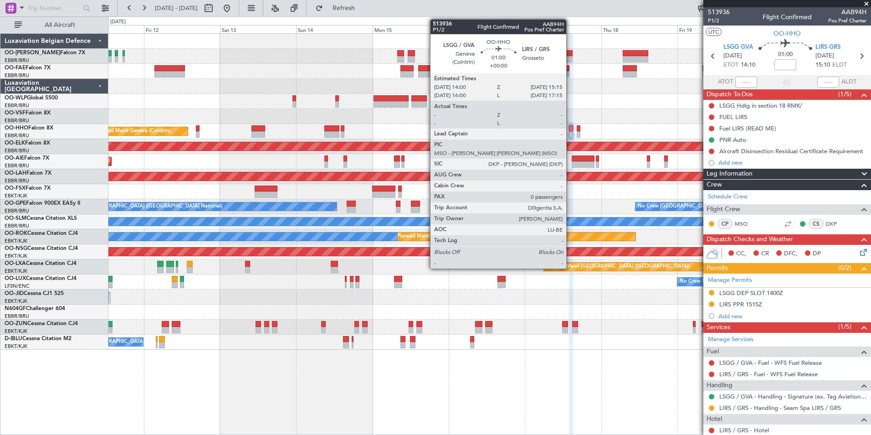
click at [570, 128] on div at bounding box center [571, 128] width 4 height 6
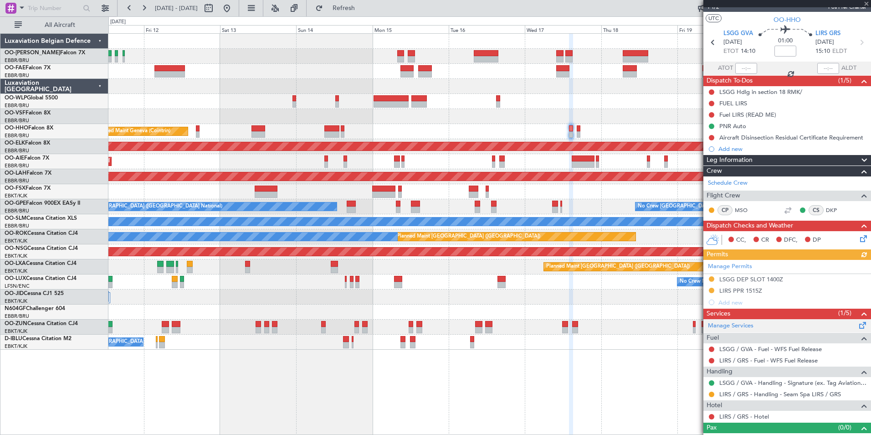
scroll to position [26, 0]
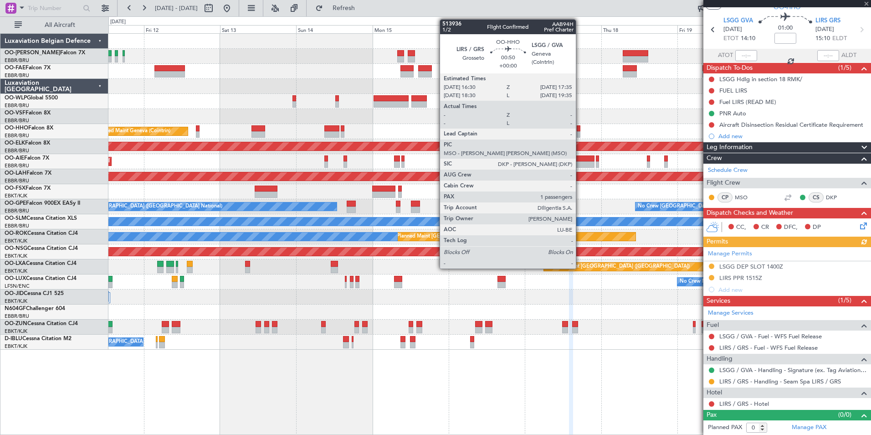
click at [580, 129] on div at bounding box center [579, 128] width 4 height 6
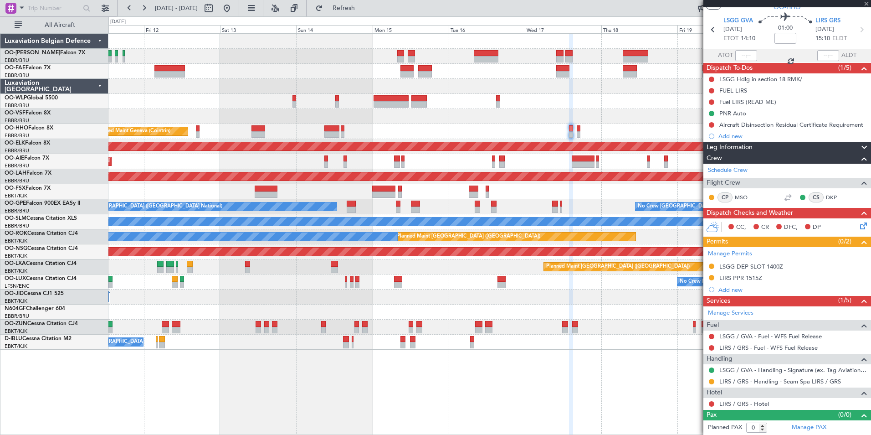
type input "1"
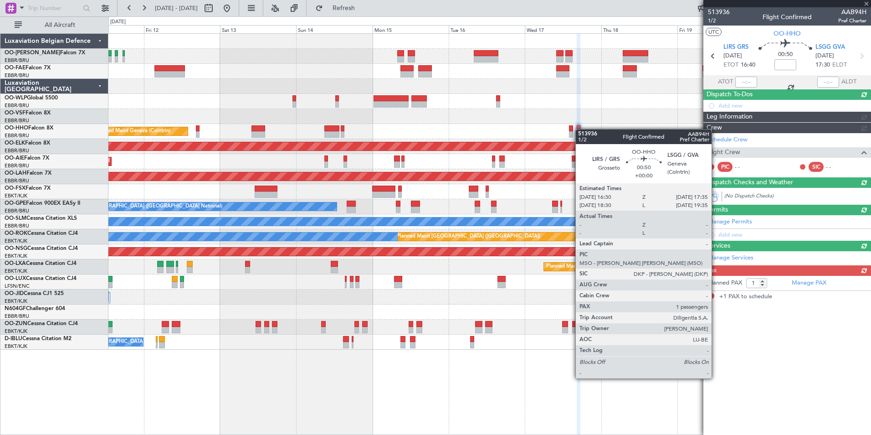
scroll to position [0, 0]
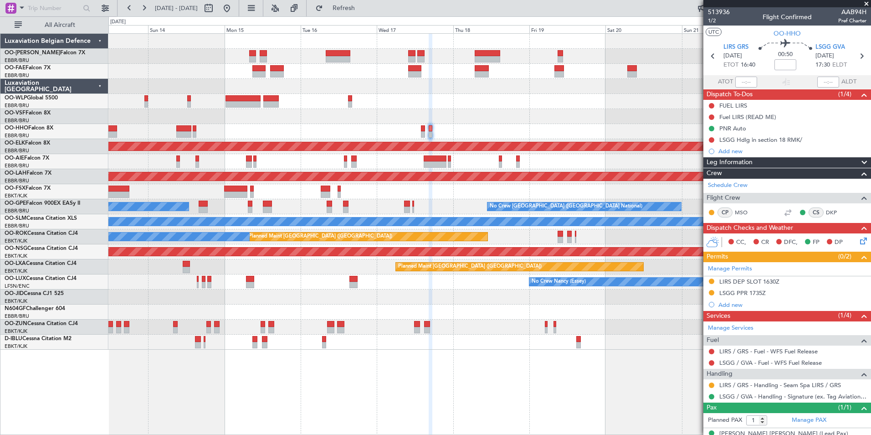
click at [458, 378] on div "Planned Maint Geneva (Cointrin) Planned Maint Kortrijk-Wevelgem Planned Maint L…" at bounding box center [489, 233] width 763 height 401
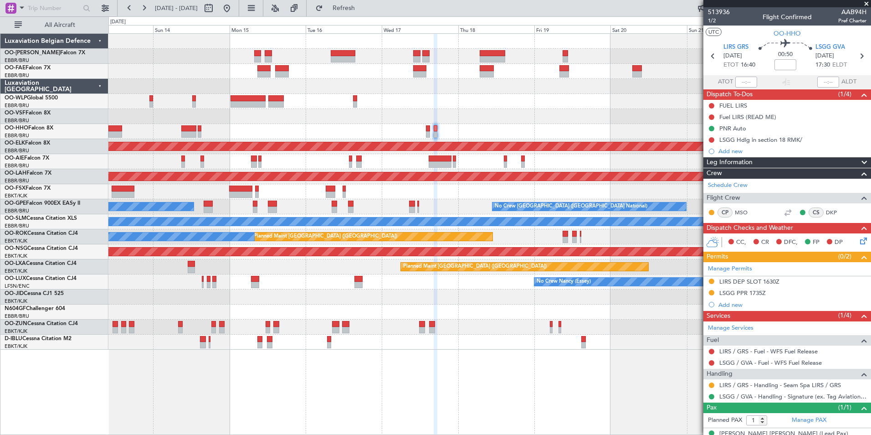
click at [494, 381] on div "Planned Maint Geneva (Cointrin) Planned Maint Kortrijk-Wevelgem Planned Maint L…" at bounding box center [489, 233] width 763 height 401
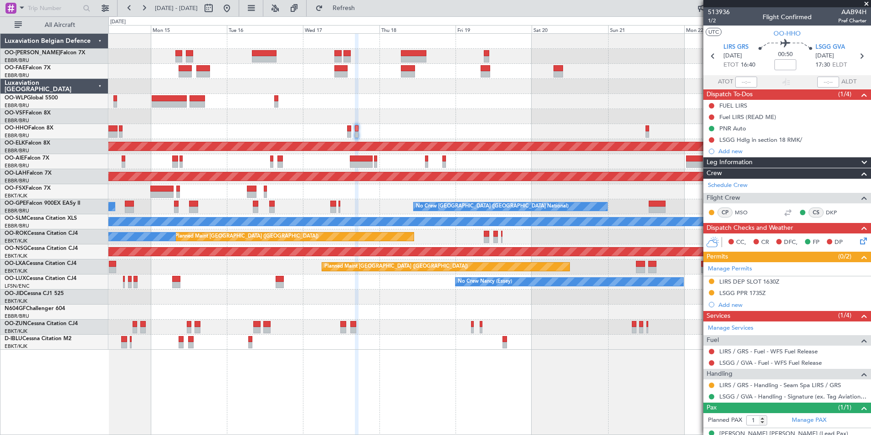
click at [531, 344] on div "A/C Unavailable Brussels (Brussels National) No Crew Brussels (Brussels Nationa…" at bounding box center [489, 341] width 762 height 15
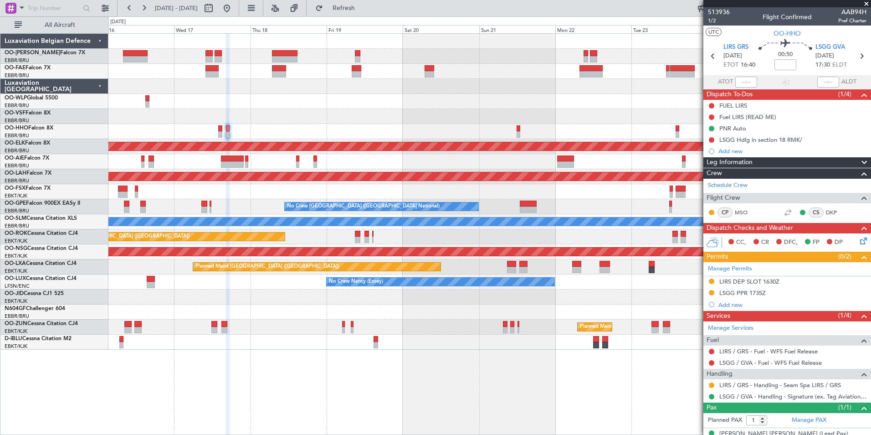
click at [512, 379] on div "Planned Maint Kortrijk-[GEOGRAPHIC_DATA] Planned Maint [GEOGRAPHIC_DATA] ([GEOG…" at bounding box center [489, 233] width 763 height 401
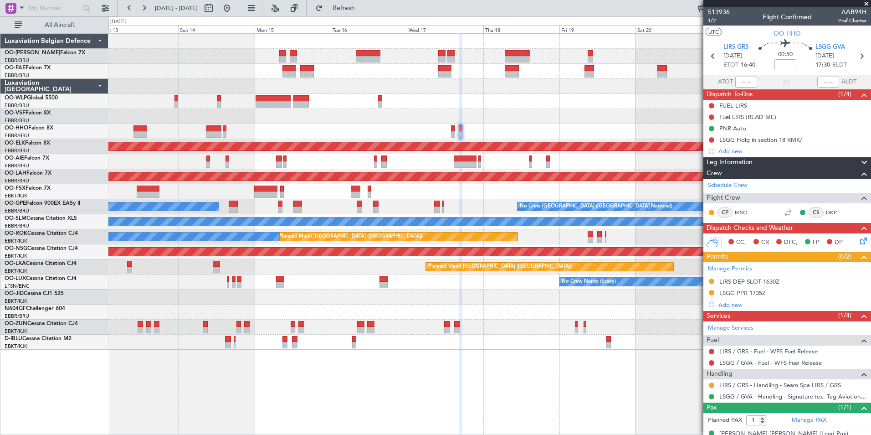
click at [592, 383] on div "Planned Maint Geneva (Cointrin) AOG Maint New York (Teterboro) Planned Maint Ko…" at bounding box center [489, 233] width 763 height 401
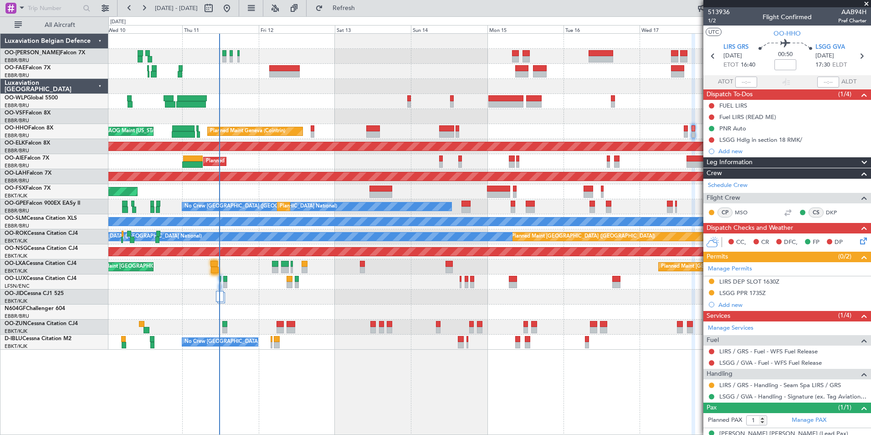
click at [662, 384] on div "Planned Maint Liege Planned Maint Geneva (Cointrin) AOG Maint New York (Teterbo…" at bounding box center [489, 233] width 763 height 401
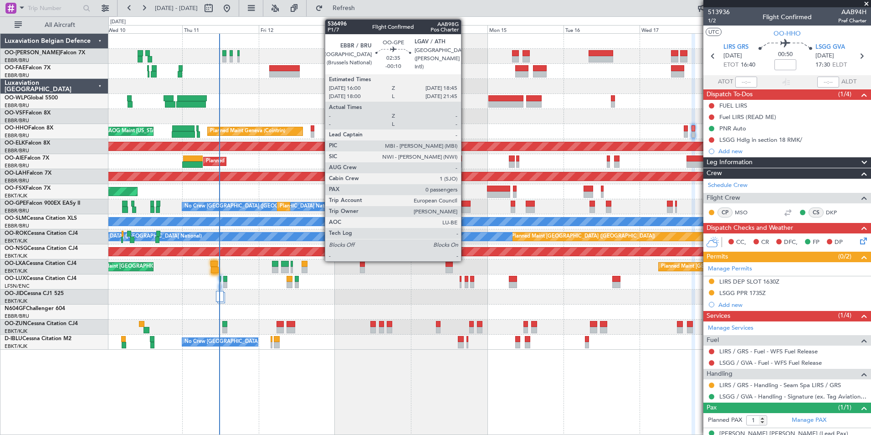
click at [466, 202] on div at bounding box center [465, 203] width 9 height 6
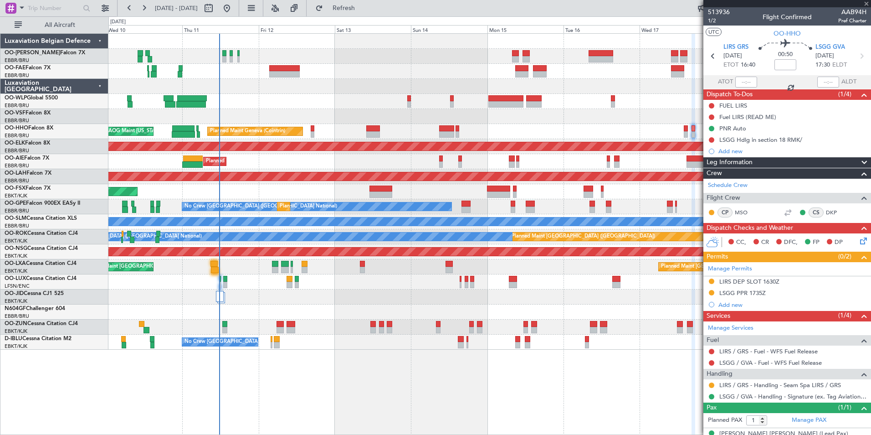
type input "-00:10"
type input "0"
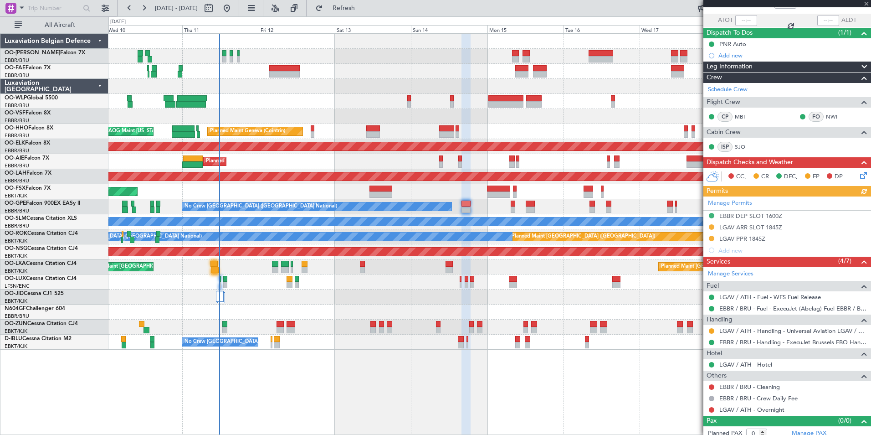
scroll to position [67, 0]
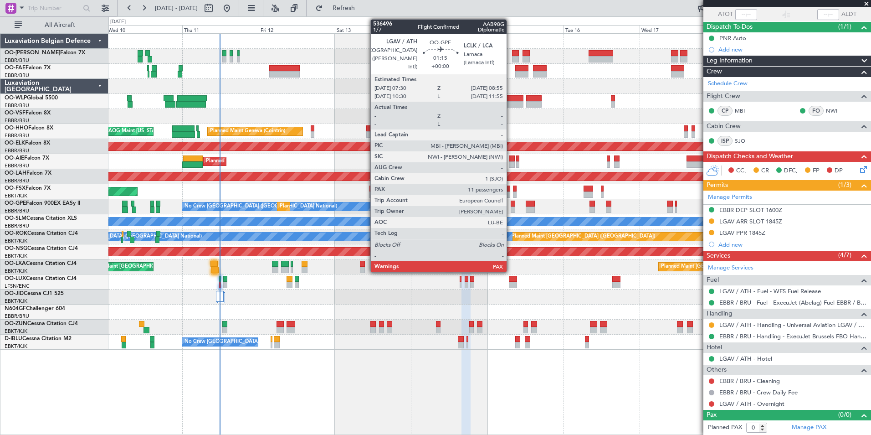
click at [511, 202] on div at bounding box center [513, 203] width 5 height 6
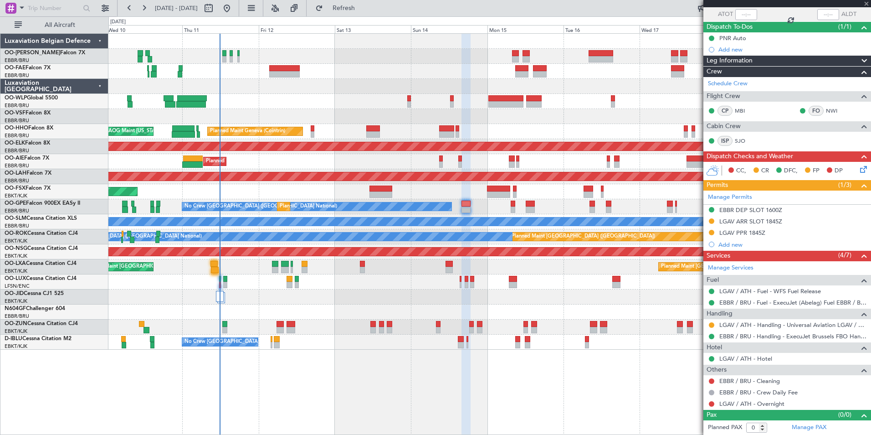
type input "11"
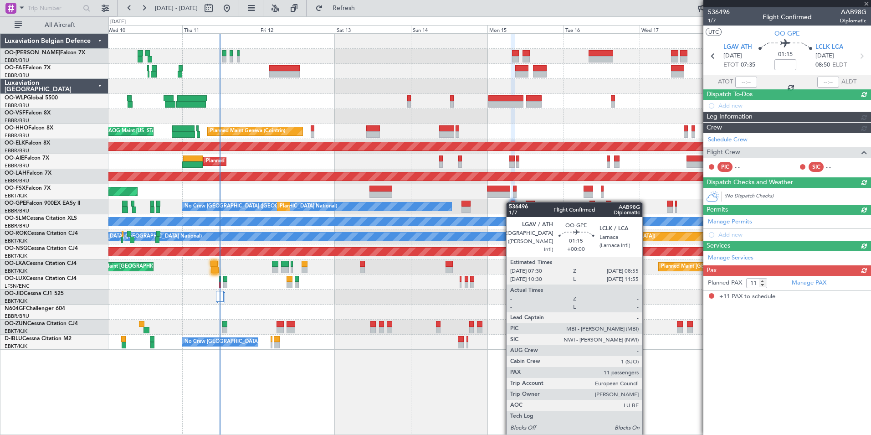
scroll to position [0, 0]
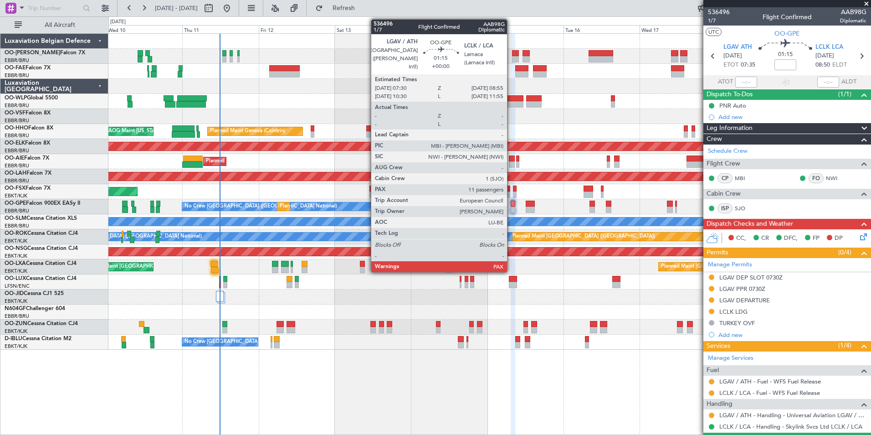
click at [511, 208] on div at bounding box center [513, 209] width 5 height 6
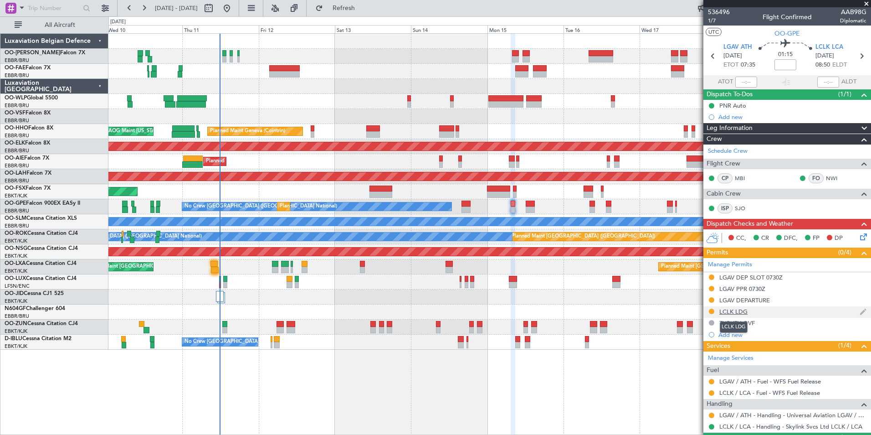
click at [739, 314] on div "LCLK LDG" at bounding box center [733, 311] width 28 height 8
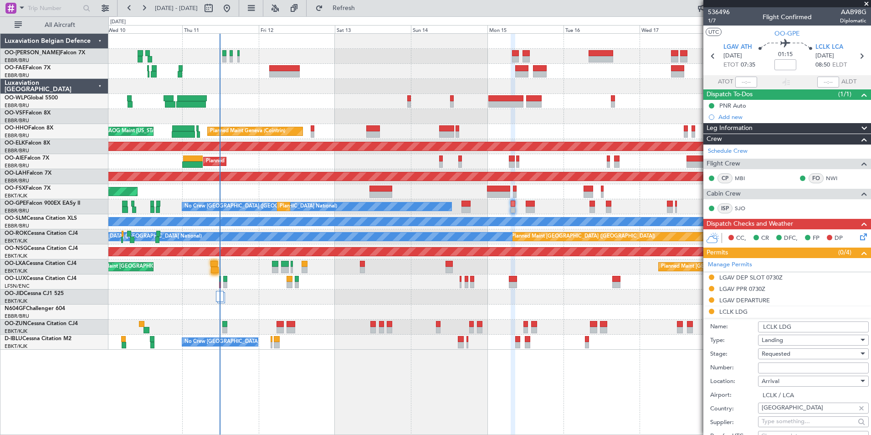
click at [814, 329] on input "LCLK LDG" at bounding box center [813, 326] width 111 height 11
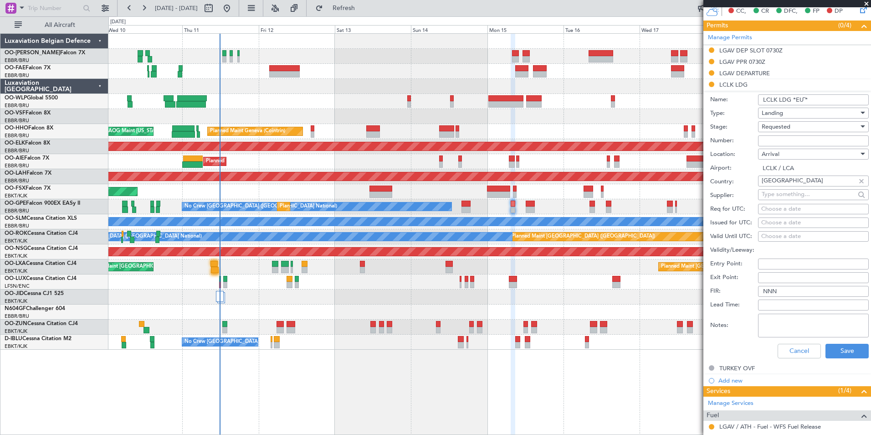
scroll to position [228, 0]
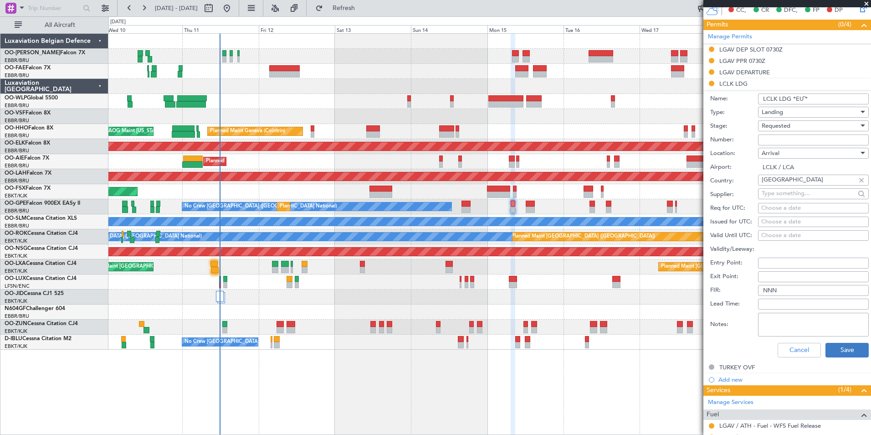
type input "LCLK LDG *EU¨*"
click at [842, 349] on button "Save" at bounding box center [846, 350] width 43 height 15
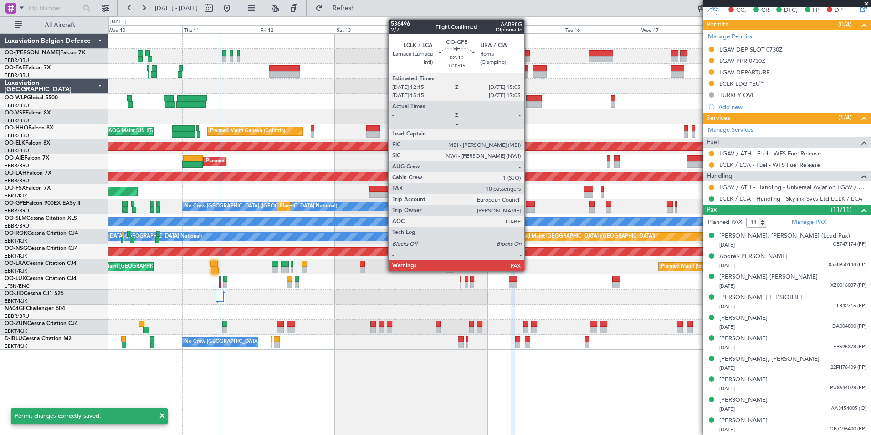
click at [528, 205] on div at bounding box center [530, 203] width 9 height 6
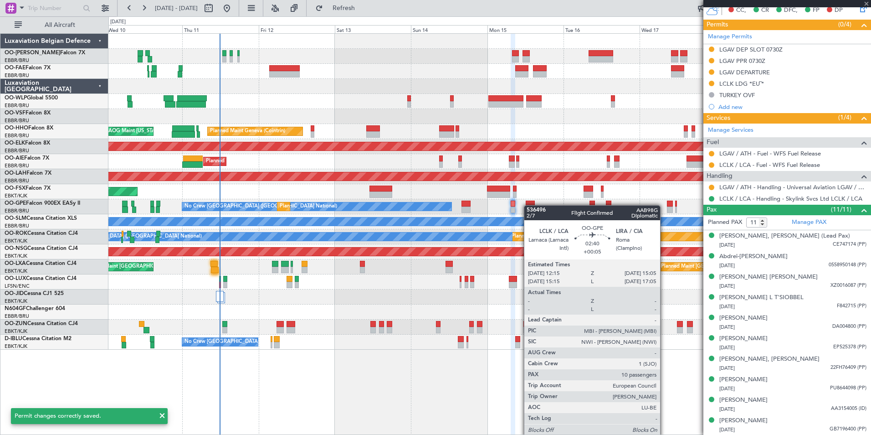
type input "+00:05"
type input "10"
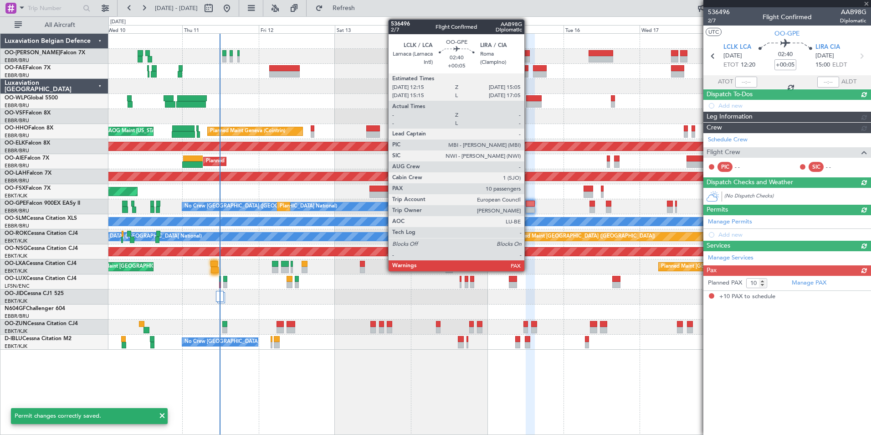
scroll to position [0, 0]
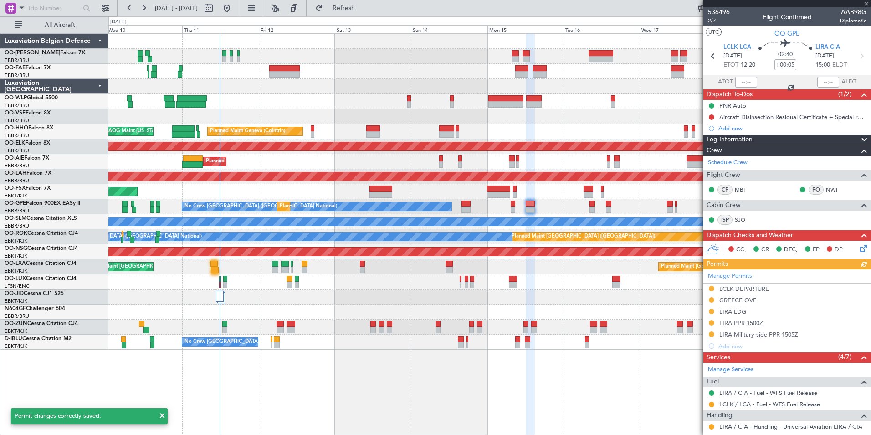
click at [757, 287] on div "Manage Permits LCLK DEPARTURE GREECE OVF LIRA LDG LIRA PPR 1500Z LIRA Military …" at bounding box center [787, 310] width 168 height 82
click at [763, 288] on div "Manage Permits LCLK DEPARTURE GREECE OVF LIRA LDG LIRA PPR 1500Z LIRA Military …" at bounding box center [787, 310] width 168 height 82
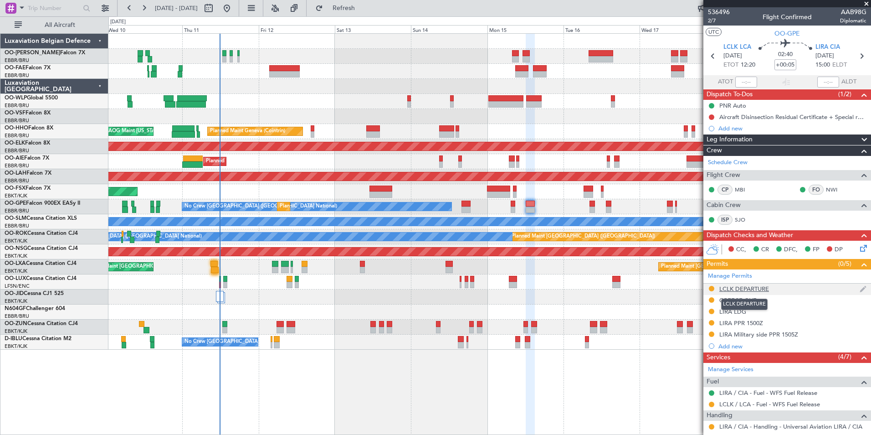
click at [764, 288] on div "LCLK DEPARTURE" at bounding box center [744, 289] width 50 height 8
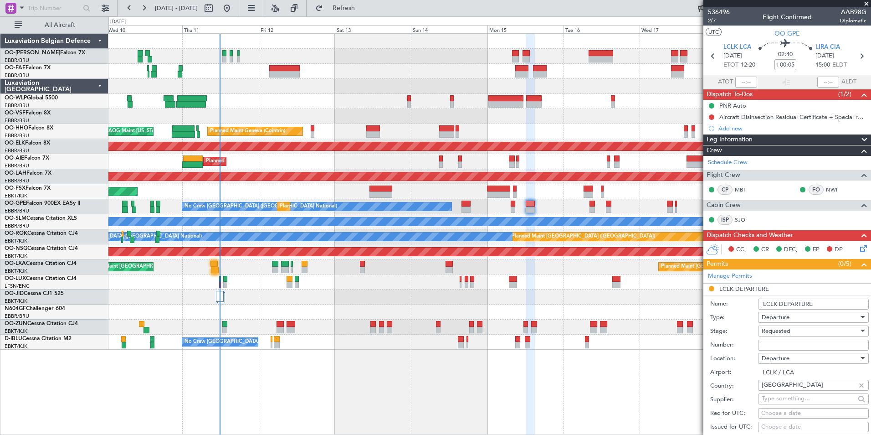
click at [840, 301] on input "LCLK DEPARTURE" at bounding box center [813, 303] width 111 height 11
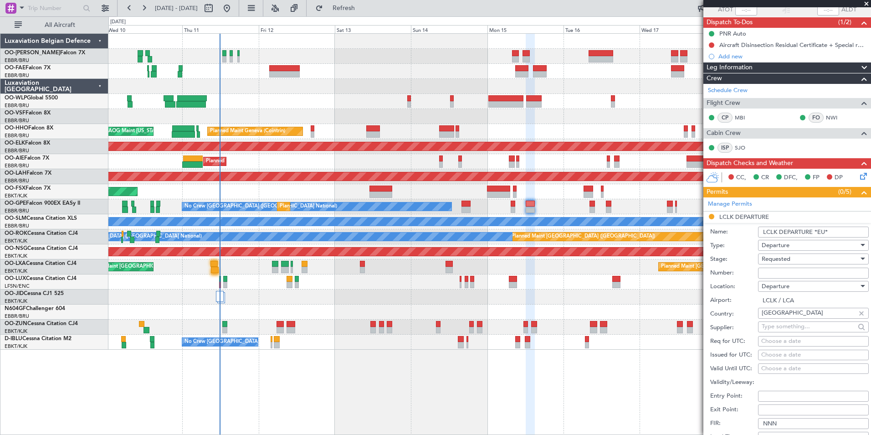
scroll to position [182, 0]
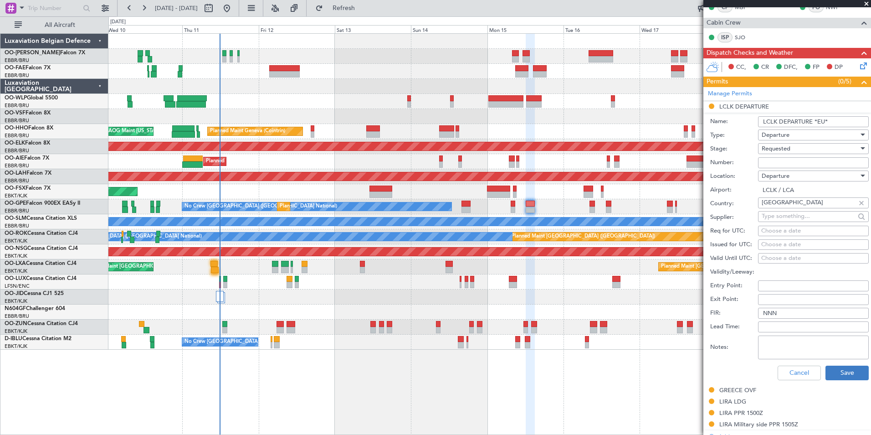
type input "LCLK DEPARTURE *EU*"
click at [845, 365] on button "Save" at bounding box center [846, 372] width 43 height 15
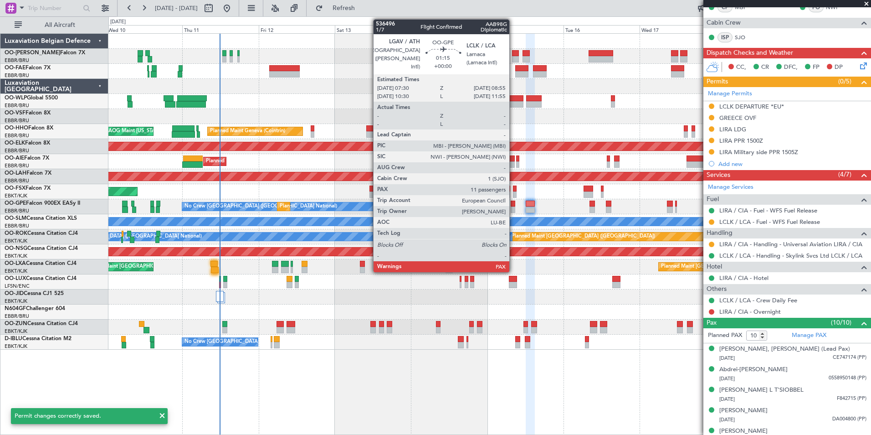
click at [513, 203] on div at bounding box center [513, 203] width 5 height 6
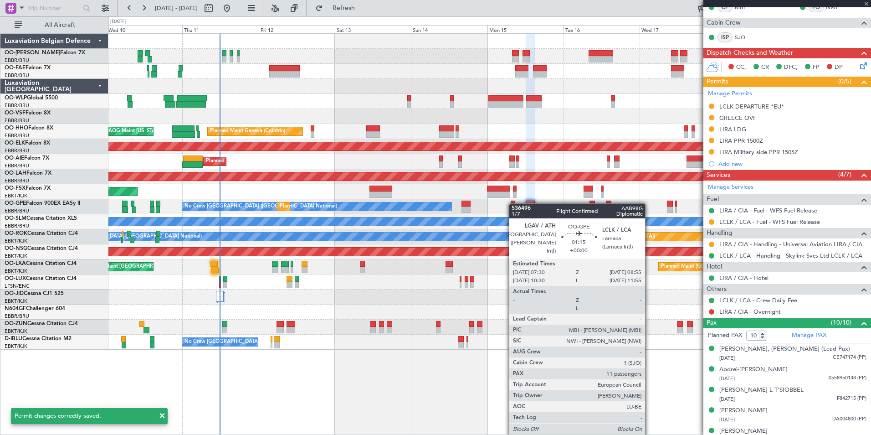
type input "11"
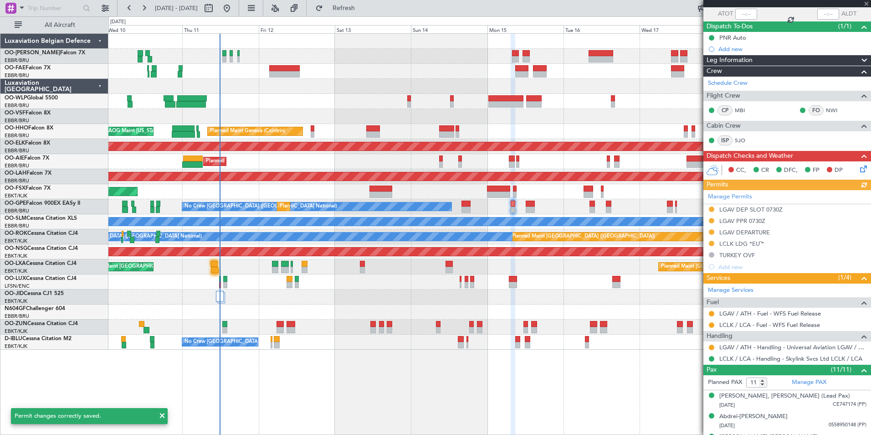
scroll to position [91, 0]
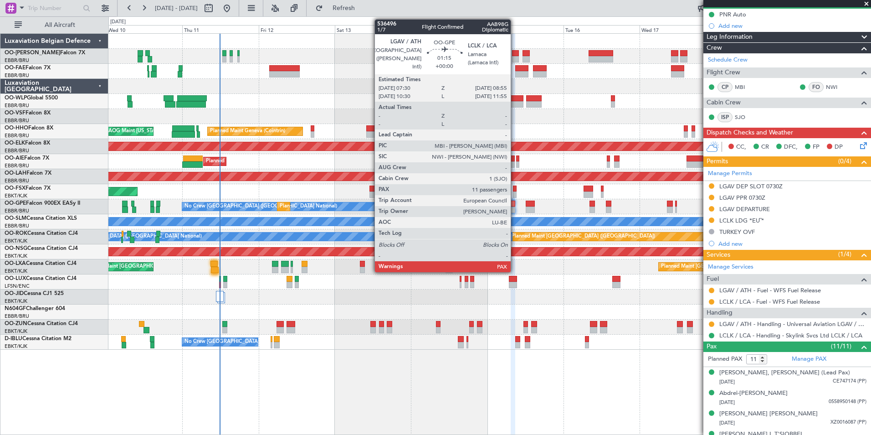
click at [515, 204] on div at bounding box center [513, 203] width 5 height 6
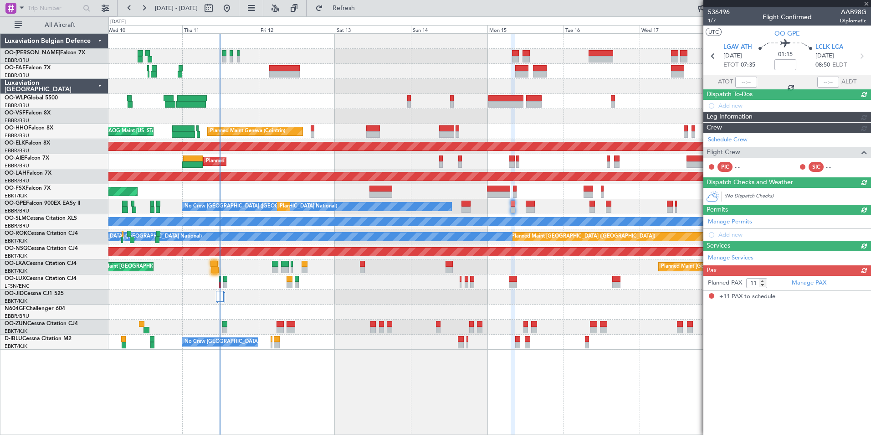
scroll to position [0, 0]
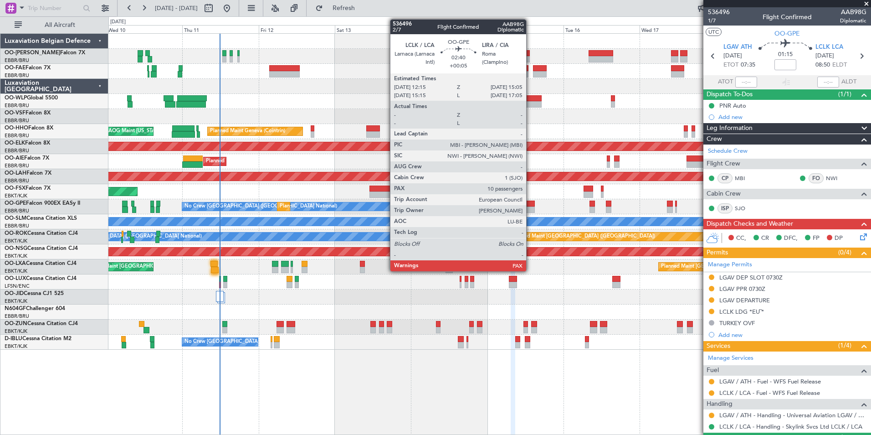
click at [530, 202] on div at bounding box center [530, 203] width 9 height 6
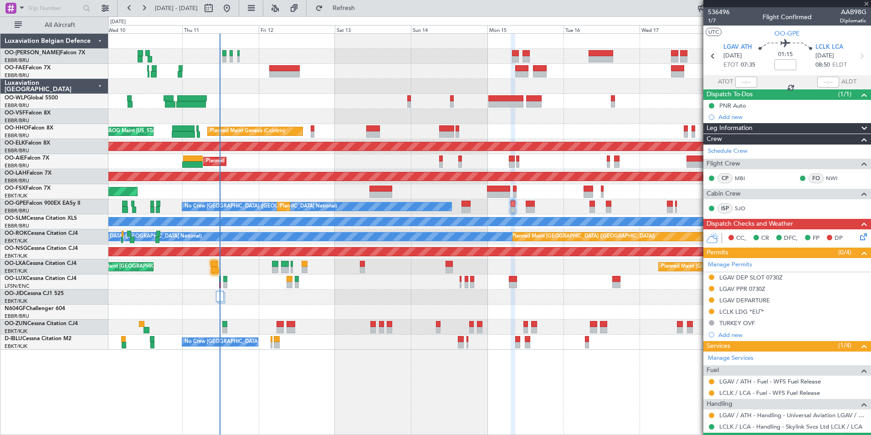
type input "+00:05"
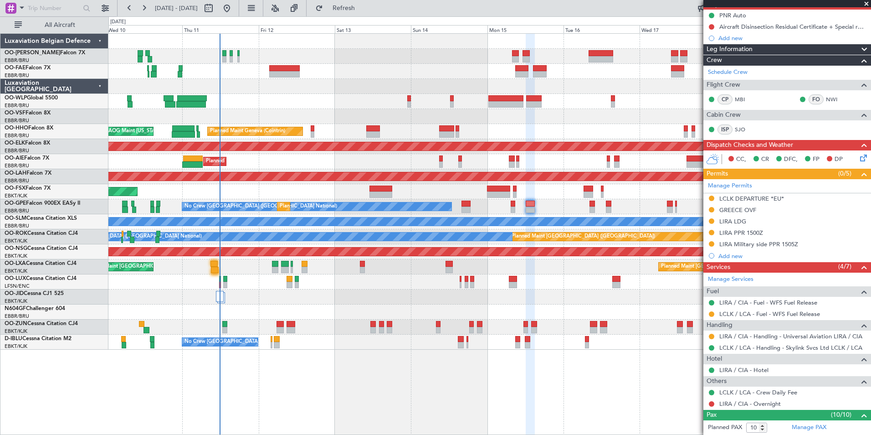
scroll to position [91, 0]
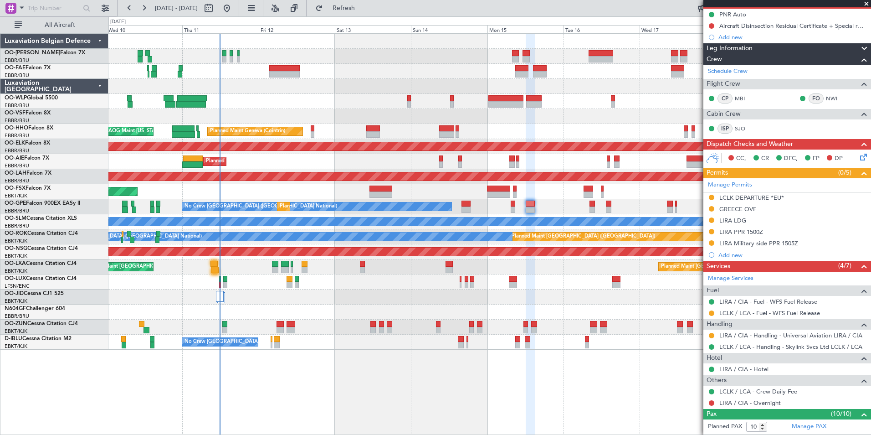
click at [866, 3] on span at bounding box center [866, 4] width 9 height 8
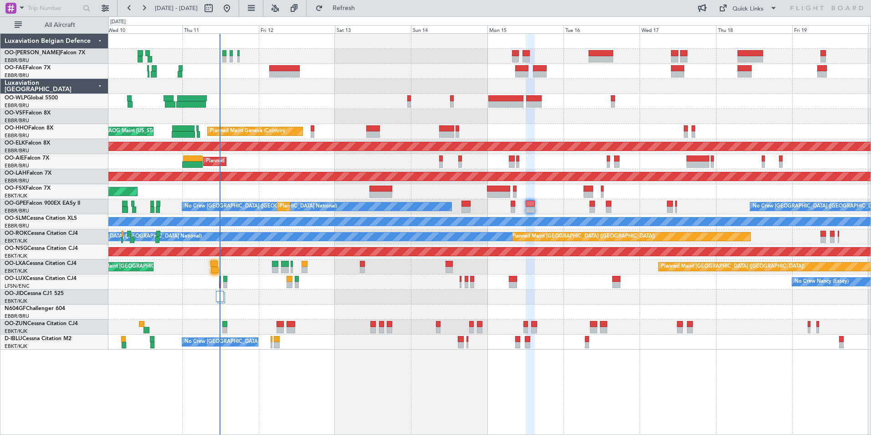
type input "0"
click at [363, 11] on span "Refresh" at bounding box center [344, 8] width 38 height 6
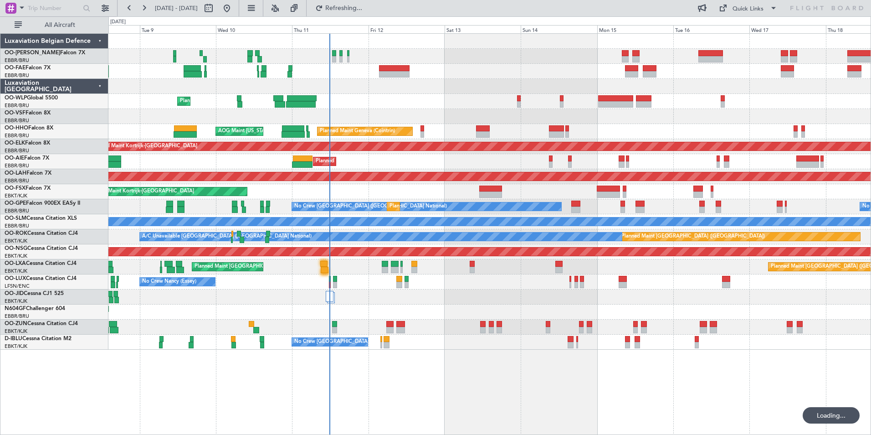
click at [454, 362] on div "Planned Maint Liege Planned Maint Geneva ([GEOGRAPHIC_DATA]) AOG Maint [US_STAT…" at bounding box center [489, 233] width 763 height 401
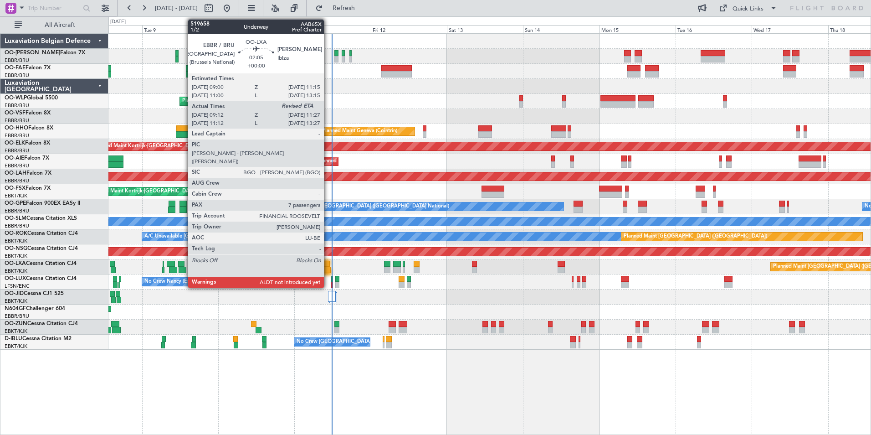
click at [328, 267] on div at bounding box center [326, 269] width 7 height 6
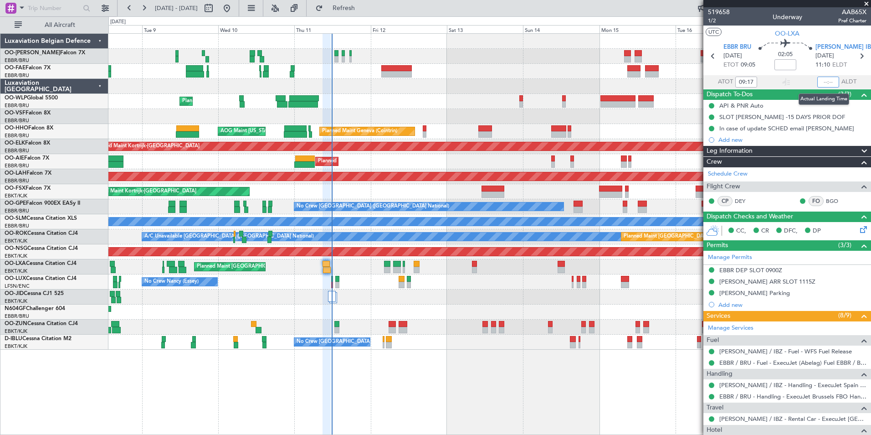
click at [820, 83] on input "text" at bounding box center [828, 82] width 22 height 11
click at [844, 38] on section "UTC OO-LXA" at bounding box center [787, 33] width 168 height 14
type input "11:21"
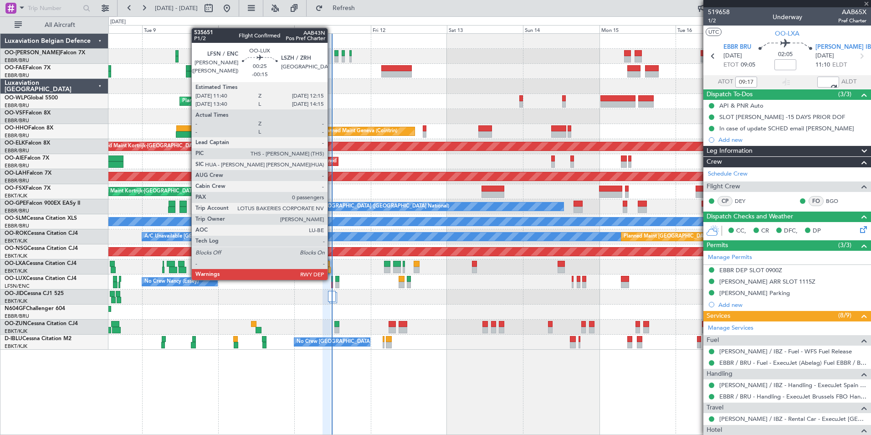
click at [332, 279] on div at bounding box center [332, 279] width 2 height 6
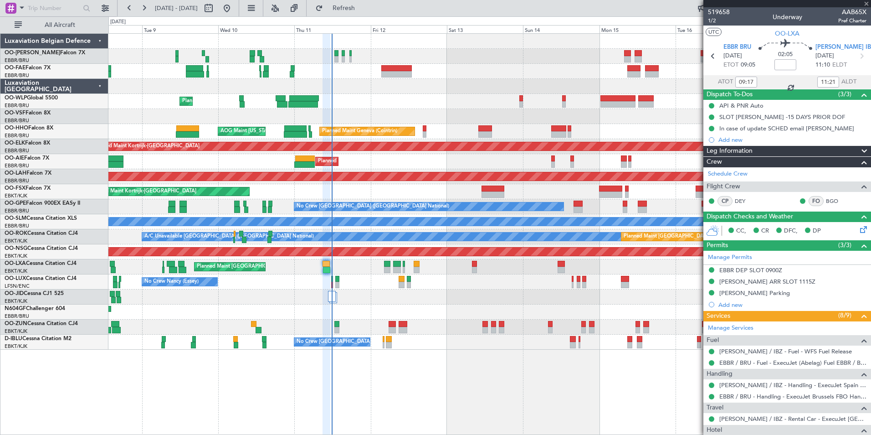
type input "-00:15"
type input "0"
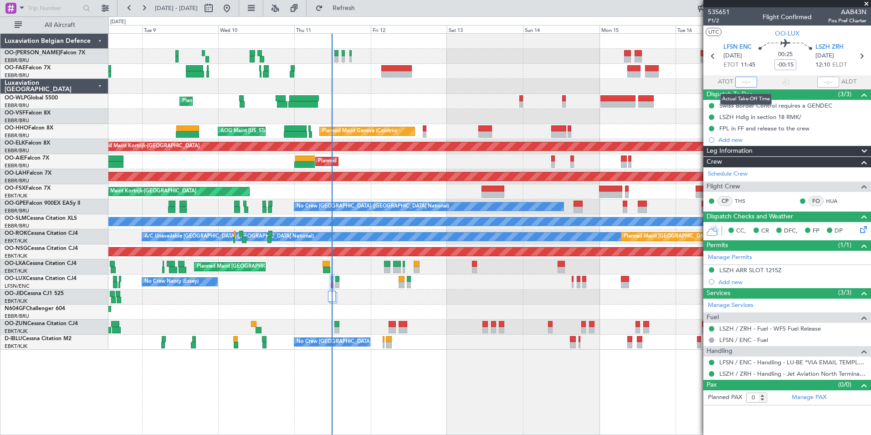
click at [742, 80] on input "text" at bounding box center [746, 82] width 22 height 11
click at [759, 34] on section "UTC OO-LUX" at bounding box center [787, 33] width 168 height 14
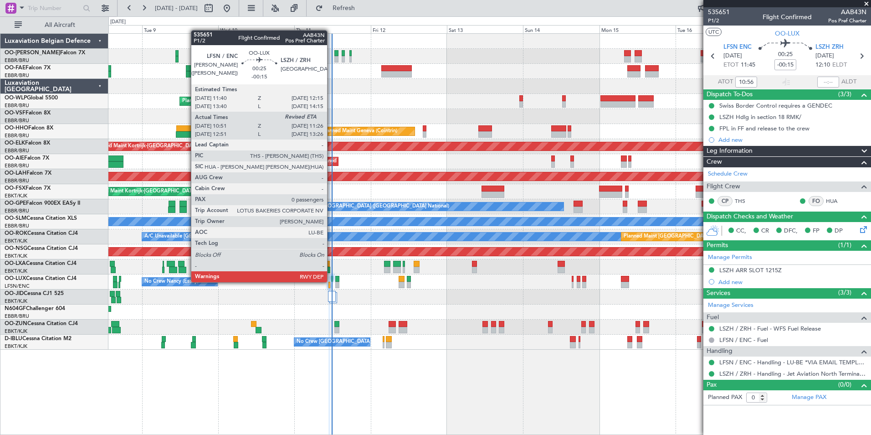
click at [331, 281] on div at bounding box center [332, 279] width 2 height 6
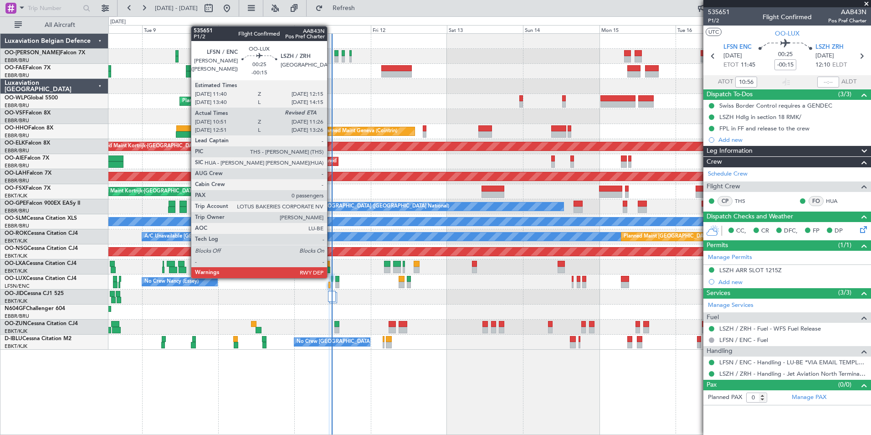
click at [331, 277] on div at bounding box center [332, 279] width 2 height 6
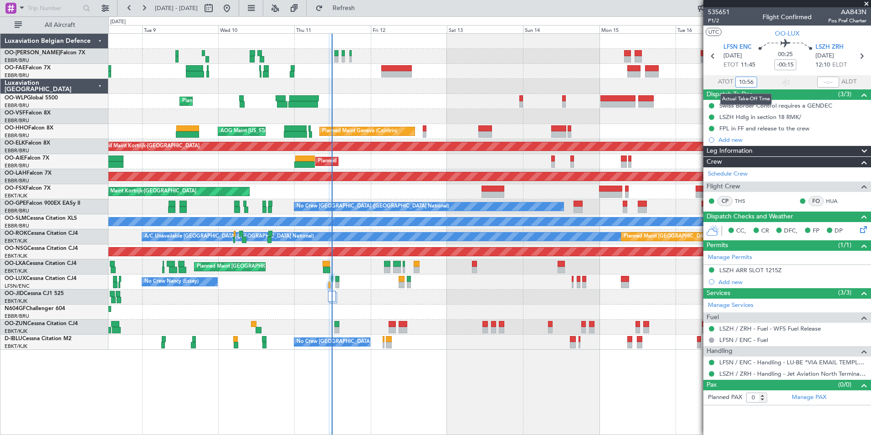
click at [742, 79] on input "10:56" at bounding box center [746, 82] width 22 height 11
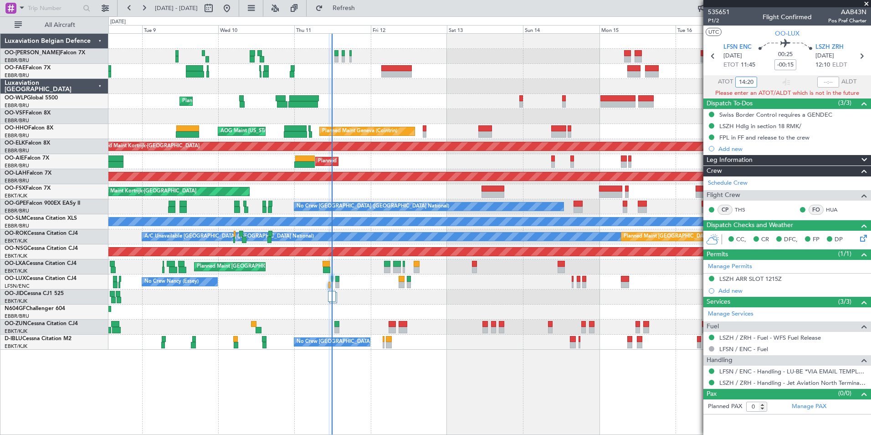
drag, startPoint x: 741, startPoint y: 83, endPoint x: 770, endPoint y: 83, distance: 29.6
click at [770, 83] on section "ATOT 14:20 ALDT" at bounding box center [787, 82] width 168 height 14
click at [746, 82] on input "11142" at bounding box center [746, 82] width 22 height 11
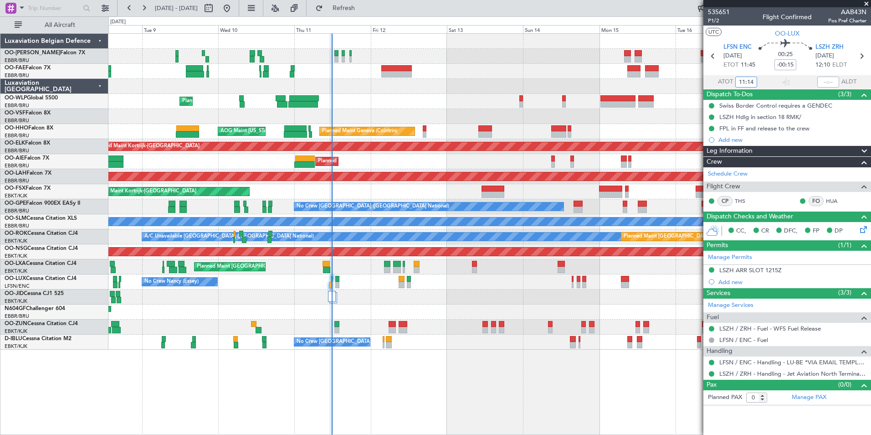
drag, startPoint x: 748, startPoint y: 80, endPoint x: 767, endPoint y: 82, distance: 18.8
click at [767, 82] on section "ATOT 11:14 ALDT" at bounding box center [787, 82] width 168 height 14
type input "11:42"
click at [753, 37] on section "UTC OO-LUX" at bounding box center [787, 33] width 168 height 14
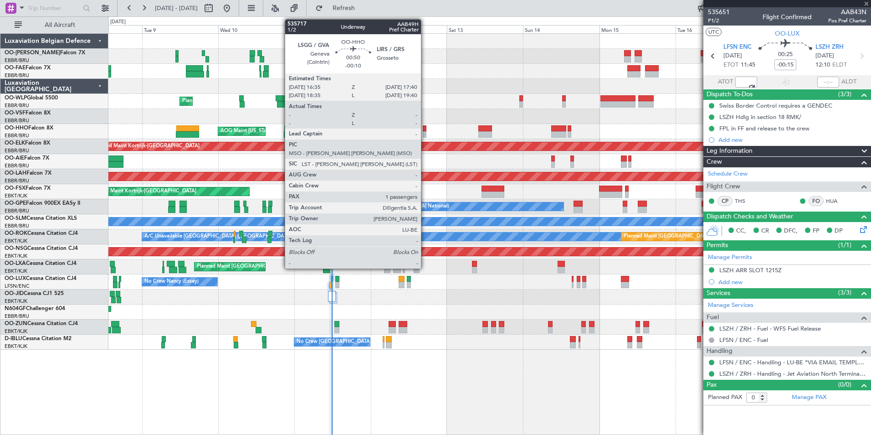
click at [425, 129] on div at bounding box center [425, 128] width 4 height 6
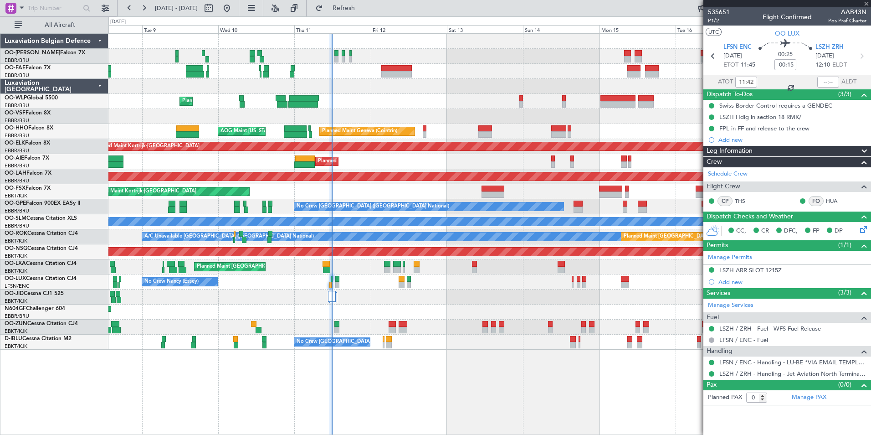
type input "-00:10"
type input "1"
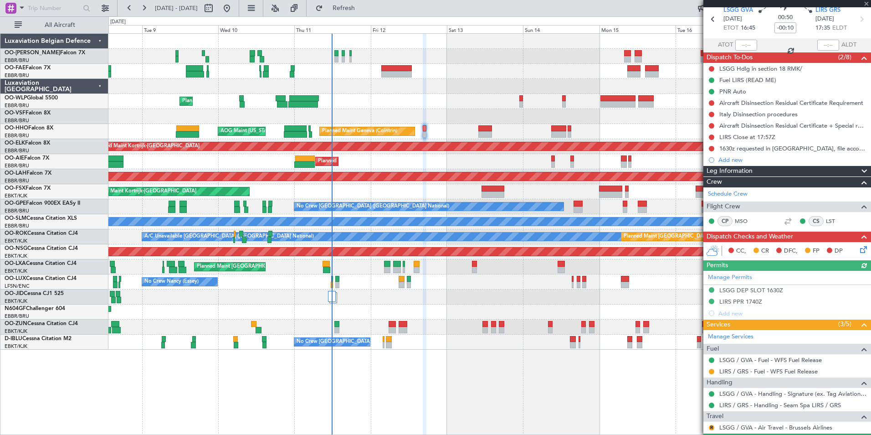
scroll to position [81, 0]
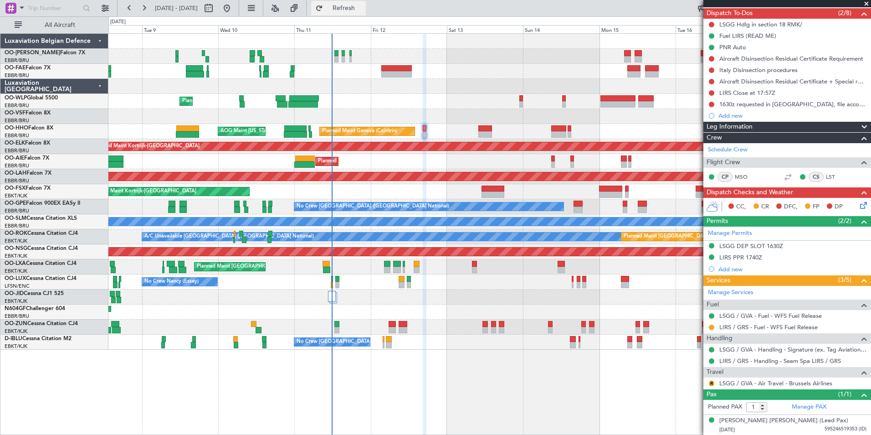
click at [363, 9] on span "Refresh" at bounding box center [344, 8] width 38 height 6
type input "-00:15"
type input "11:42"
type input "0"
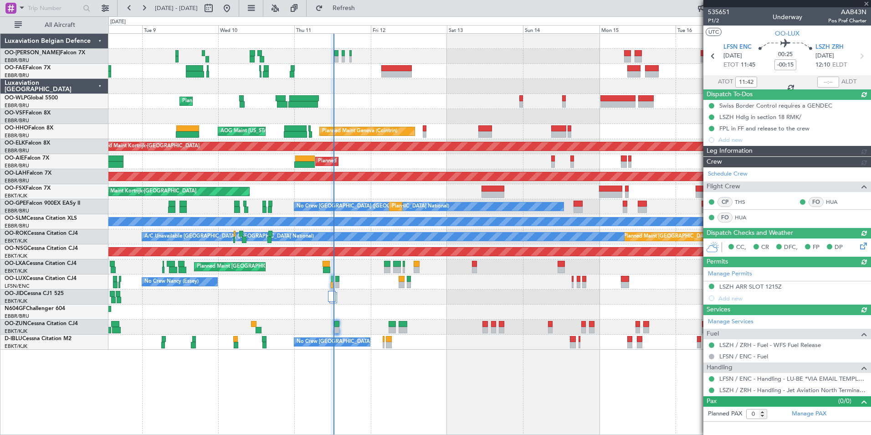
type input "12:14"
